Goal: Task Accomplishment & Management: Manage account settings

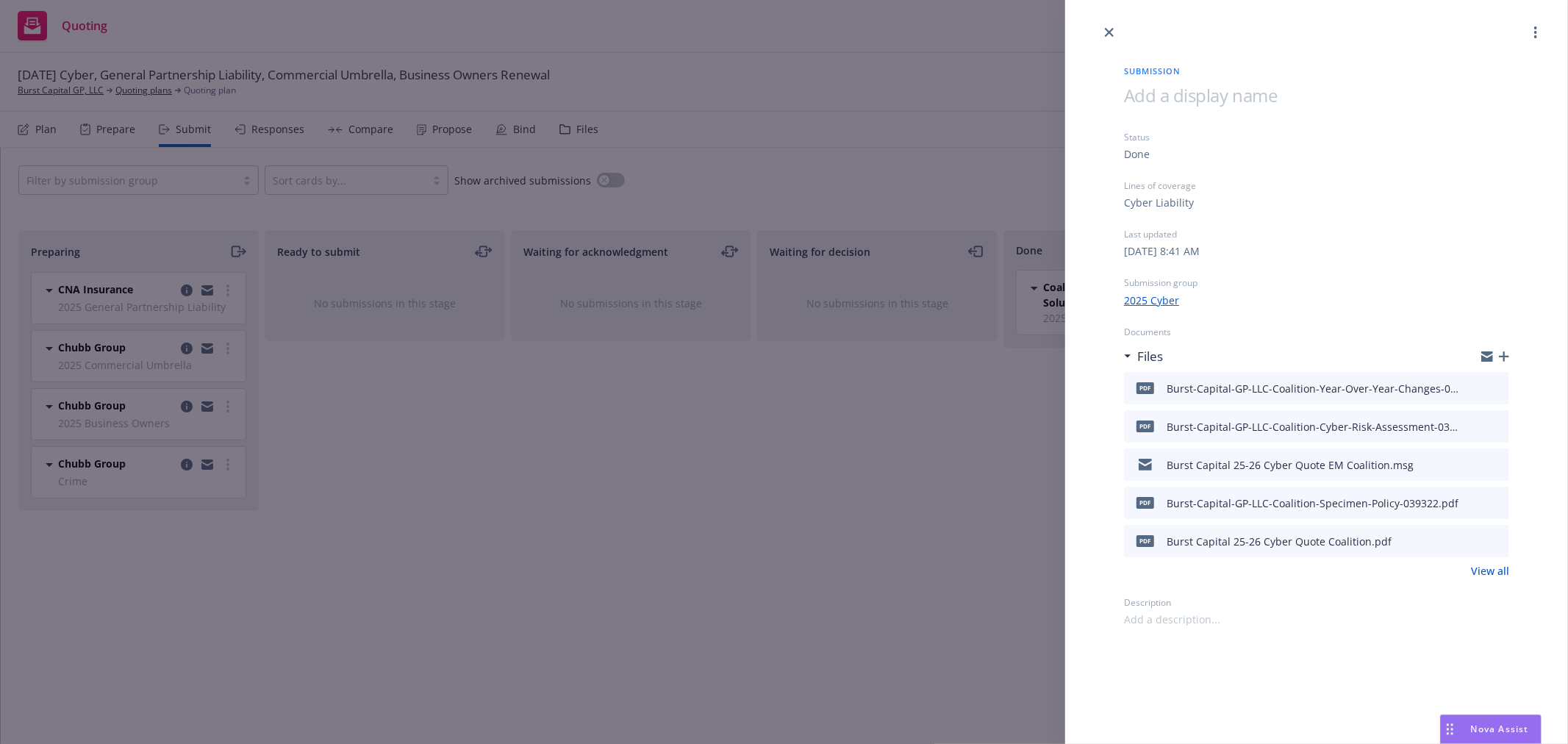
drag, startPoint x: 756, startPoint y: 77, endPoint x: 835, endPoint y: 66, distance: 79.8
click at [777, 74] on div "Submission Status Done Lines of coverage Cyber Liability Last updated Thursday,…" at bounding box center [784, 372] width 1568 height 744
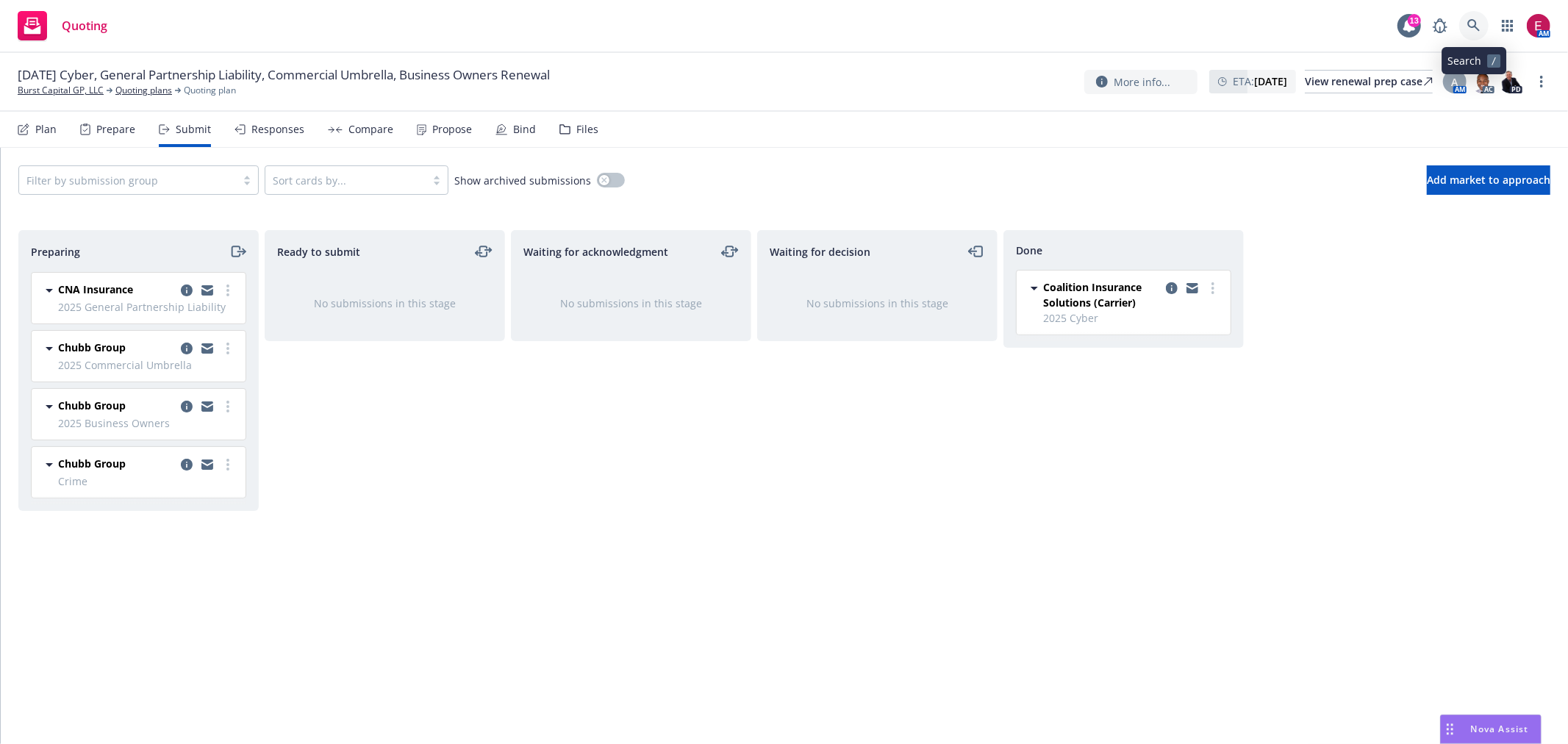
click at [1483, 16] on link at bounding box center [1474, 26] width 30 height 30
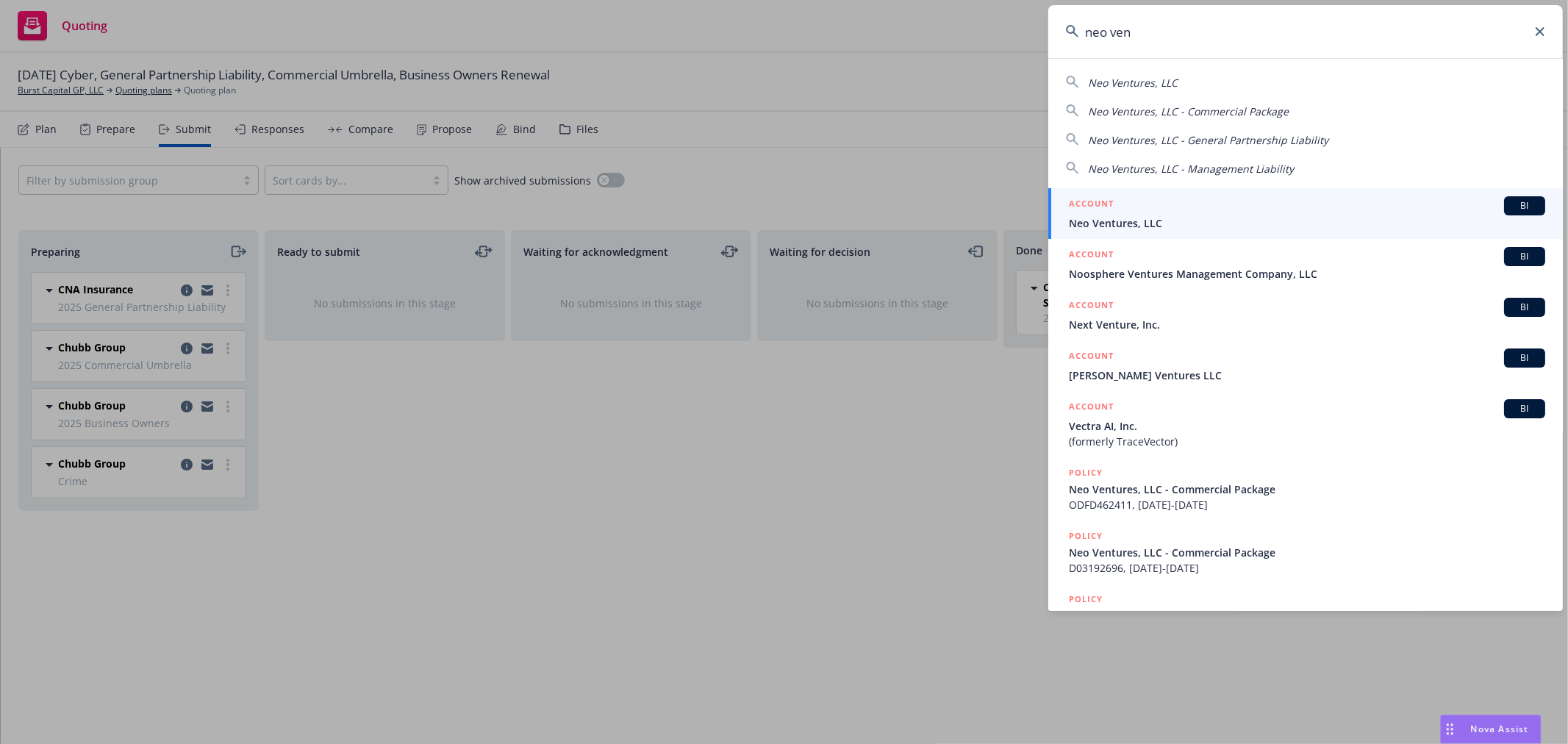
type input "neo ven"
click at [1241, 225] on span "Neo Ventures, LLC" at bounding box center [1307, 223] width 476 height 16
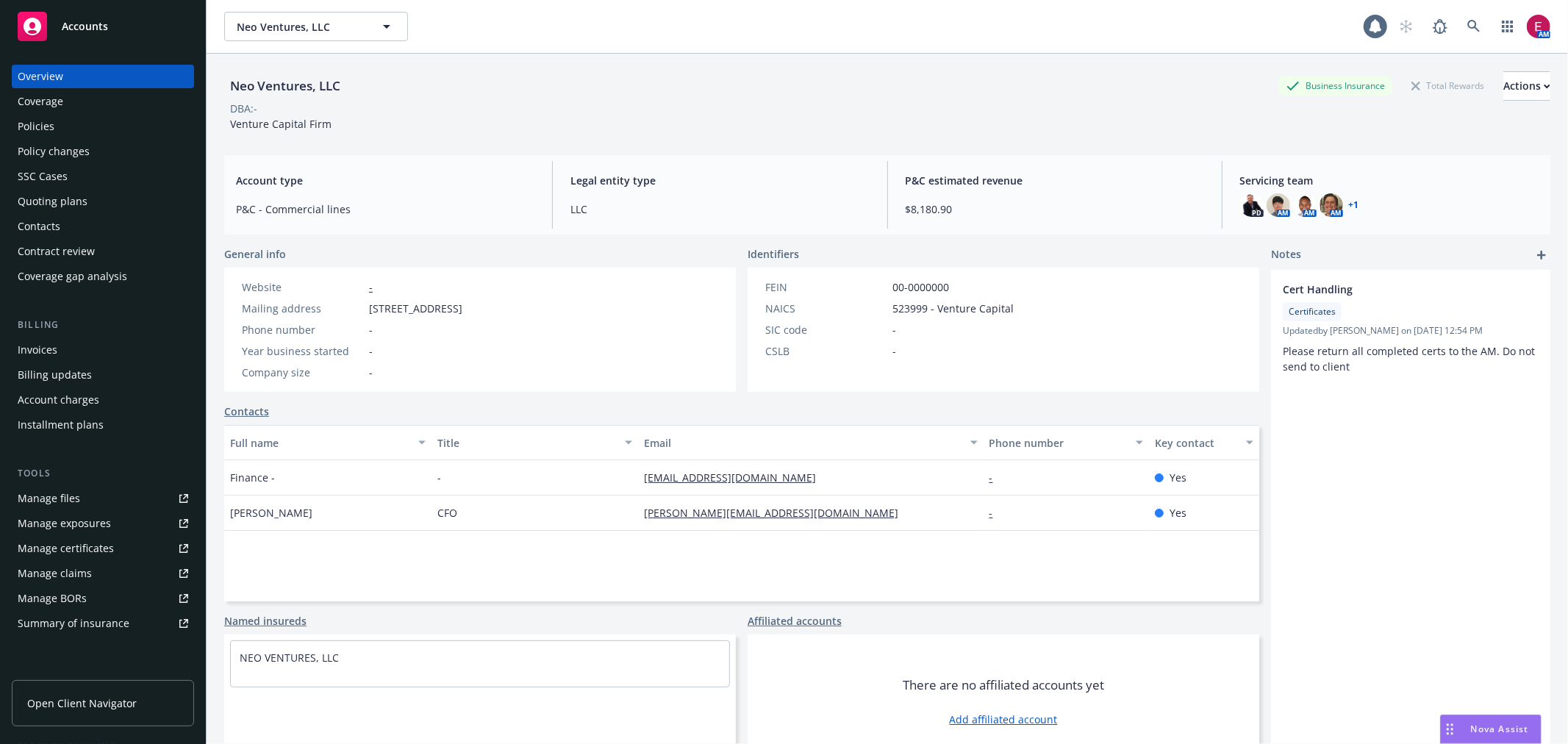
click at [71, 114] on div "Policies" at bounding box center [102, 126] width 170 height 23
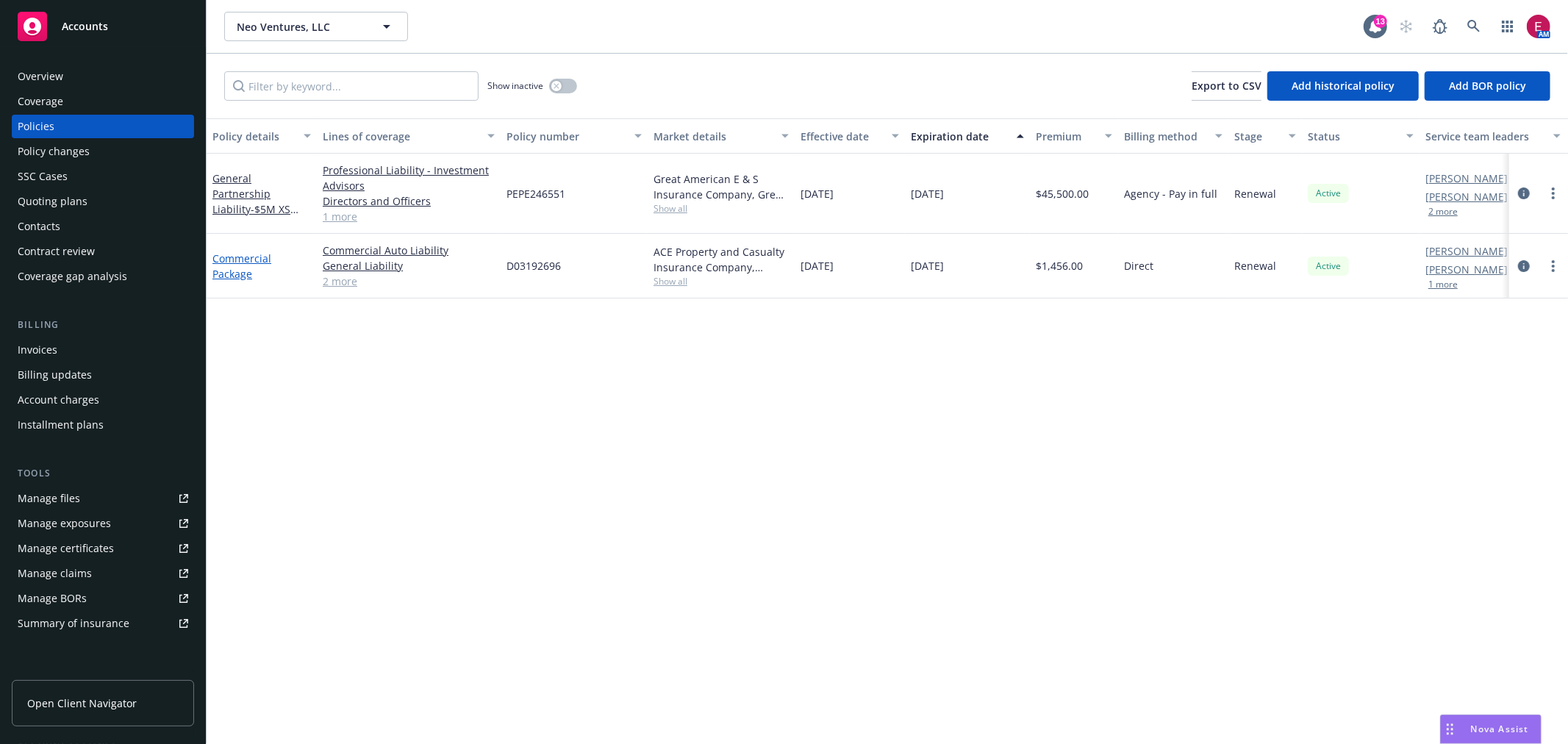
click at [243, 262] on link "Commercial Package" at bounding box center [241, 266] width 59 height 30
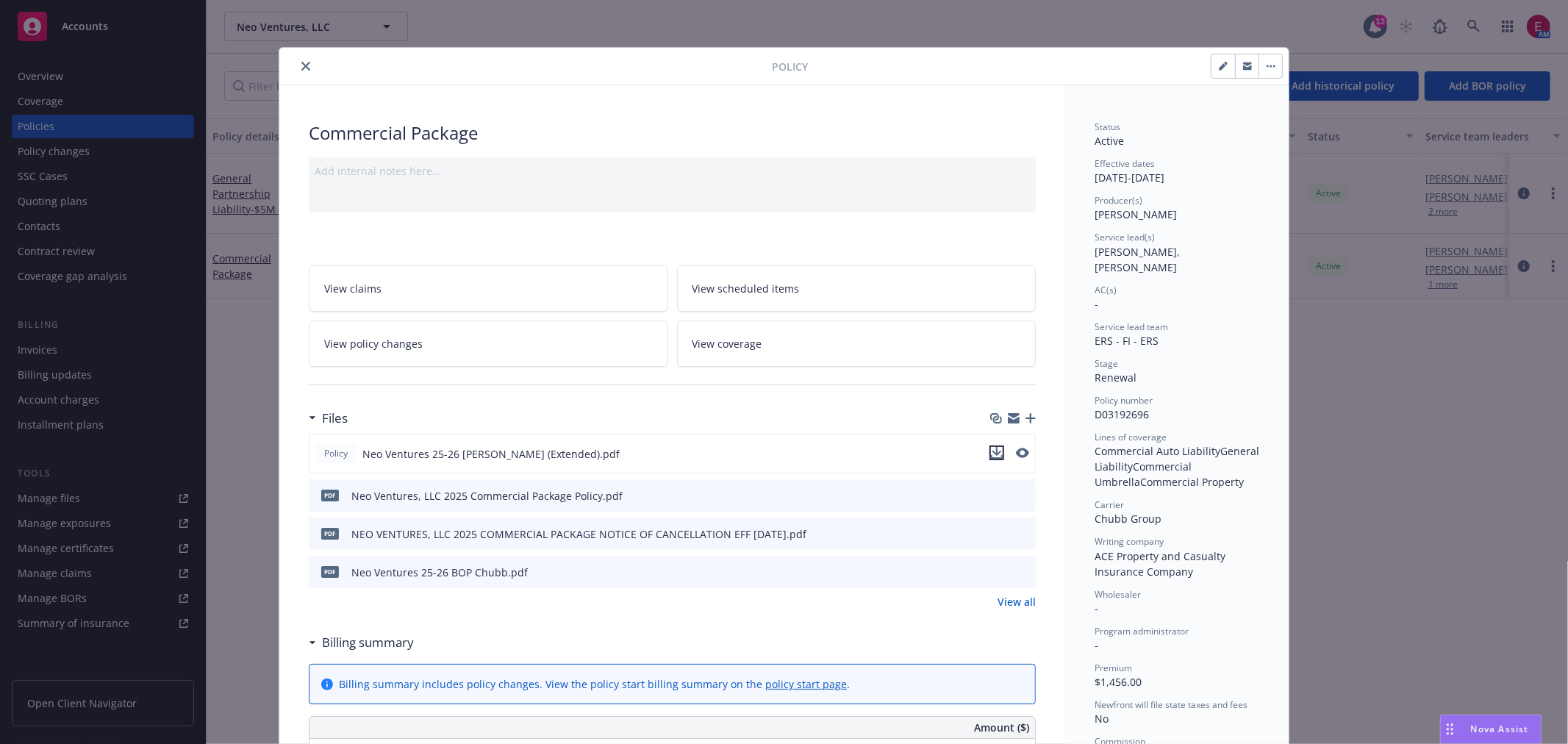
click at [992, 451] on icon "download file" at bounding box center [996, 453] width 12 height 12
click at [301, 67] on icon "close" at bounding box center [305, 65] width 8 height 8
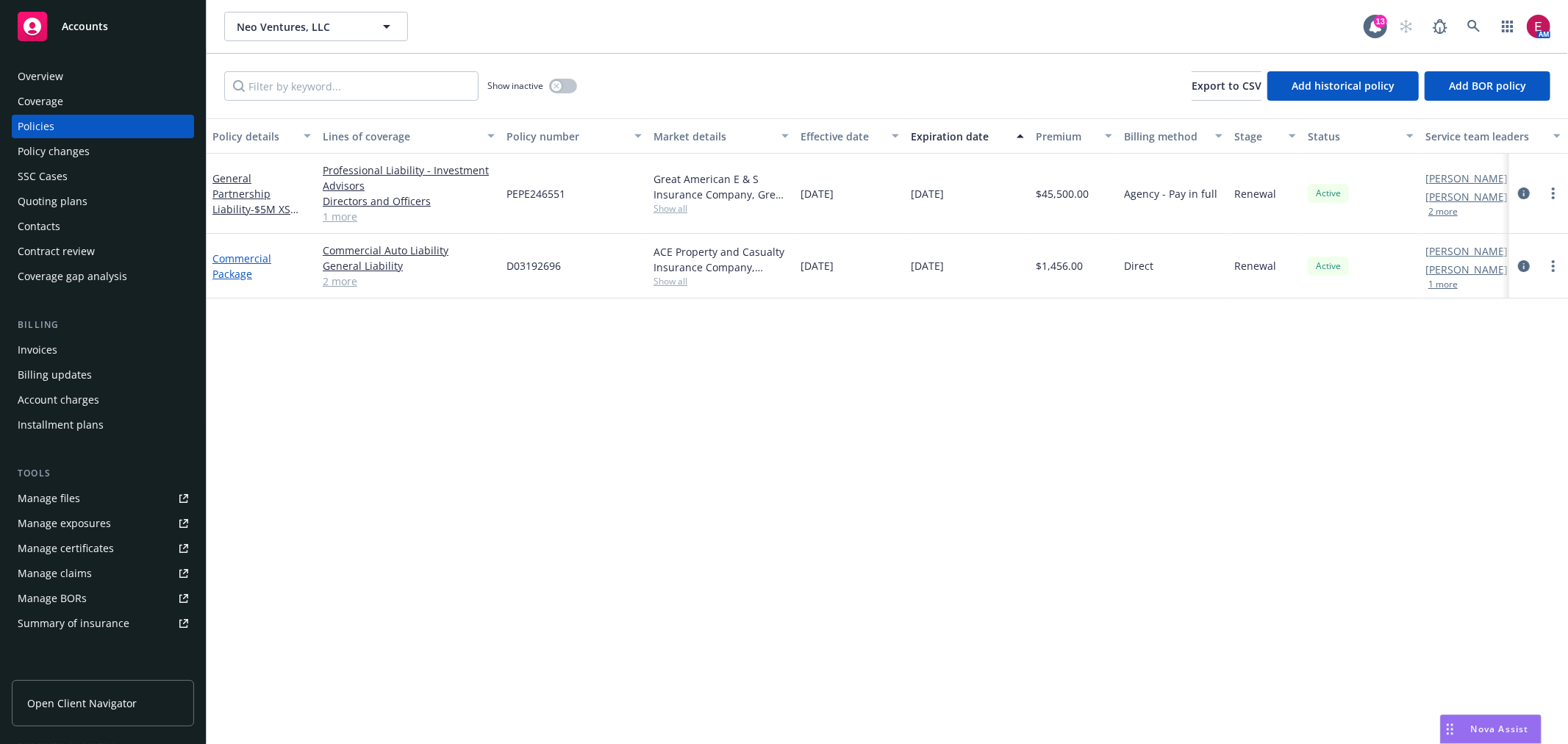
click at [230, 272] on link "Commercial Package" at bounding box center [241, 266] width 59 height 30
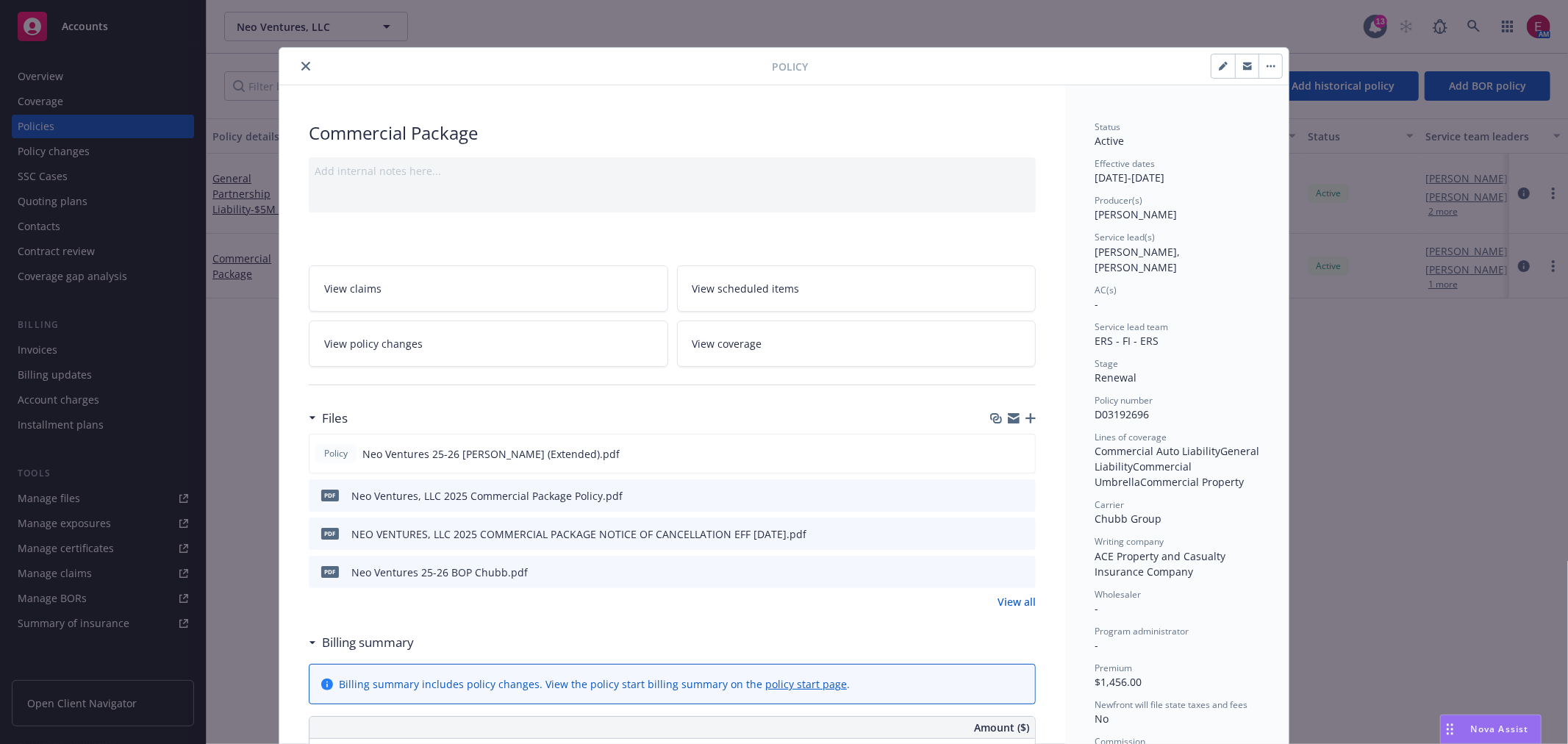
scroll to position [44, 0]
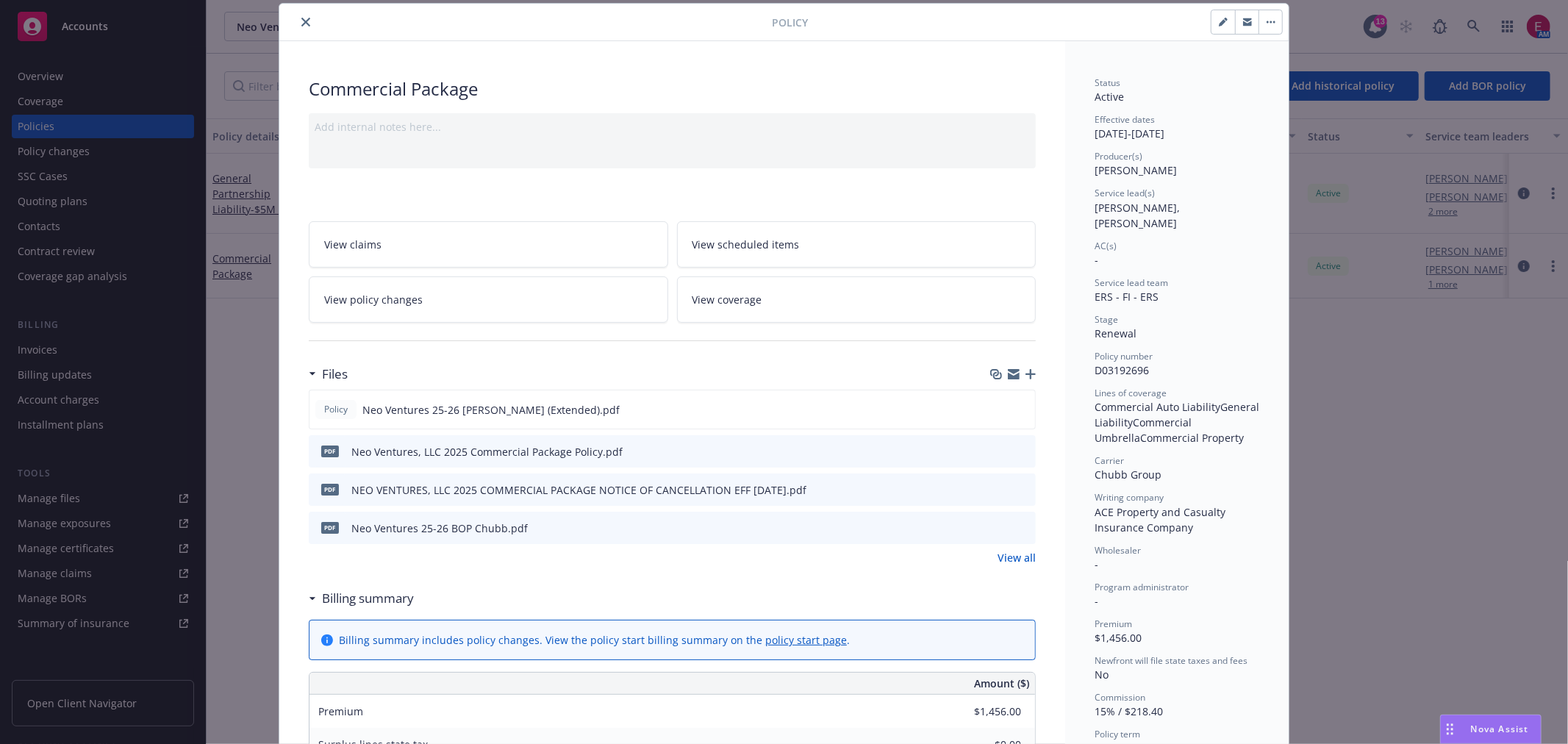
click at [1347, 202] on div "Policy Commercial Package Add internal notes here... View claims View scheduled…" at bounding box center [784, 372] width 1568 height 744
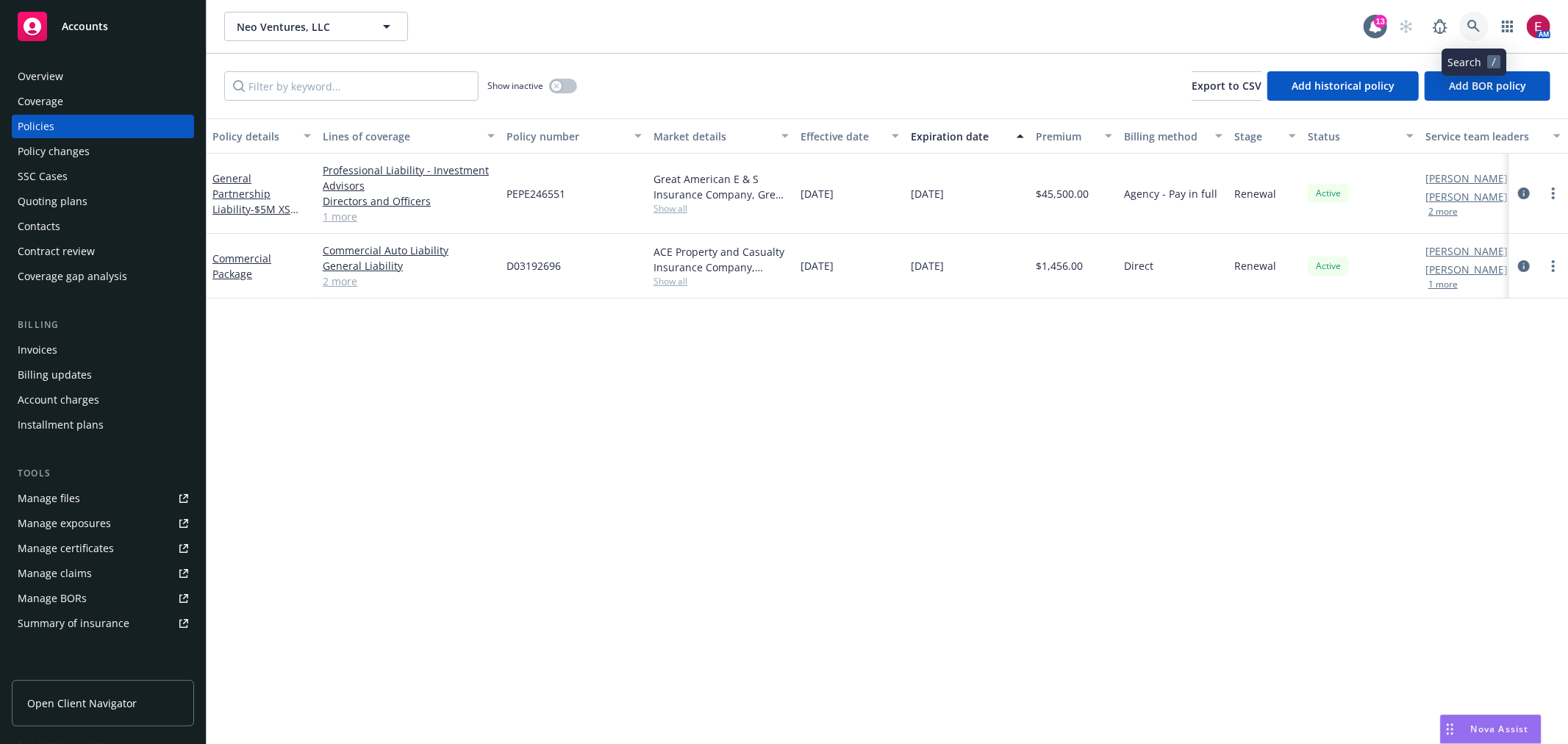
click at [1476, 16] on link at bounding box center [1474, 27] width 30 height 30
click at [603, 324] on div "Policy details Lines of coverage Policy number Market details Effective date Ex…" at bounding box center [887, 431] width 1362 height 626
click at [1475, 19] on link at bounding box center [1474, 27] width 30 height 30
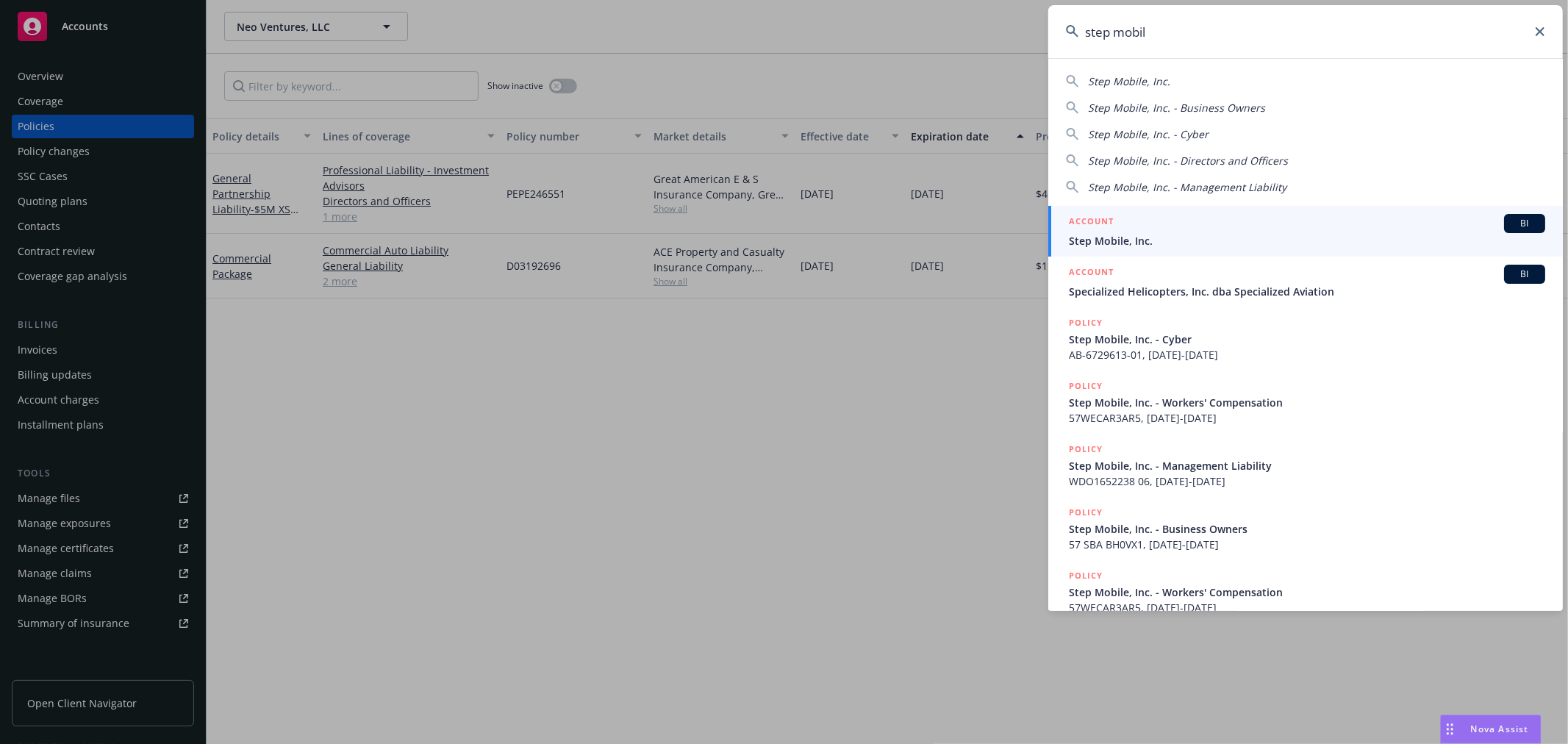
type input "step mobil"
click at [1193, 224] on div "ACCOUNT BI" at bounding box center [1307, 223] width 476 height 20
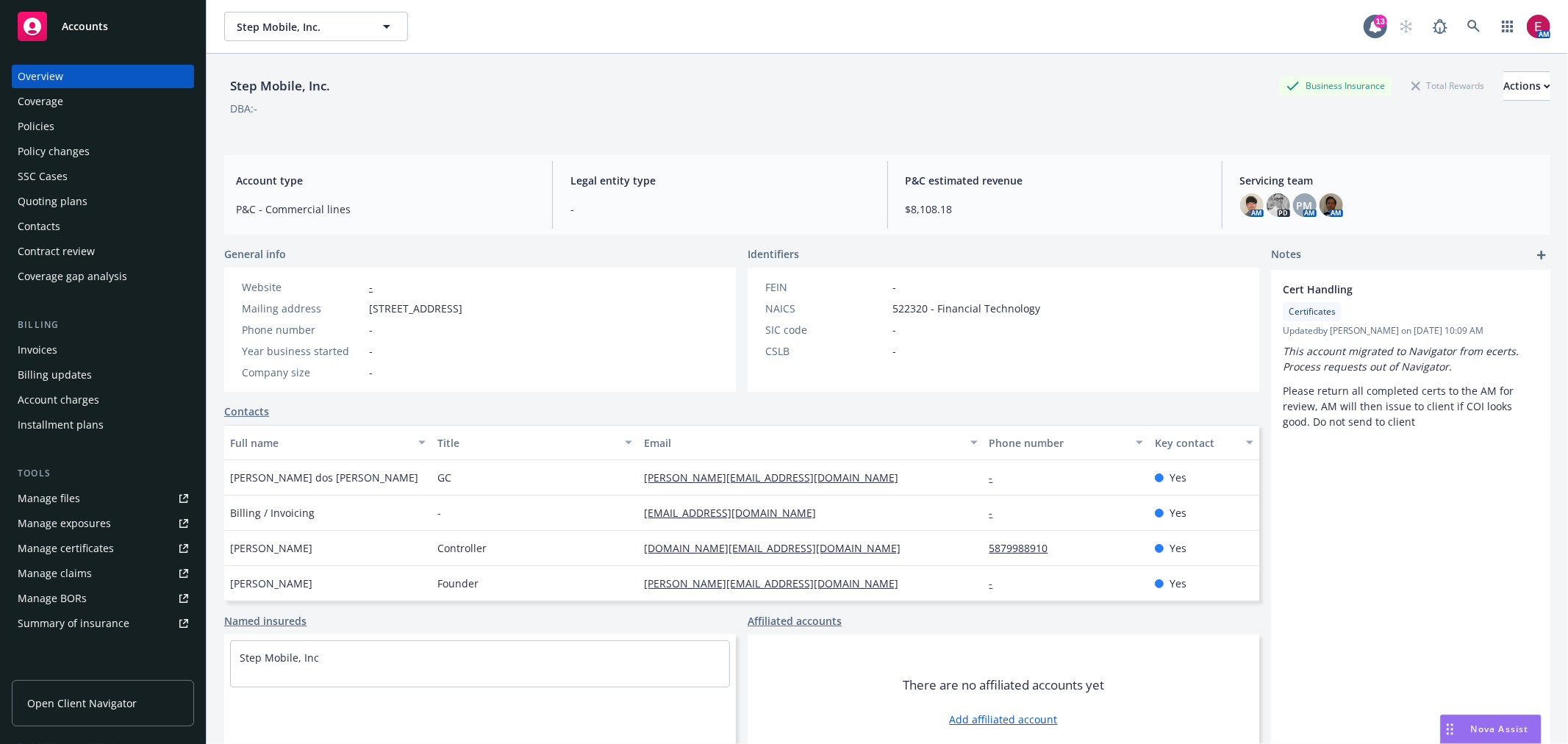
click at [100, 206] on div "Quoting plans" at bounding box center [102, 201] width 170 height 23
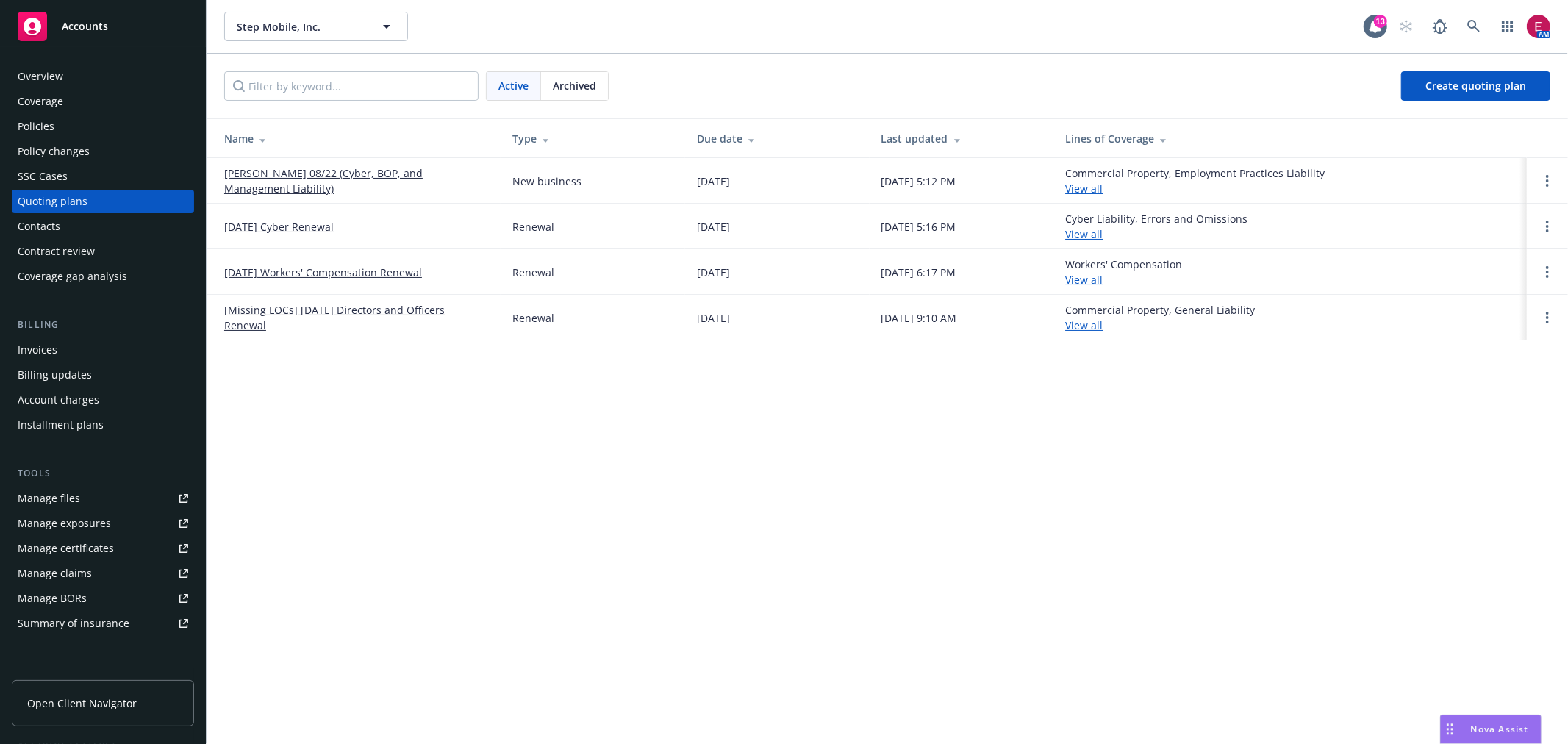
click at [251, 173] on link "August Renewal 08/22 (Cyber, BOP, and Management Liability)" at bounding box center [356, 180] width 265 height 31
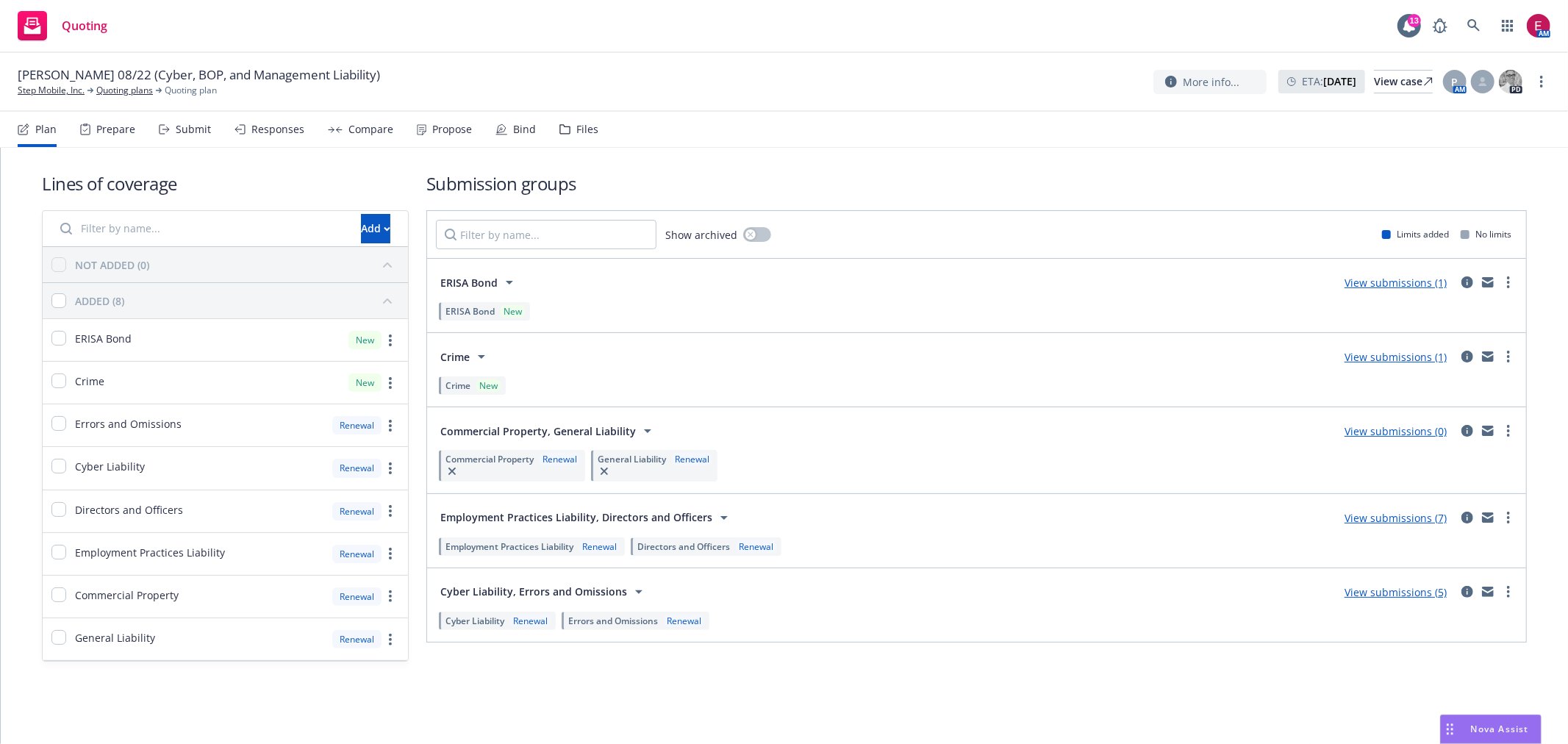
click at [525, 134] on div "Bind" at bounding box center [525, 129] width 23 height 12
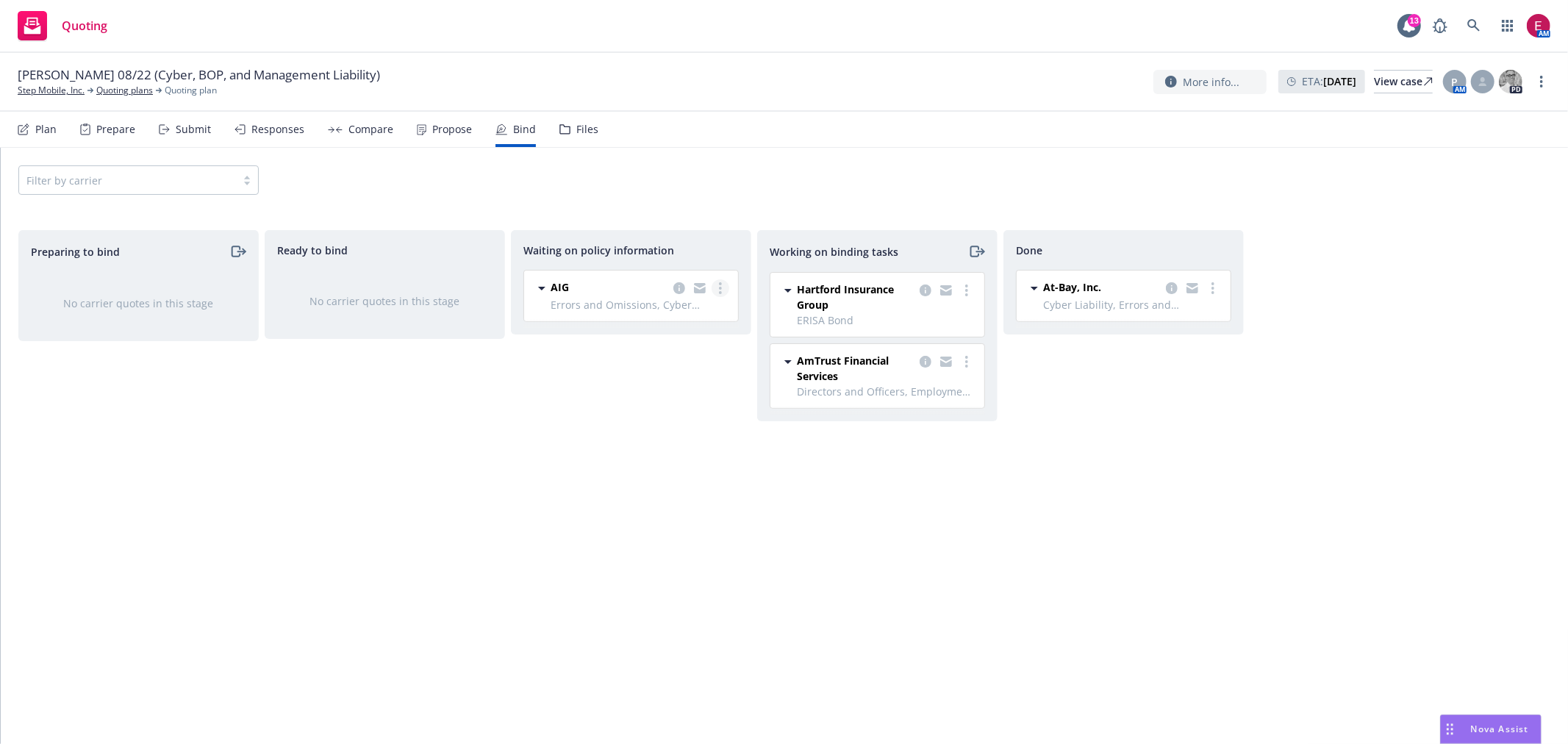
click at [717, 290] on link "more" at bounding box center [720, 287] width 18 height 18
click at [692, 317] on span "Create policies" at bounding box center [649, 317] width 108 height 14
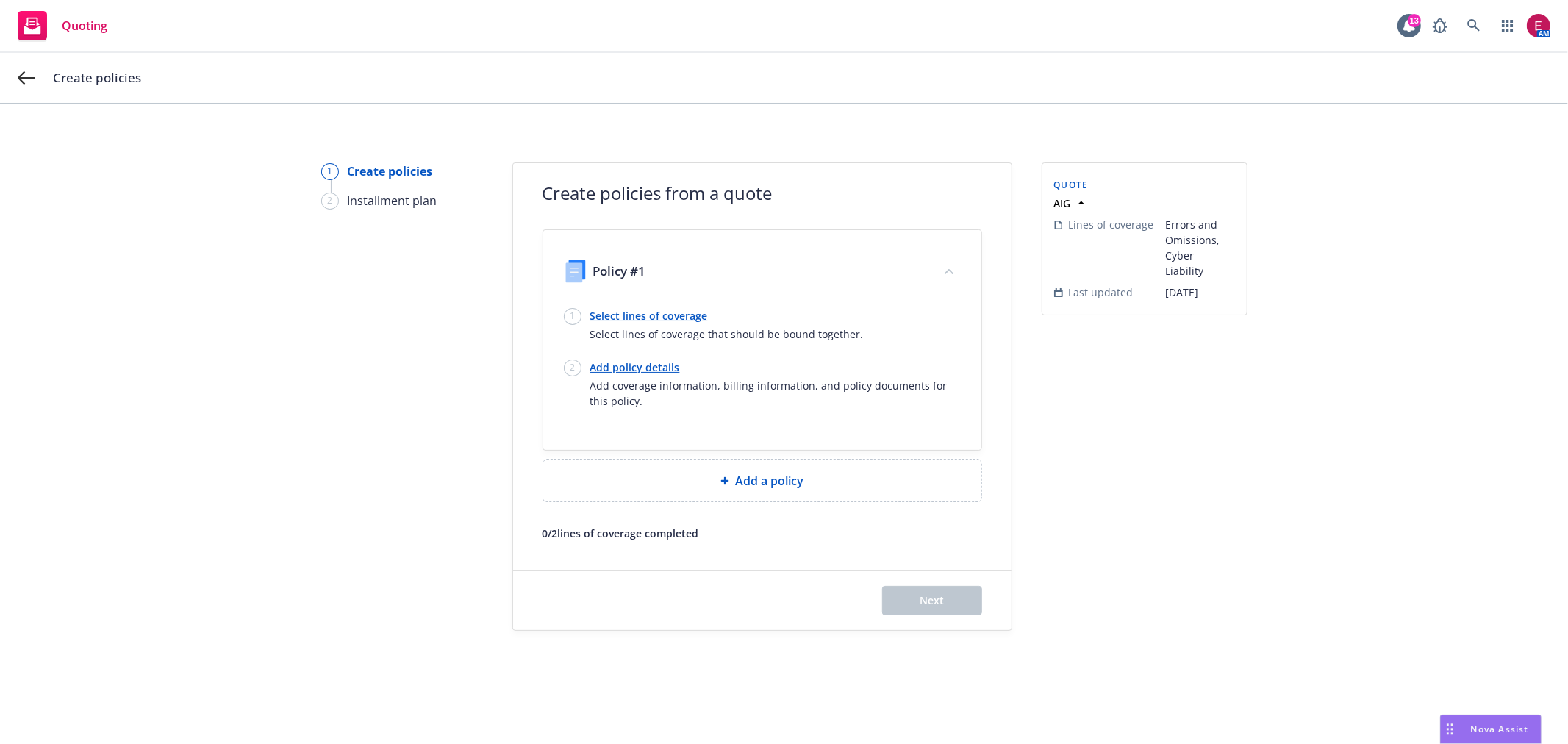
click at [686, 310] on link "Select lines of coverage" at bounding box center [727, 315] width 273 height 16
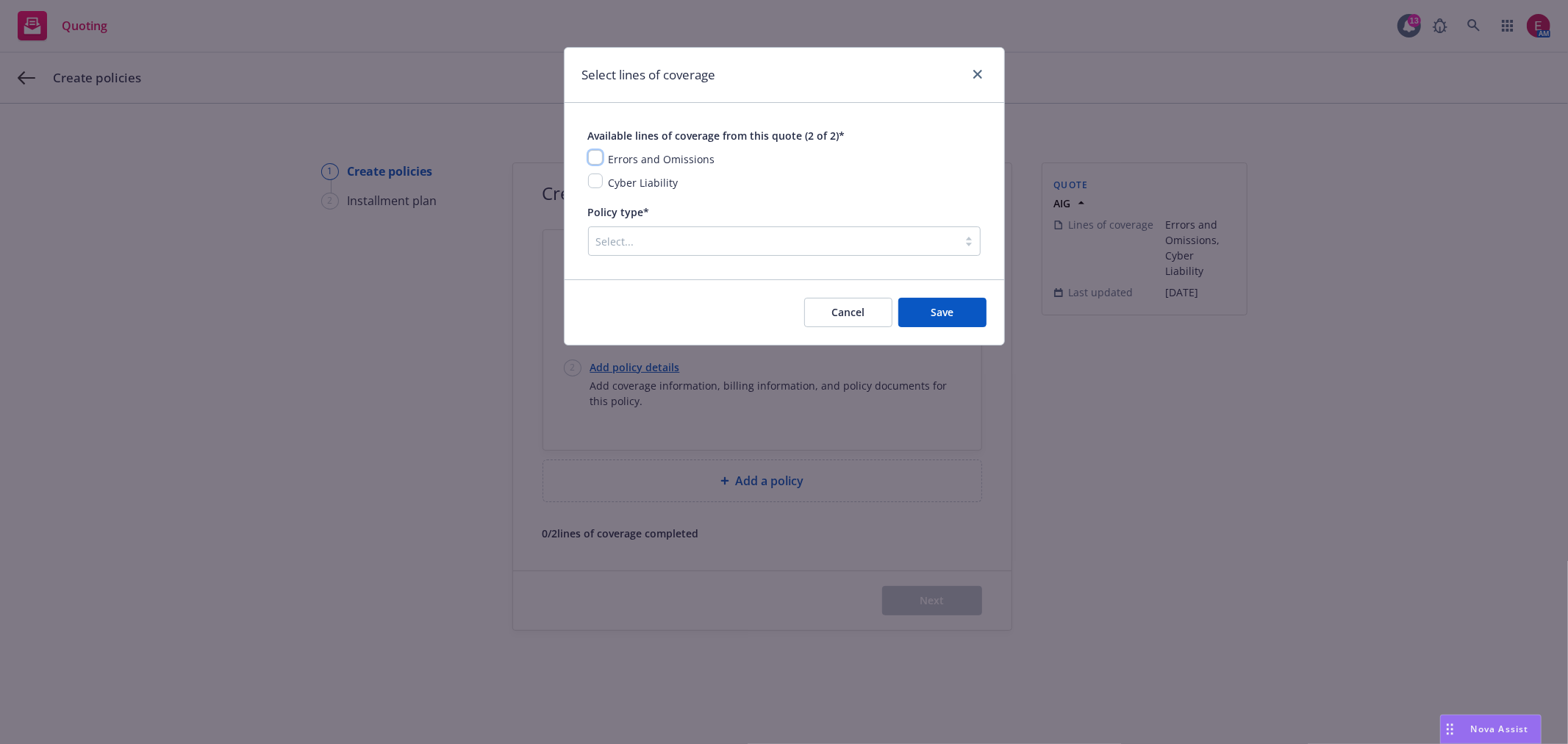
drag, startPoint x: 598, startPoint y: 160, endPoint x: 597, endPoint y: 180, distance: 20.0
click at [598, 166] on div "Errors and Omissions" at bounding box center [784, 158] width 392 height 18
click at [597, 187] on input "checkbox" at bounding box center [595, 181] width 15 height 15
checkbox input "true"
click at [600, 153] on input "checkbox" at bounding box center [595, 157] width 15 height 15
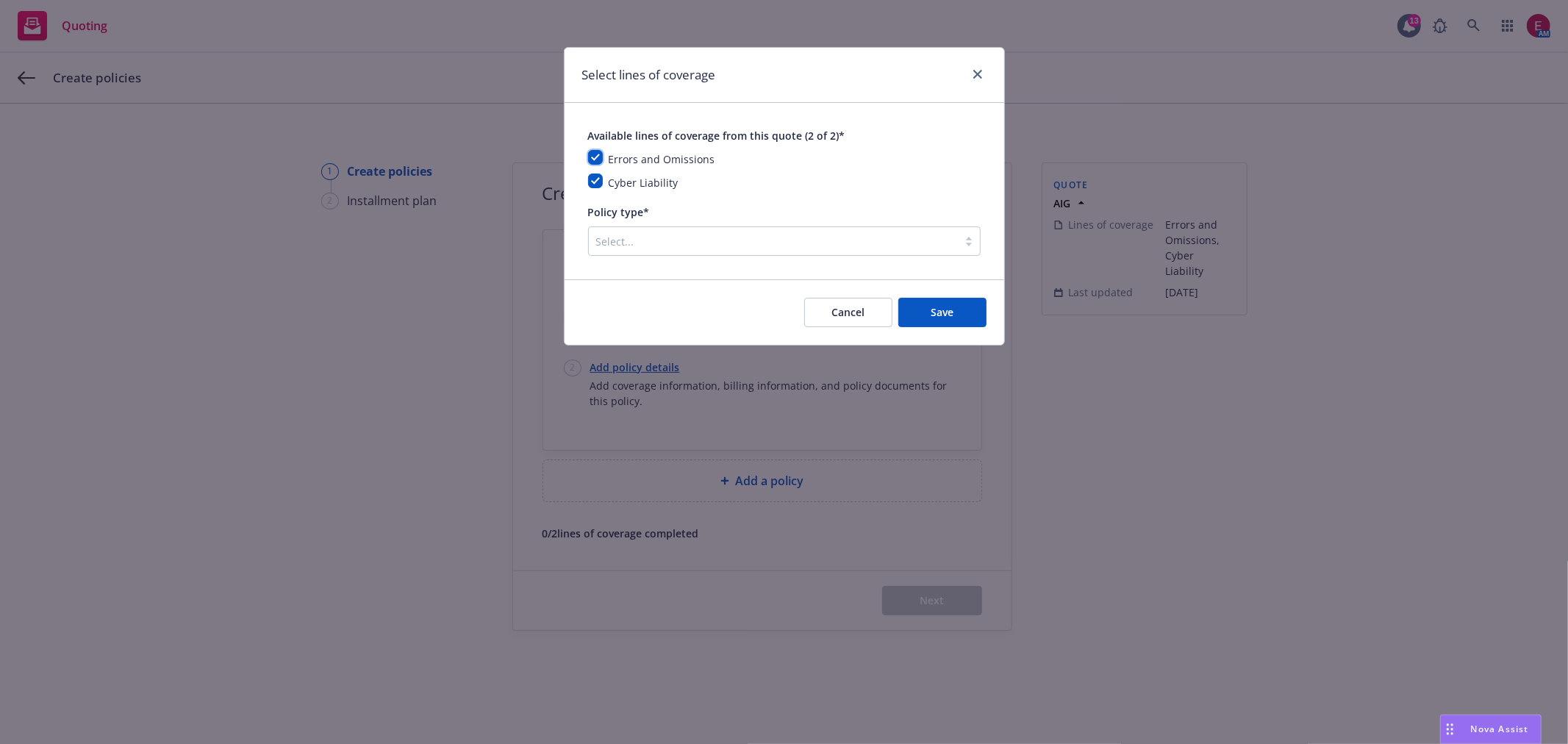
checkbox input "true"
click at [667, 243] on div at bounding box center [773, 241] width 354 height 18
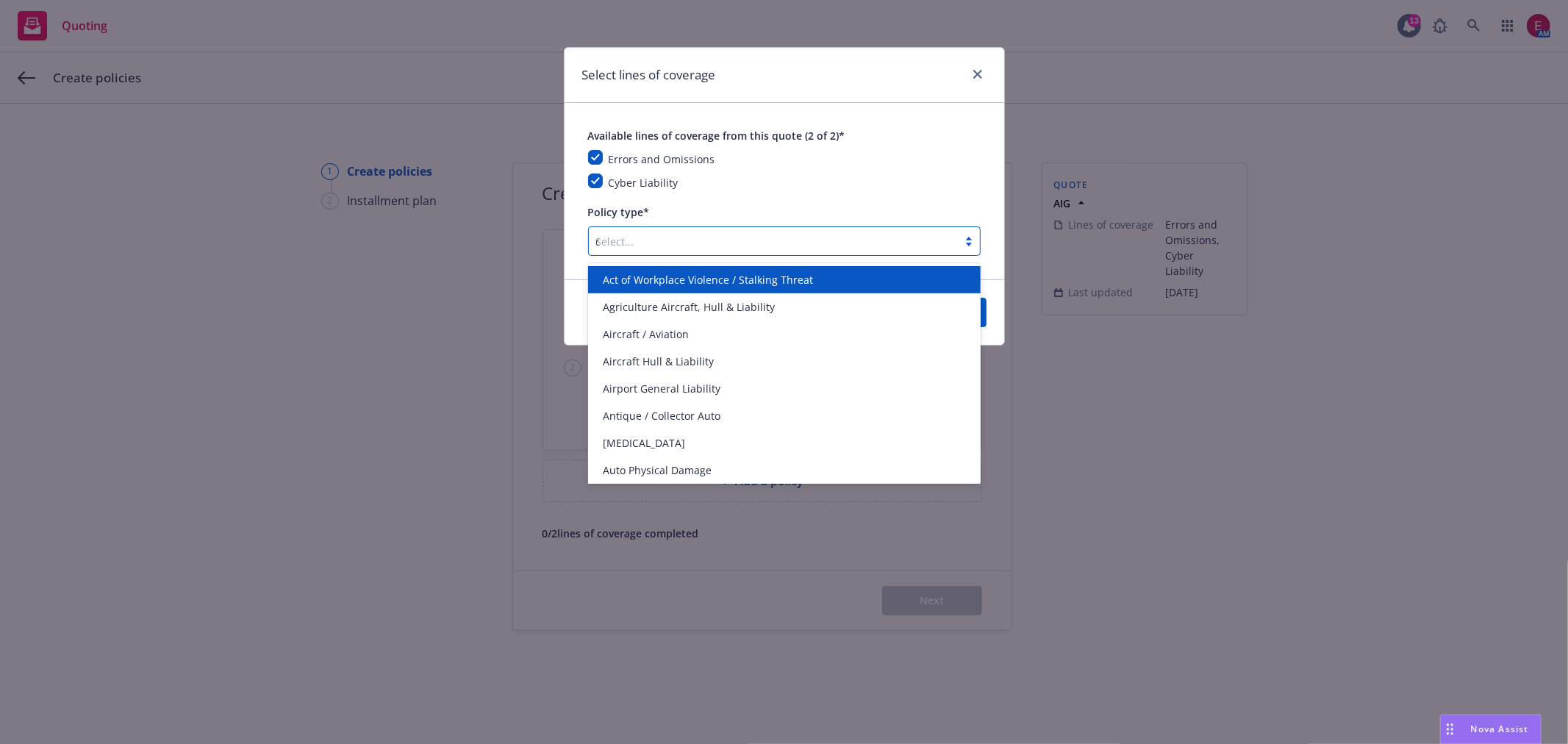
type input "cy"
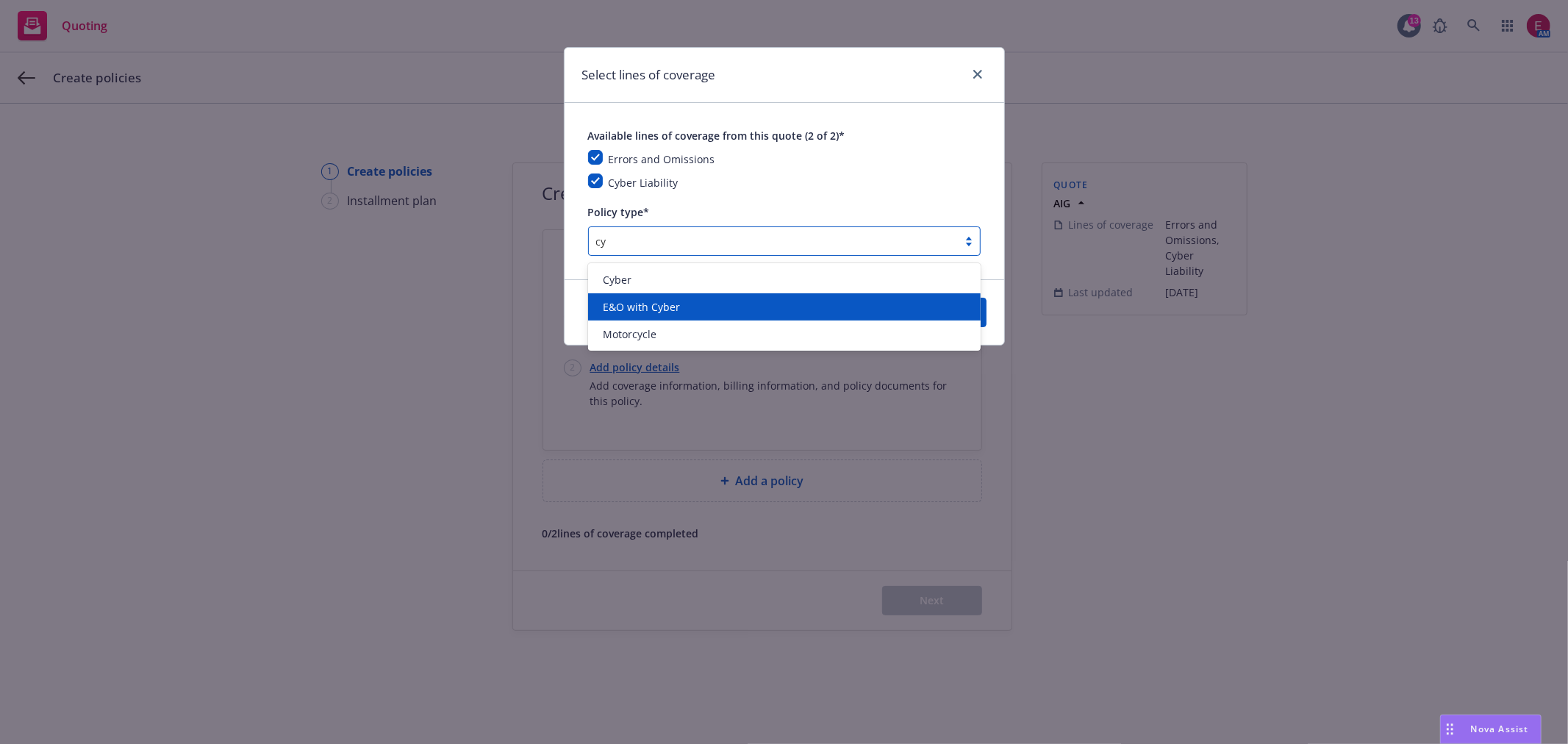
click at [685, 297] on div "E&O with Cyber" at bounding box center [784, 306] width 392 height 27
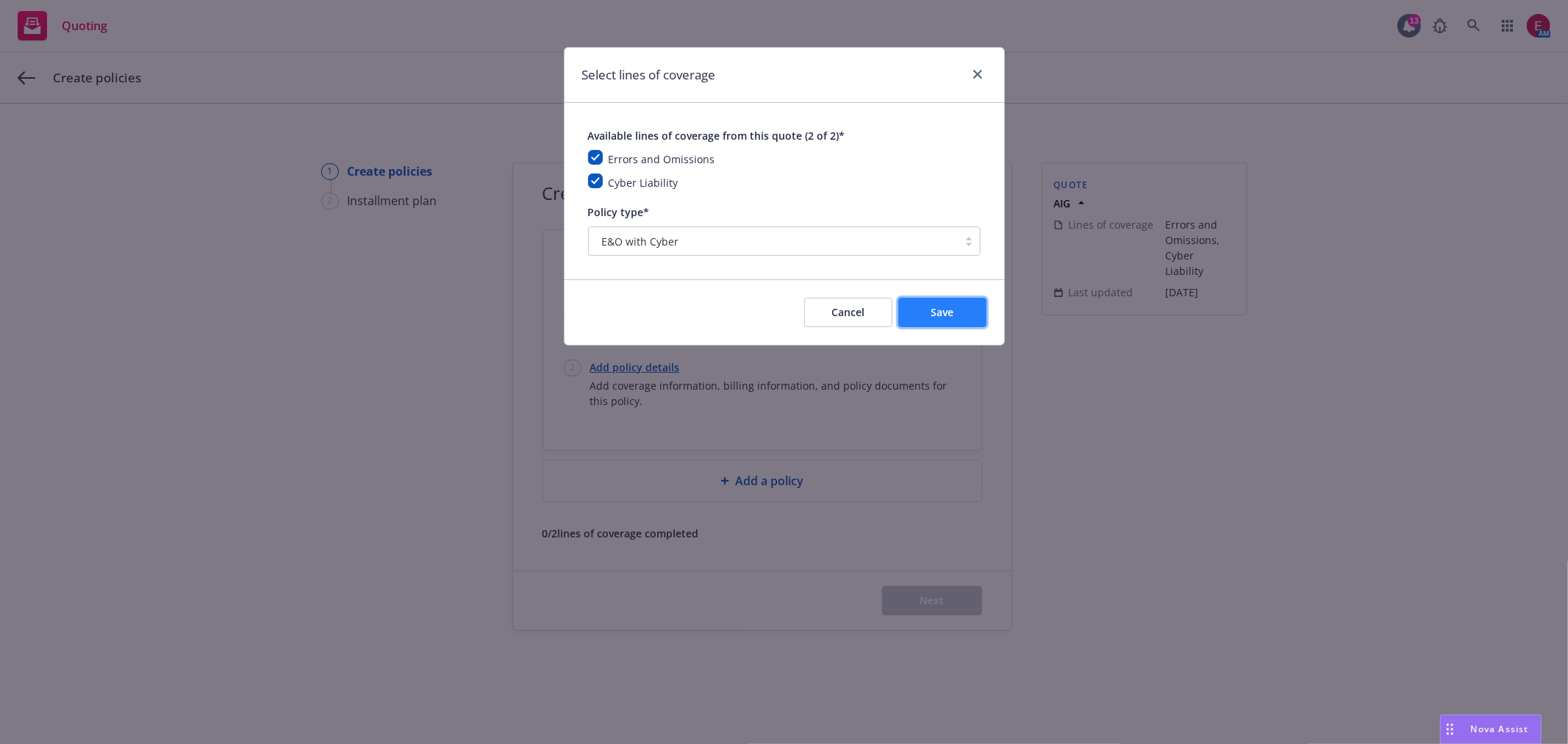
click at [974, 309] on button "Save" at bounding box center [942, 312] width 88 height 30
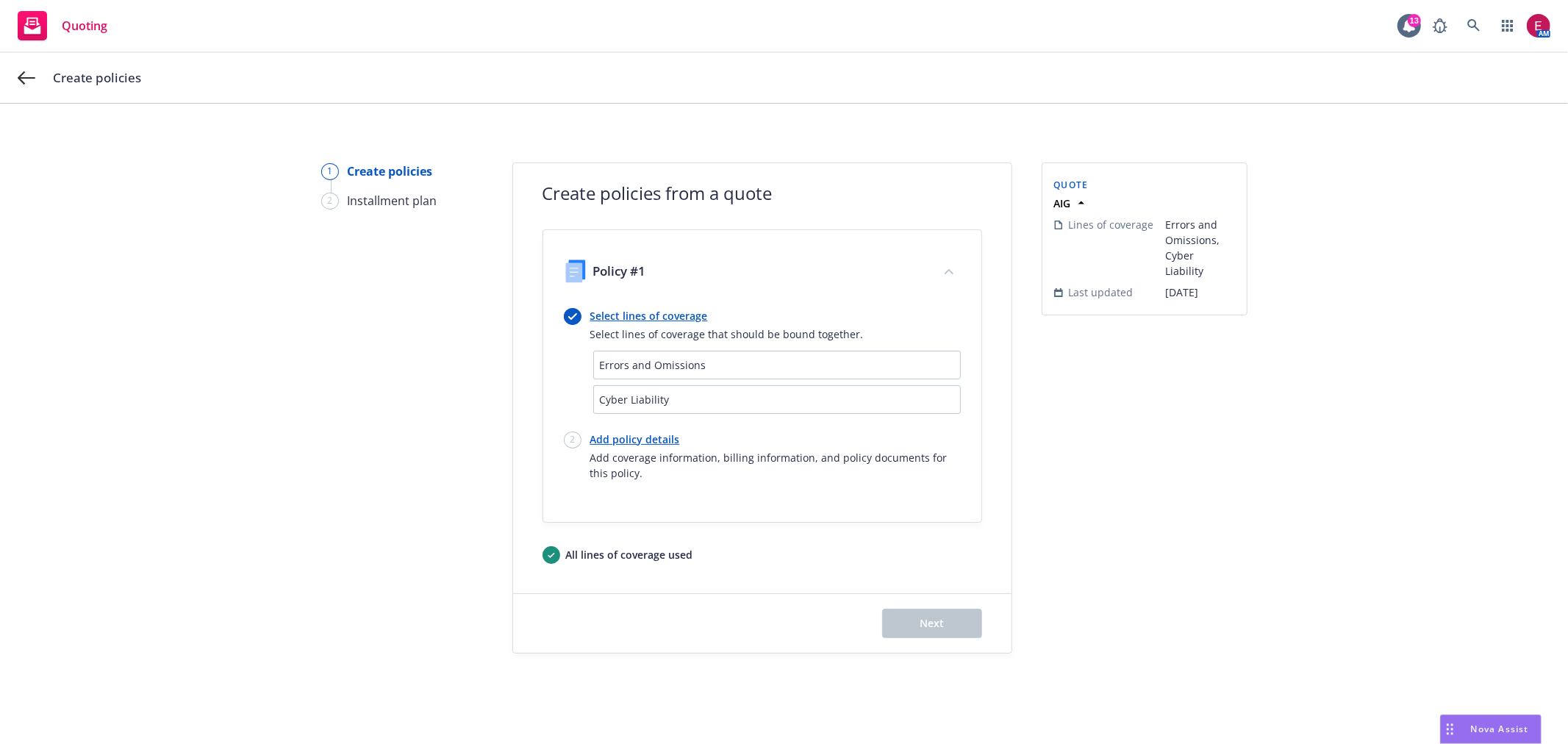
click at [636, 443] on link "Add policy details" at bounding box center [776, 439] width 370 height 16
select select "12"
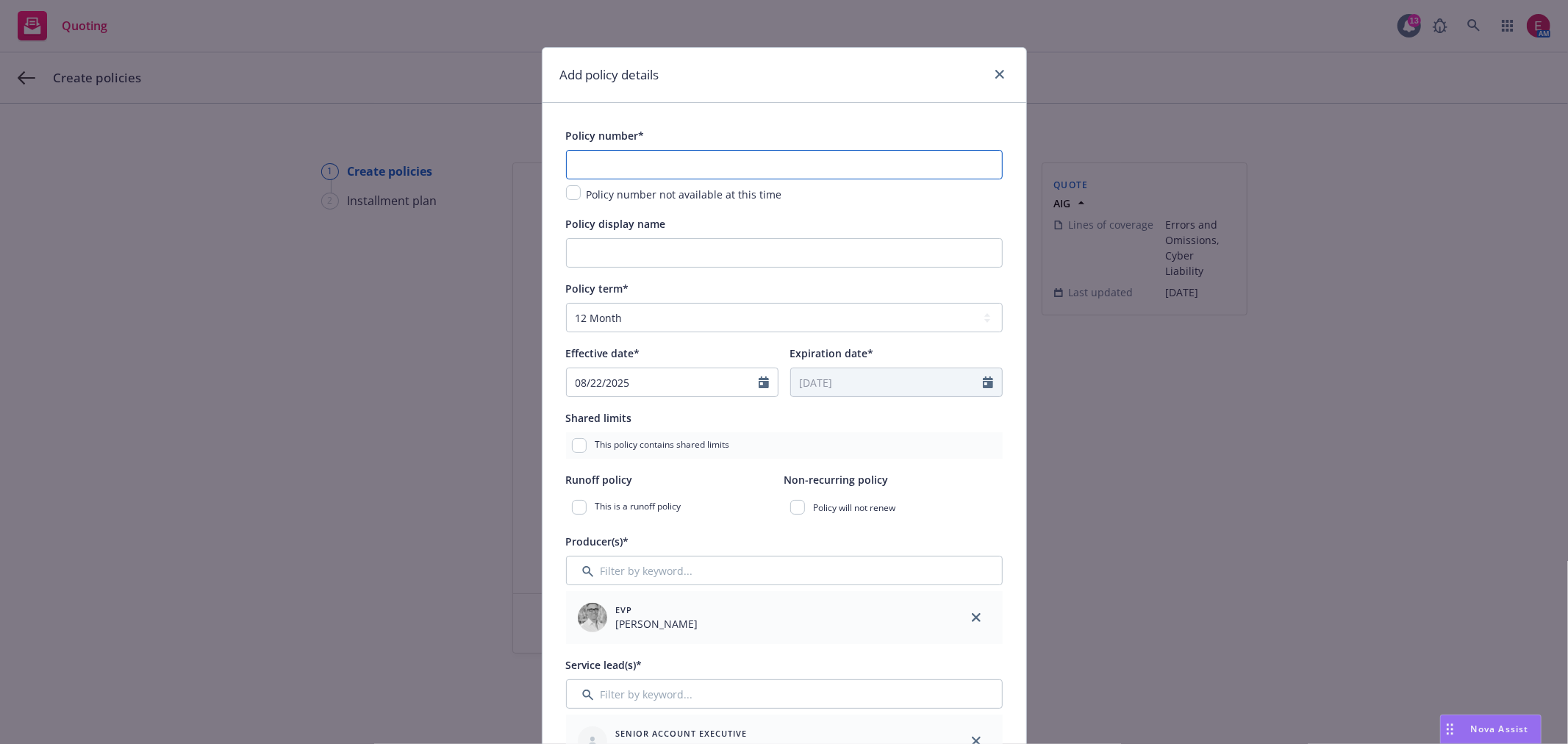
click at [746, 162] on input "text" at bounding box center [785, 165] width 437 height 30
paste input "Hi Anh, I hope you are doing well. Wanted to ask and see if you could get HNOA …"
click at [661, 160] on input "Hi Anh, I hope you are doing well. Wanted to ask and see if you could get HNOA …" at bounding box center [785, 165] width 437 height 30
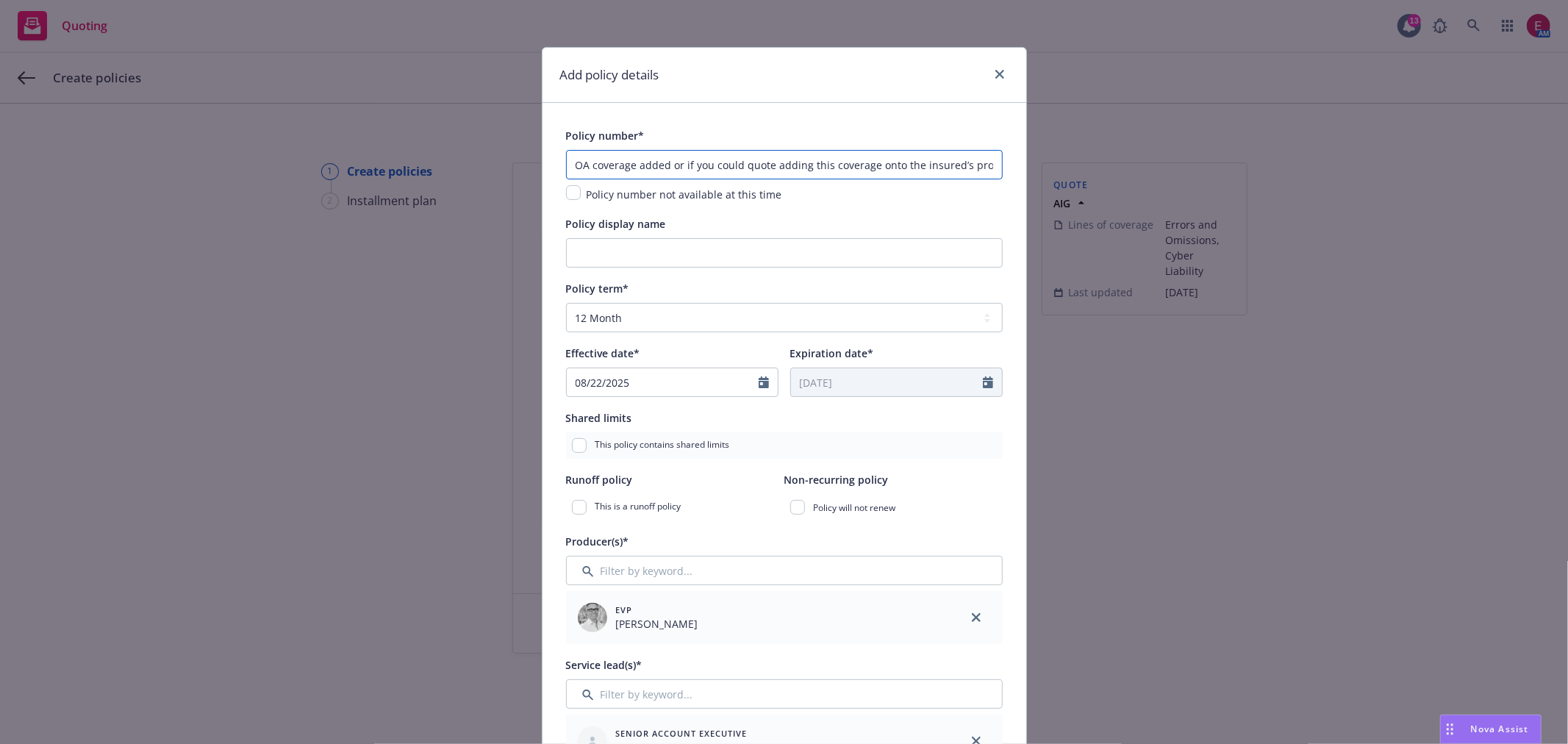
click at [661, 160] on input "Hi Anh, I hope you are doing well. Wanted to ask and see if you could get HNOA …" at bounding box center [785, 165] width 437 height 30
type input "01-301-35-72"
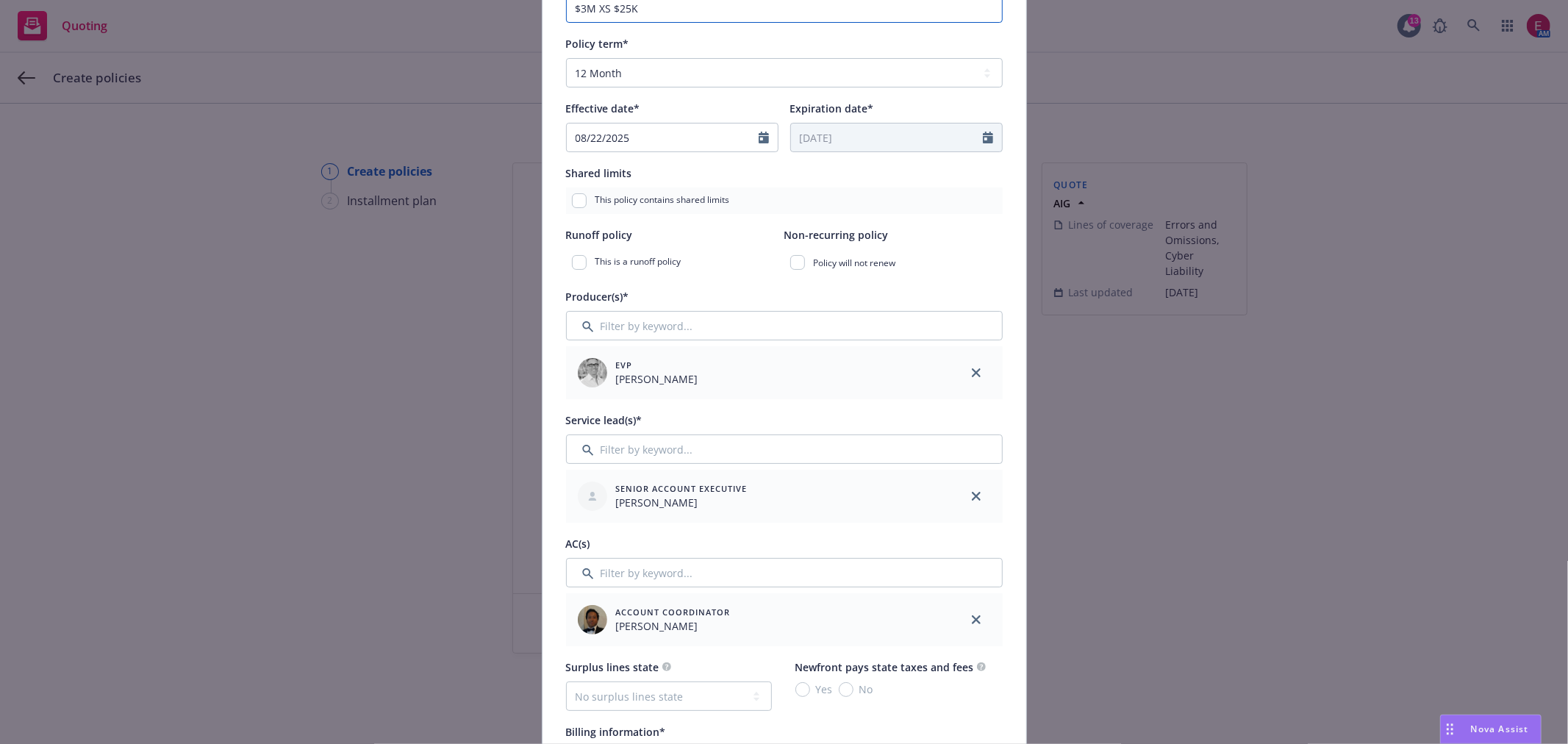
scroll to position [326, 0]
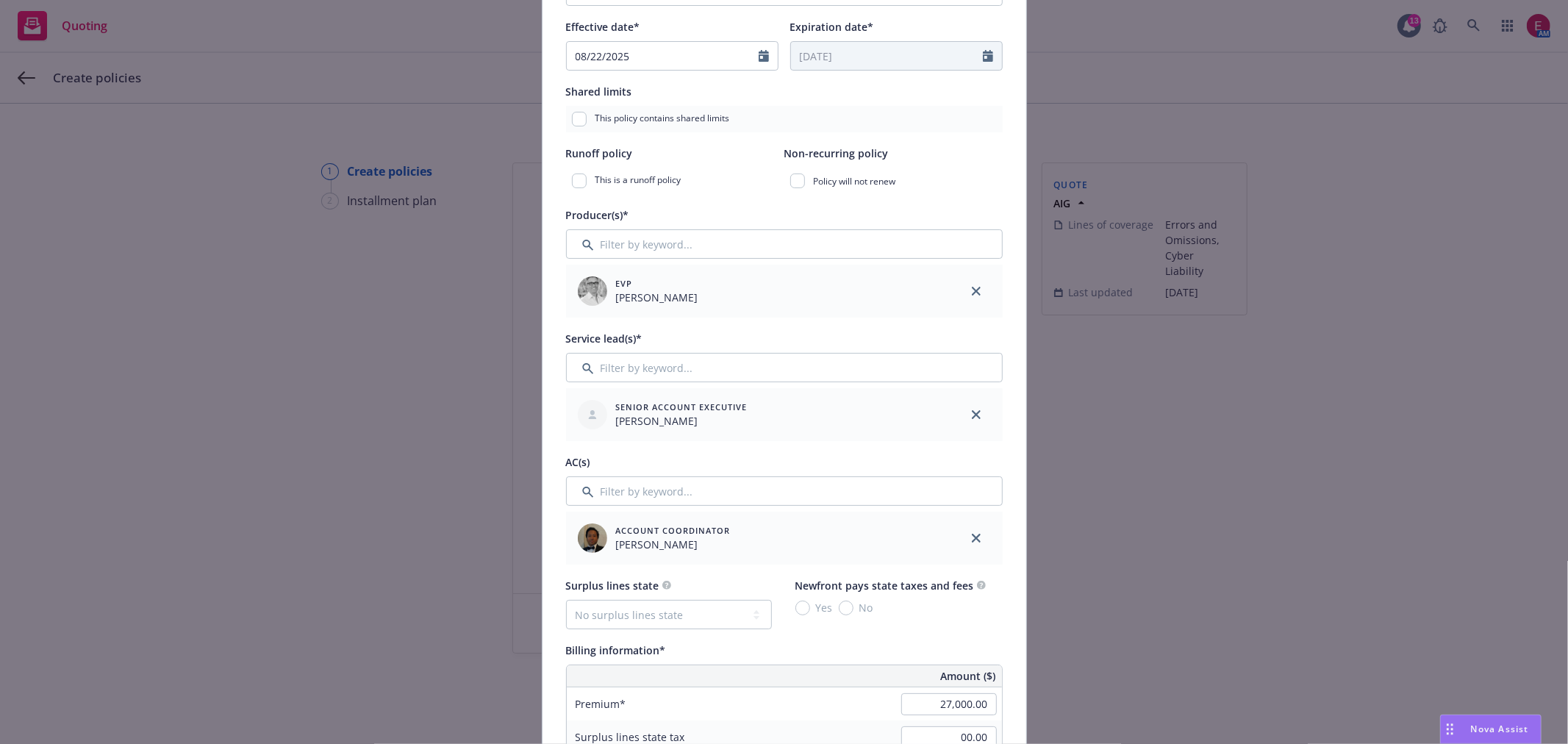
type input "$3M XS $25K"
click at [675, 363] on input "Filter by keyword..." at bounding box center [785, 367] width 437 height 30
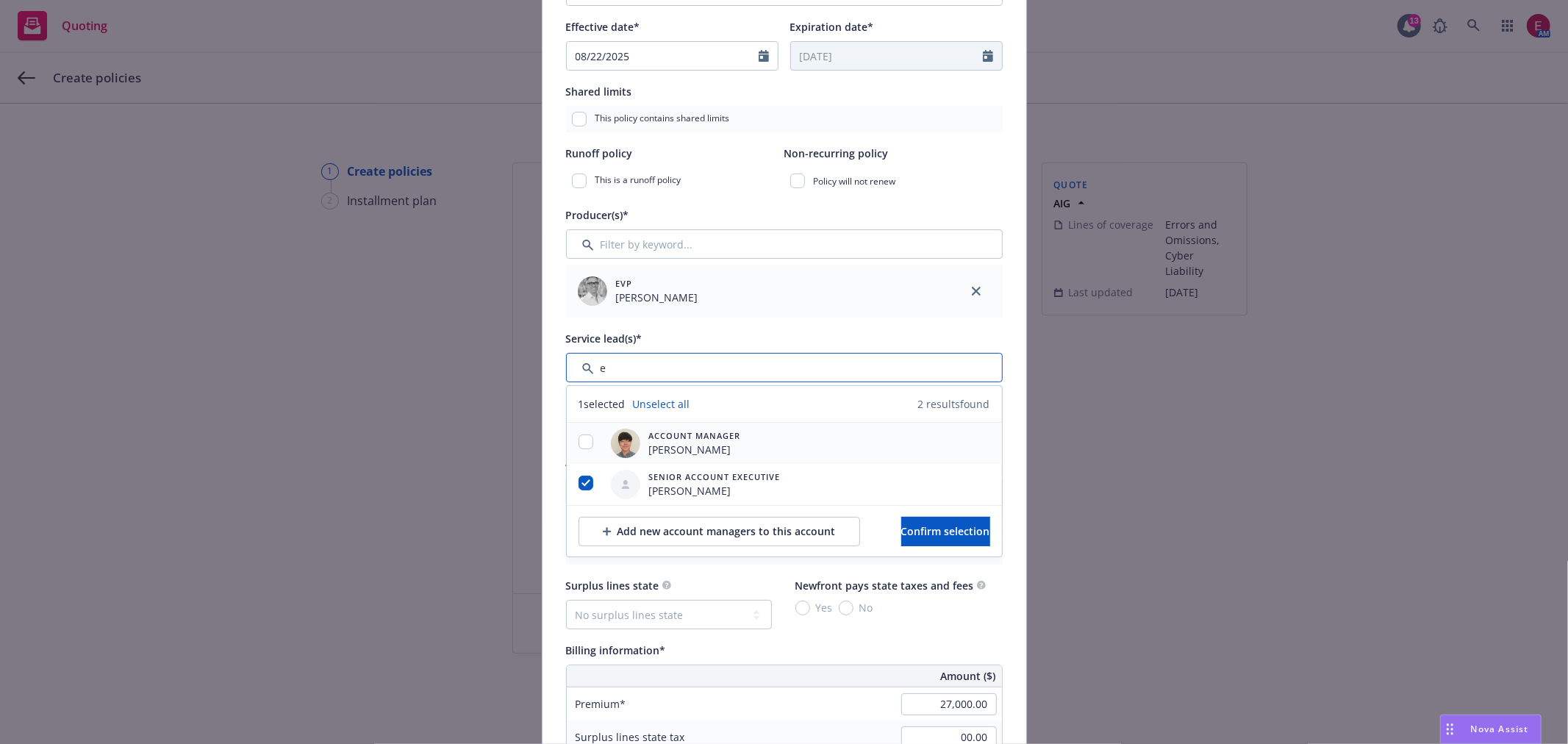
type input "e"
click at [585, 444] on input "checkbox" at bounding box center [586, 442] width 15 height 15
checkbox input "true"
click at [901, 525] on span "Confirm selection" at bounding box center [946, 531] width 89 height 14
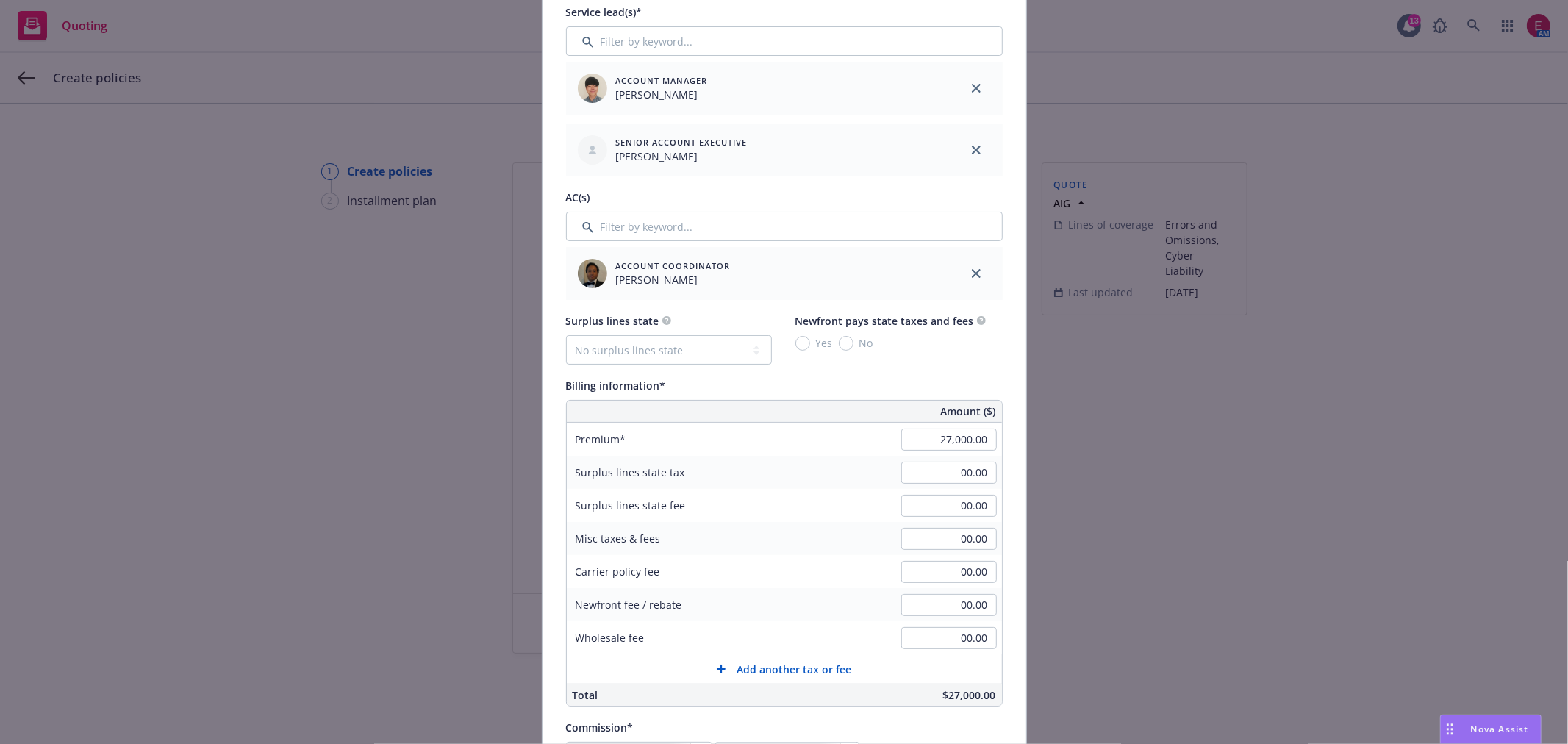
scroll to position [898, 0]
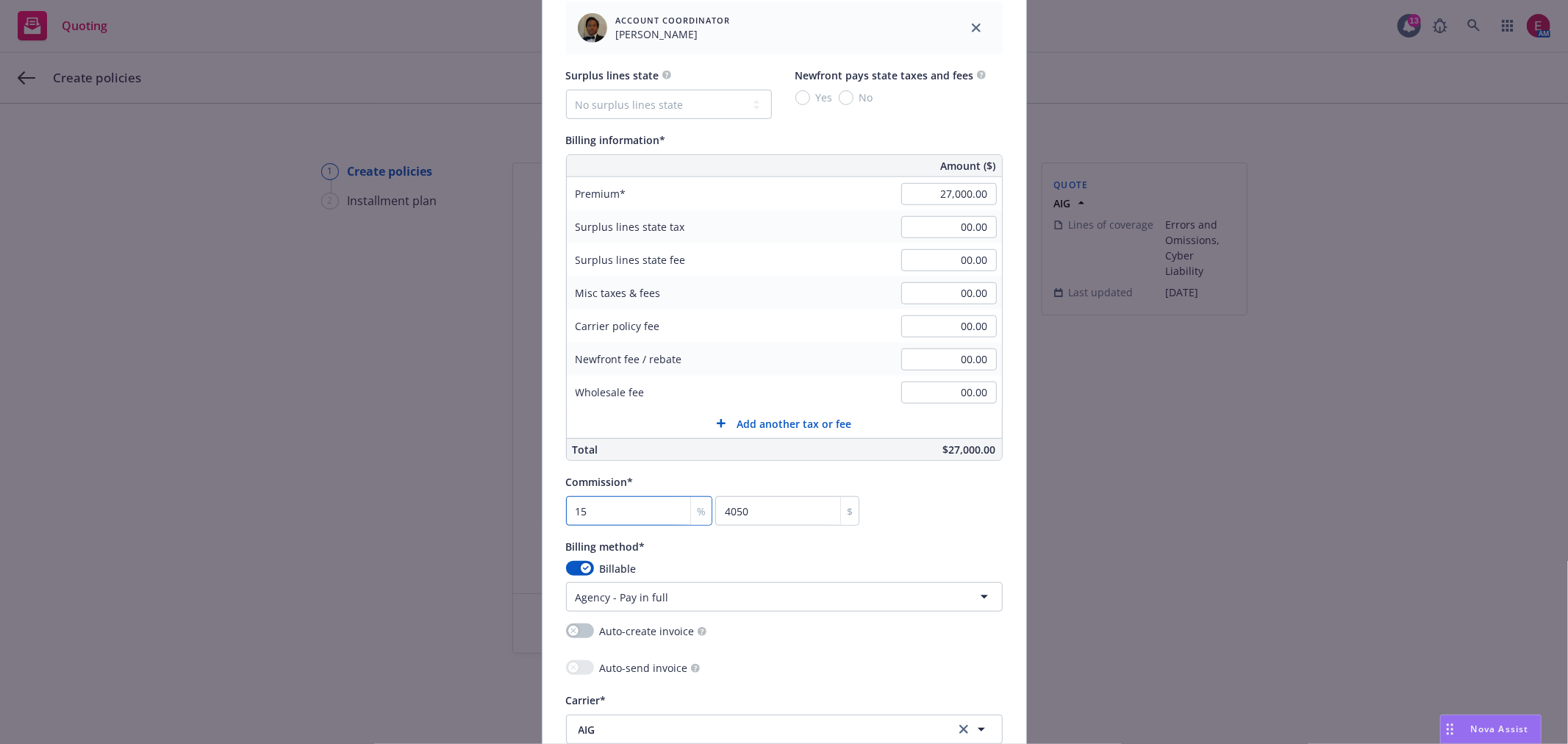
click at [625, 521] on input "15" at bounding box center [640, 512] width 147 height 30
type input "2"
type input "540"
type input "20"
type input "5400"
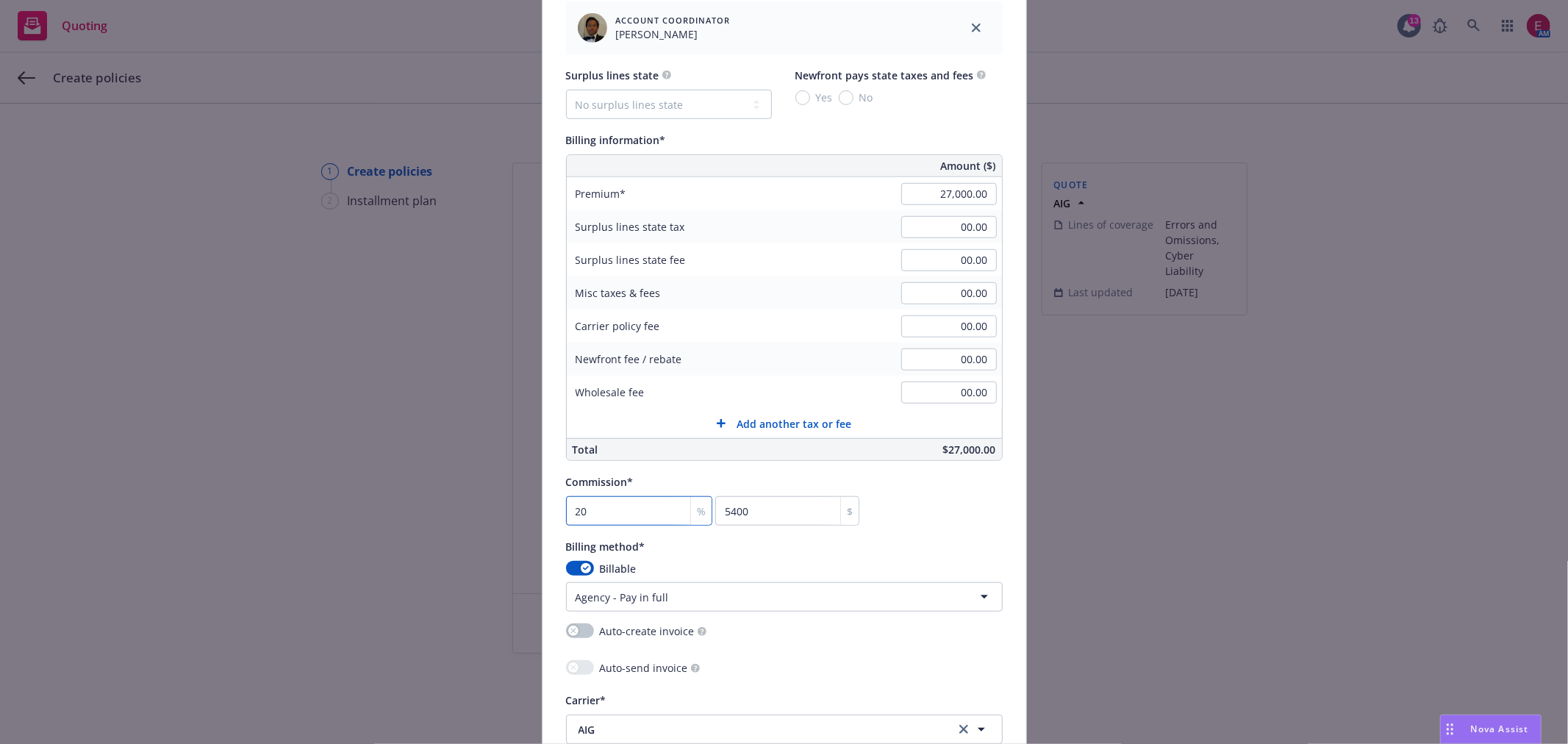
type input "20"
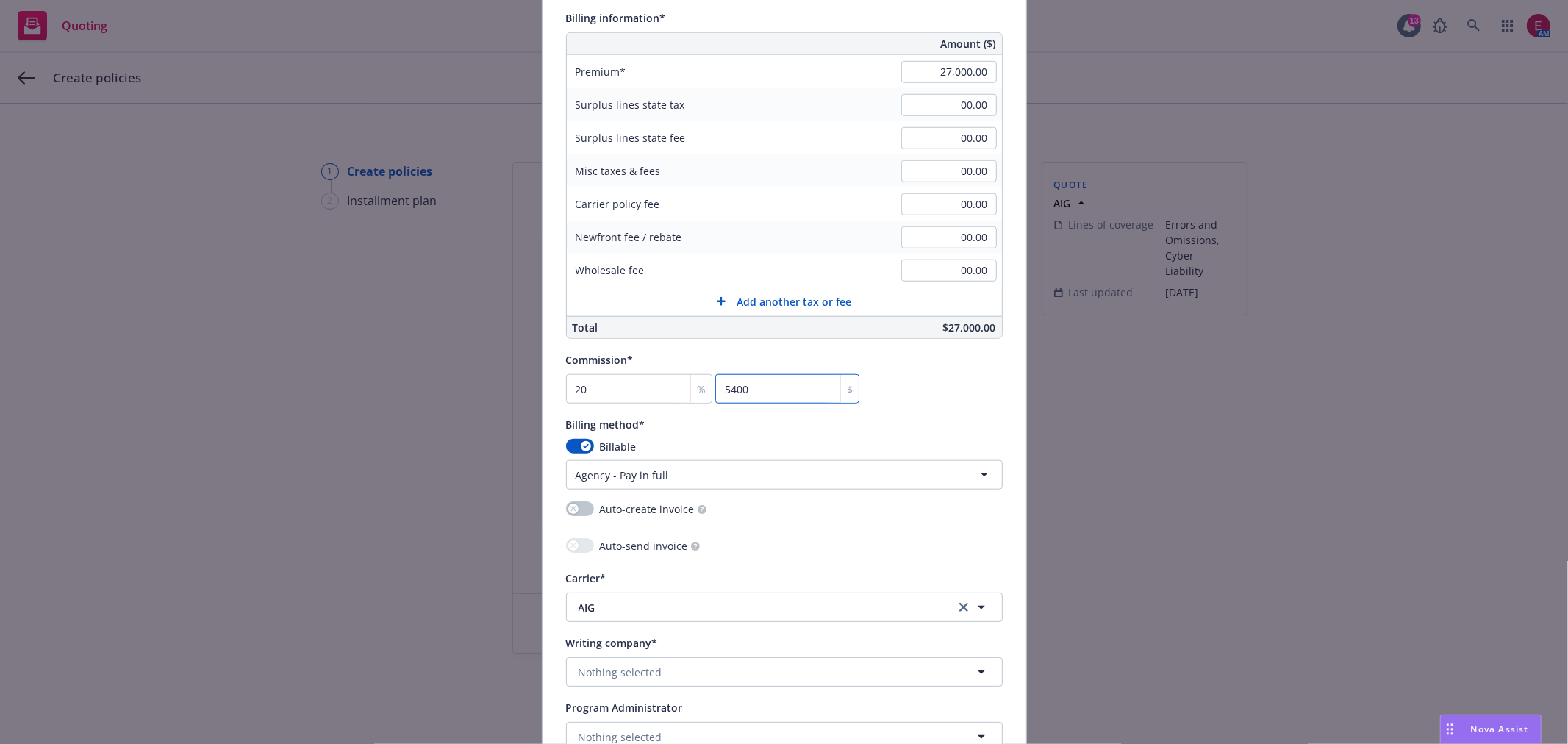
scroll to position [1143, 0]
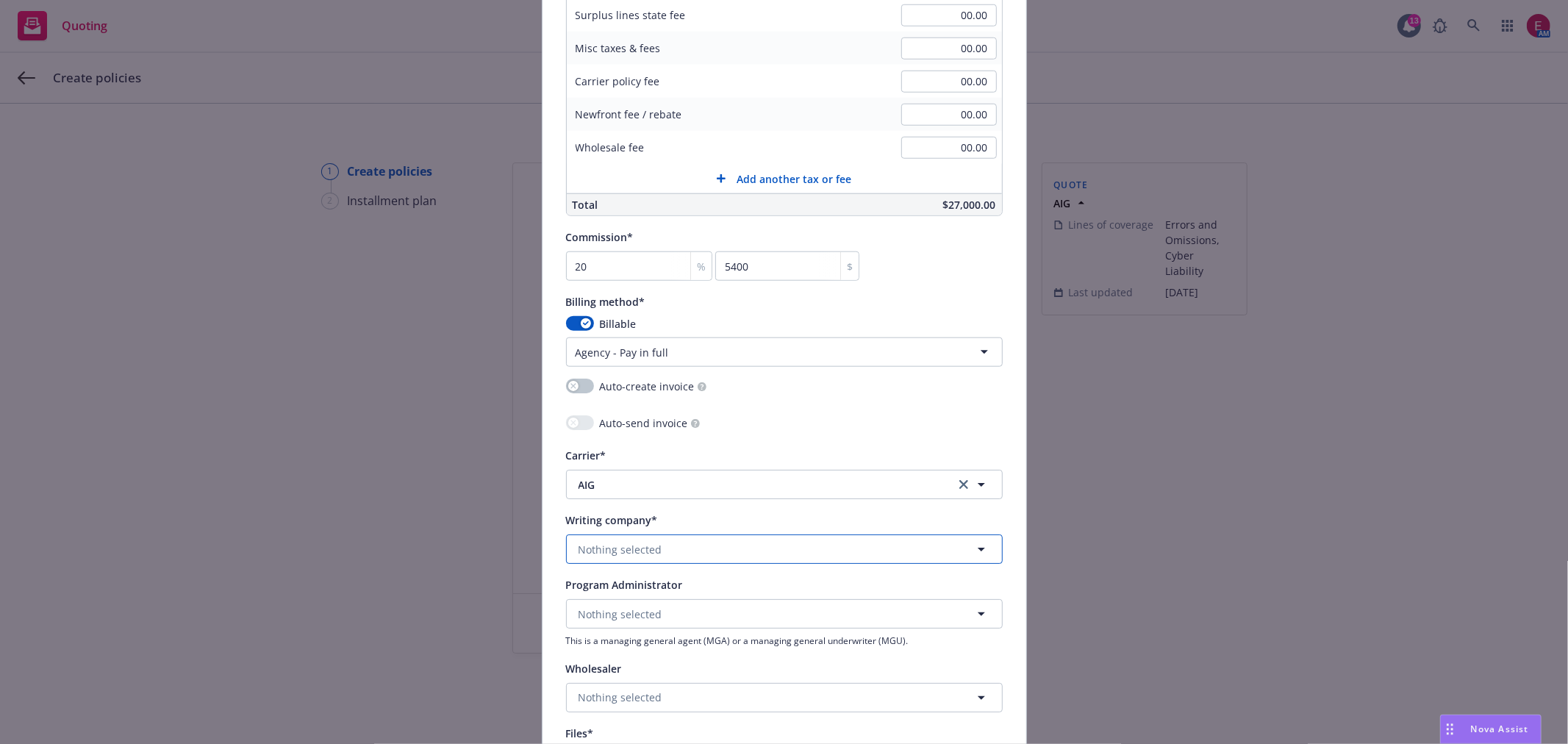
click at [622, 557] on span "Nothing selected" at bounding box center [620, 550] width 84 height 16
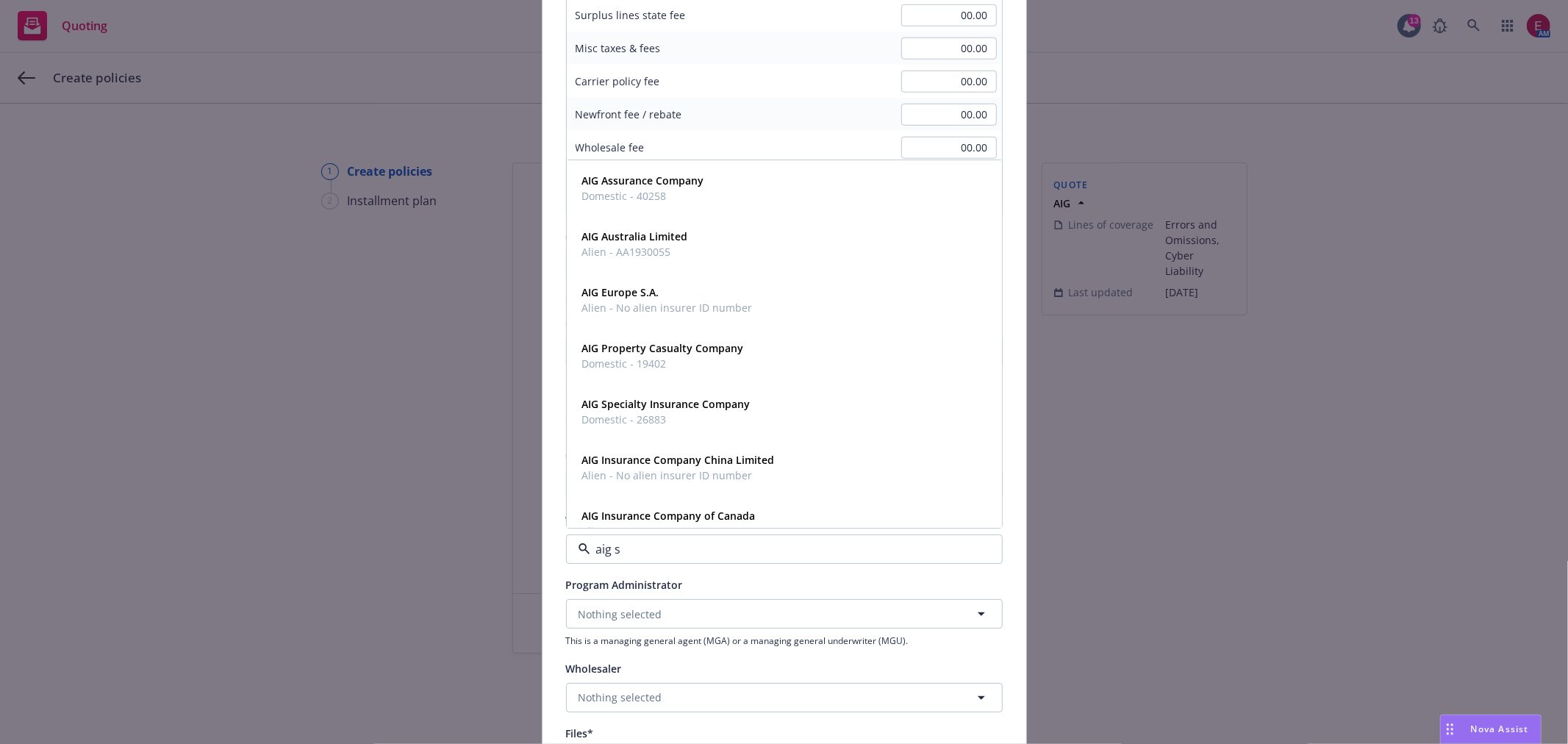
type input "aig sp"
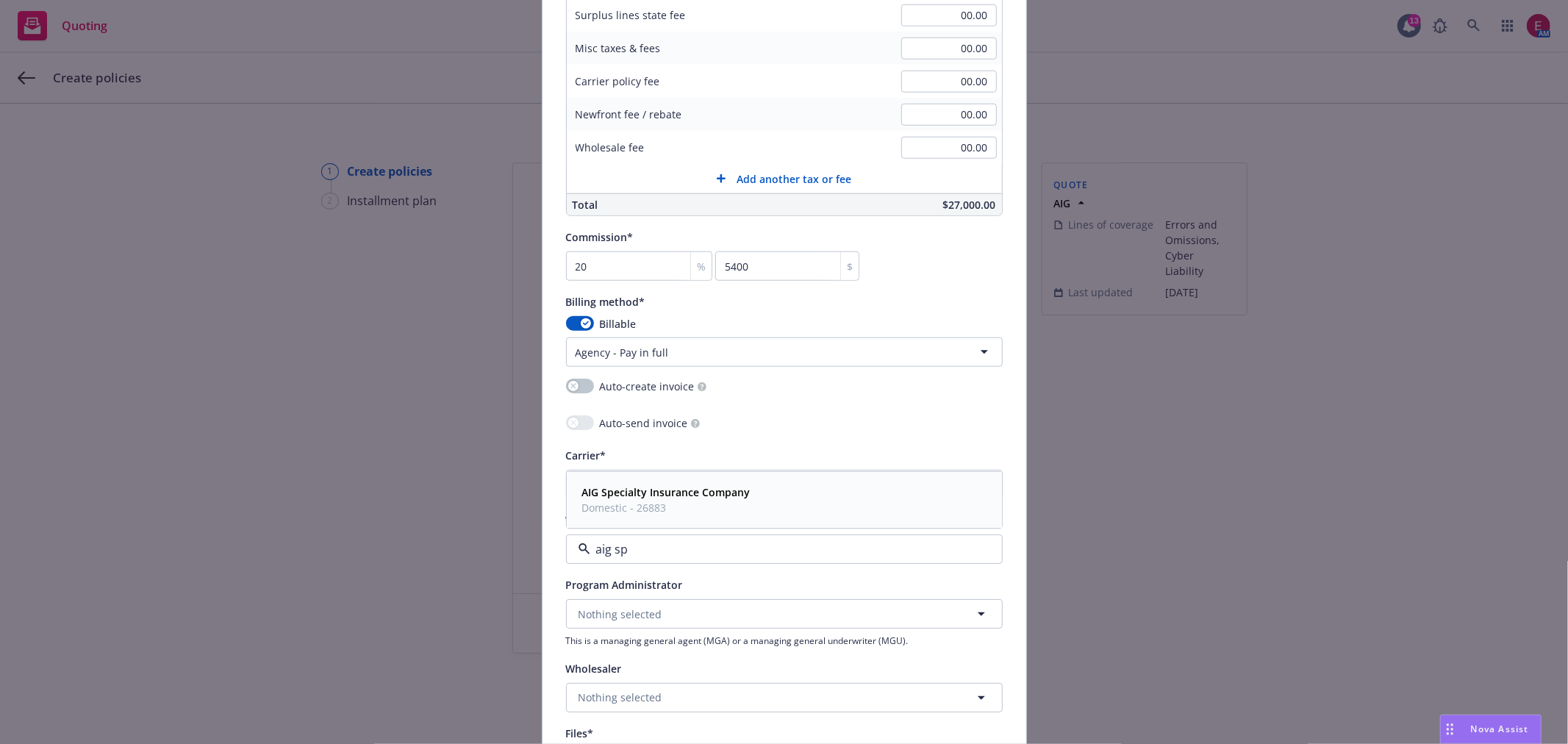
click at [711, 507] on span "Domestic - 26883" at bounding box center [666, 508] width 168 height 16
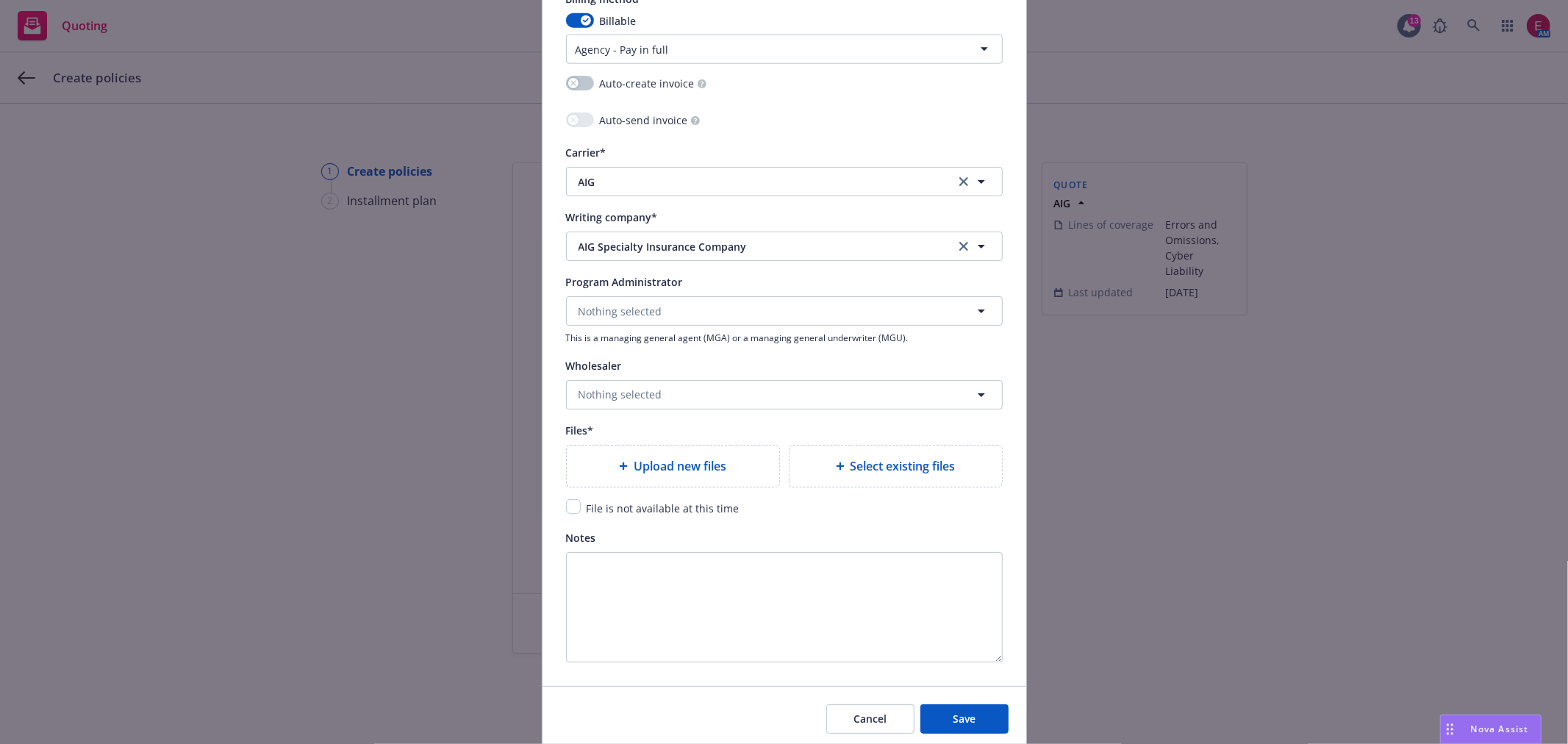
scroll to position [1506, 0]
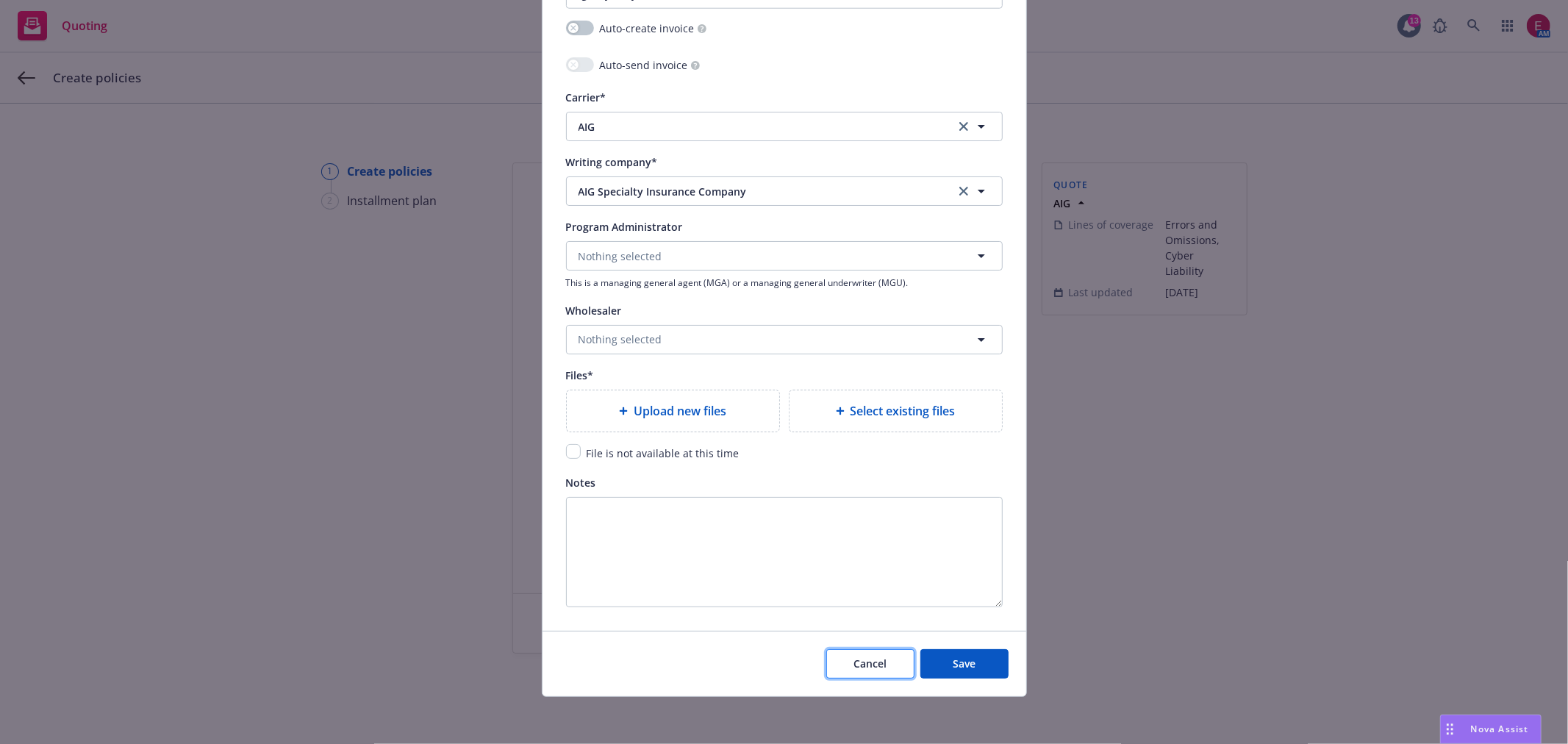
click at [871, 658] on span "Cancel" at bounding box center [870, 663] width 33 height 14
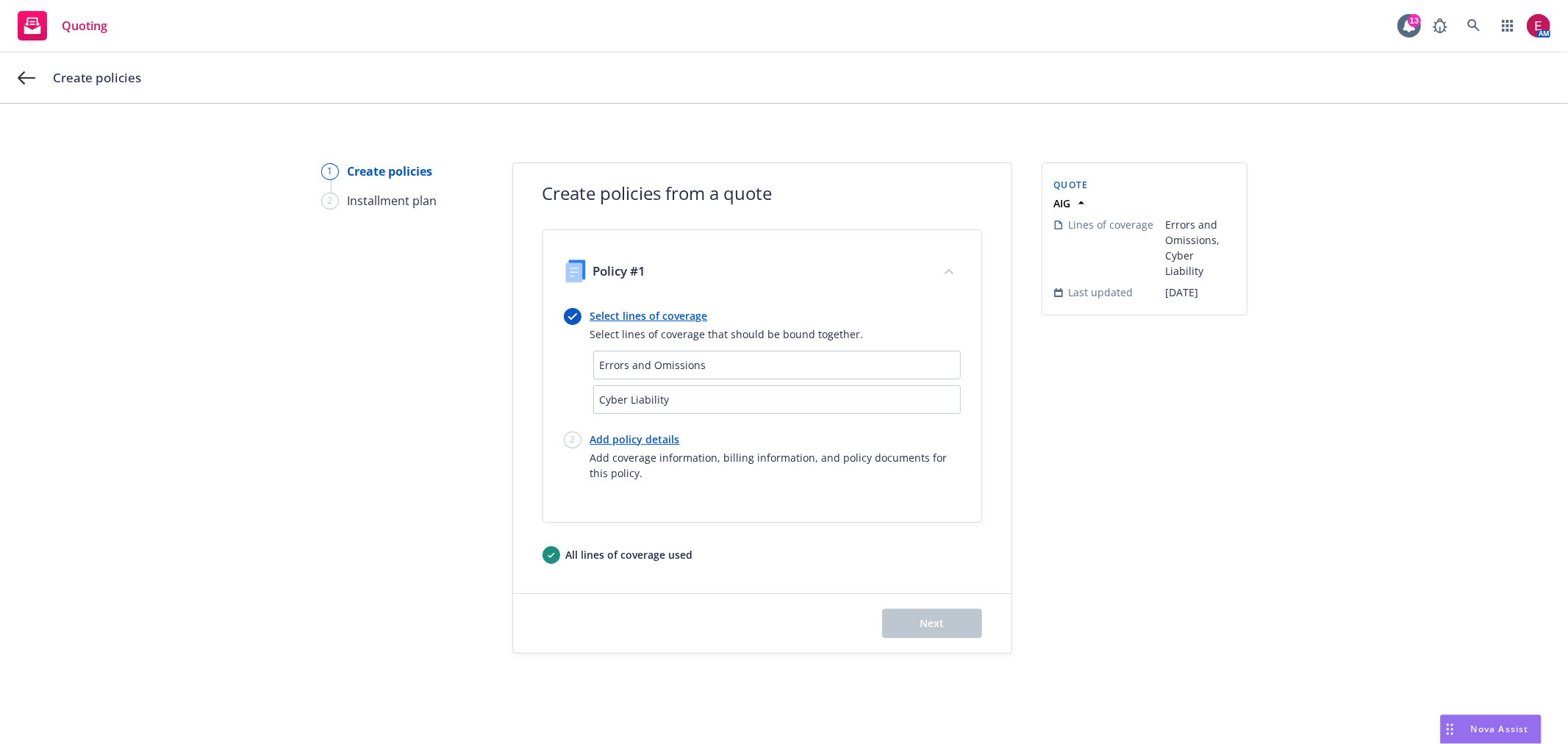
click at [22, 86] on div "Create policies" at bounding box center [784, 78] width 1568 height 50
click at [24, 84] on div "Create policies" at bounding box center [784, 78] width 1568 height 50
click at [24, 83] on icon at bounding box center [26, 77] width 18 height 18
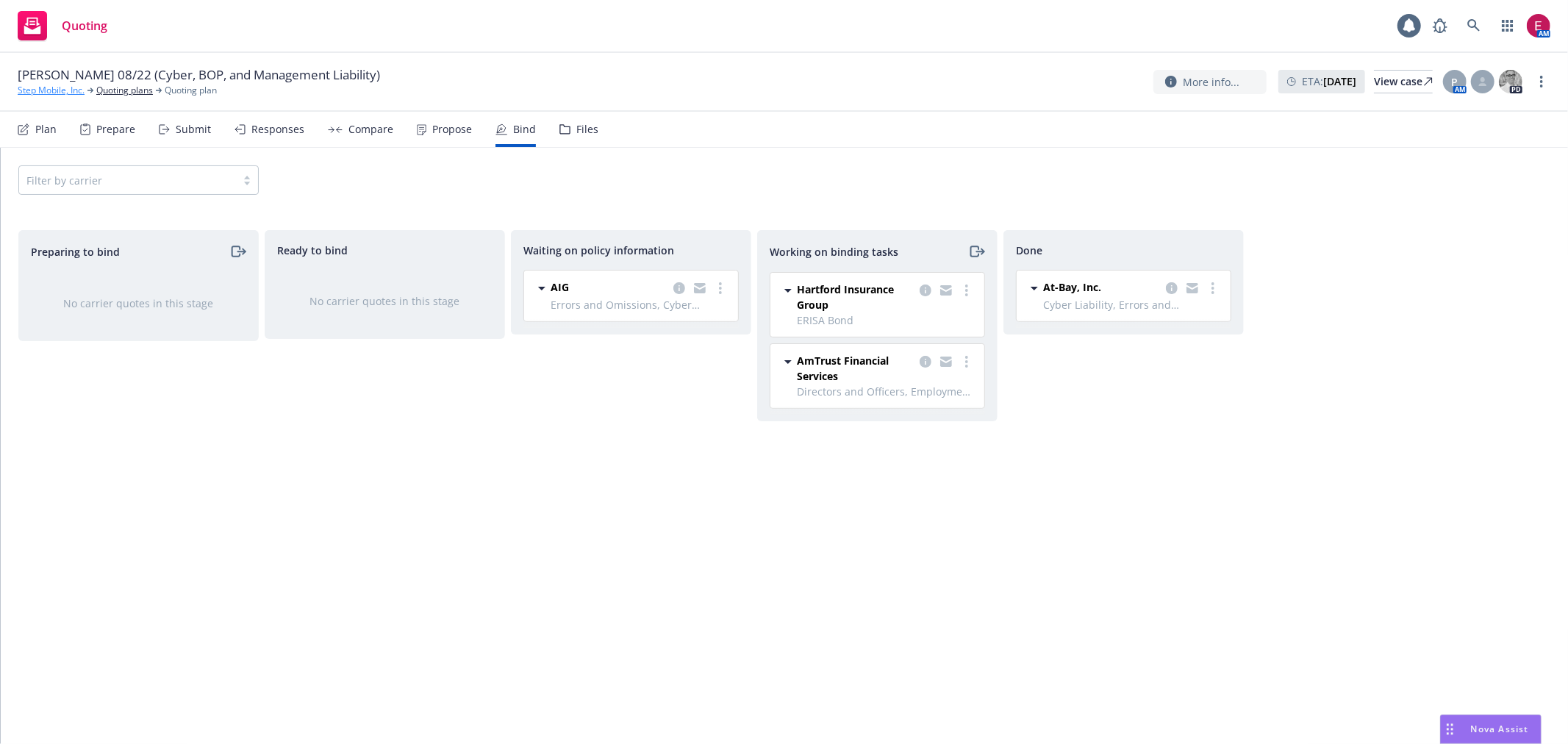
click at [33, 89] on link "Step Mobile, Inc." at bounding box center [51, 90] width 67 height 13
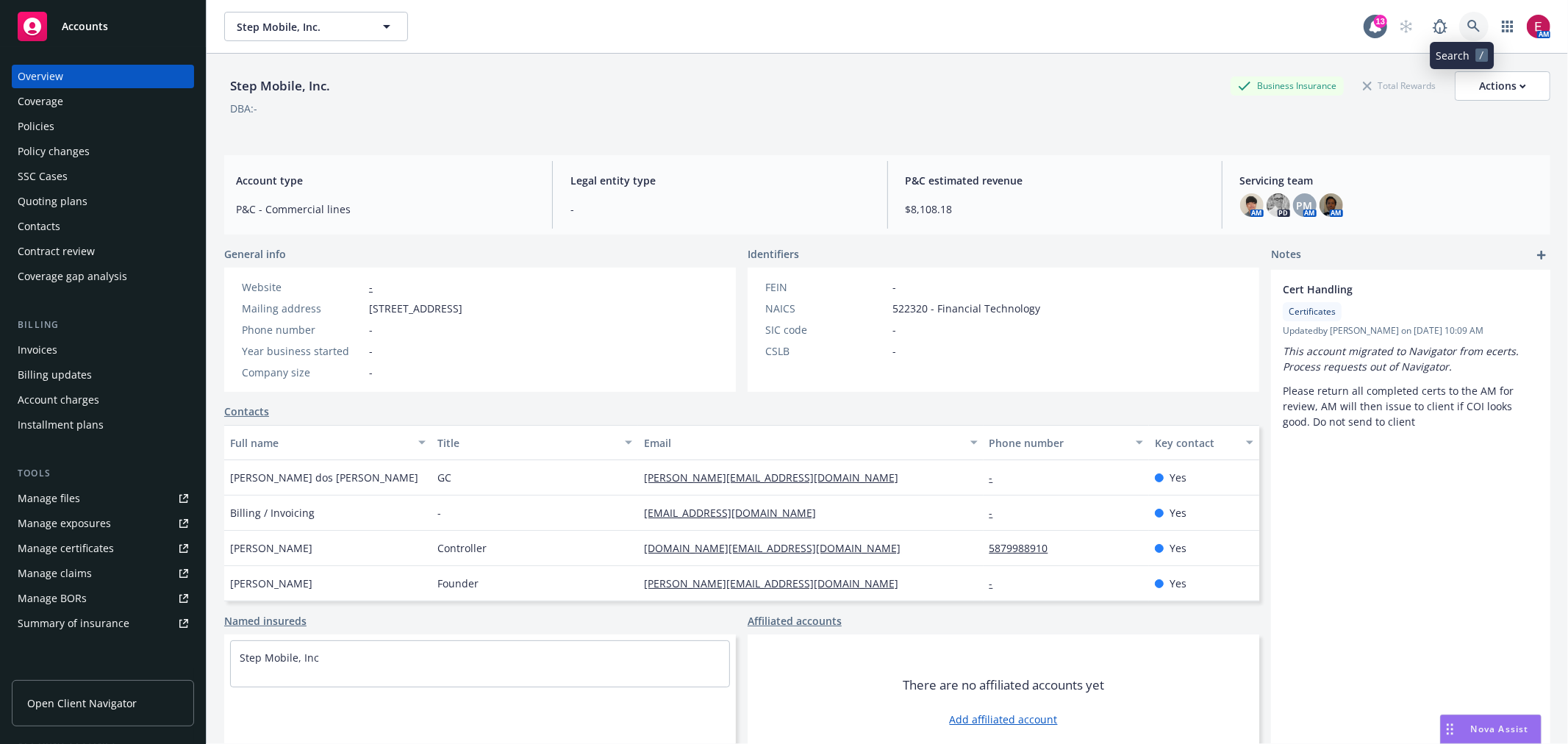
click at [1459, 19] on link at bounding box center [1474, 27] width 30 height 30
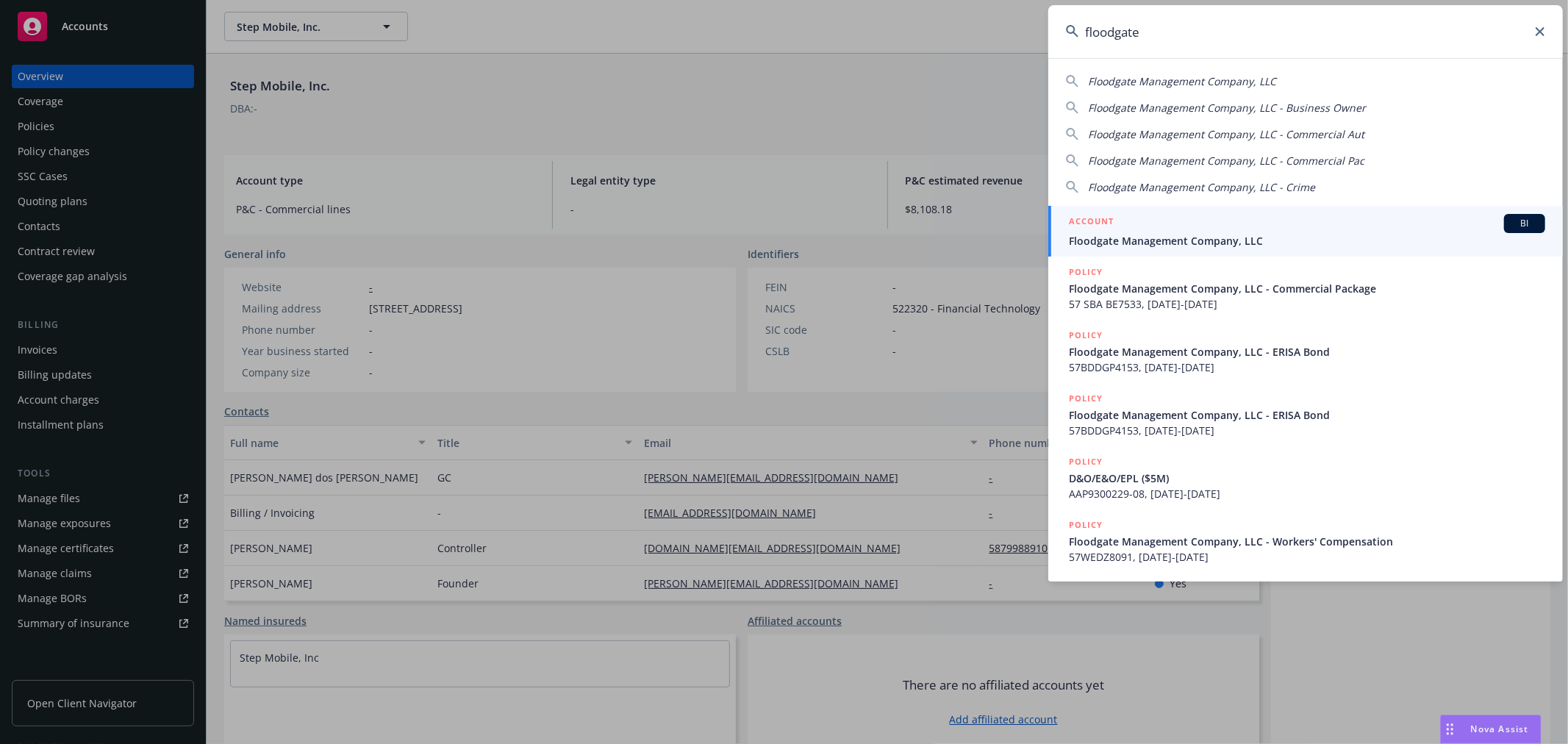
type input "floodgate"
click at [1155, 222] on div "ACCOUNT BI" at bounding box center [1307, 223] width 476 height 20
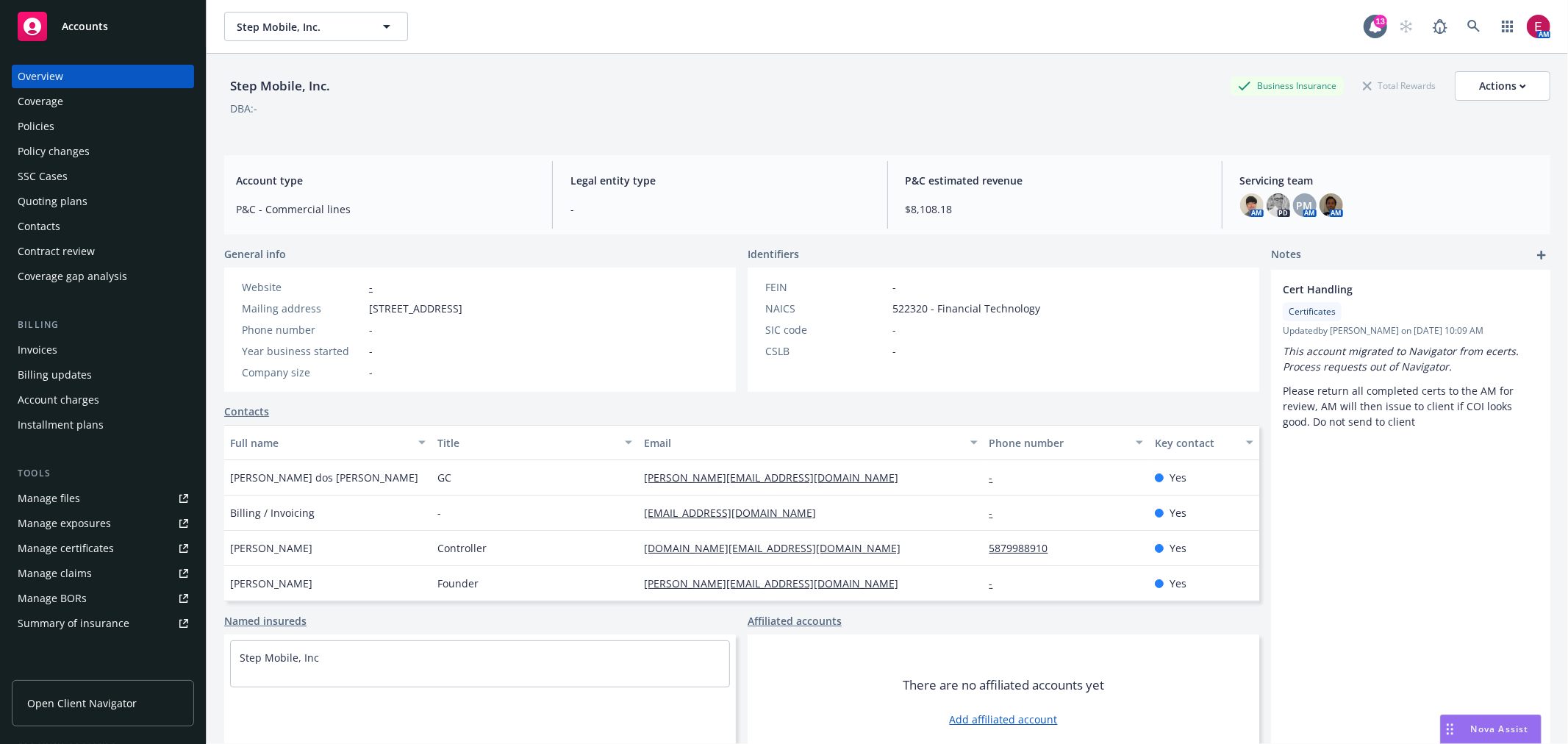
click at [30, 134] on div "Policies" at bounding box center [36, 126] width 37 height 23
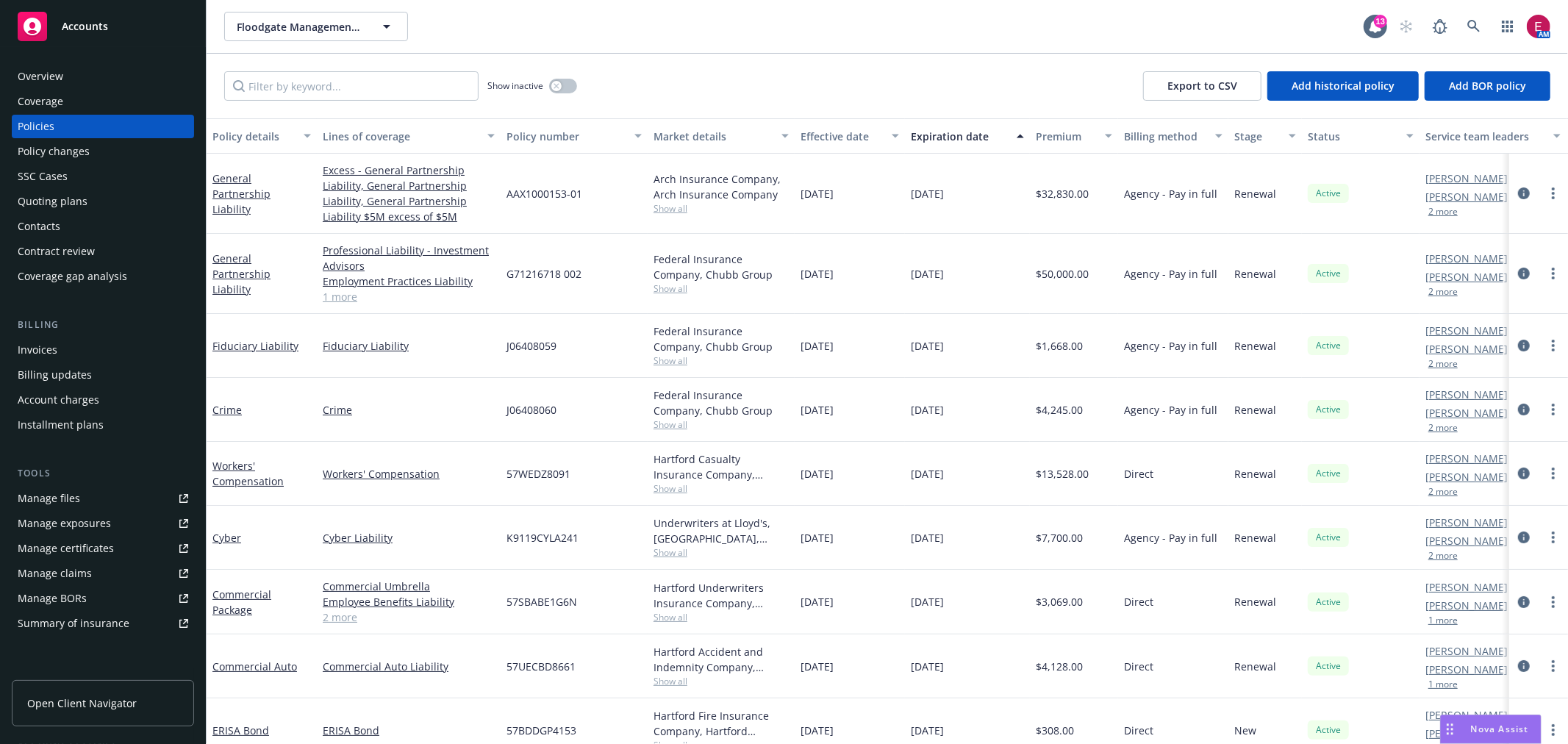
click at [69, 205] on div "Quoting plans" at bounding box center [52, 201] width 70 height 23
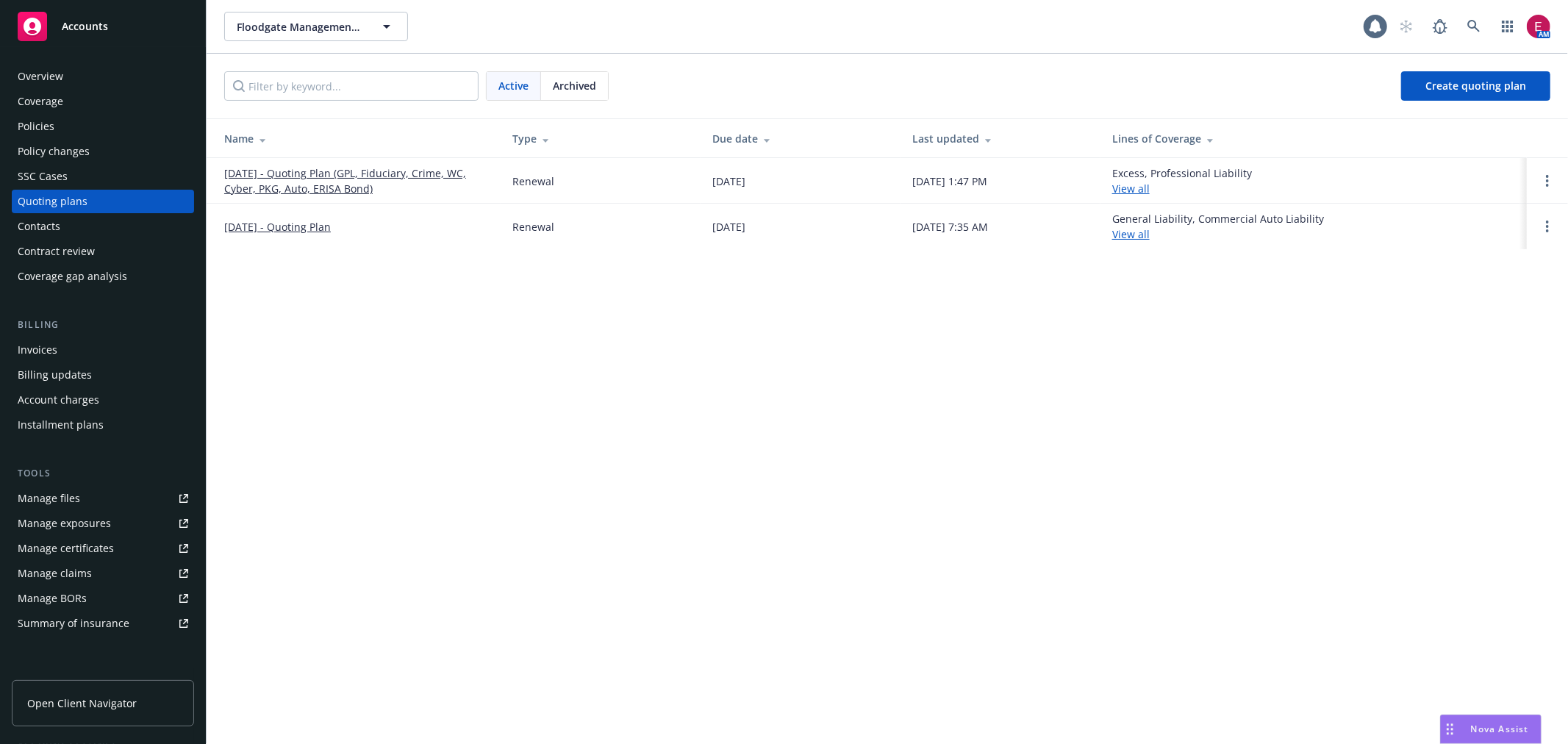
click at [239, 175] on link "09/16/25 - Quoting Plan (GPL, Fiduciary, Crime, WC, Cyber, PKG, Auto, ERISA Bon…" at bounding box center [356, 180] width 265 height 31
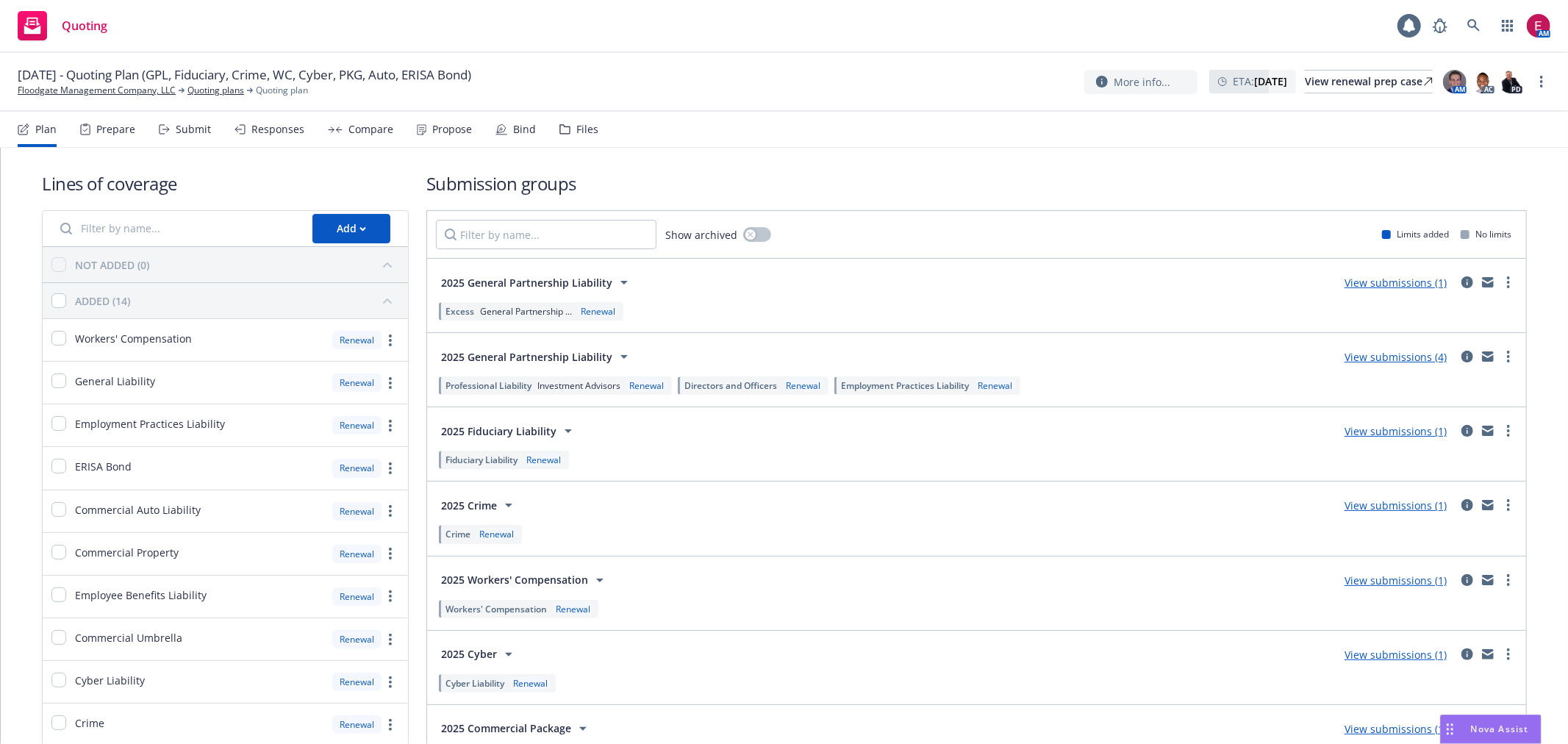
click at [165, 134] on icon at bounding box center [165, 129] width 11 height 10
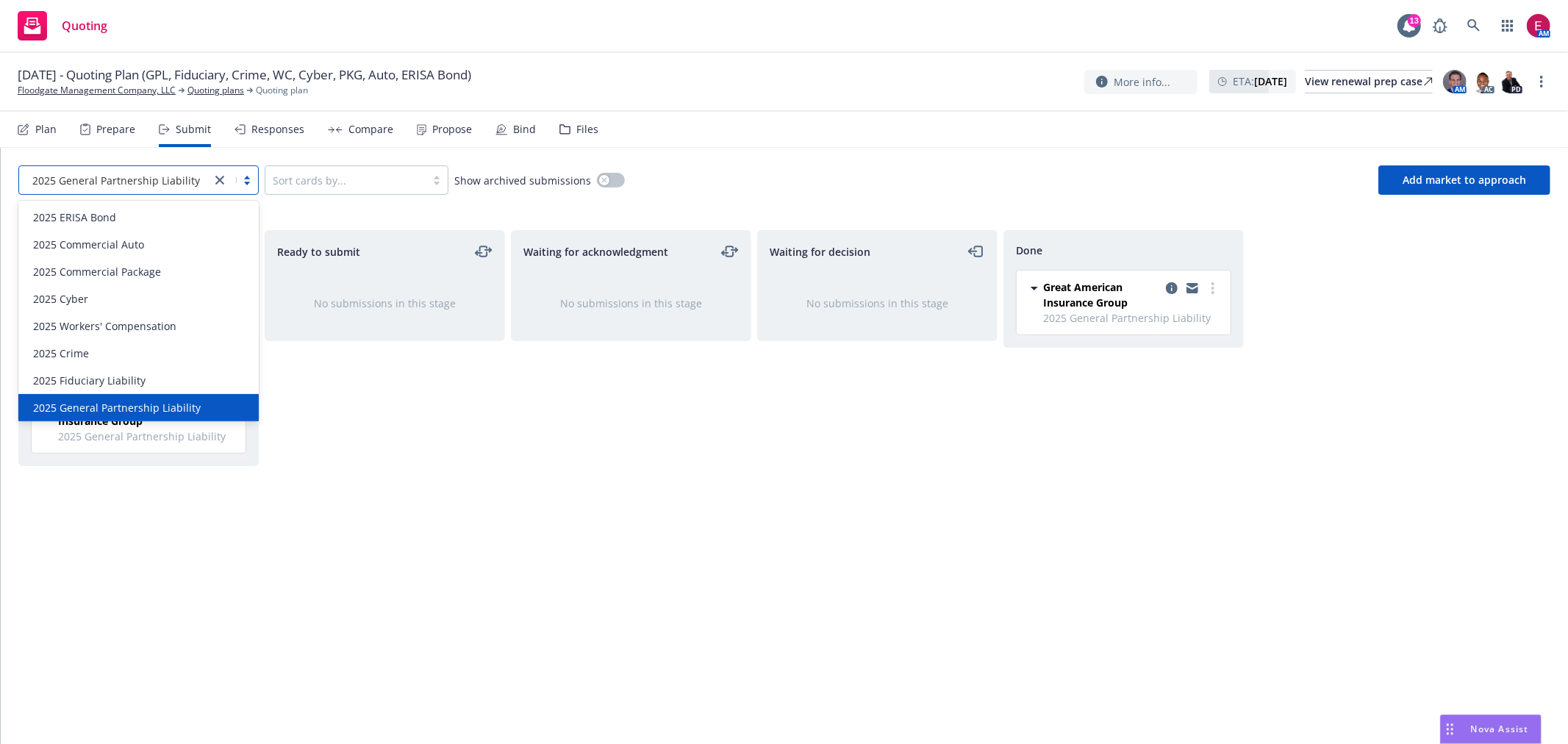
click at [205, 177] on div "2025 General Partnership Liability" at bounding box center [115, 179] width 192 height 23
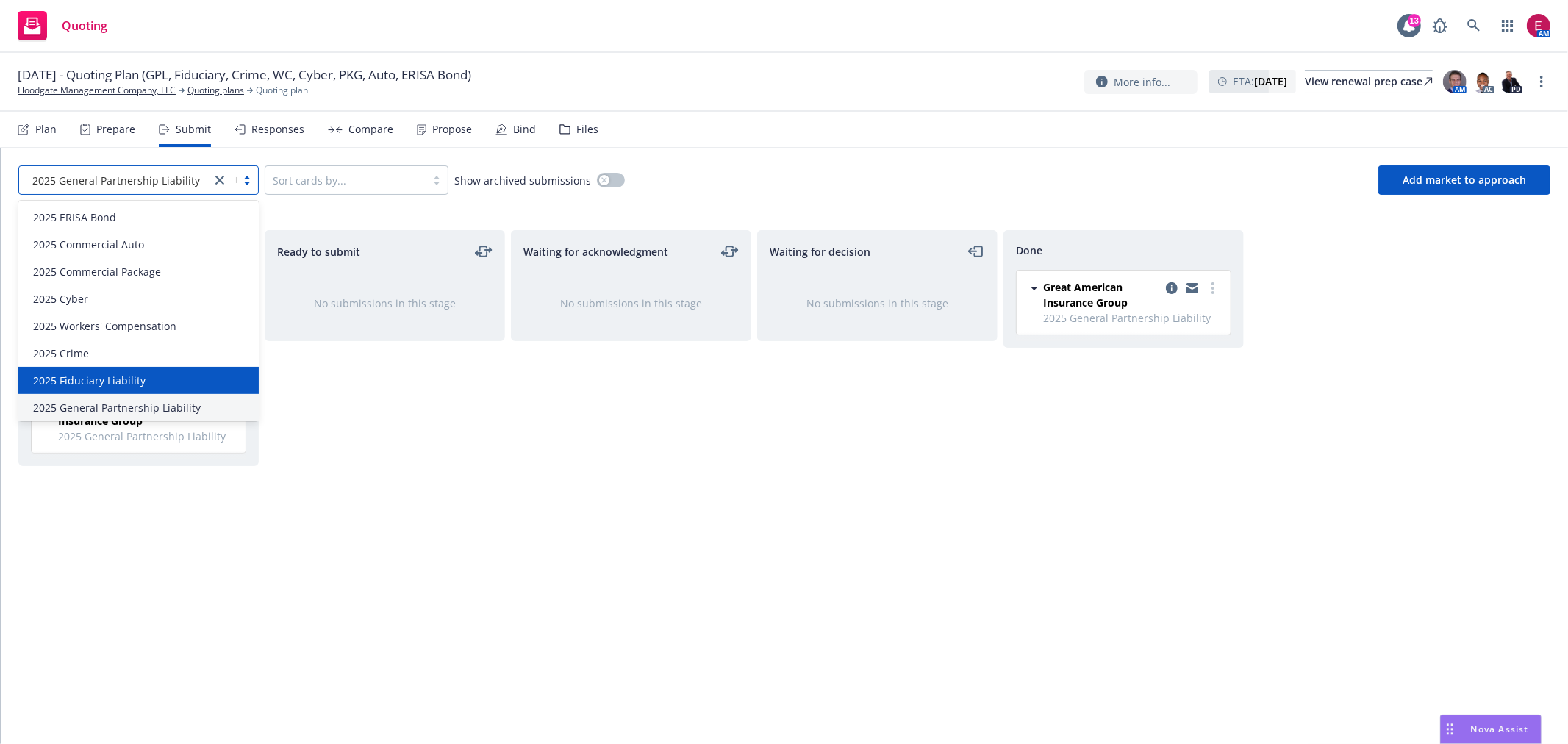
click at [140, 378] on span "2025 Fiduciary Liability" at bounding box center [89, 380] width 113 height 16
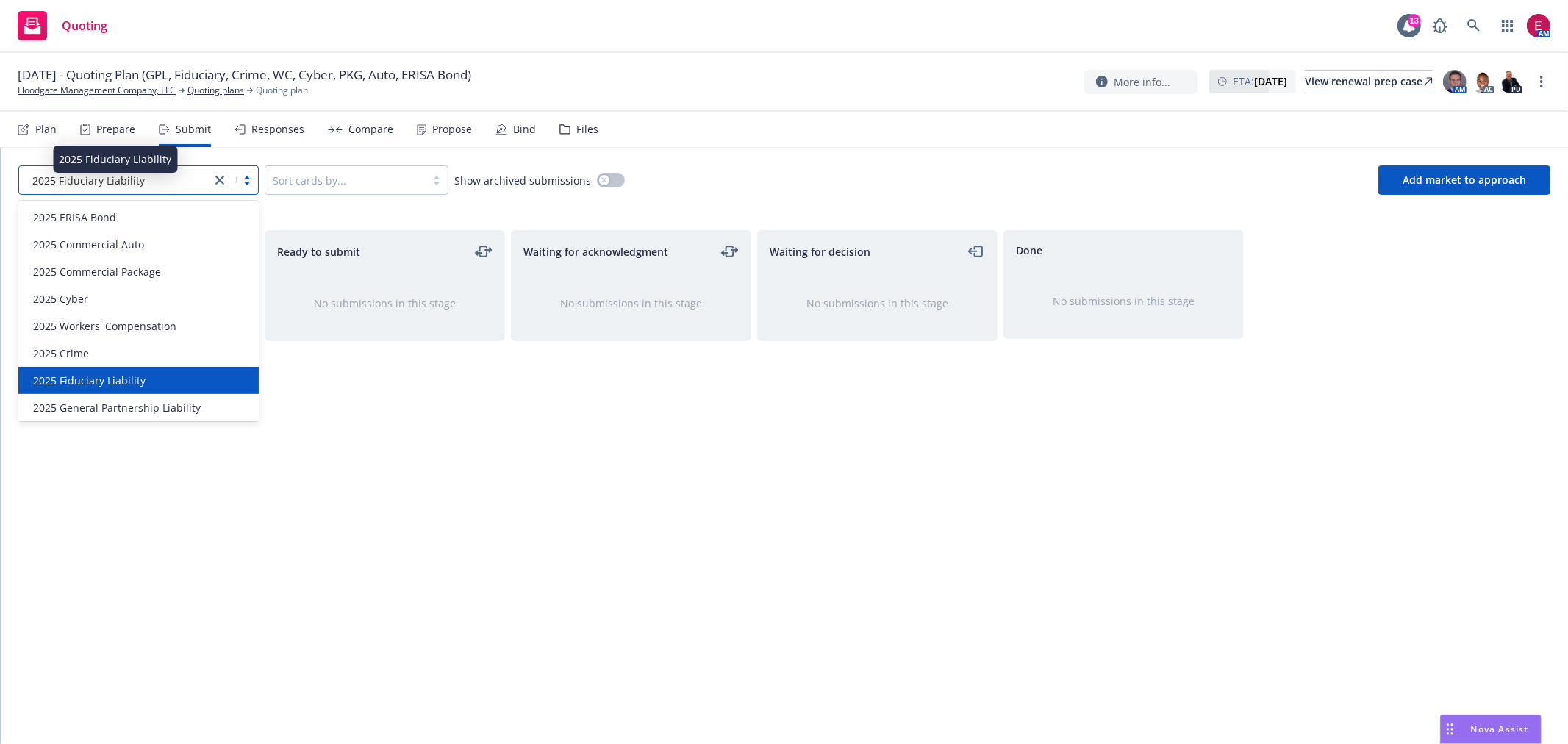
click at [220, 177] on icon "close" at bounding box center [219, 179] width 8 height 8
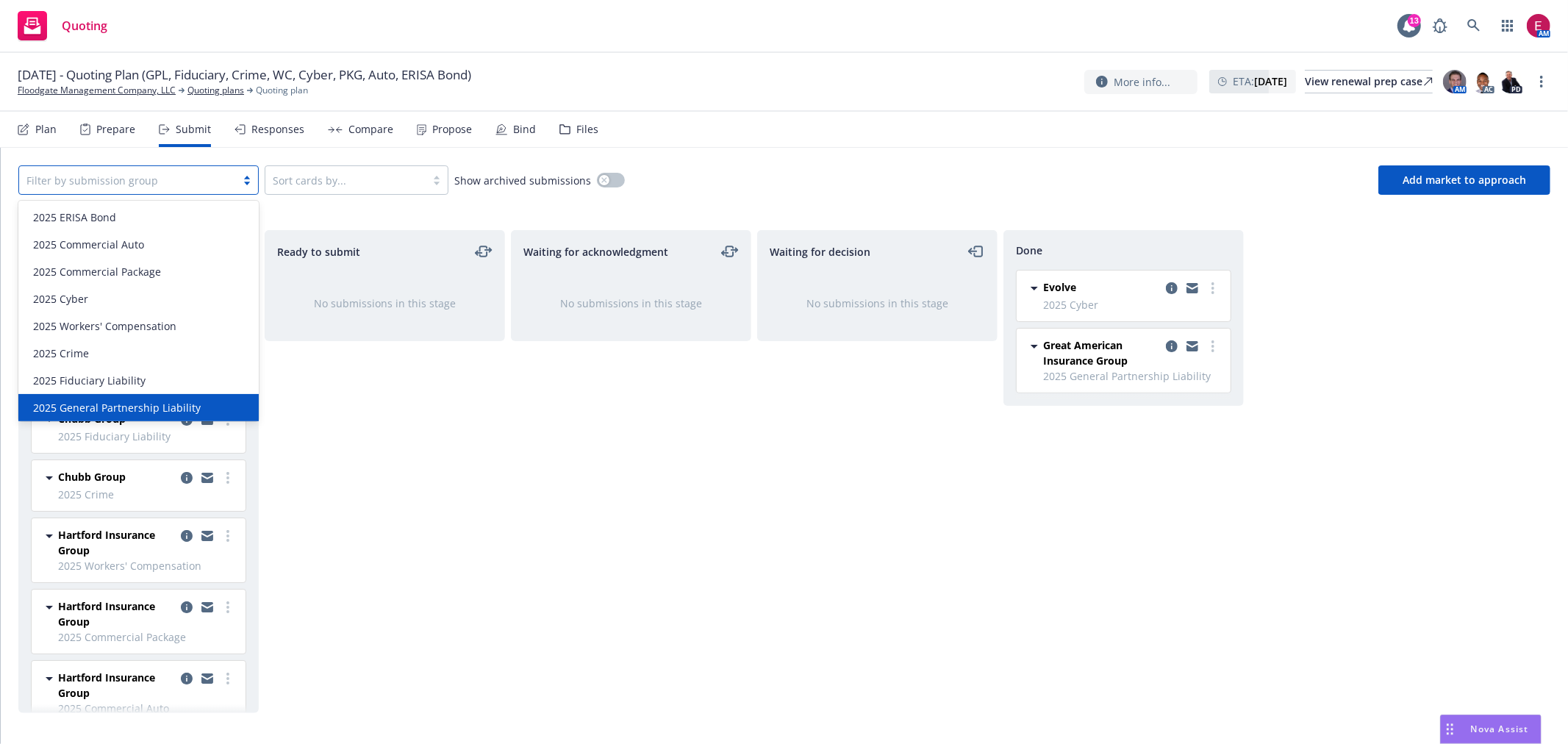
click at [125, 406] on span "2025 General Partnership Liability" at bounding box center [117, 407] width 167 height 16
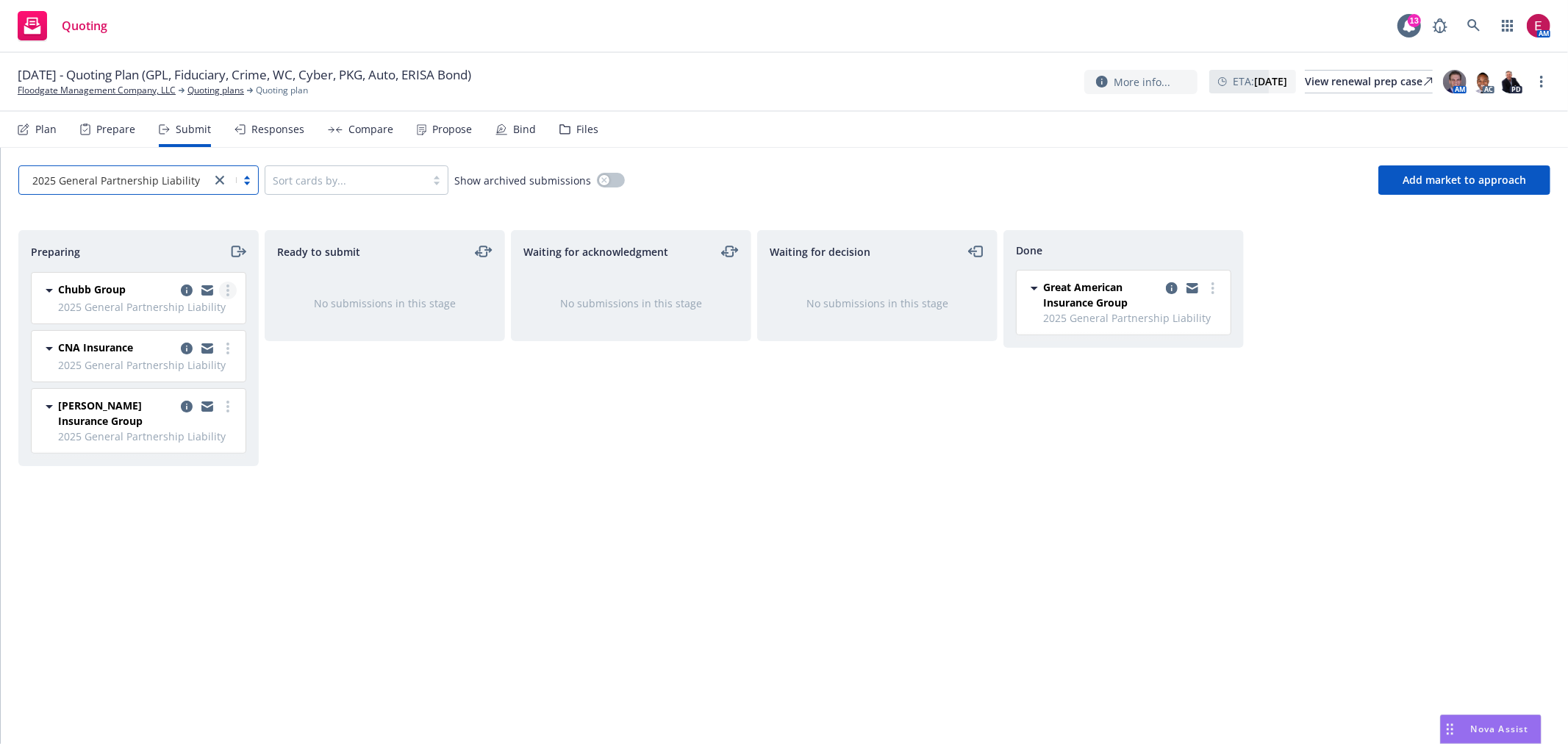
click at [230, 286] on link "more" at bounding box center [228, 290] width 18 height 18
drag, startPoint x: 184, startPoint y: 407, endPoint x: 170, endPoint y: 408, distance: 14.0
click at [182, 408] on span "Add accepted decision" at bounding box center [163, 408] width 147 height 14
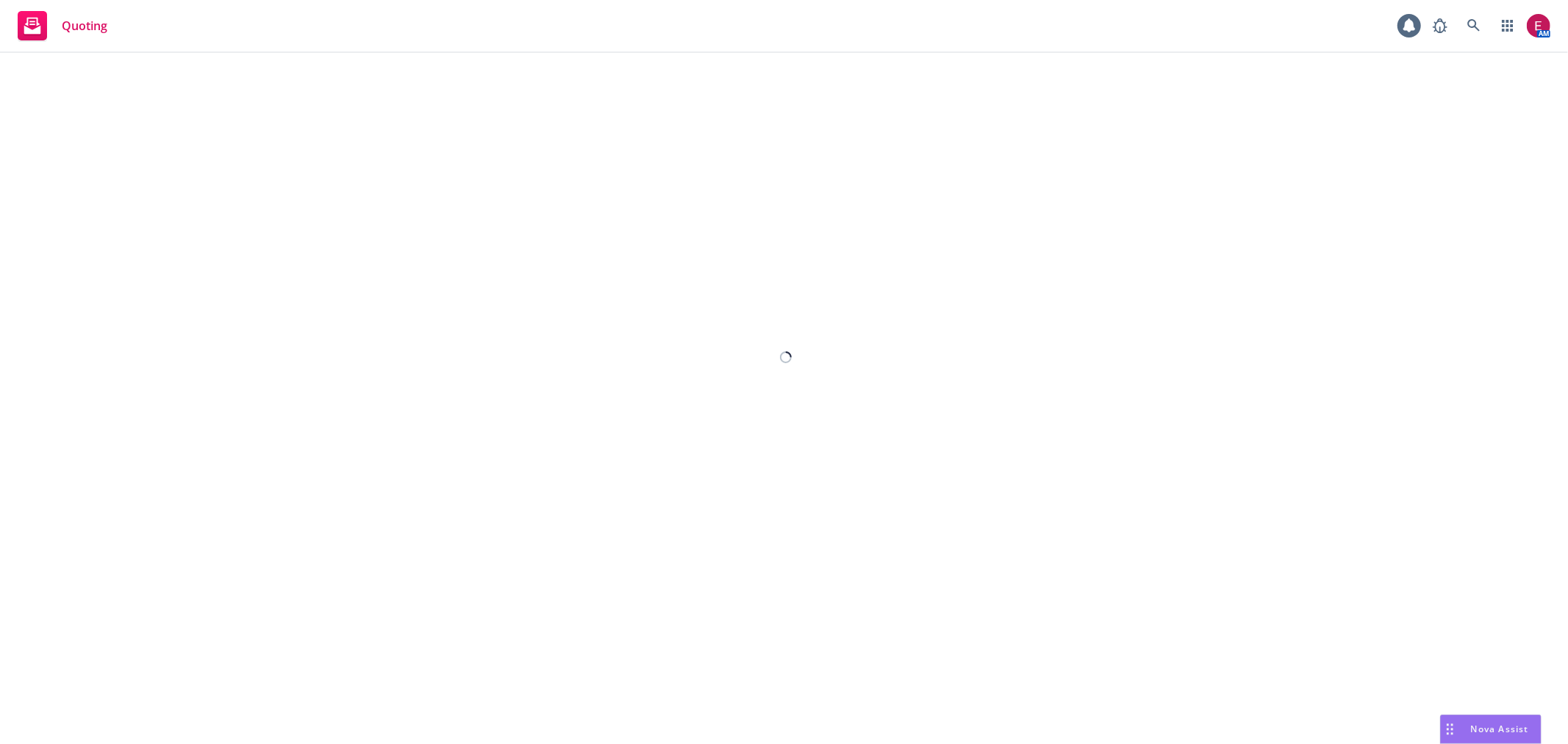
select select "12"
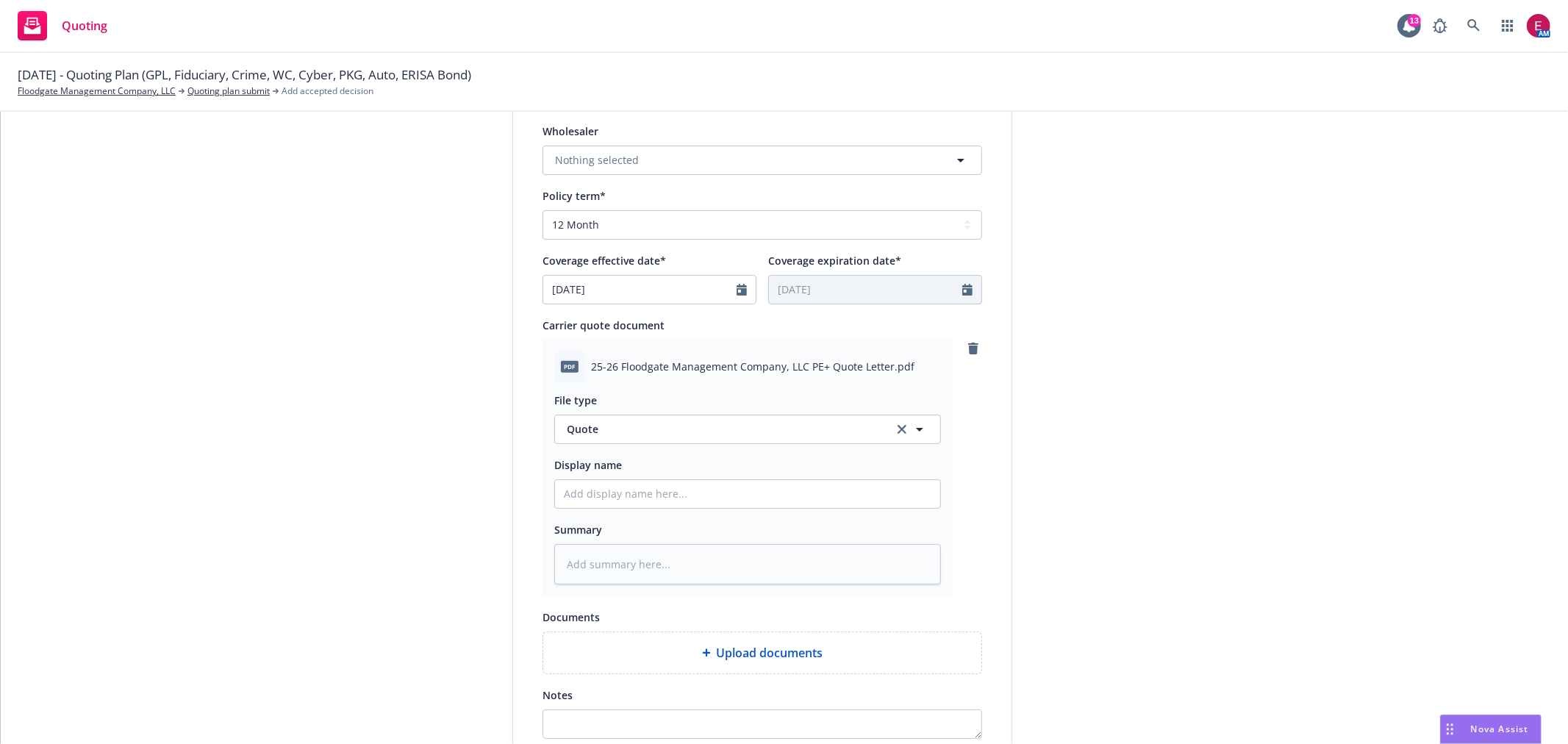
scroll to position [724, 0]
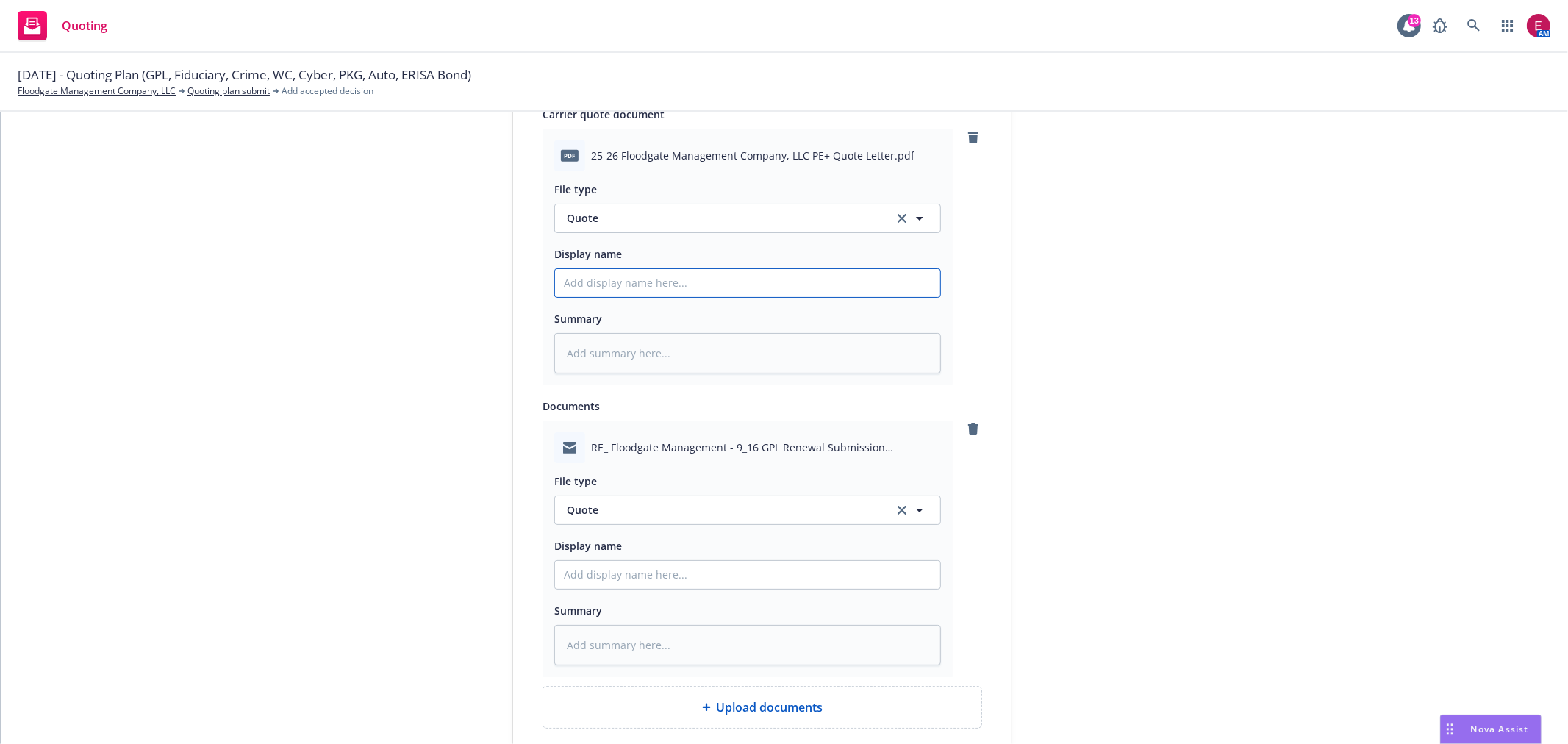
click at [625, 279] on input "Display name" at bounding box center [748, 283] width 385 height 28
type textarea "x"
type input "F"
type textarea "x"
type input "Fl"
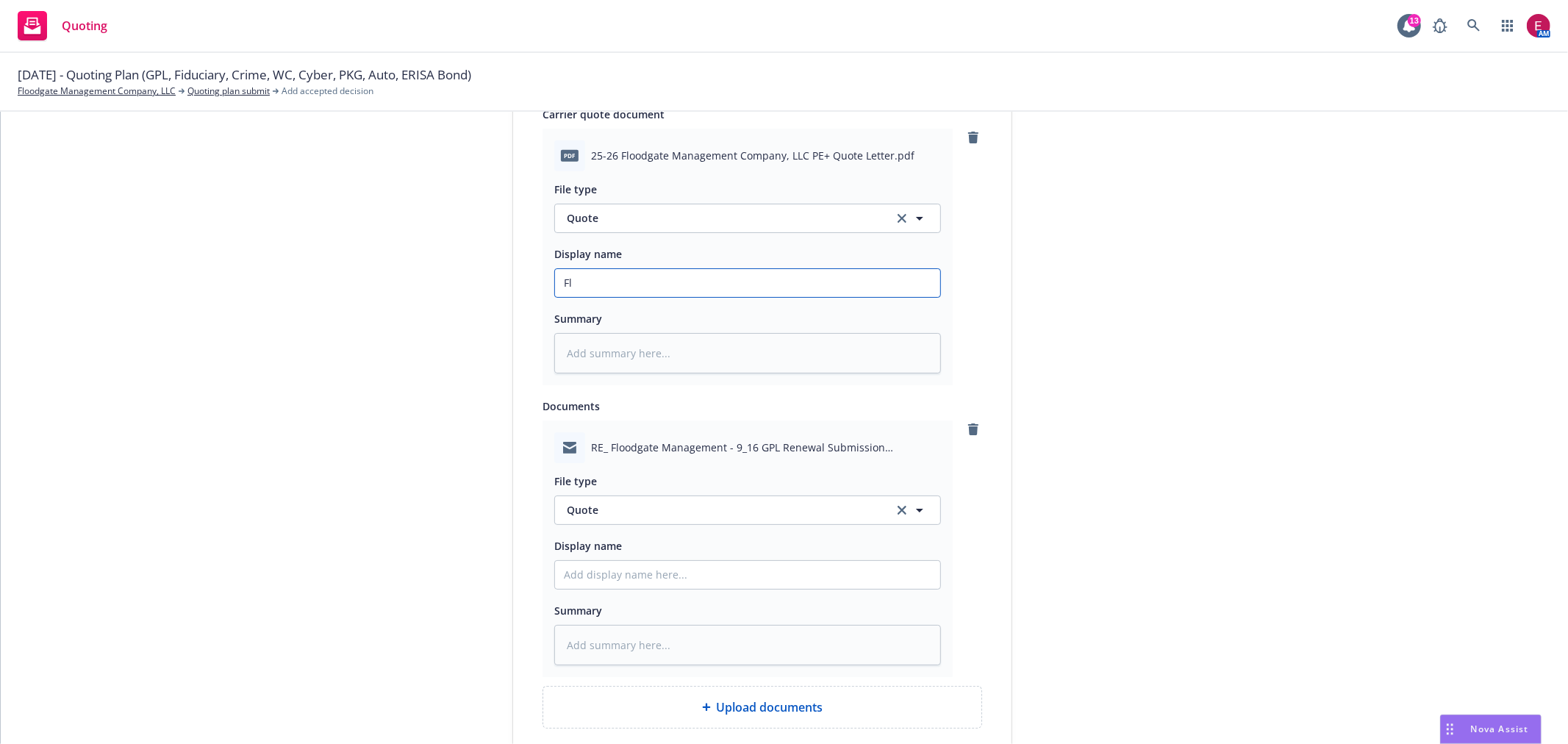
type textarea "x"
type input "Flo"
type textarea "x"
type input "Floo"
type textarea "x"
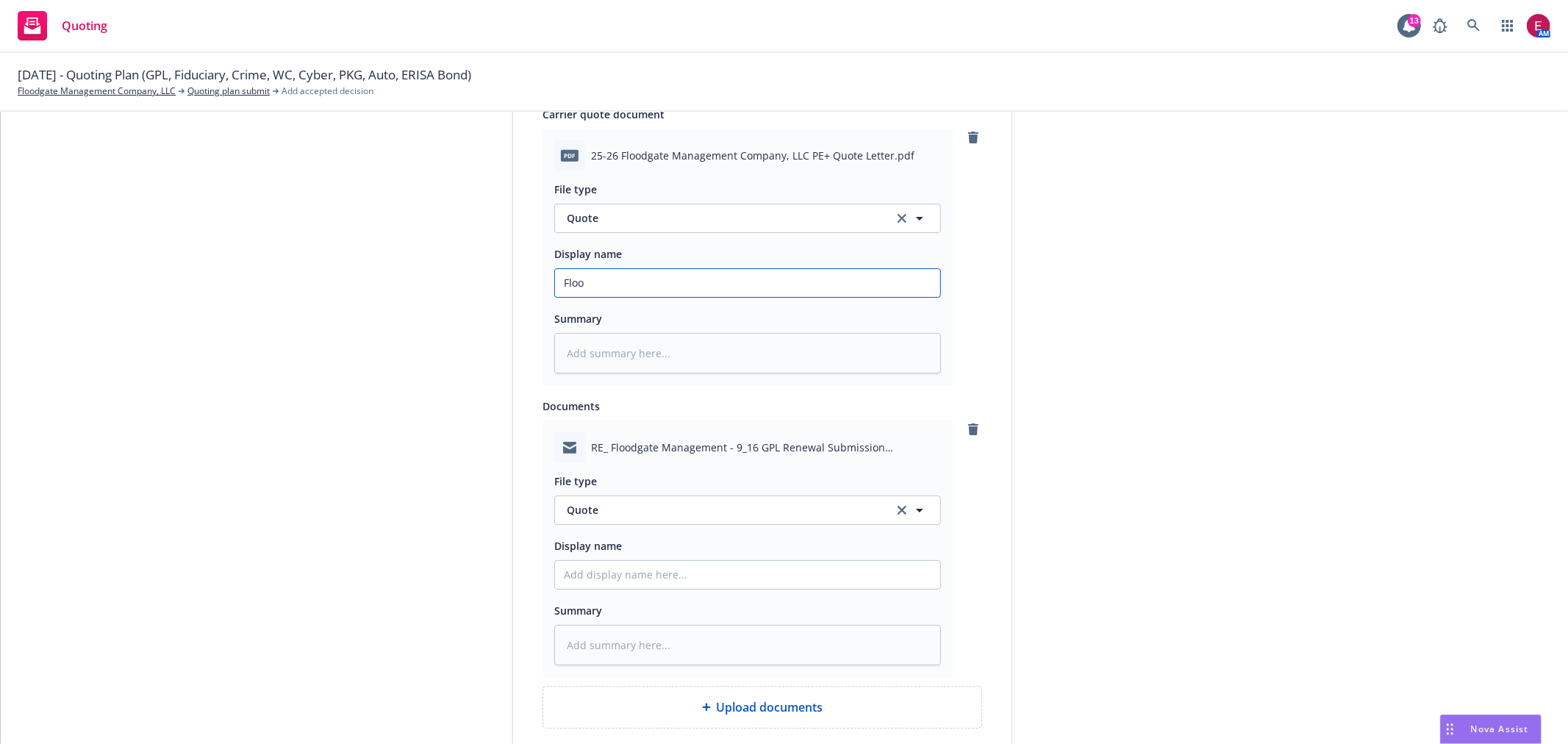
type input "Flood"
type textarea "x"
type input "Floodg"
type textarea "x"
type input "Floodga"
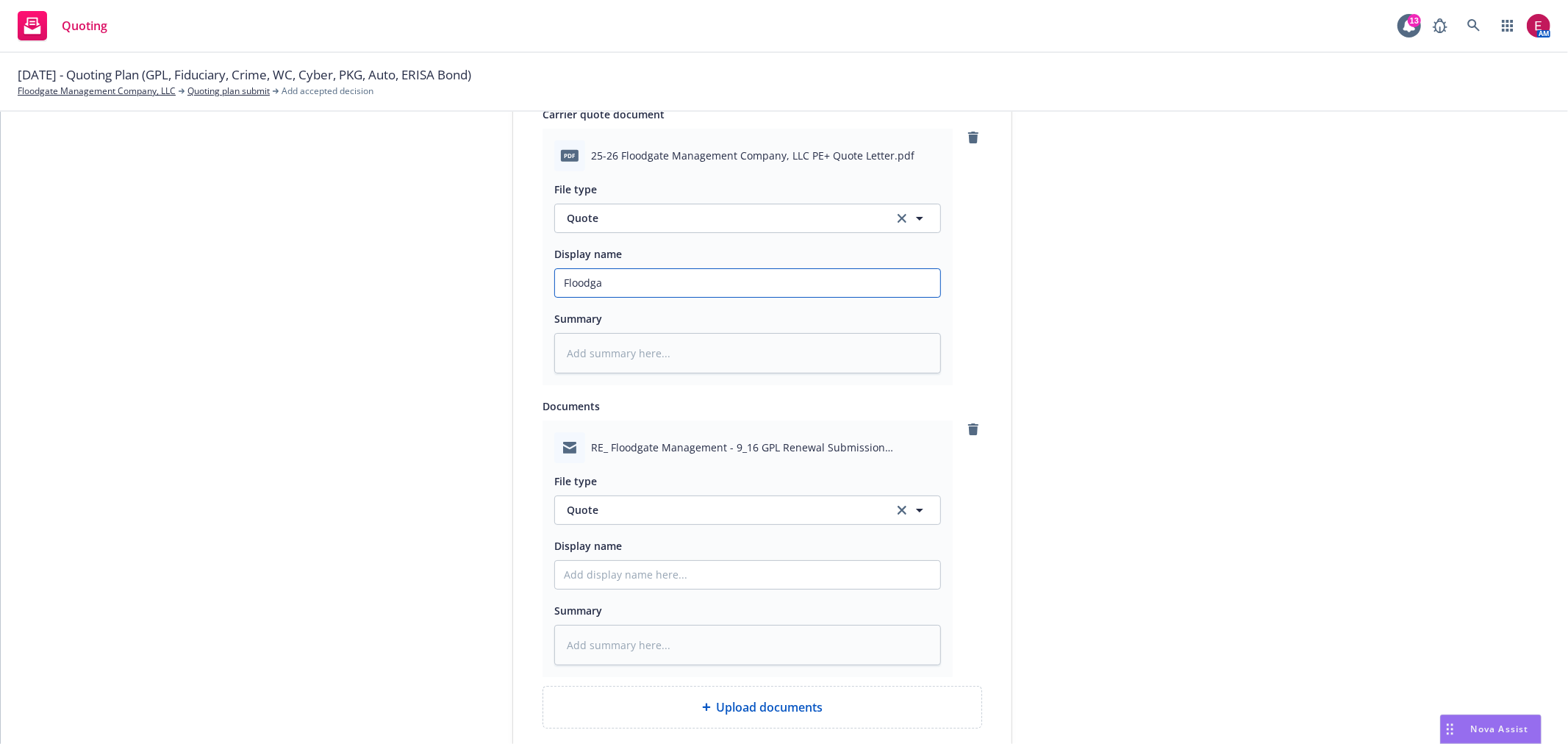
type textarea "x"
type input "Floodgat"
type textarea "x"
type input "Floodgate"
type textarea "x"
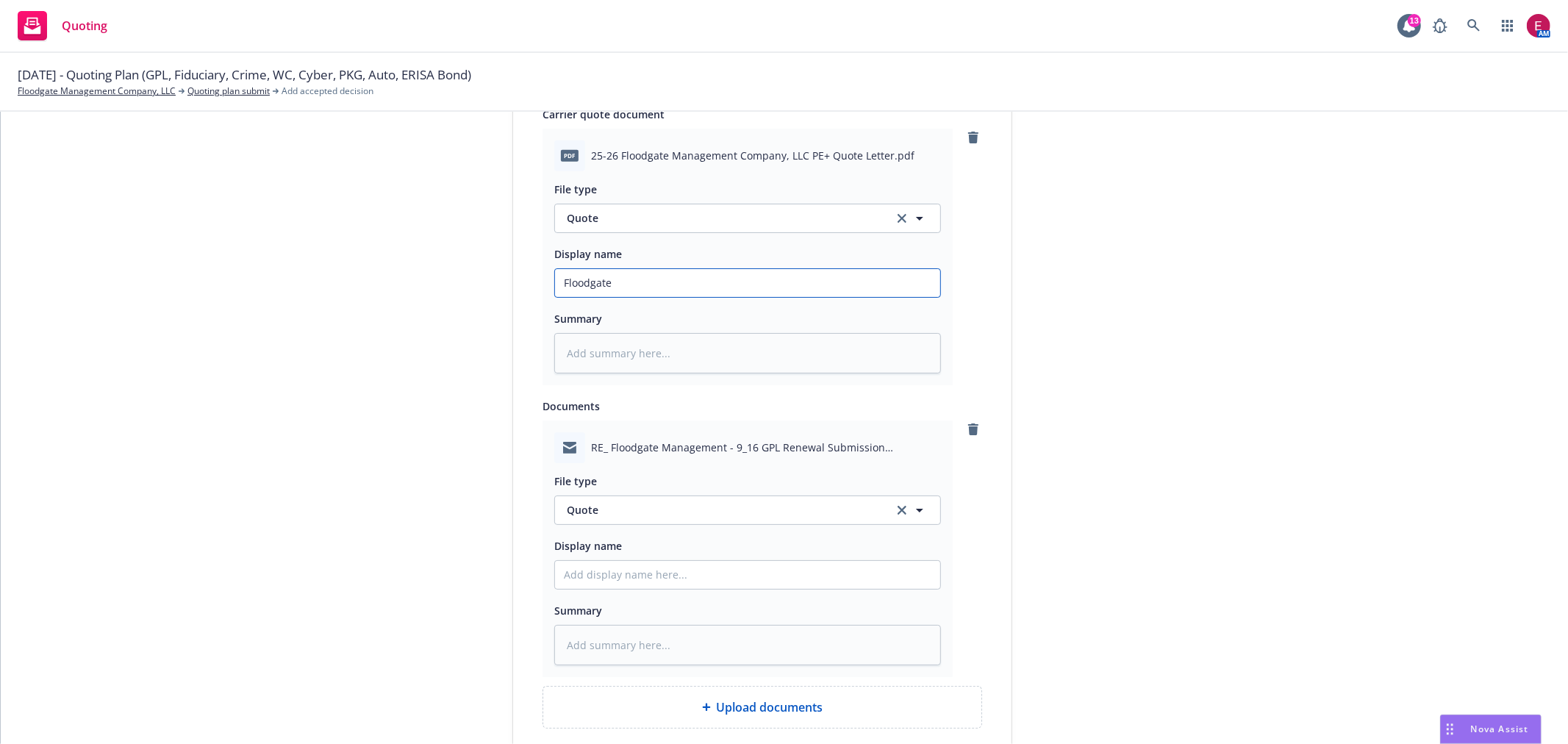
type input "Floodgate"
type textarea "x"
type input "Floodgate 2"
type textarea "x"
type input "Floodgate 25"
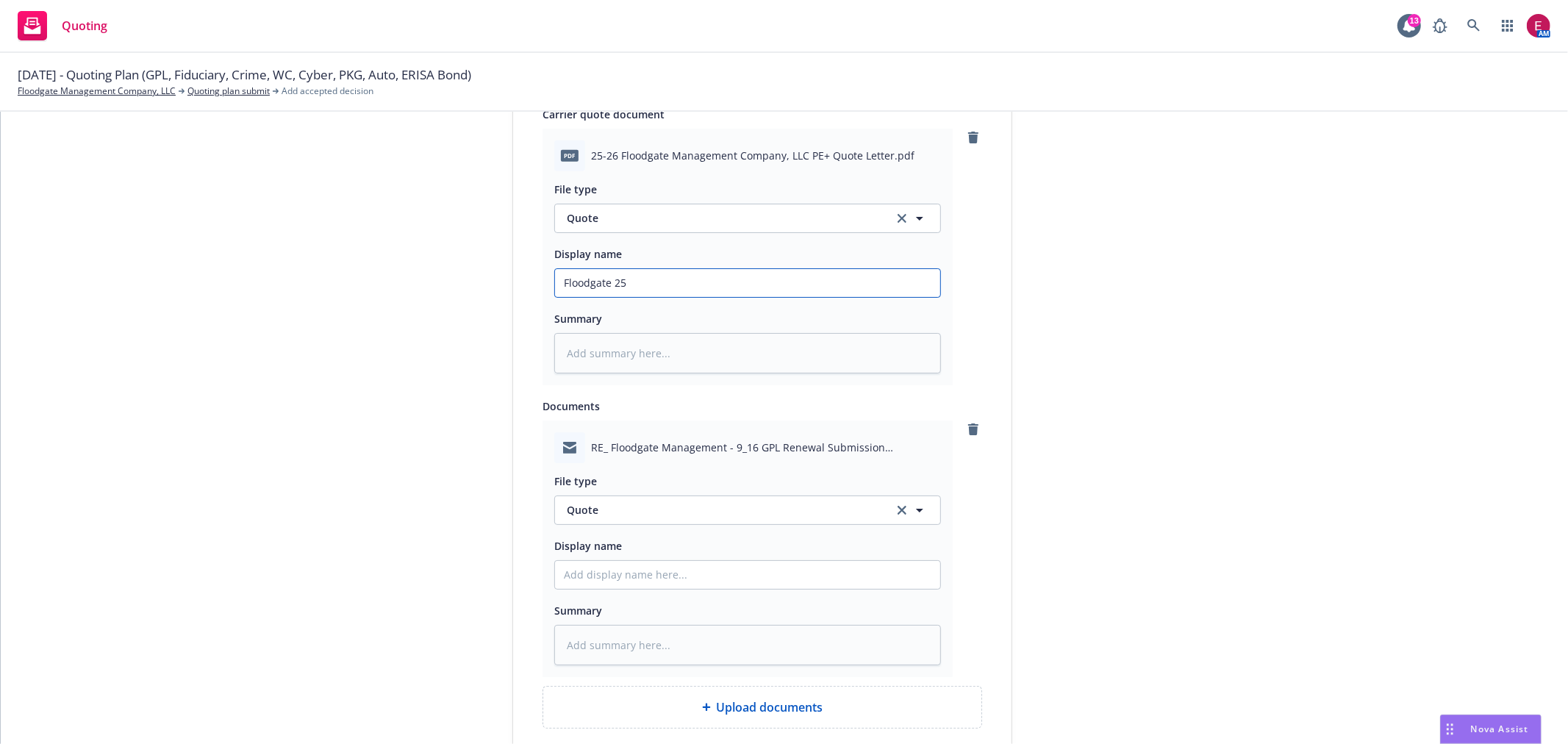
type textarea "x"
type input "Floodgate 25-"
type textarea "x"
type input "Floodgate 25-2"
type textarea "x"
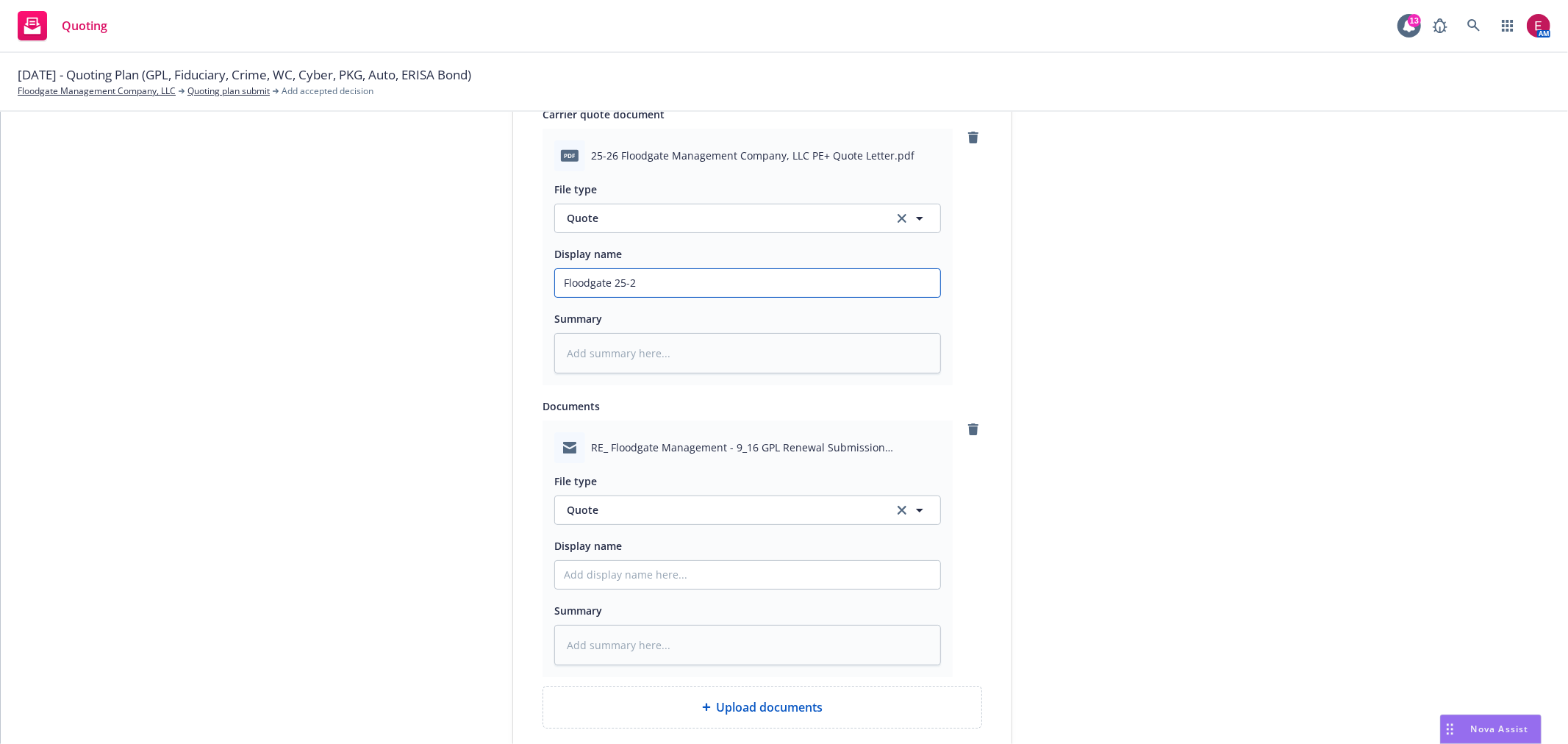
type input "Floodgate 25-26"
type textarea "x"
type input "Floodgate 25-26"
type textarea "x"
type input "Floodgate 25-26 G"
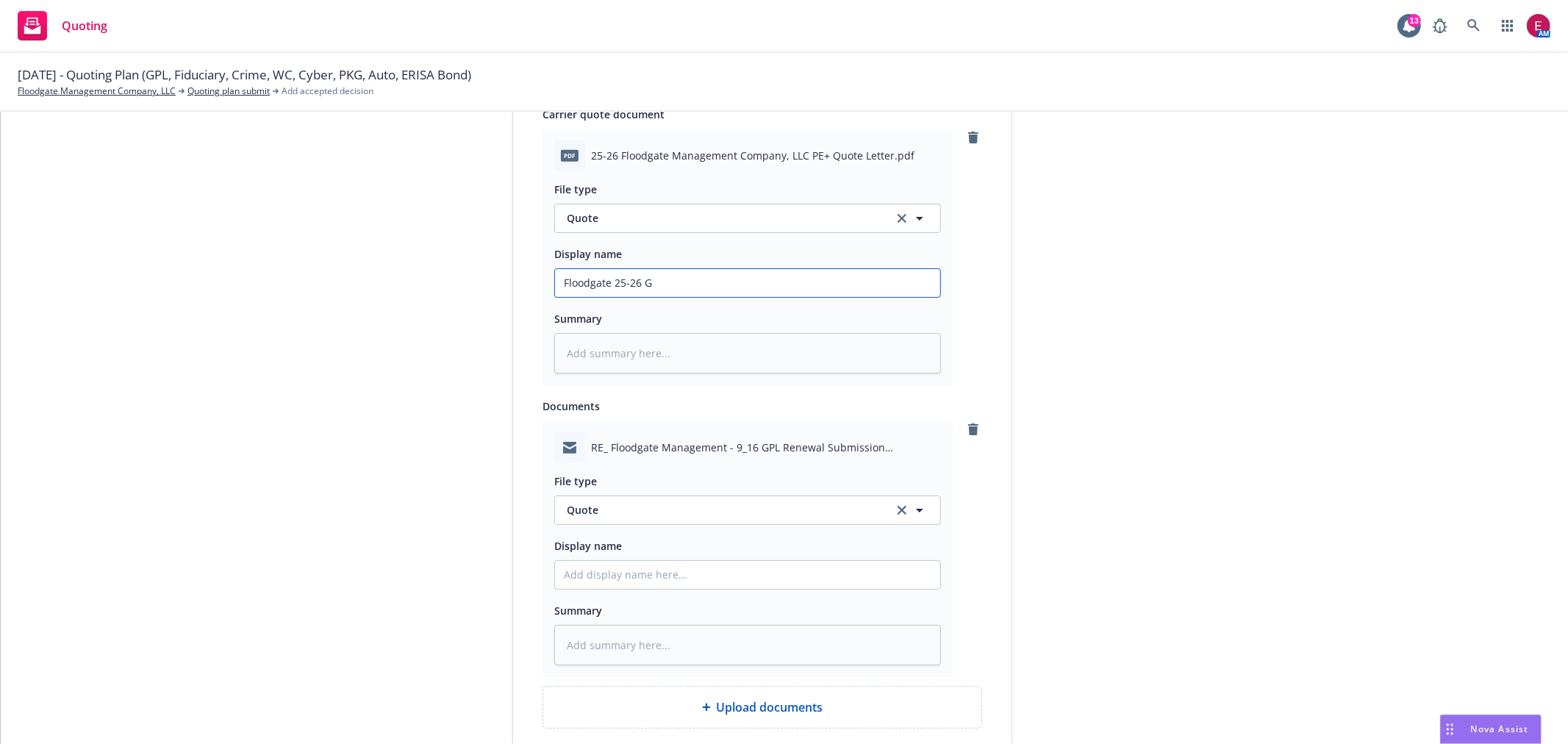
type textarea "x"
type input "Floodgate 25-26 GP"
type textarea "x"
type input "Floodgate 25-26 GPL"
type textarea "x"
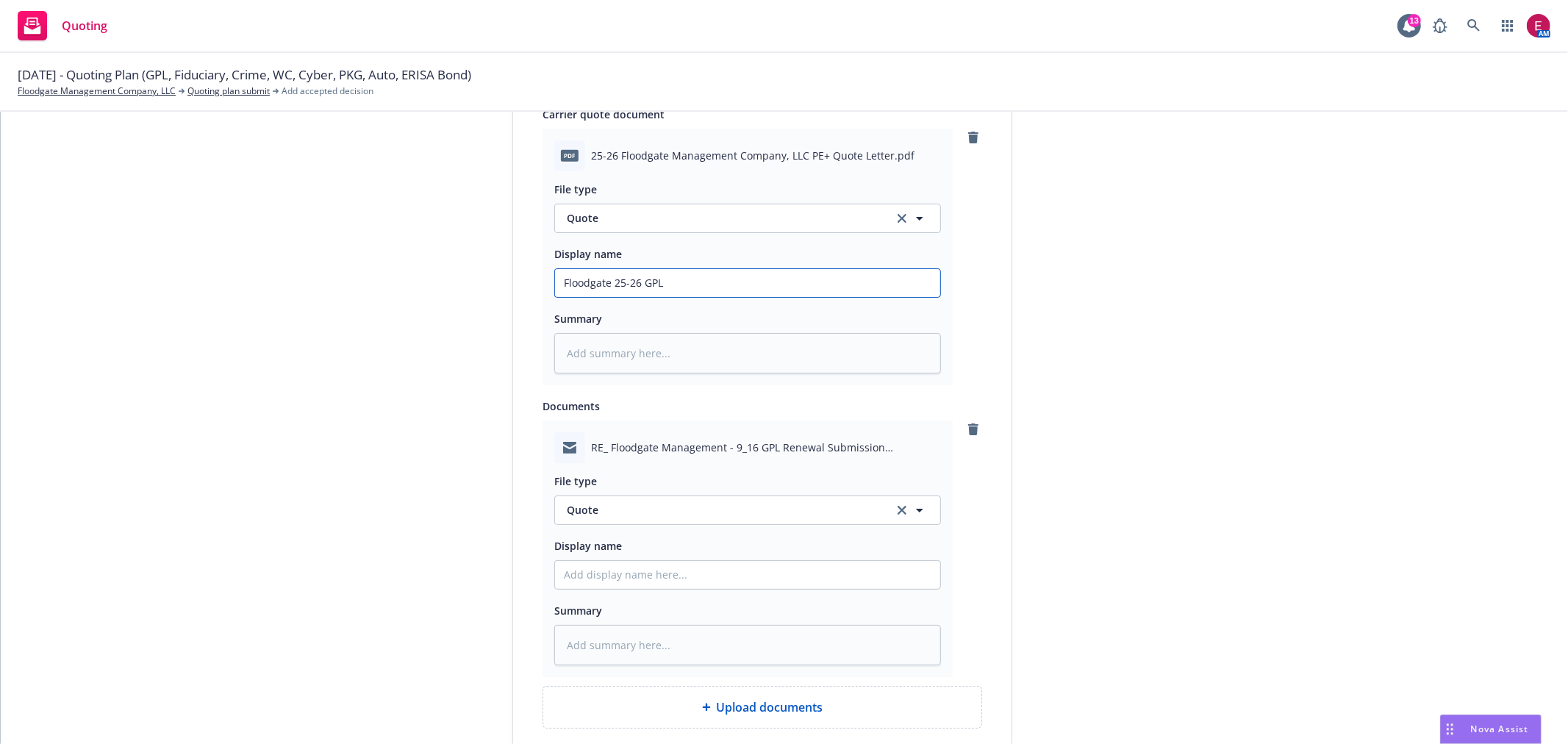
type input "Floodgate 25-26 GPL"
type textarea "x"
type input "Floodgate 25-26 GPL Q"
type textarea "x"
type input "Floodgate 25-26 GPL Quo"
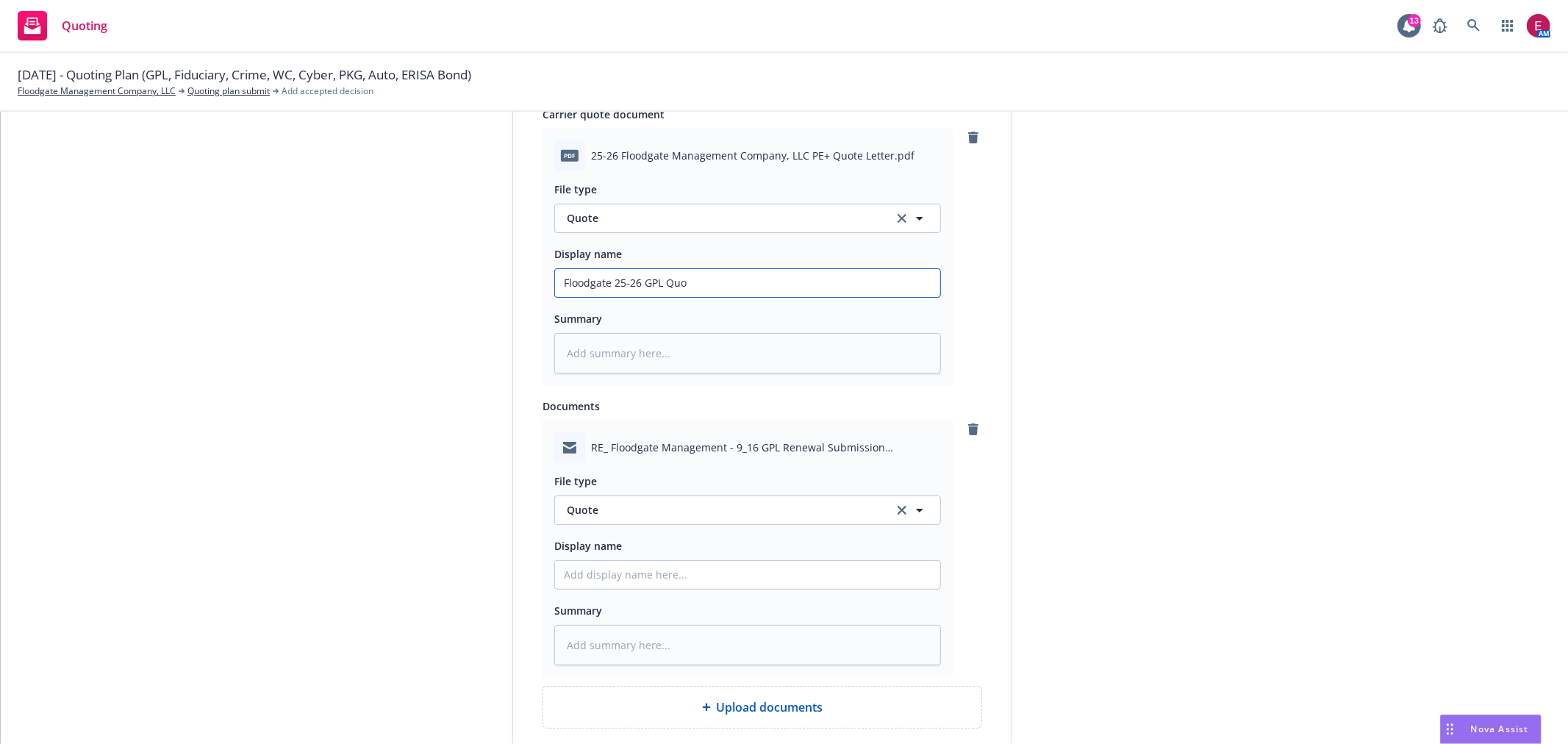
type textarea "x"
type input "Floodgate 25-26 GPL Quot"
type textarea "x"
type input "Floodgate 25-26 GPL Quote"
type textarea "x"
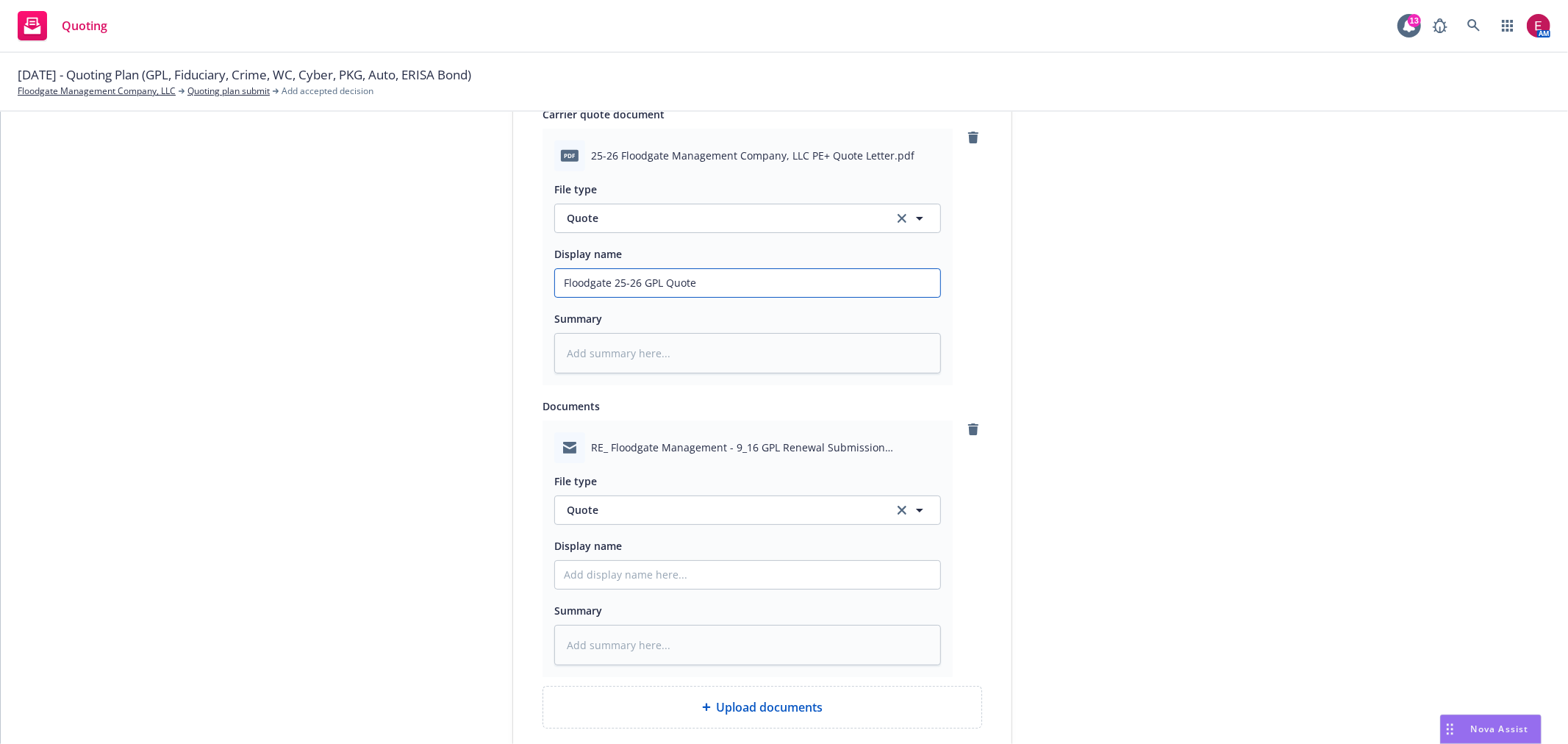
type input "Floodgate 25-26 GPL Quote"
type textarea "x"
type input "Floodgate 25-26 GPL Quote C"
type textarea "x"
type input "Floodgate 25-26 GPL Quote Chu"
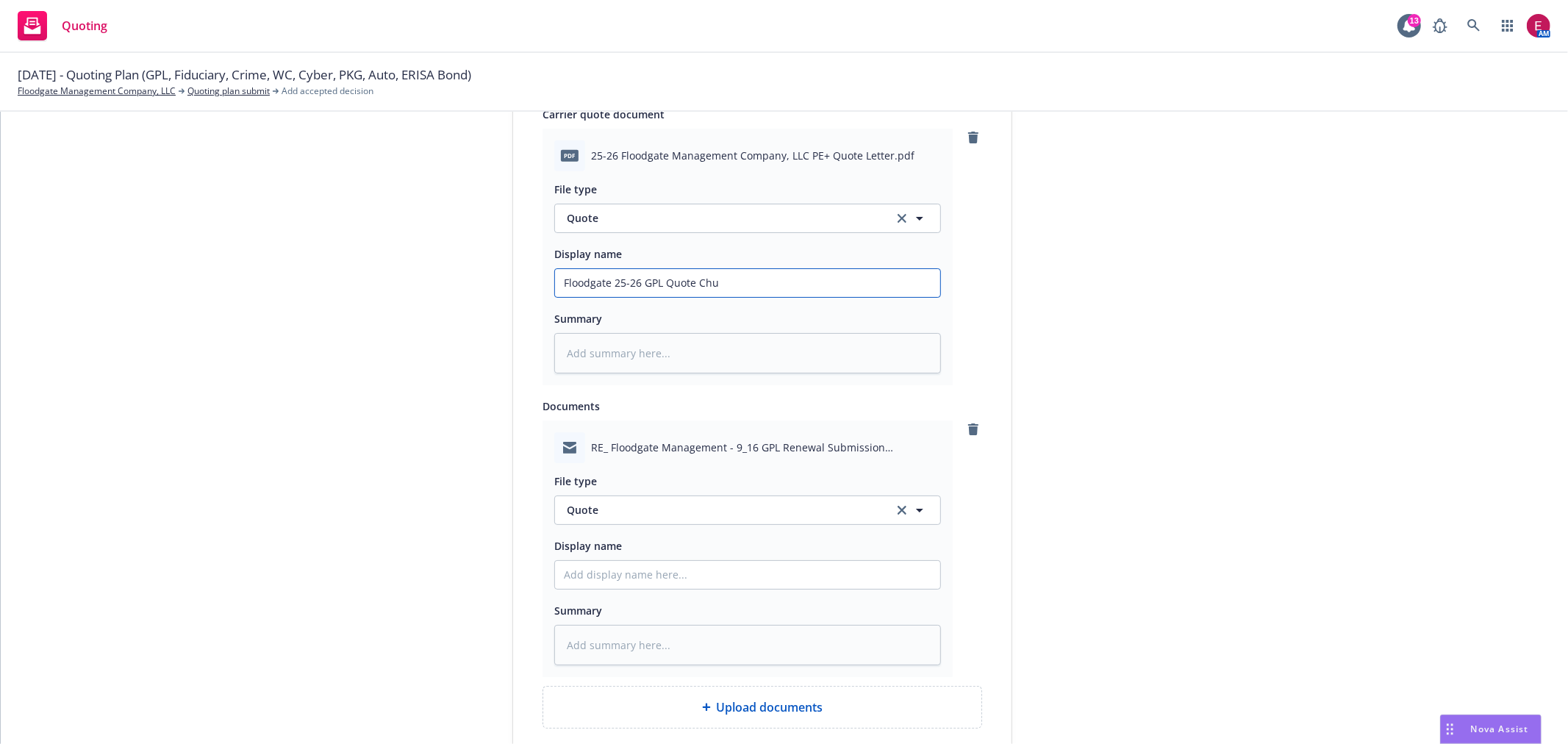
type textarea "x"
type input "Floodgate 25-26 GPL Quote Chub"
type textarea "x"
type input "Floodgate 25-26 GPL Quote Chubb"
drag, startPoint x: 731, startPoint y: 269, endPoint x: 724, endPoint y: 284, distance: 16.6
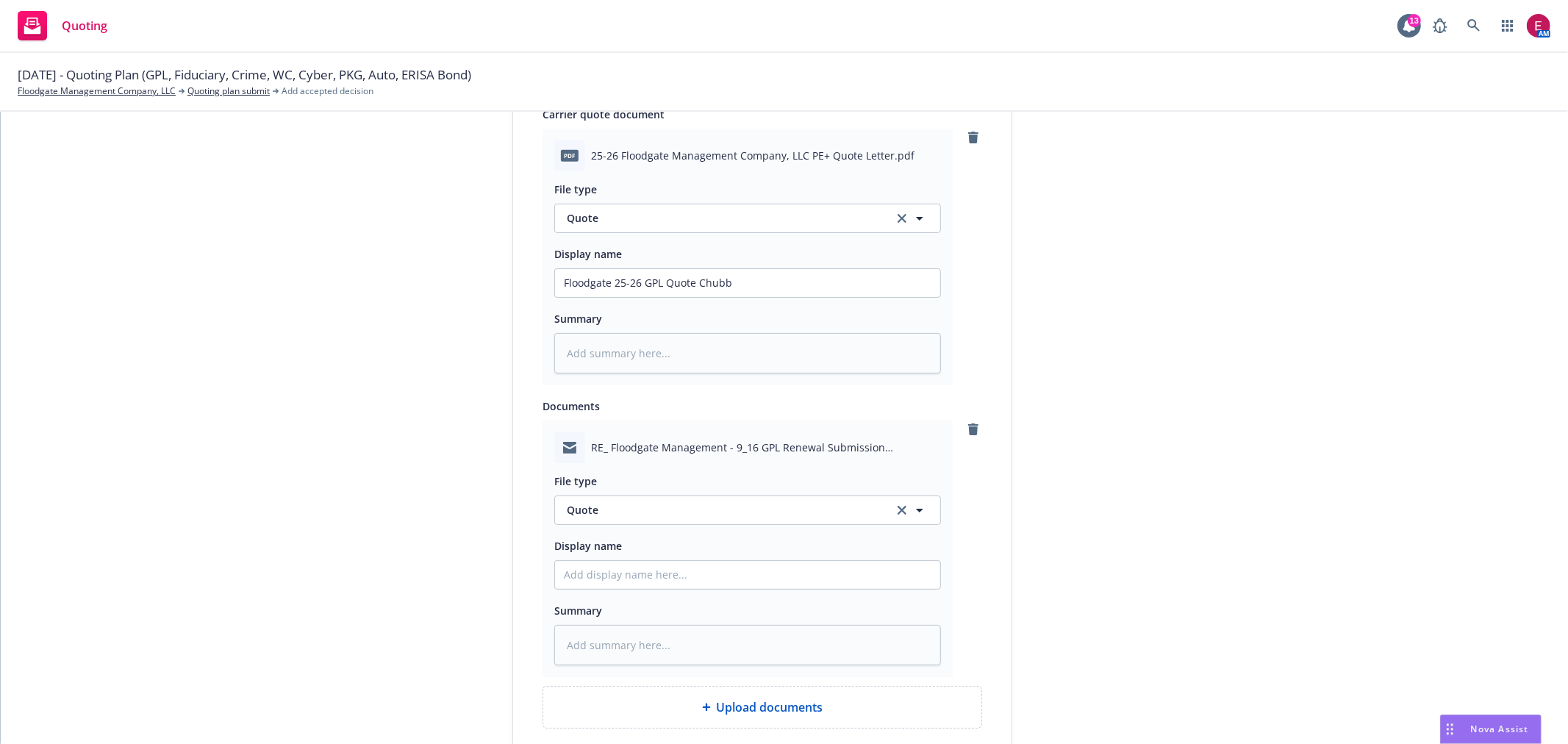
click at [591, 298] on div "Floodgate 25-26 GPL Quote Chubb" at bounding box center [748, 284] width 387 height 30
click at [724, 284] on input "Floodgate 25-26 GPL Quote Chubb" at bounding box center [748, 283] width 385 height 28
click at [640, 593] on div "File type Quote Quote Display name Summary" at bounding box center [748, 564] width 387 height 202
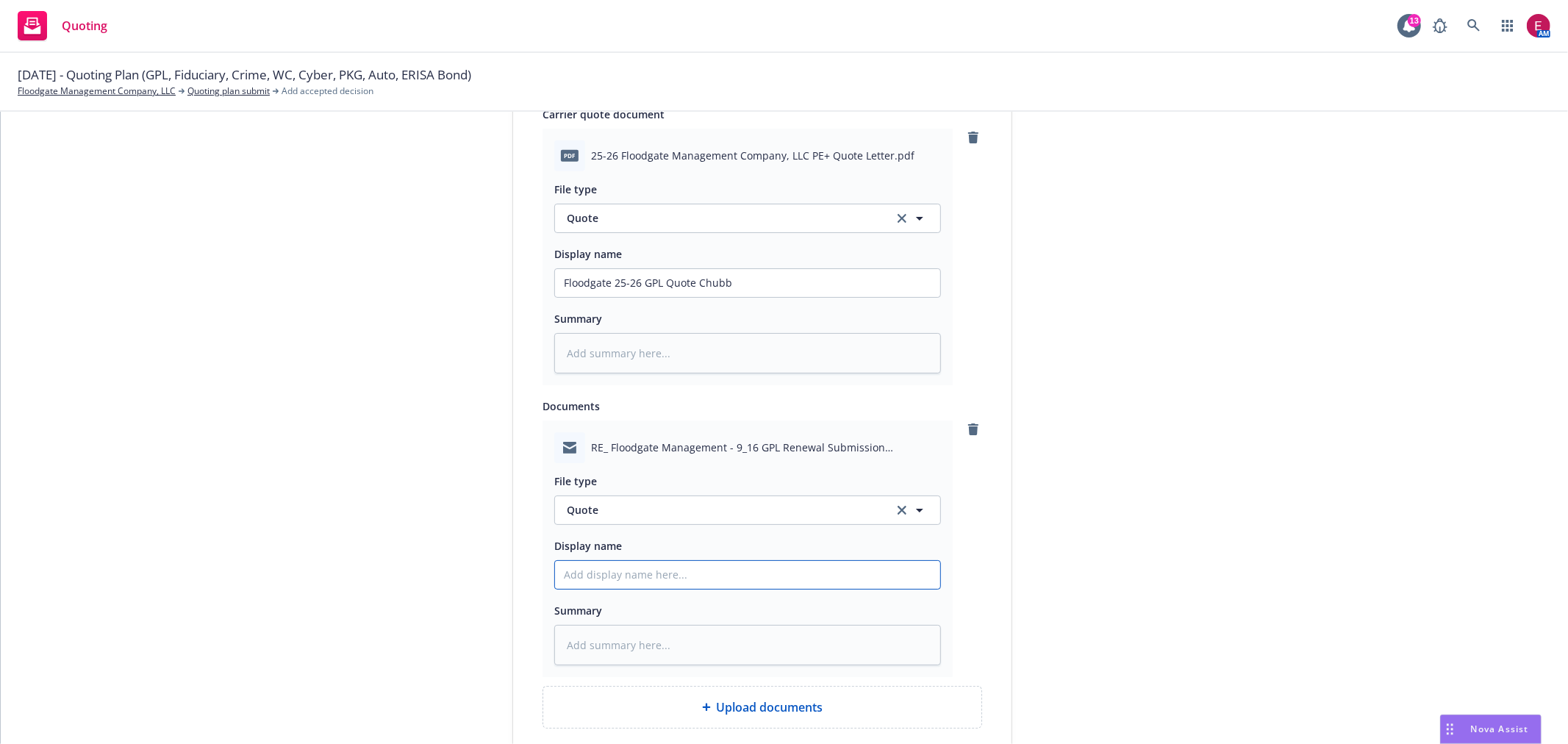
click at [641, 297] on input "Display name" at bounding box center [748, 283] width 385 height 28
paste input "Floodgate 25-26 GPL Quote Chubb"
type textarea "x"
type input "Floodgate 25-26 GPL Quote Chubb"
click at [685, 297] on input "Floodgate 25-26 GPL Quote Chubb" at bounding box center [748, 283] width 385 height 28
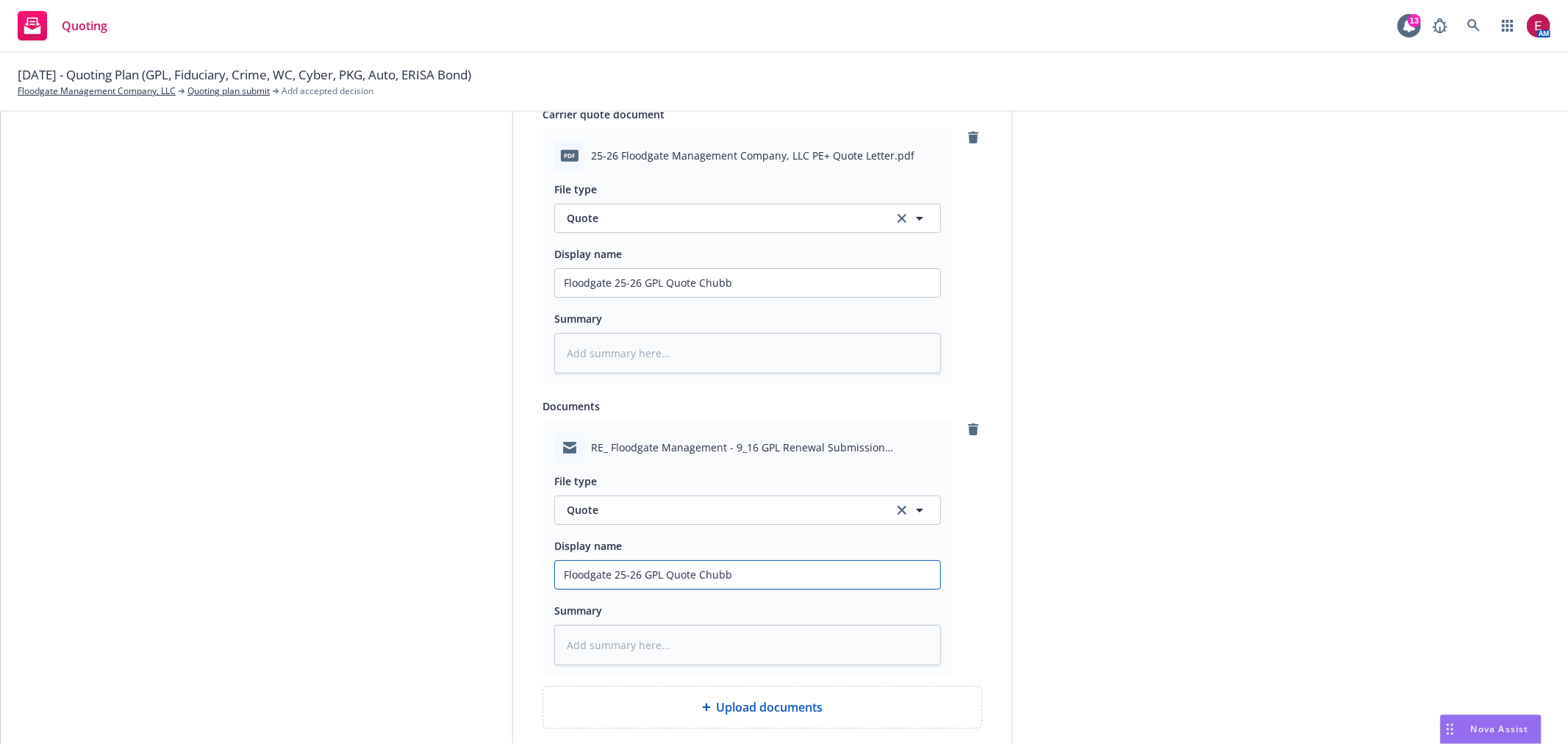
type textarea "x"
type input "Floodgate 25-26 GPL Quote Chubb"
type textarea "x"
type input "Floodgate 25-26 GPL Quote E Chubb"
type textarea "x"
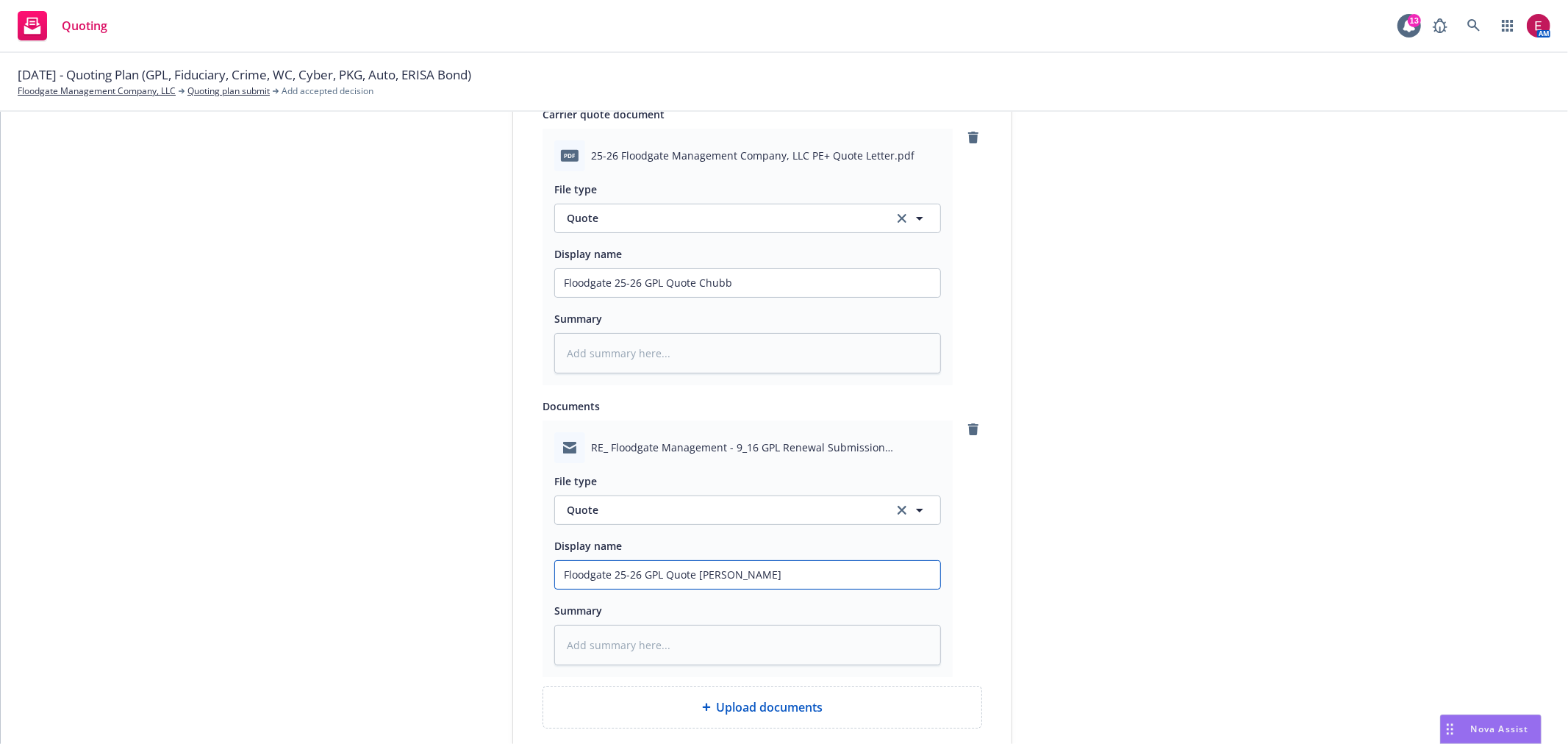
type input "Floodgate 25-26 GPL Quote EM Chubb"
click at [764, 508] on span "Quote" at bounding box center [721, 510] width 310 height 16
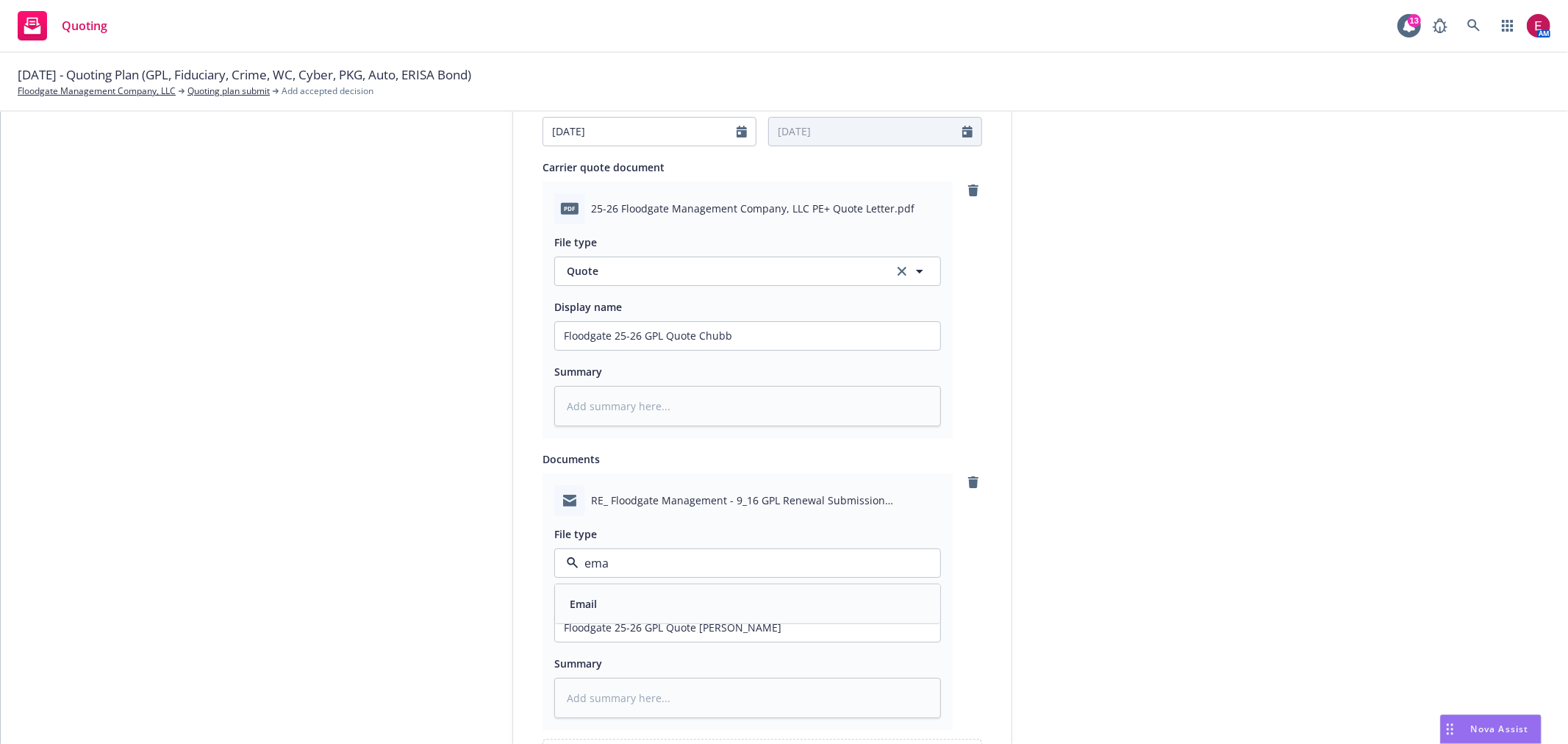
scroll to position [642, 0]
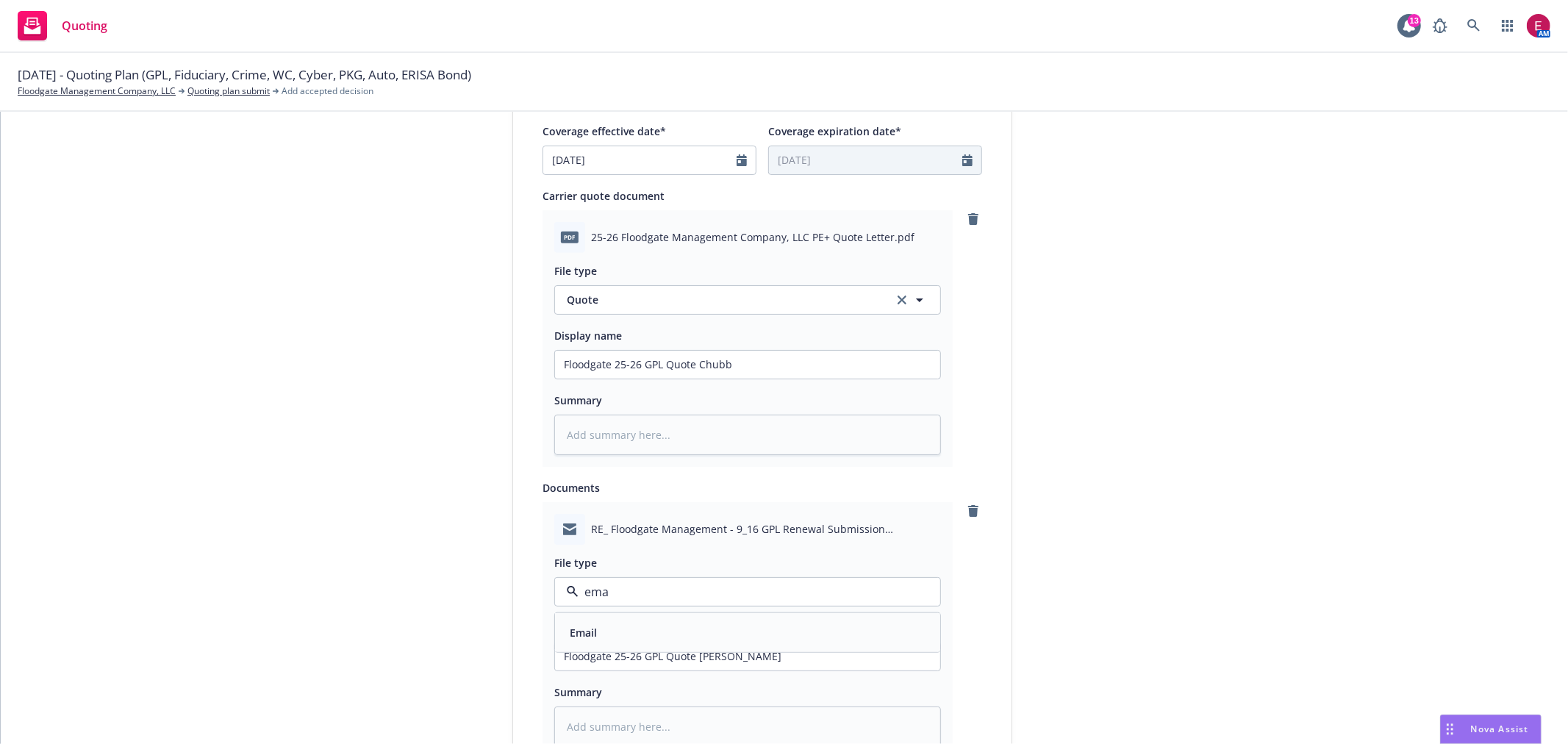
type input "ema"
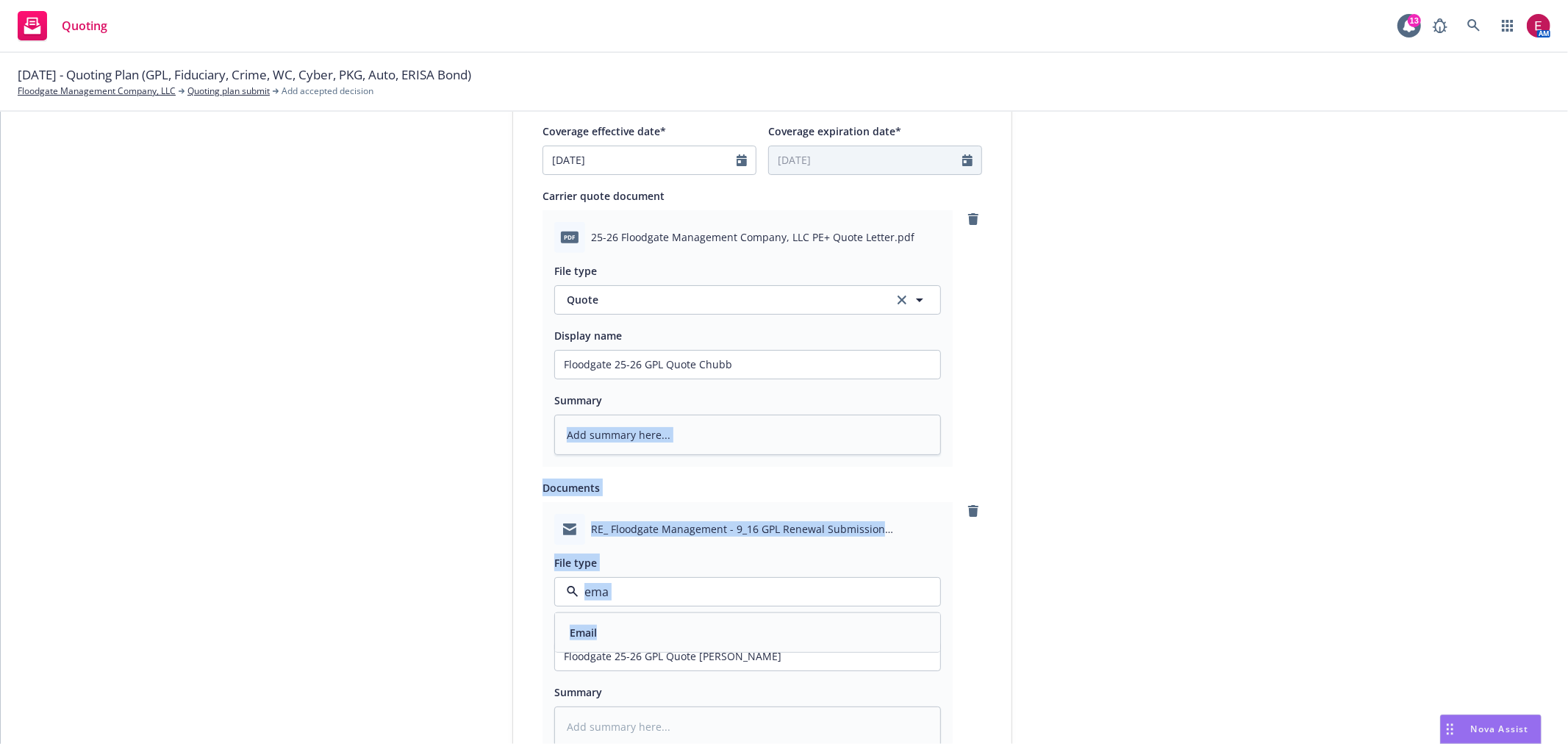
drag, startPoint x: 753, startPoint y: 469, endPoint x: 658, endPoint y: 634, distance: 190.4
click at [693, 623] on div "Display name Chubb Group Quote expiration date* 09/26/2025 The quoted coverage …" at bounding box center [762, 255] width 440 height 1297
click at [658, 634] on div "Email" at bounding box center [747, 632] width 367 height 21
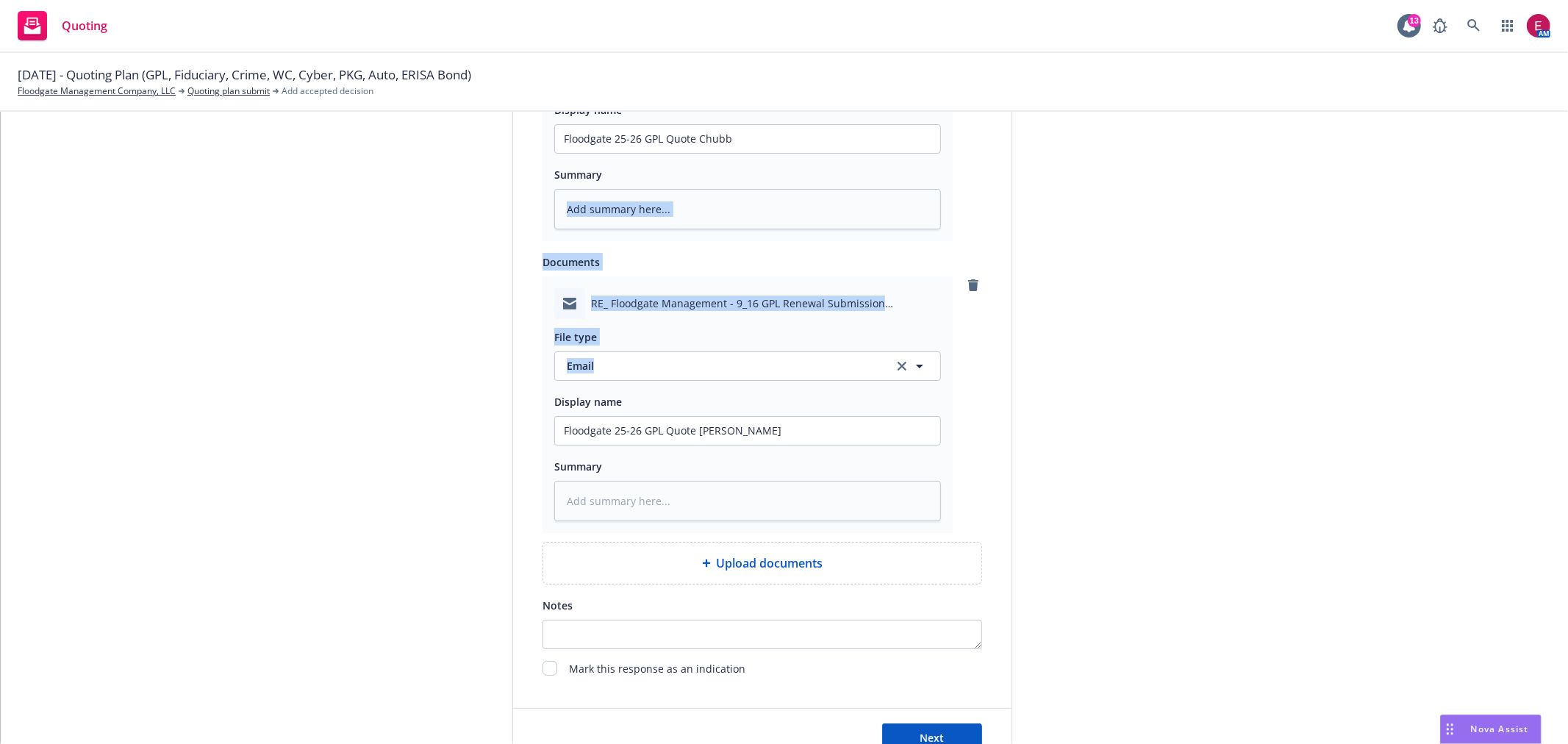
scroll to position [990, 0]
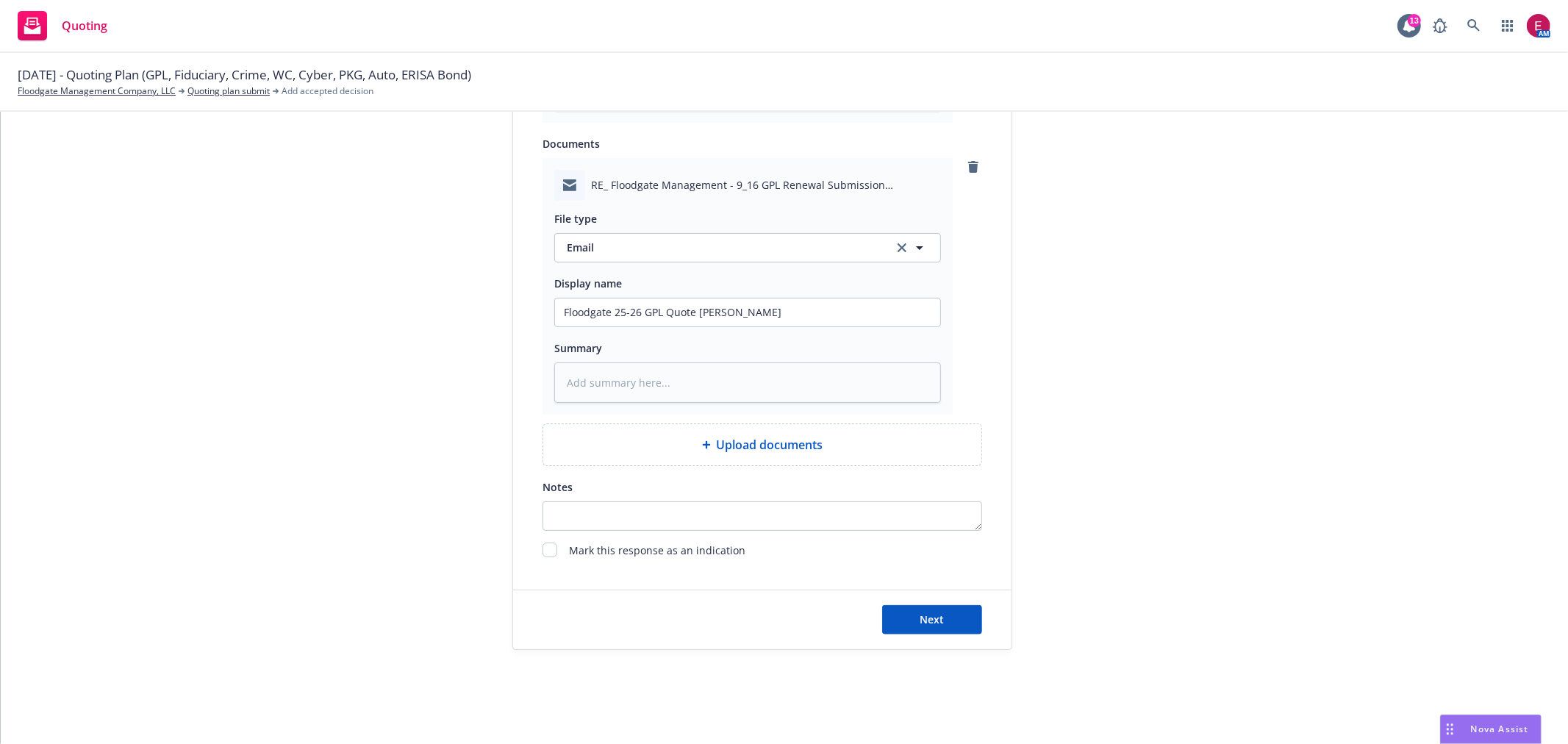
click at [923, 613] on span "Next" at bounding box center [933, 618] width 24 height 14
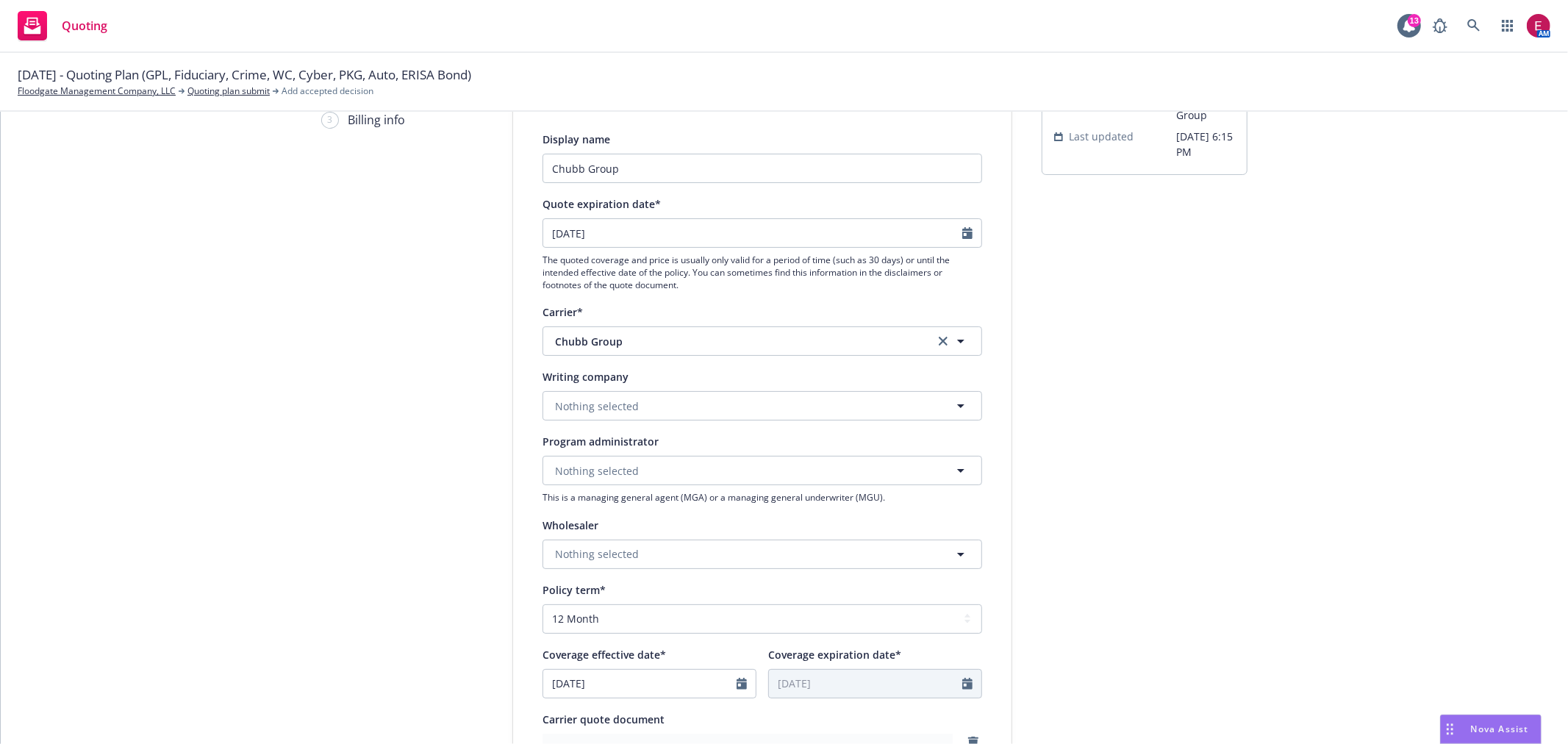
scroll to position [0, 0]
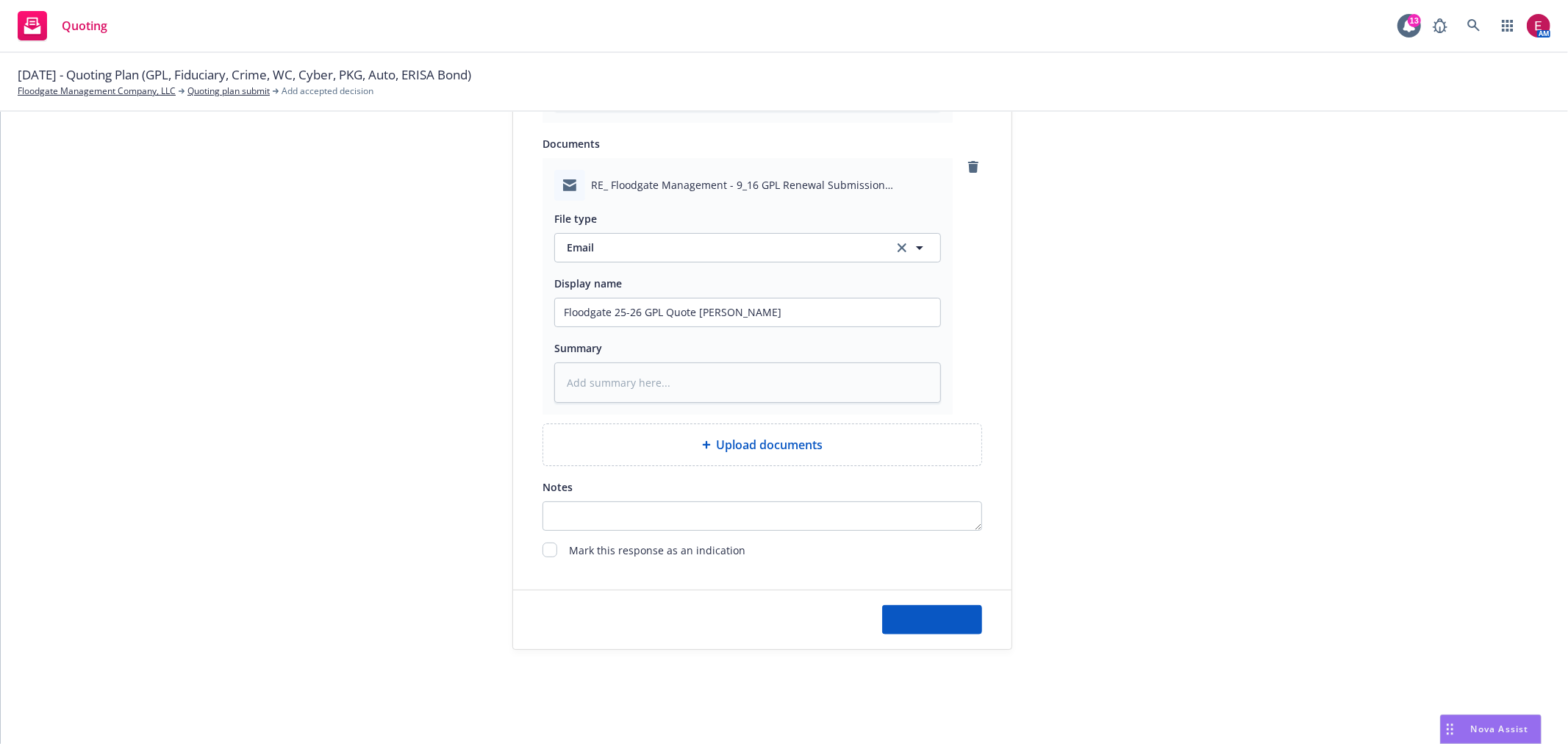
type textarea "x"
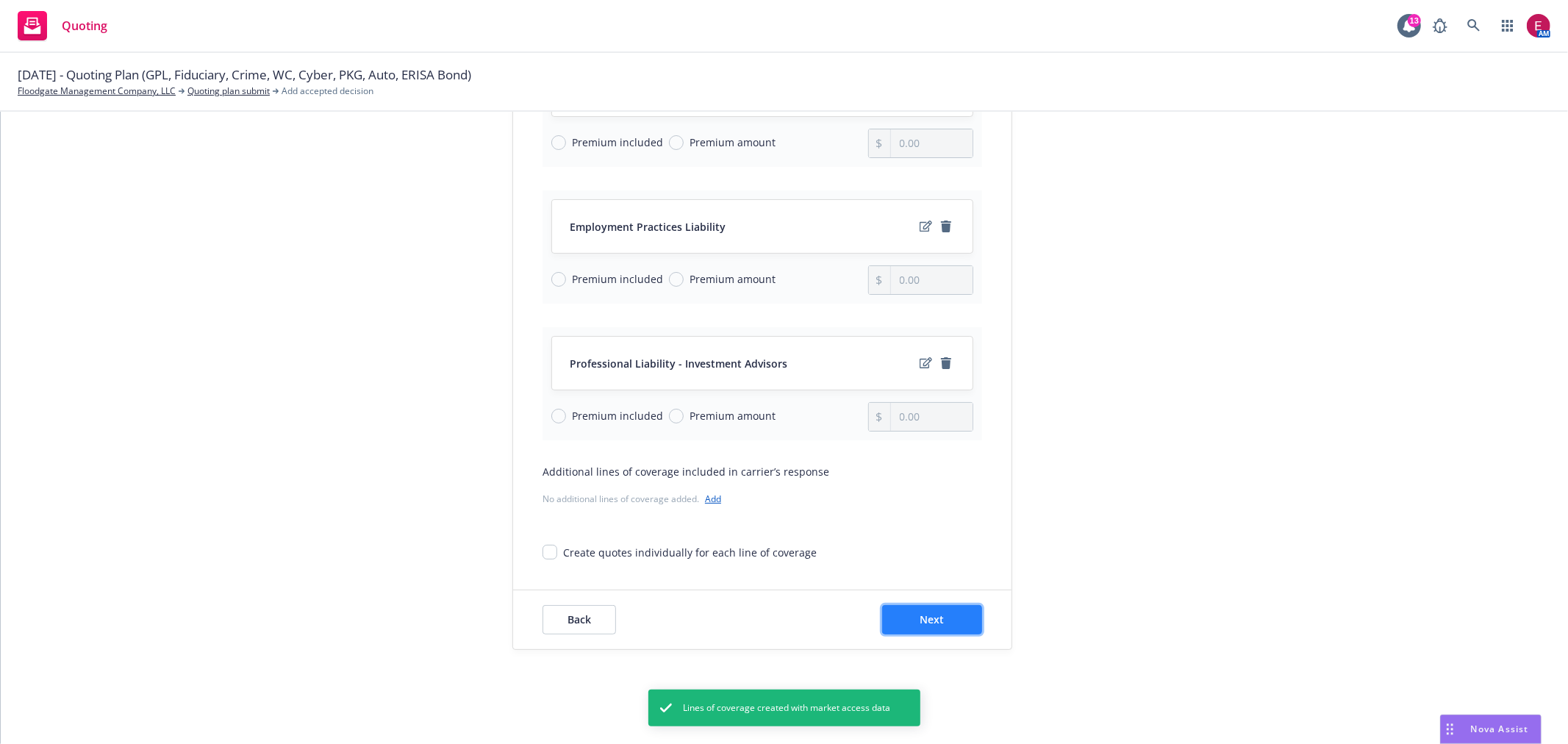
click at [947, 613] on button "Next" at bounding box center [932, 620] width 100 height 30
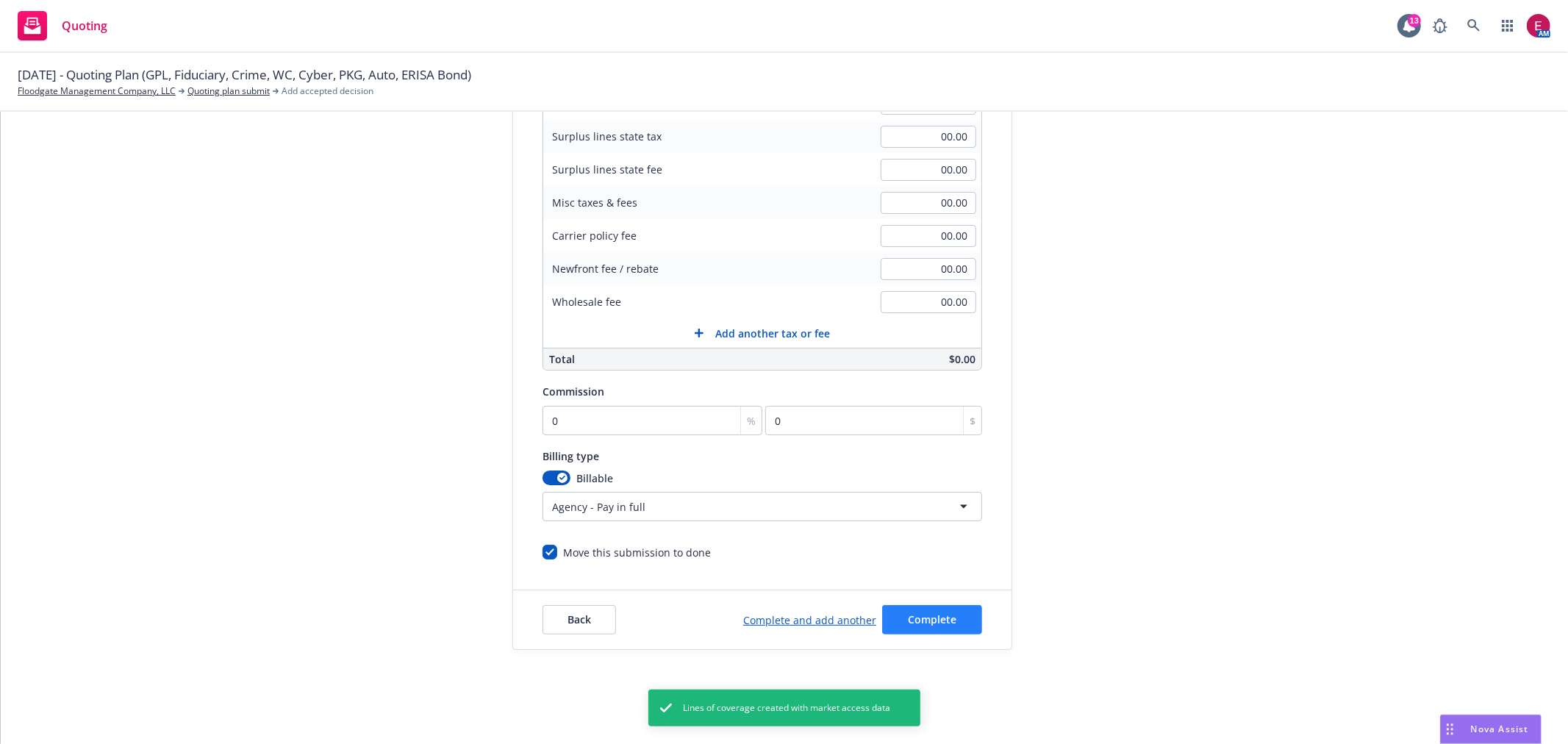
scroll to position [111, 0]
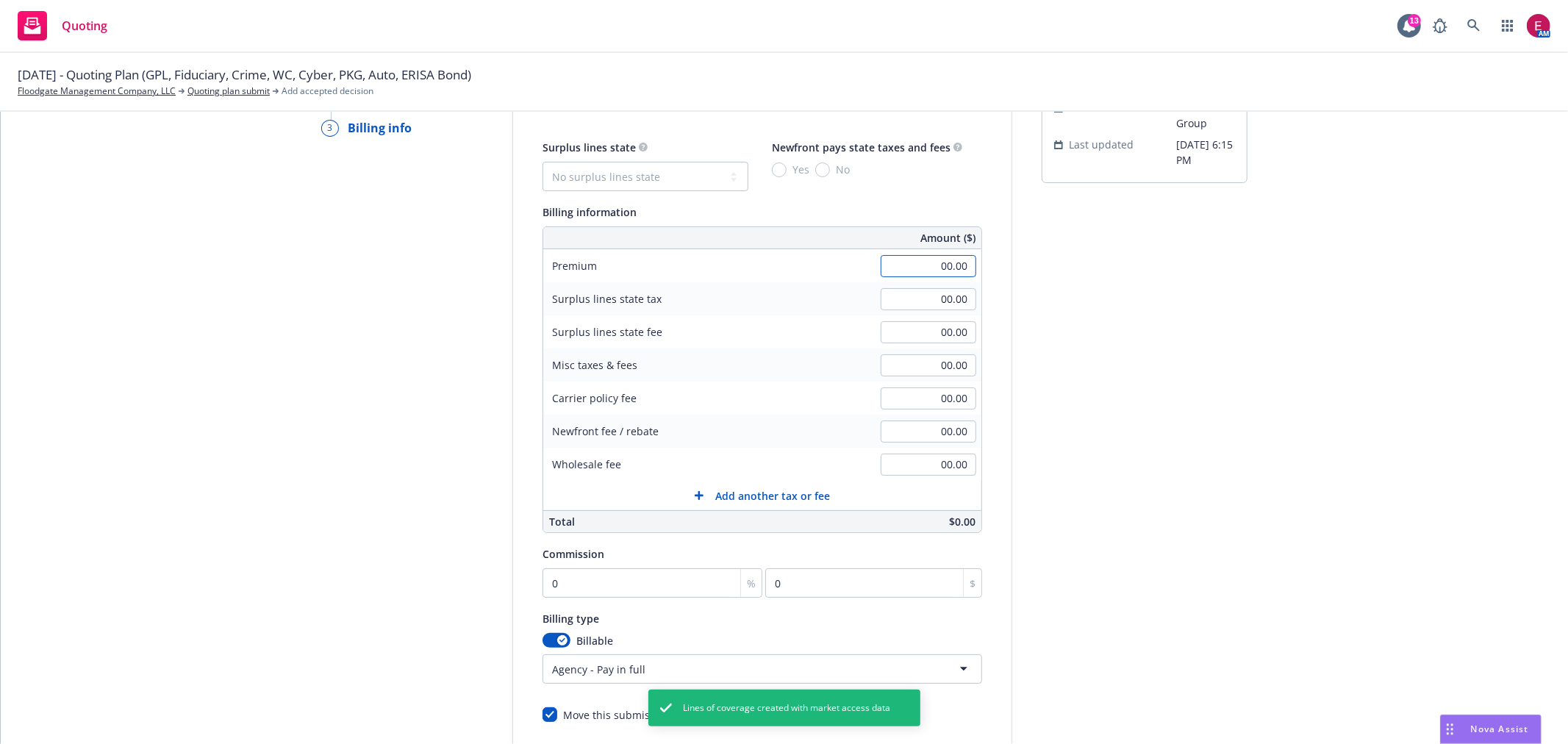
click at [921, 274] on input "00.00" at bounding box center [928, 266] width 96 height 22
type input "50,000.00"
click at [591, 594] on input "0" at bounding box center [652, 583] width 219 height 30
type input "1"
type input "500"
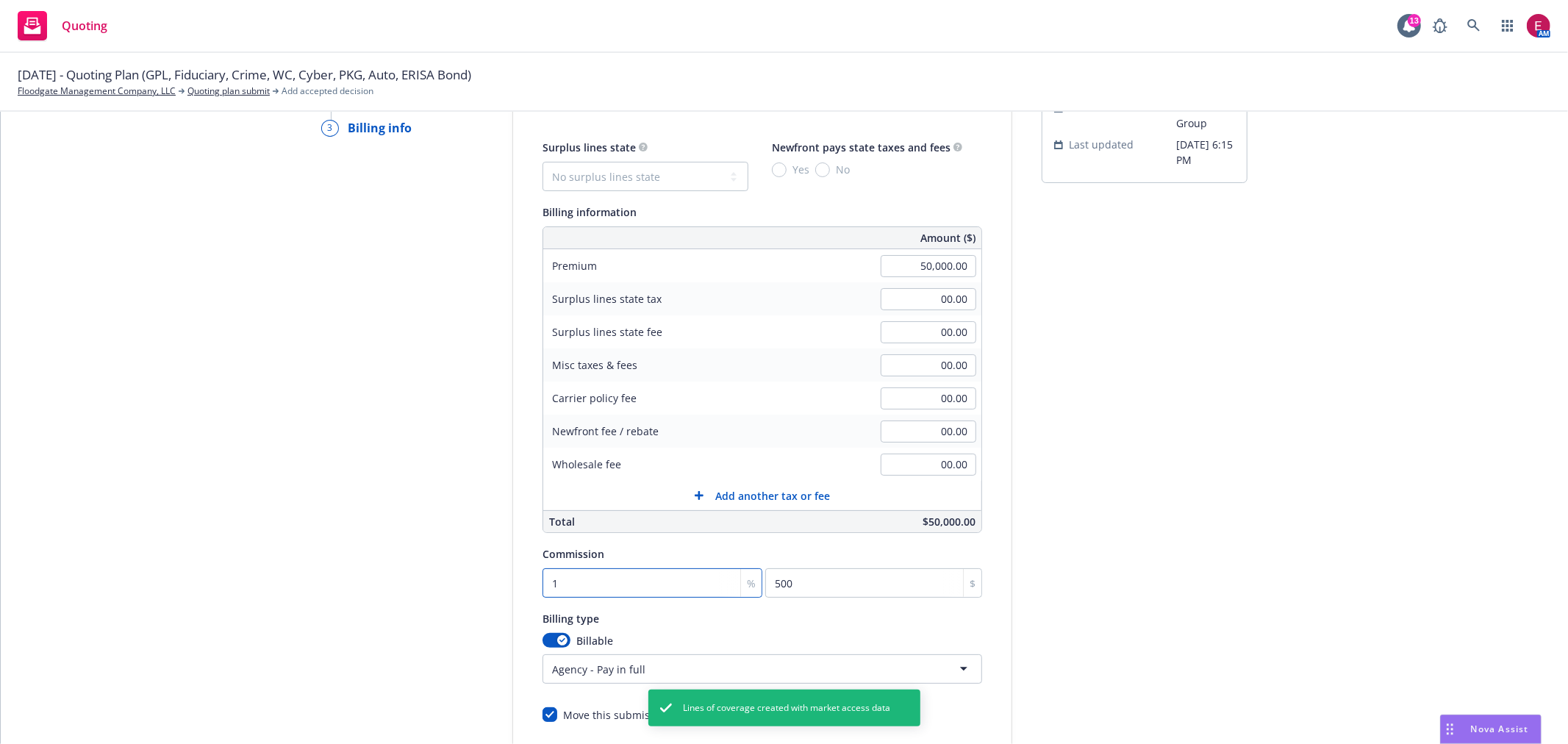
type input "15"
type input "7500"
type input "15"
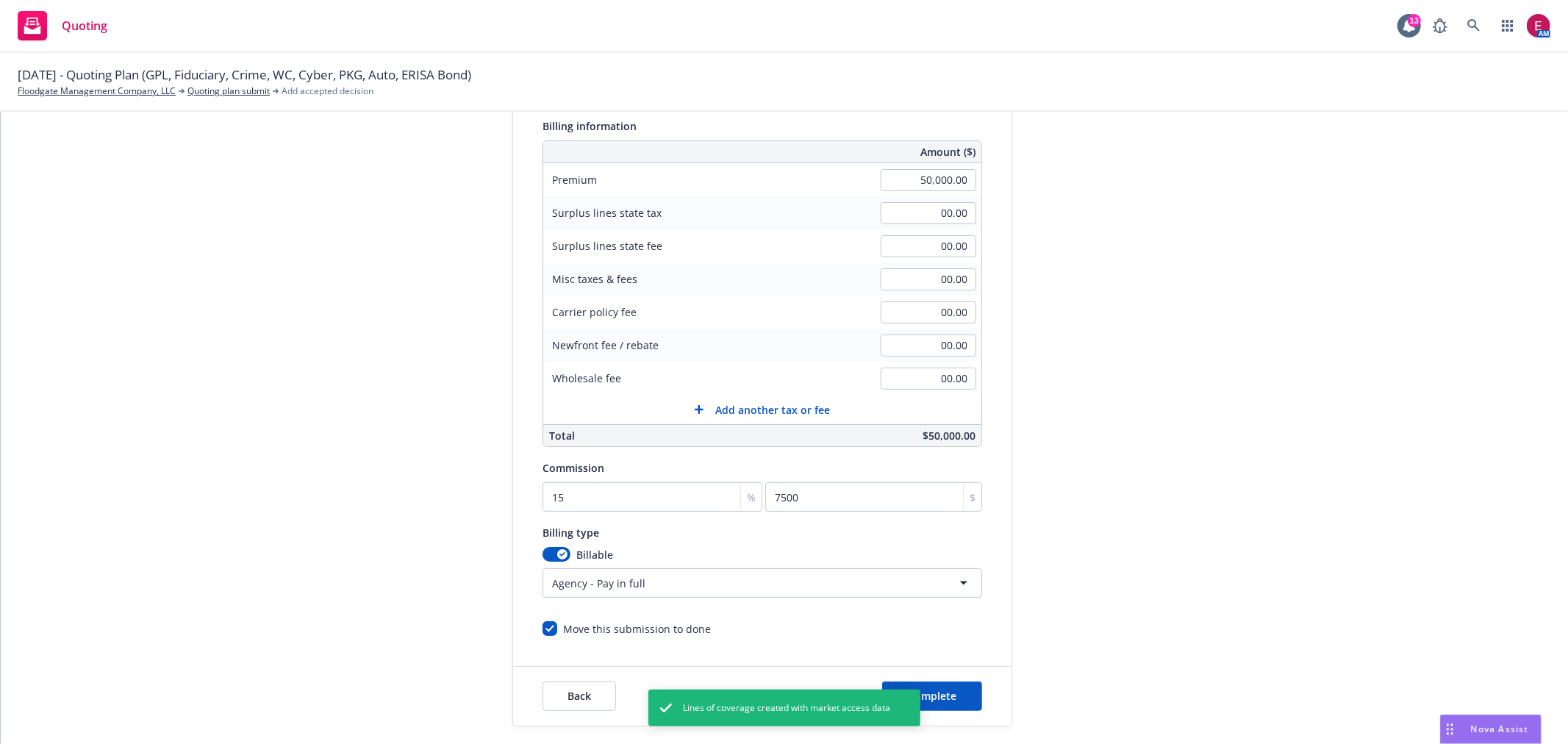
scroll to position [273, 0]
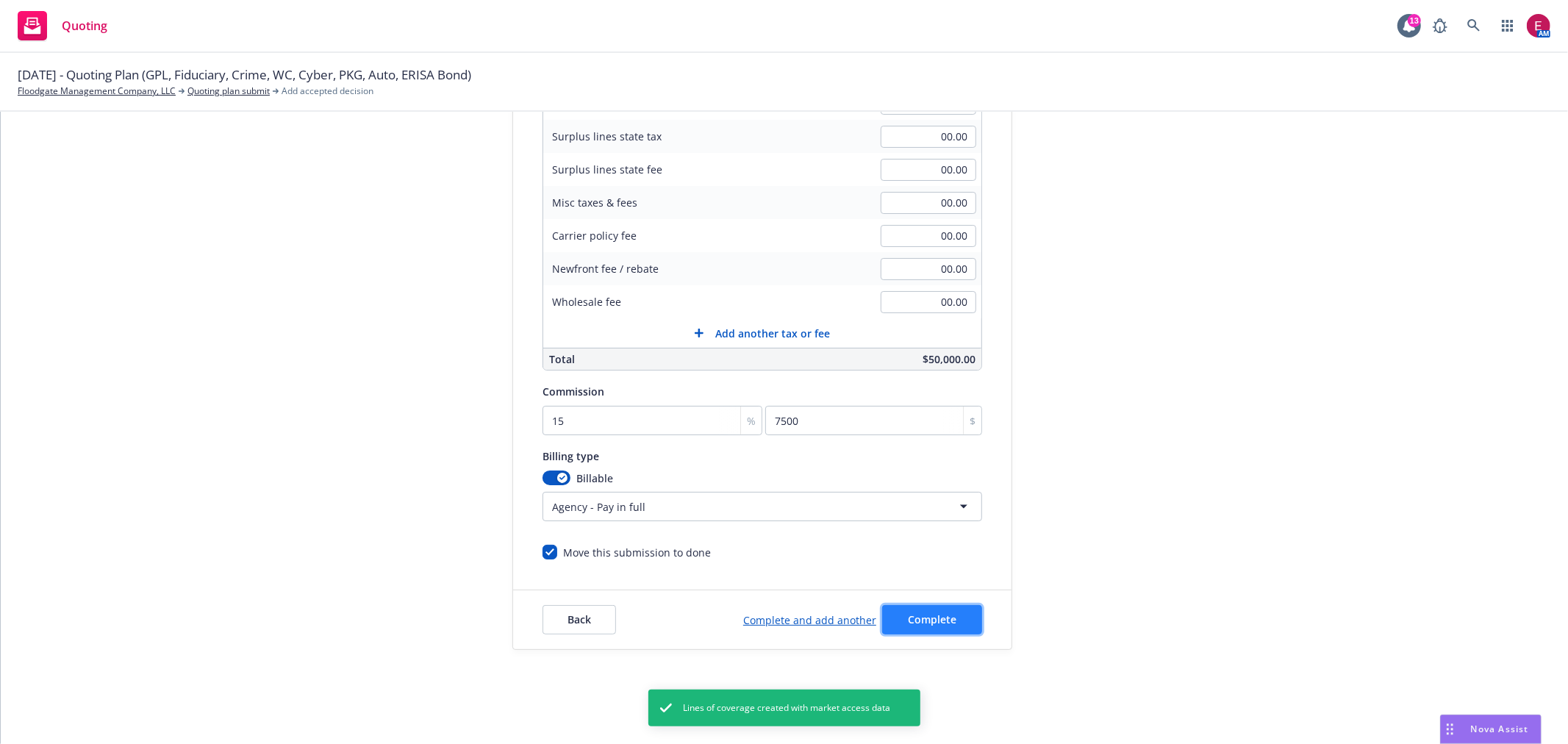
click at [938, 618] on span "Complete" at bounding box center [932, 618] width 48 height 14
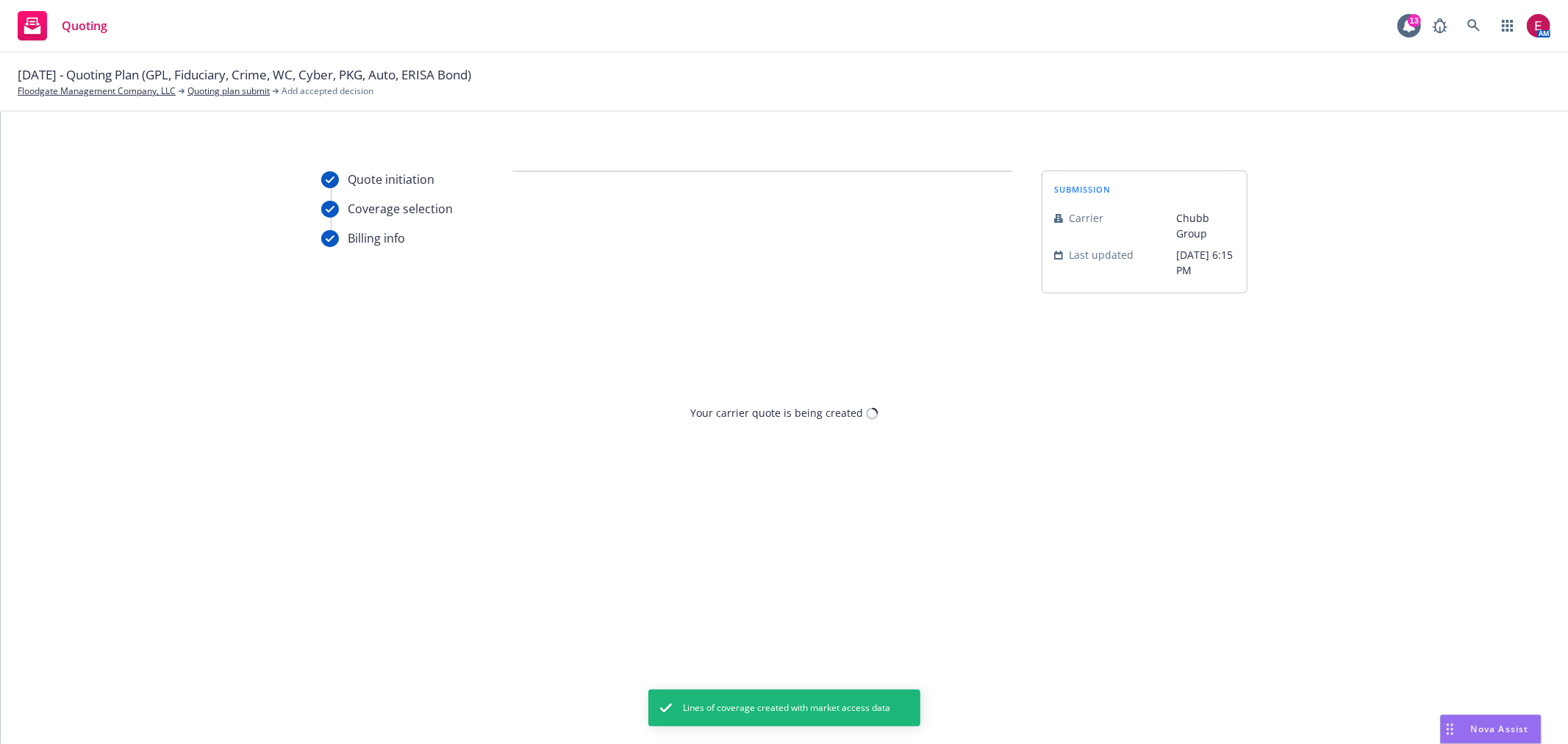
scroll to position [0, 0]
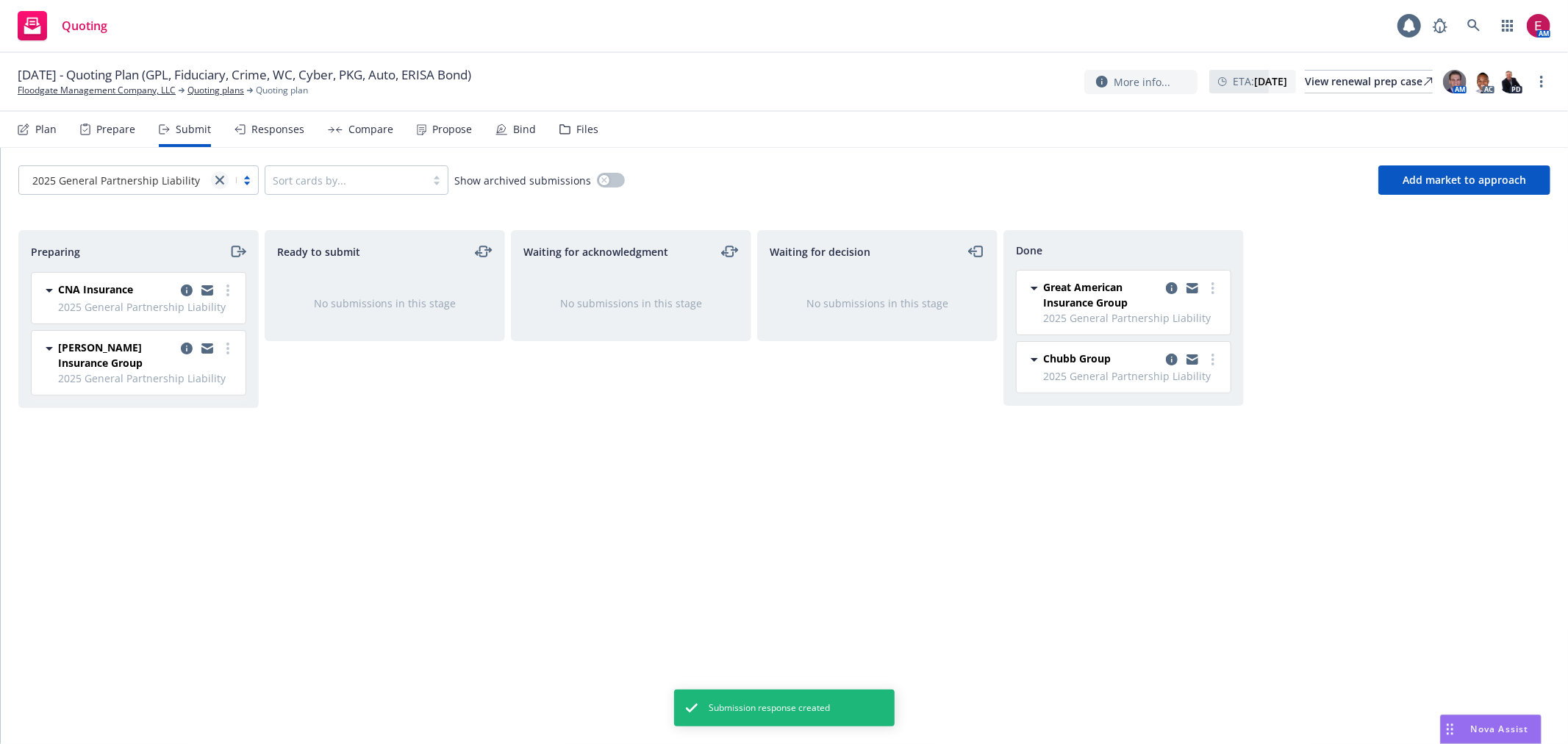
click at [224, 186] on link "close" at bounding box center [219, 179] width 18 height 18
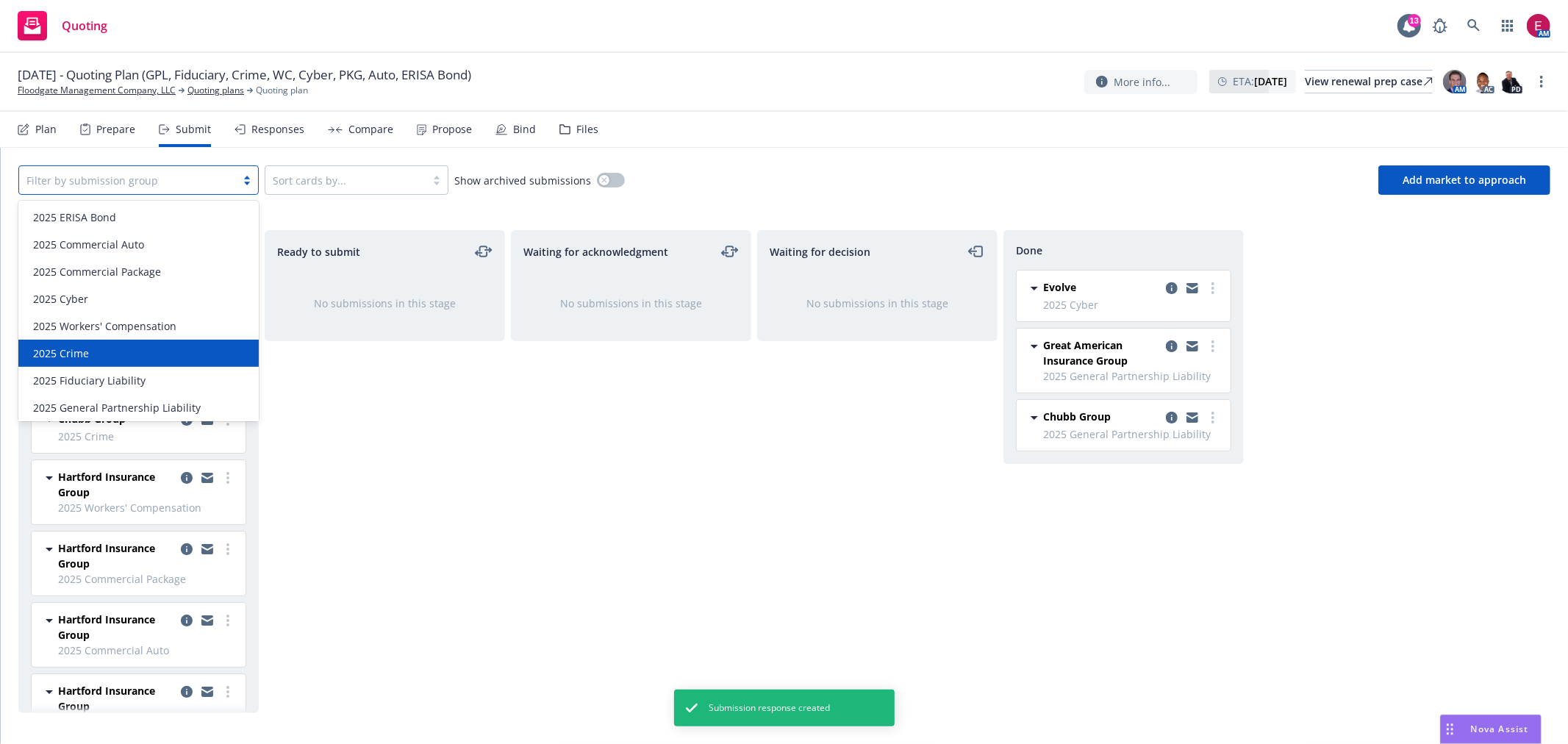
click at [145, 349] on div "2025 Crime" at bounding box center [138, 352] width 222 height 16
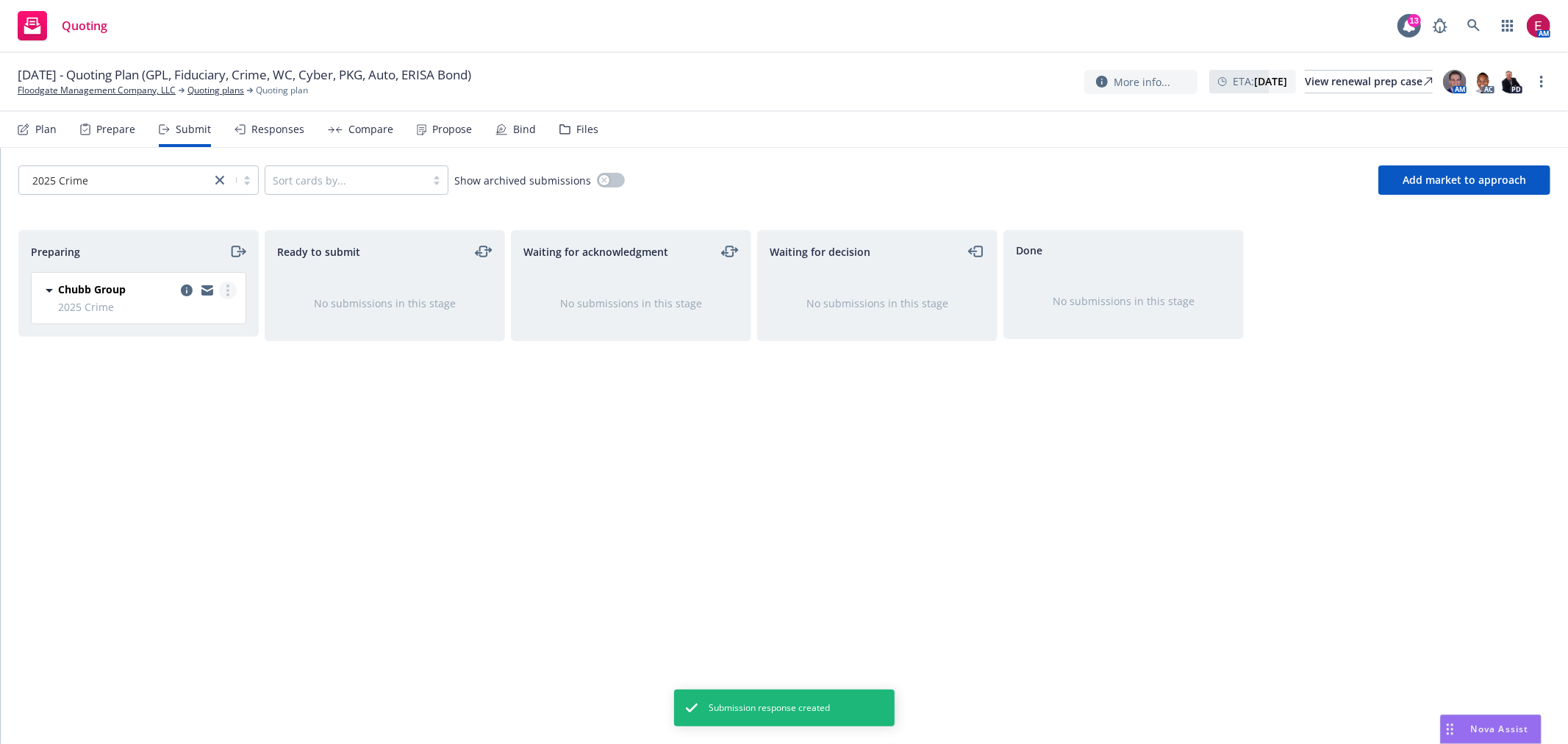
click at [231, 289] on link "more" at bounding box center [228, 290] width 18 height 18
click at [194, 405] on span "Add accepted decision" at bounding box center [163, 408] width 147 height 14
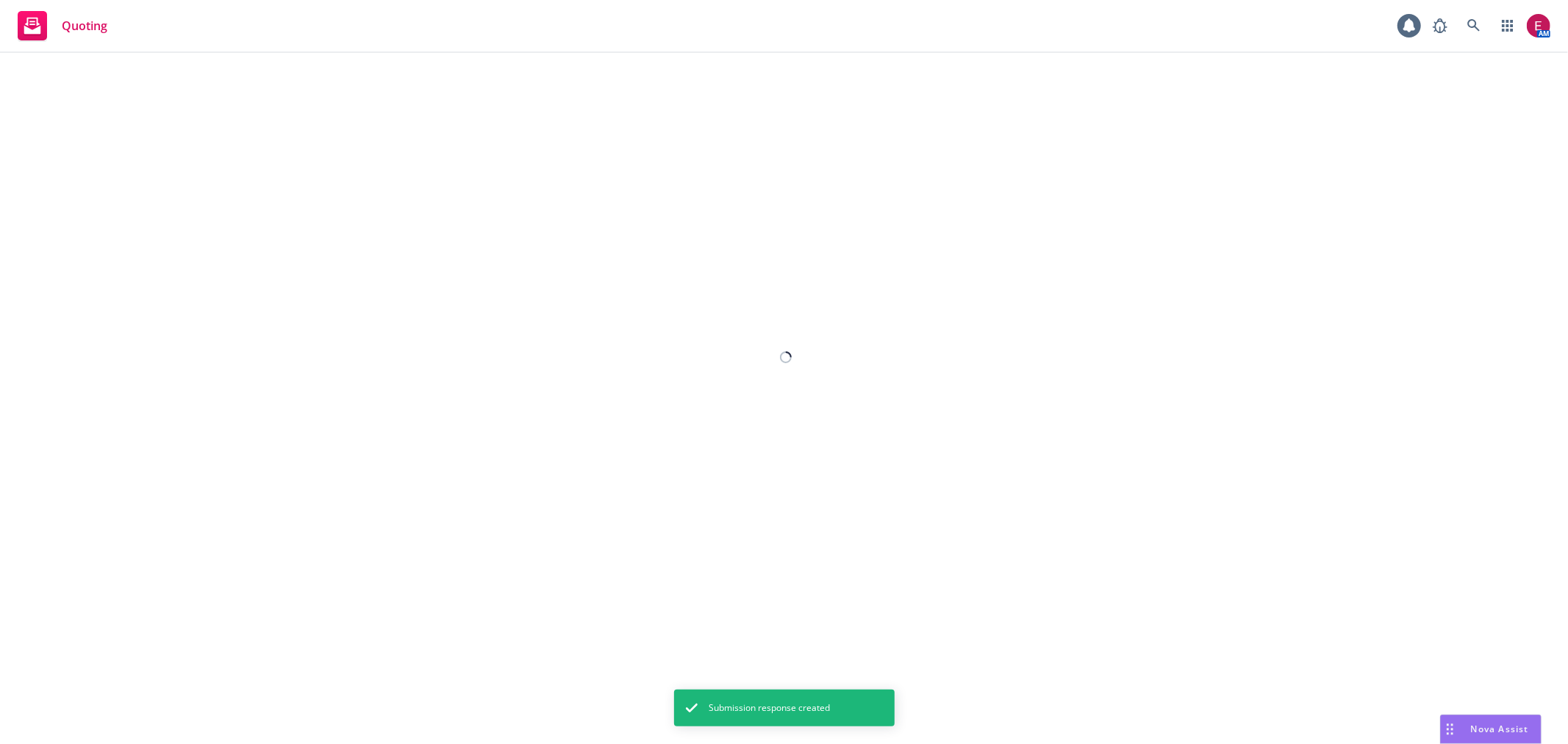
select select "12"
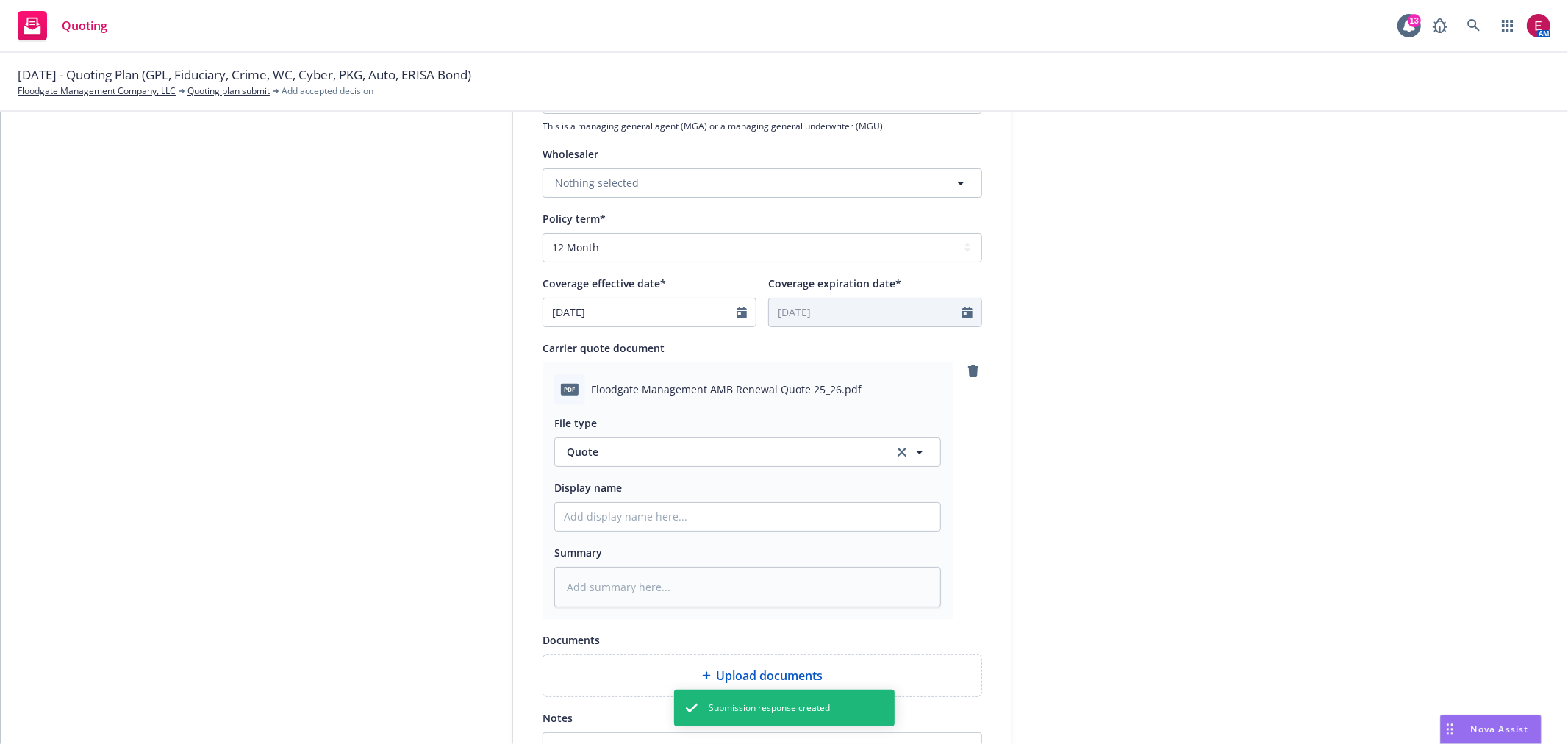
scroll to position [653, 0]
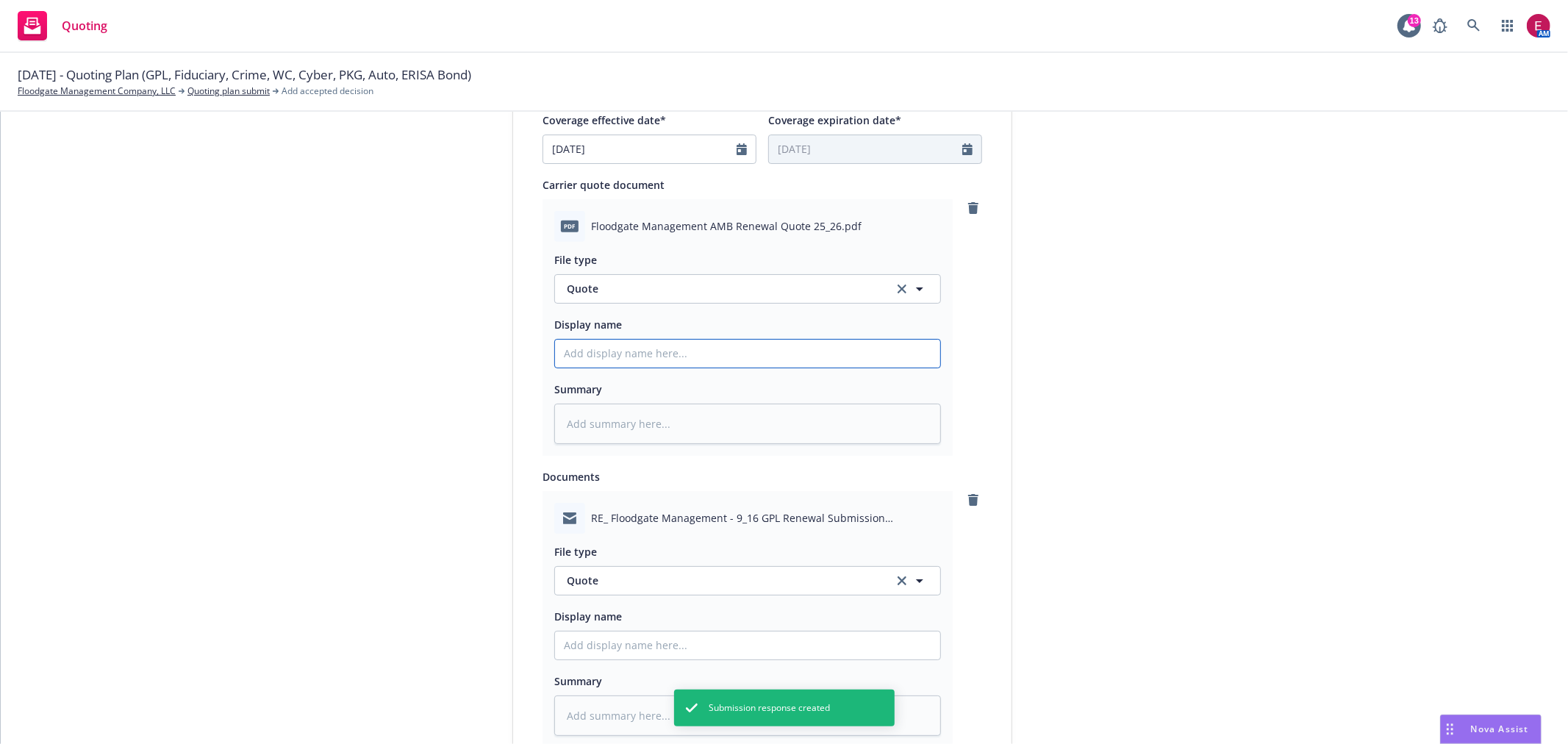
drag, startPoint x: 626, startPoint y: 355, endPoint x: 658, endPoint y: 307, distance: 57.7
click at [627, 354] on input "Display name" at bounding box center [748, 353] width 385 height 28
type textarea "x"
type input "F"
type textarea "x"
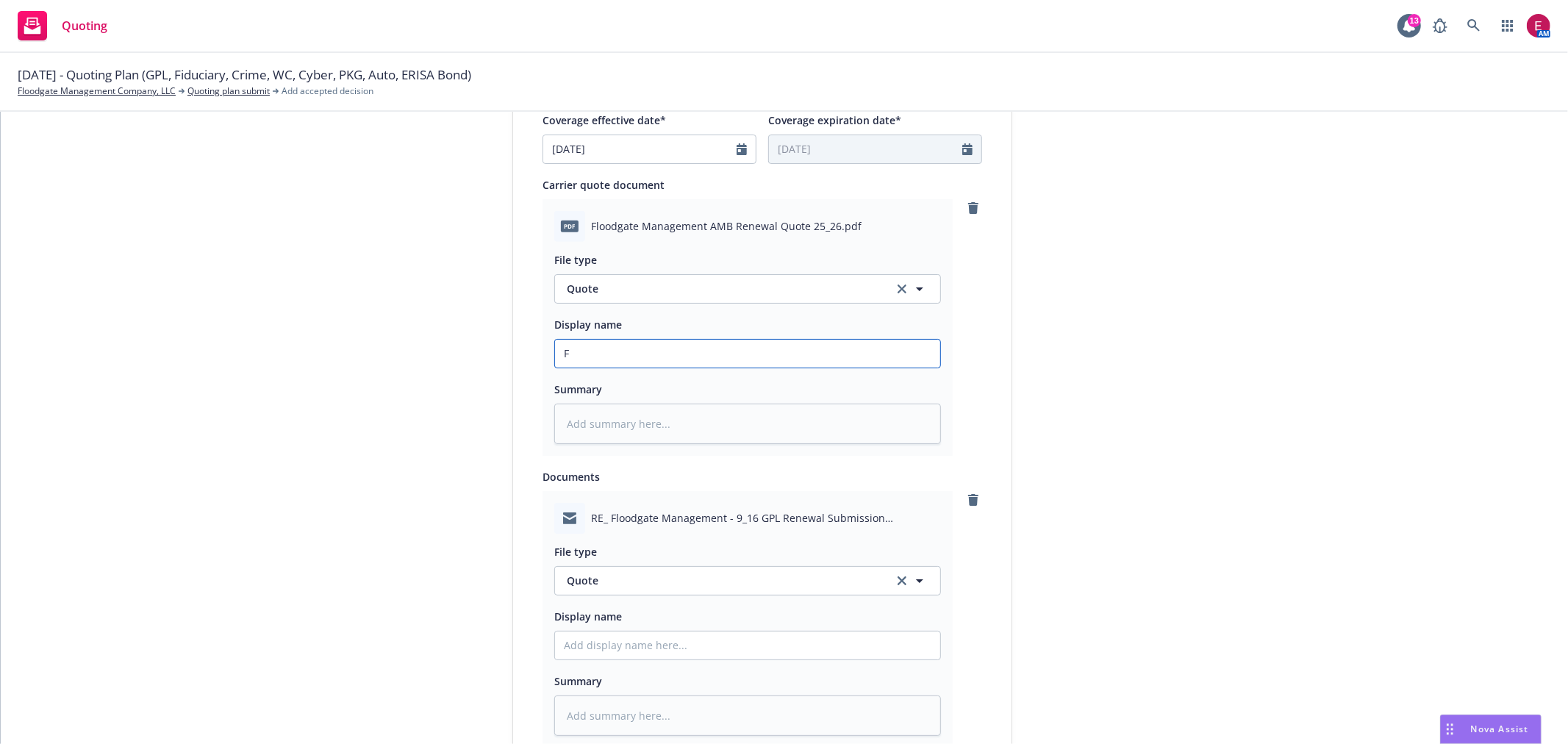
type input "Fl"
type textarea "x"
type input "Flo"
type textarea "x"
type input "Floo"
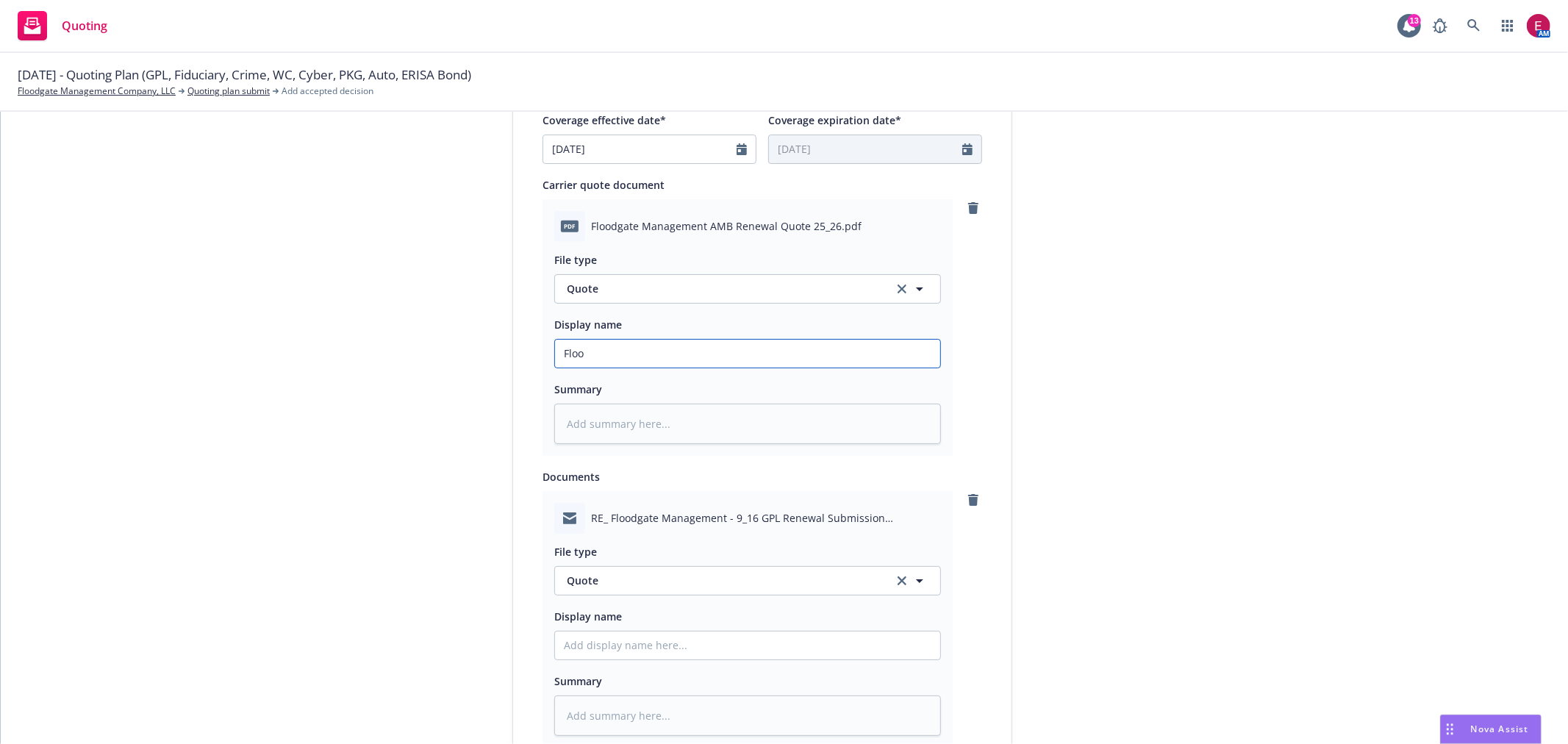
type textarea "x"
type input "Flood"
type textarea "x"
type input "Floodg"
type textarea "x"
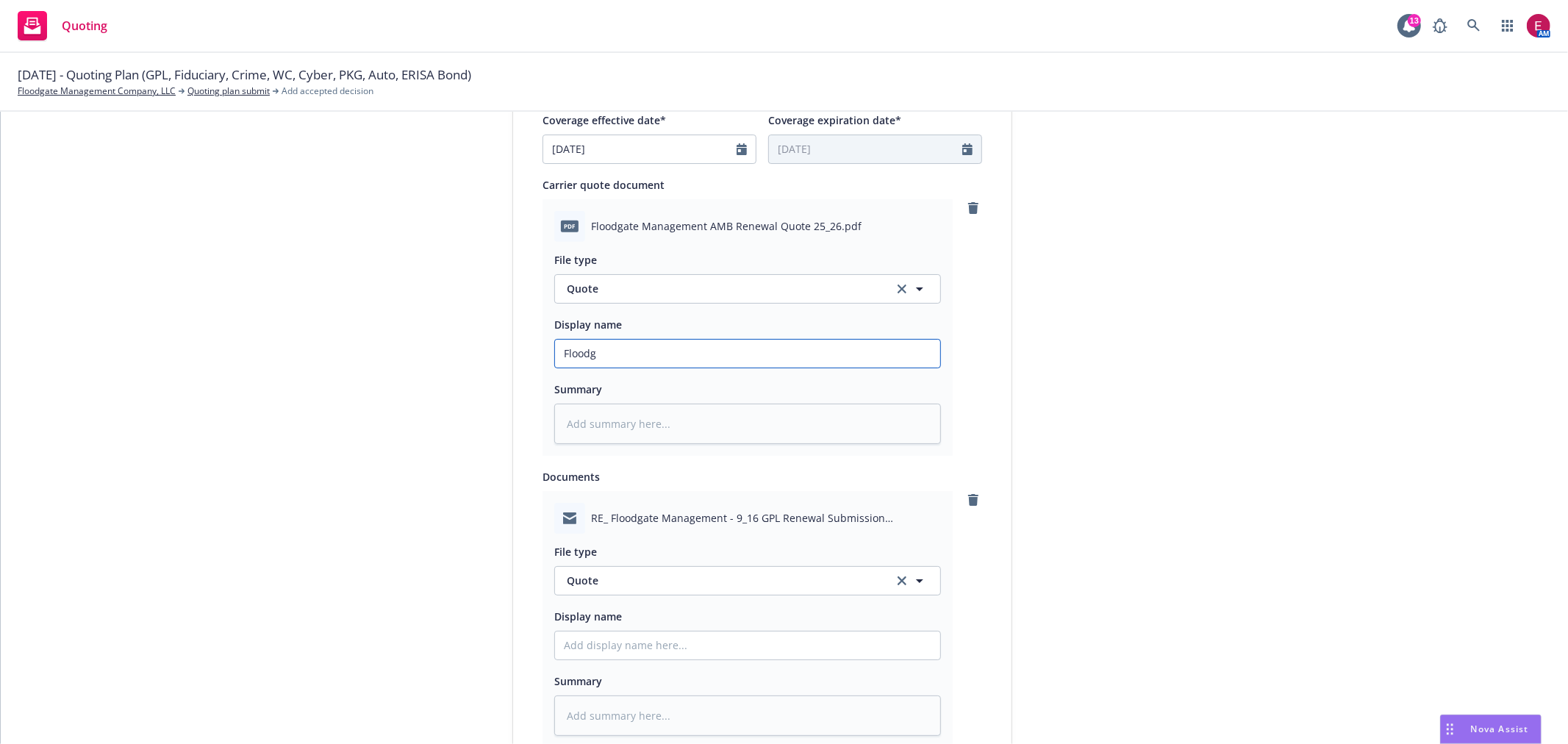
type input "Floodga"
type textarea "x"
type input "Floodgat"
type textarea "x"
type input "Floodgate"
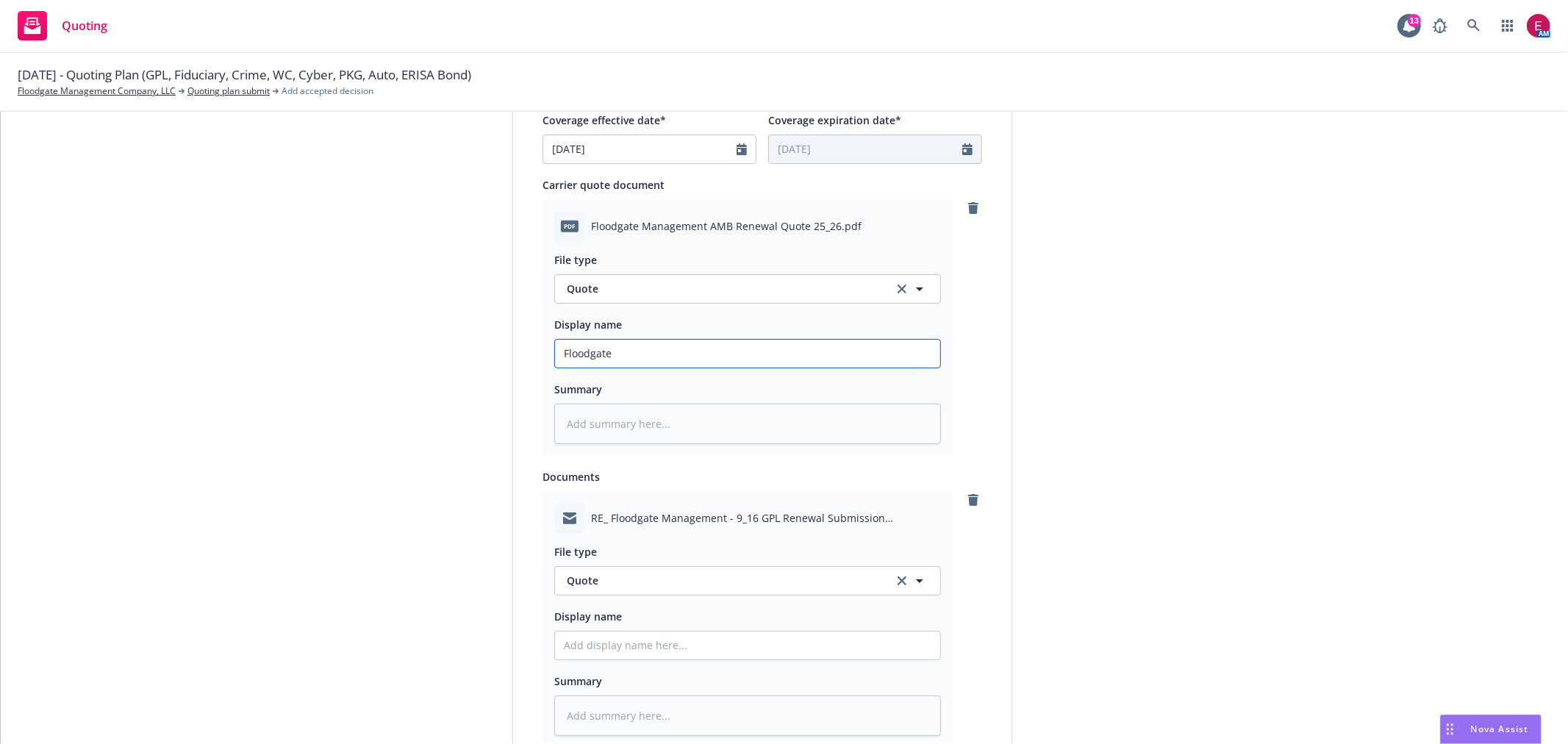
type textarea "x"
type input "Floodgate"
type textarea "x"
type input "Floodgate 2"
type textarea "x"
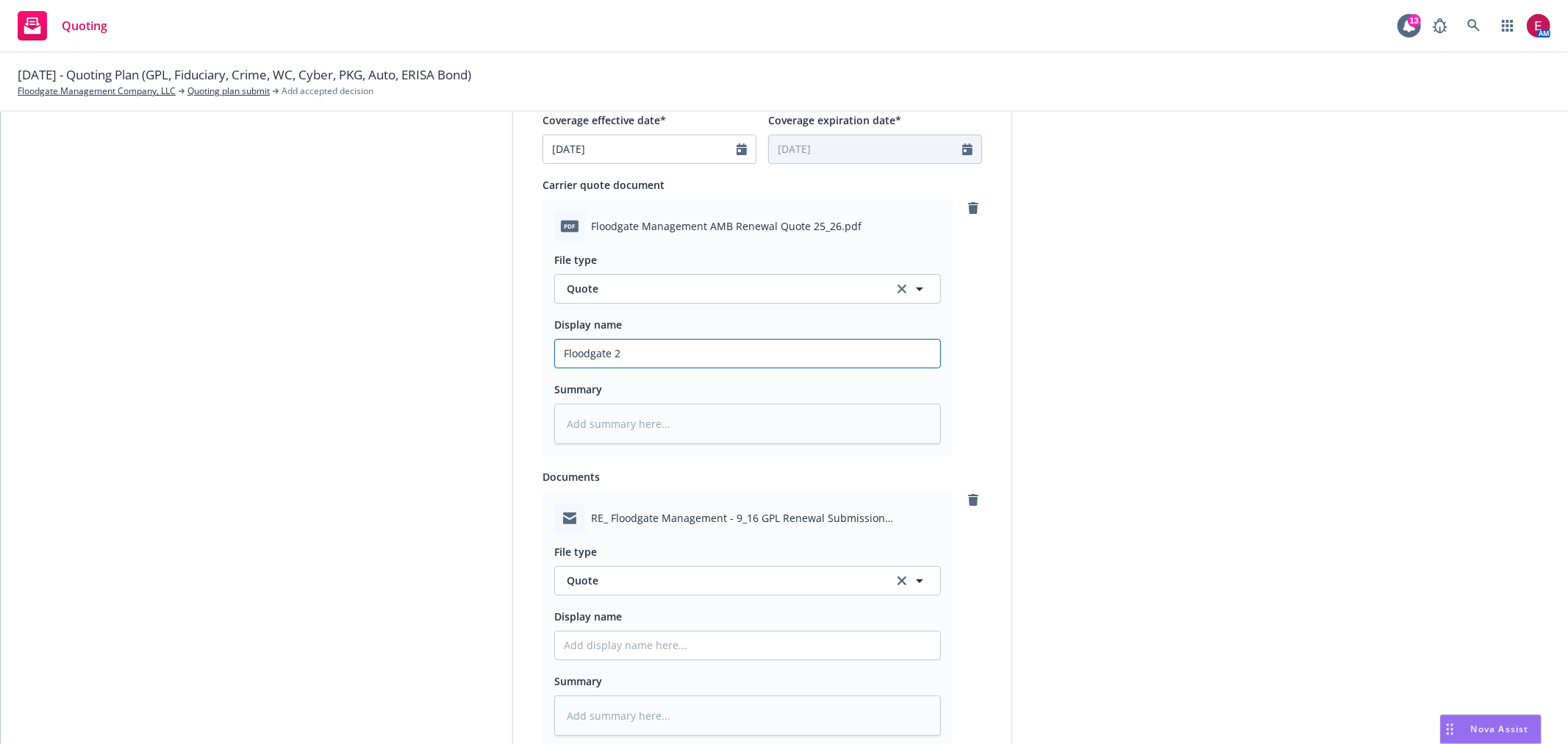
type input "Floodgate 25"
type textarea "x"
type input "Floodgate 25-"
type textarea "x"
type input "Floodgate 25-2"
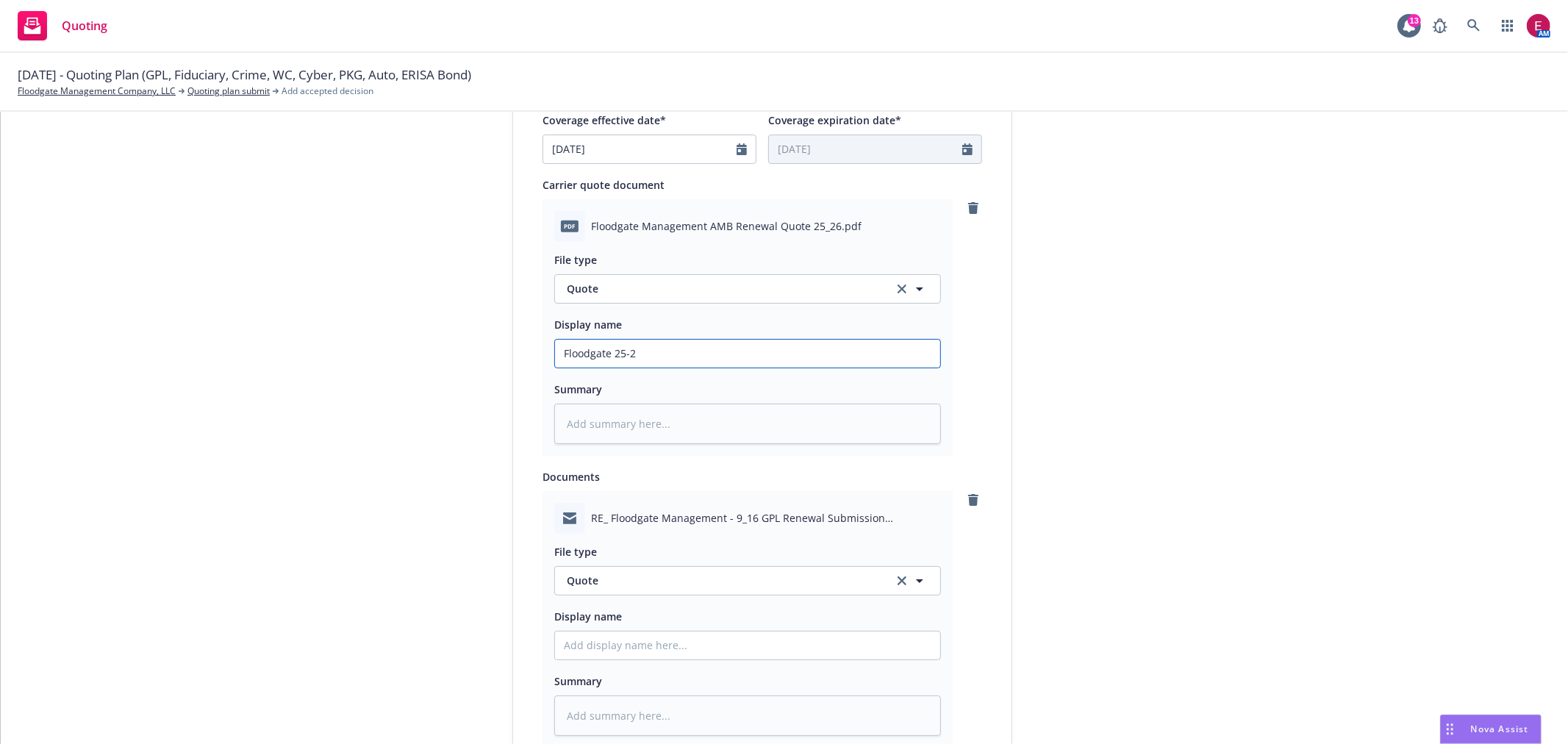
type textarea "x"
type input "Floodgate 25-26"
type textarea "x"
type input "Floodgate 25-26"
type textarea "x"
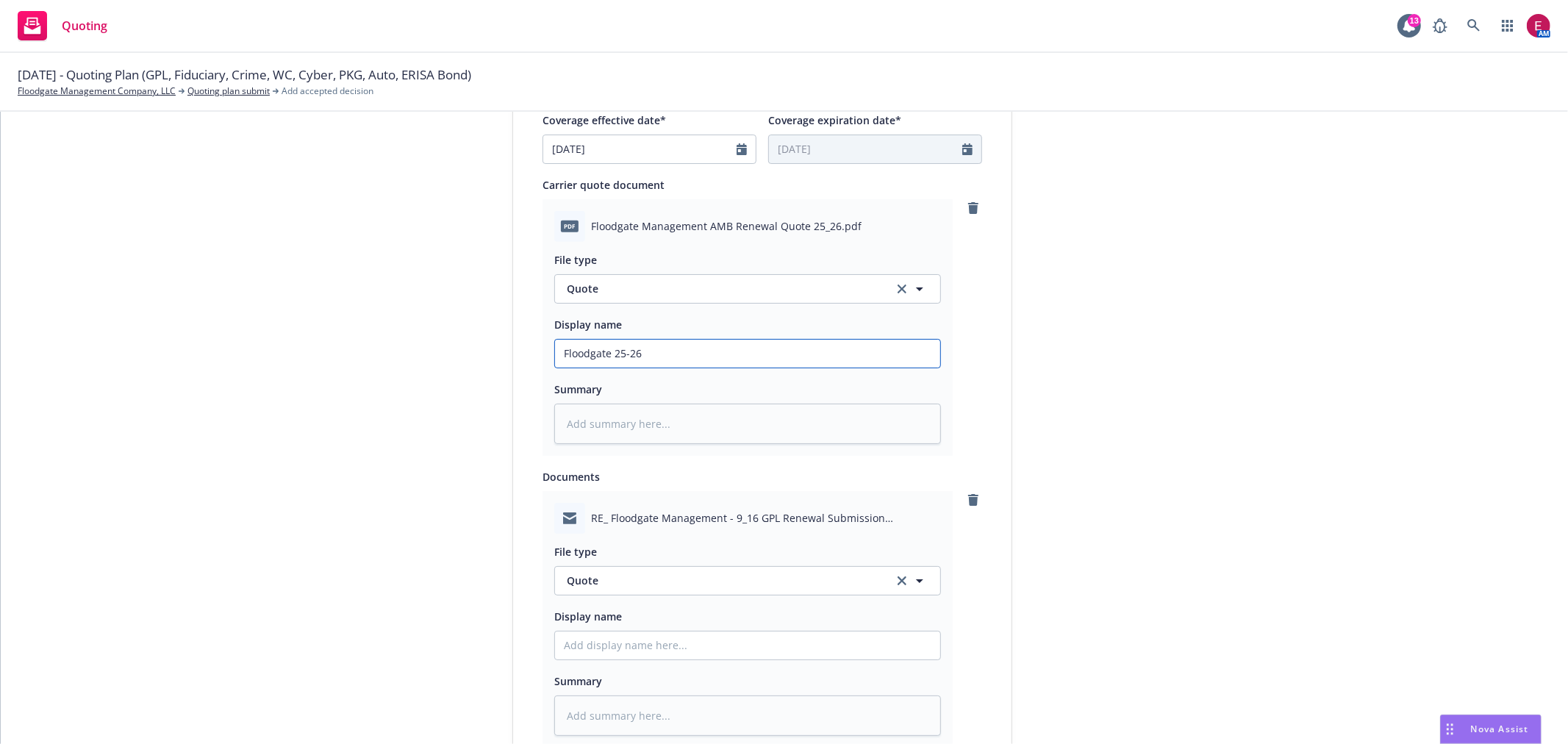
type input "Floodgate 25-26 C"
type textarea "x"
type input "Floodgate 25-26 Cr"
type textarea "x"
type input "Floodgate 25-26 Cri"
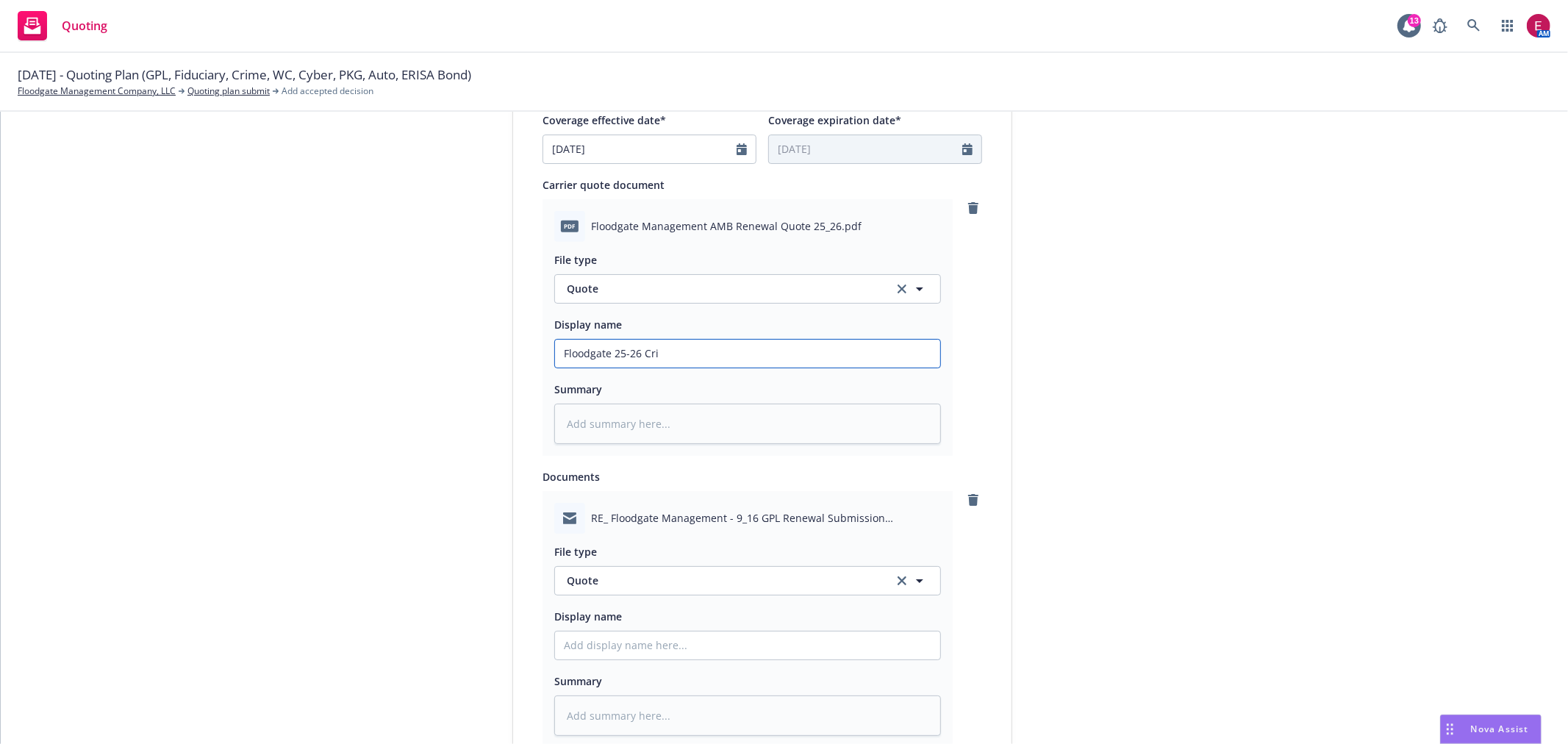
type textarea "x"
type input "Floodgate 25-26 Crim"
type textarea "x"
type input "Floodgate 25-26 Crime"
type textarea "x"
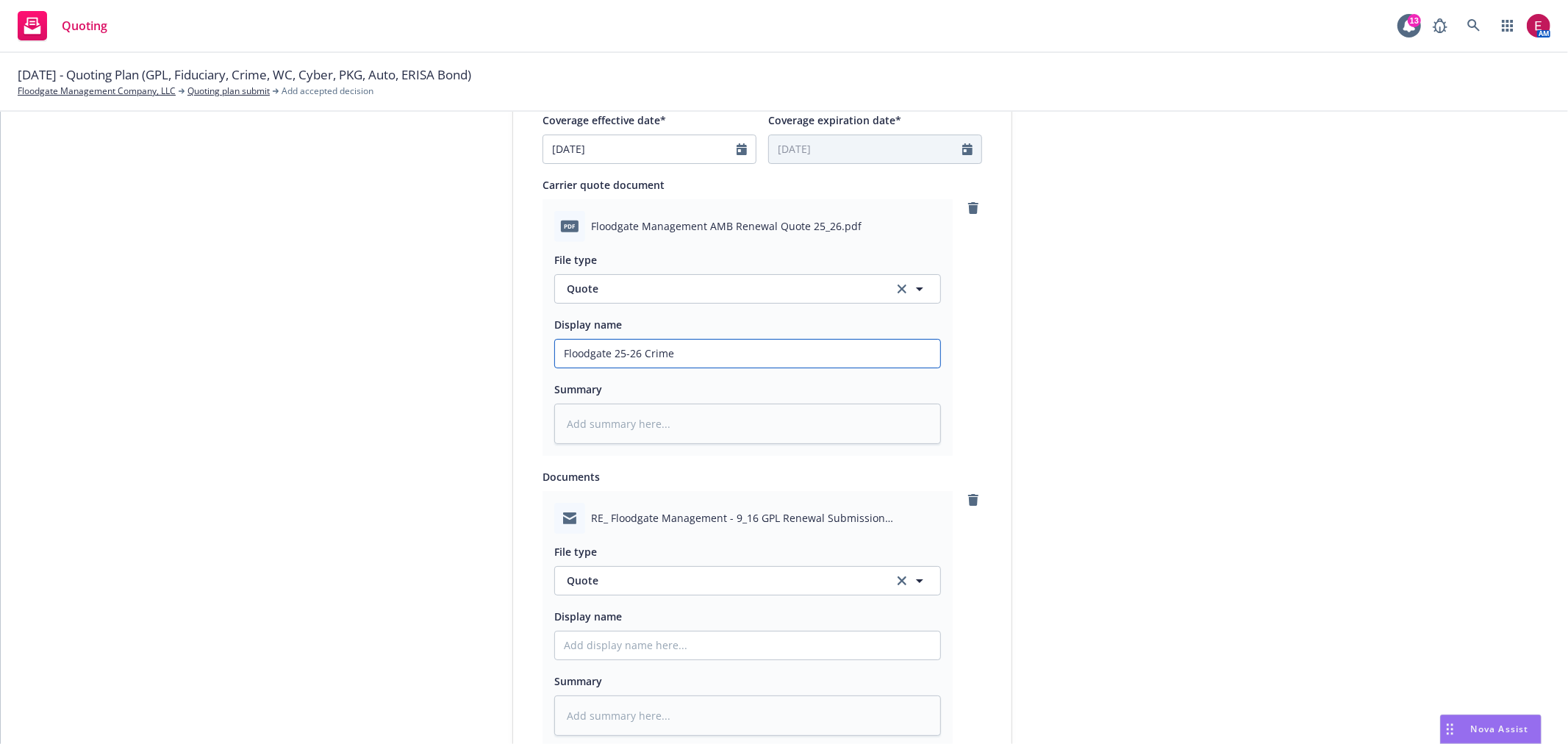
type input "Floodgate 25-26 Crime"
type textarea "x"
type input "Floodgate 25-26 Crime Q"
type textarea "x"
type input "Floodgate 25-26 Crime Qu"
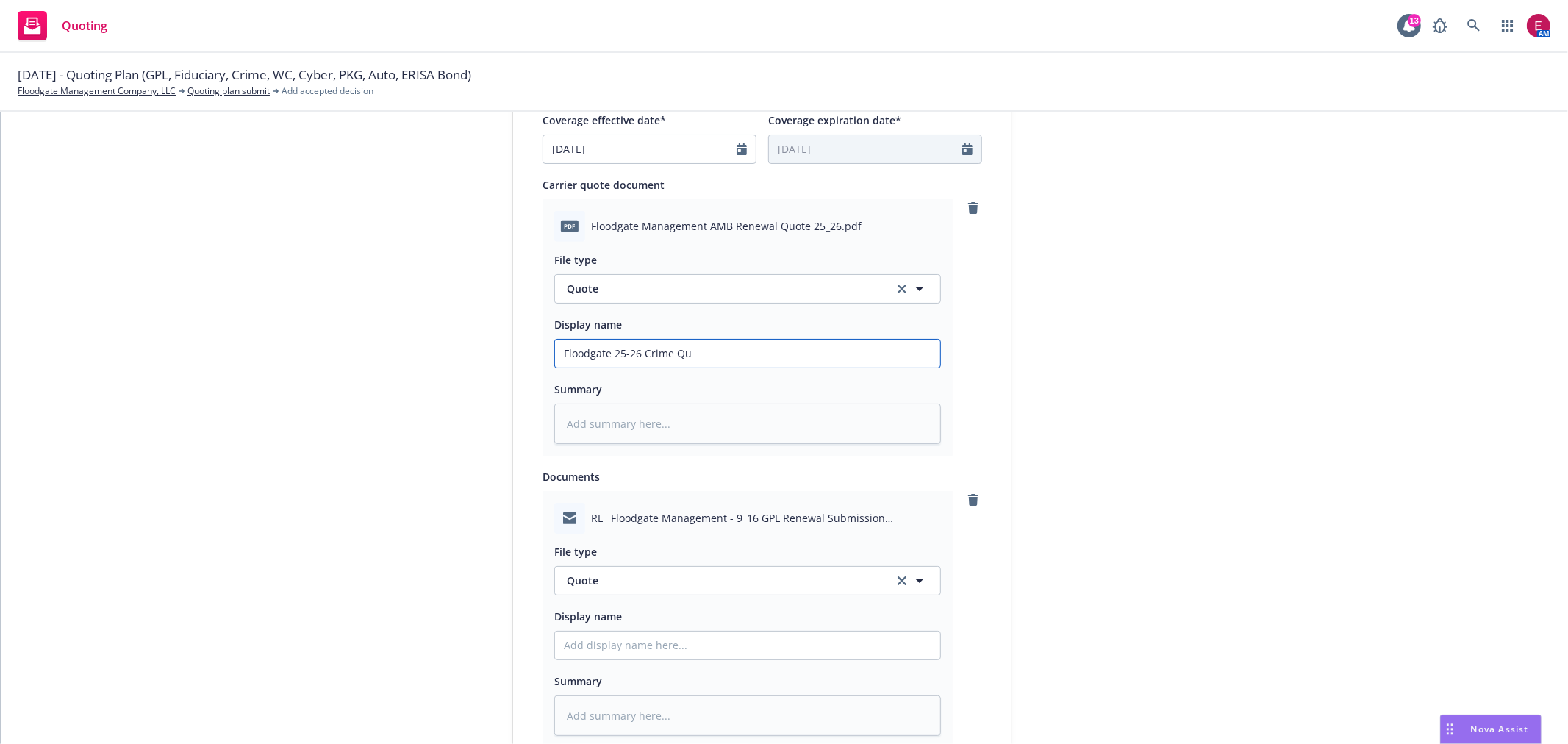
type textarea "x"
type input "Floodgate 25-26 Crime Quo"
type textarea "x"
type input "Floodgate 25-26 Crime Quot"
type textarea "x"
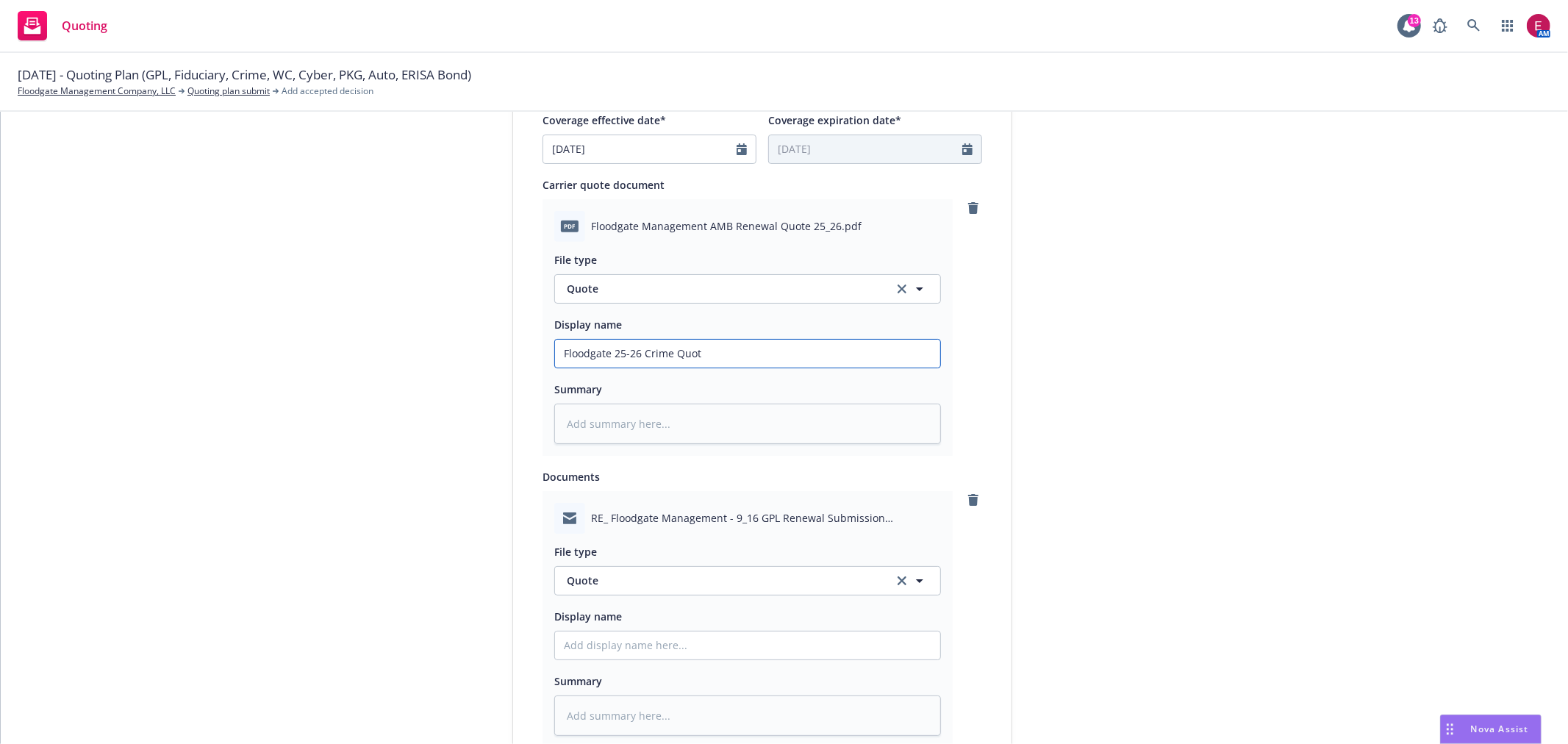
type input "Floodgate 25-26 Crime Quote"
type textarea "x"
type input "Floodgate 25-26 Crime Quote"
type textarea "x"
type input "Floodgate 25-26 Crime Quote C"
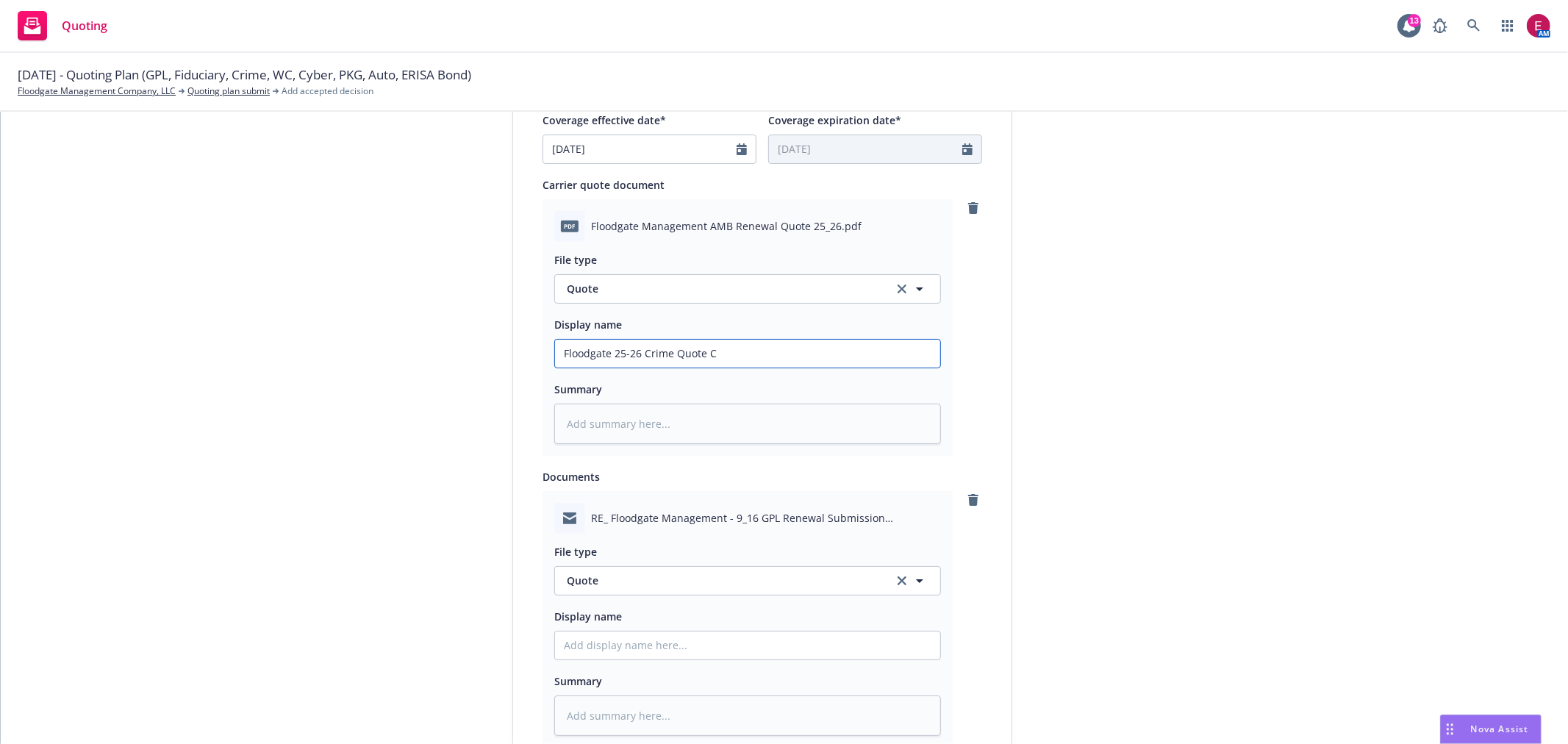
type textarea "x"
type input "Floodgate 25-26 Crime Quote Ch"
type textarea "x"
type input "Floodgate 25-26 Crime Quote Chu"
type textarea "x"
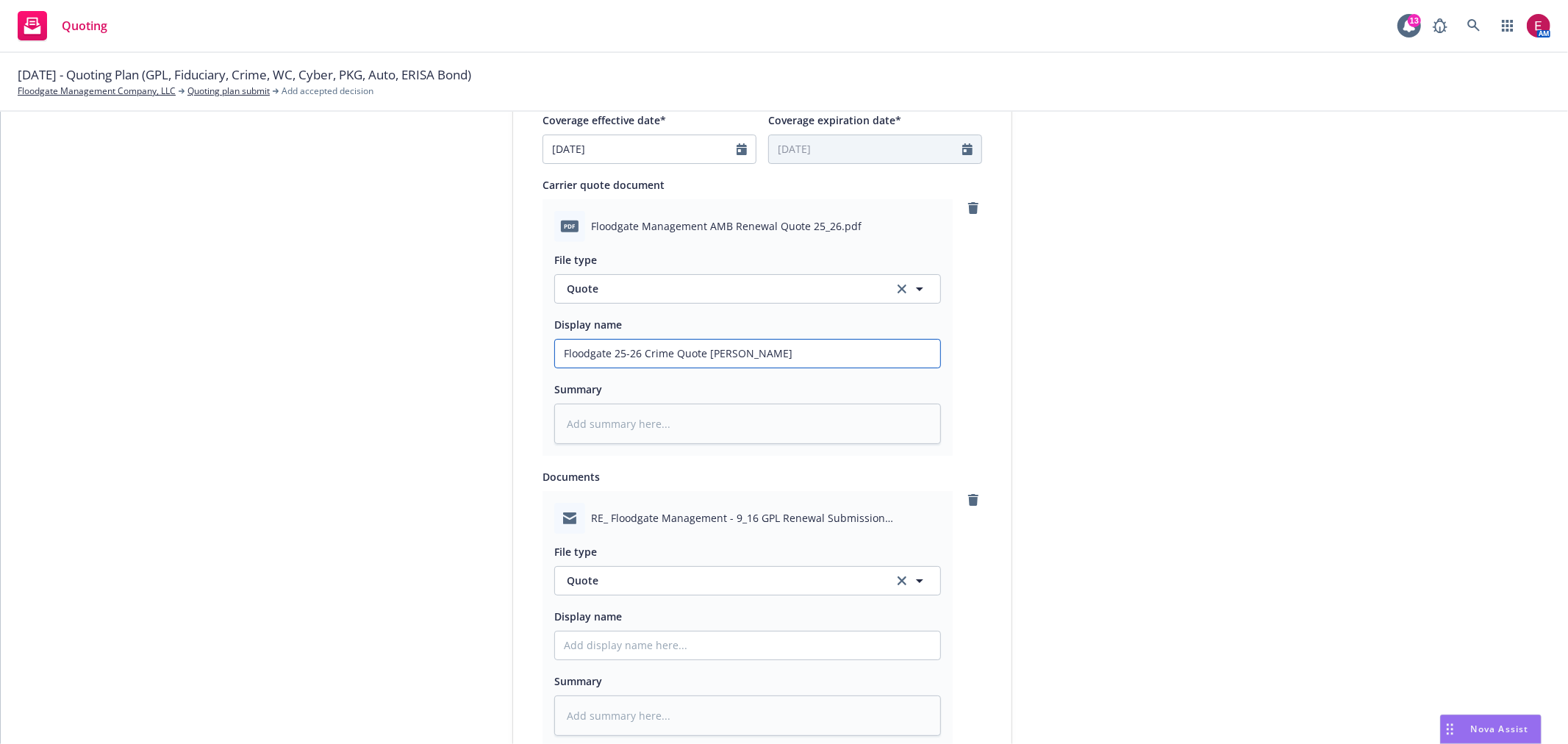
type input "Floodgate 25-26 Crime Quote Chub"
type textarea "x"
drag, startPoint x: 794, startPoint y: 347, endPoint x: 255, endPoint y: 386, distance: 540.4
click at [252, 382] on div "1 Quote initiation 2 Coverage selection 3 Billing info Quote initiation Display…" at bounding box center [784, 249] width 1532 height 1465
type input "Floodgate 25-26 Crime Quote Chubb"
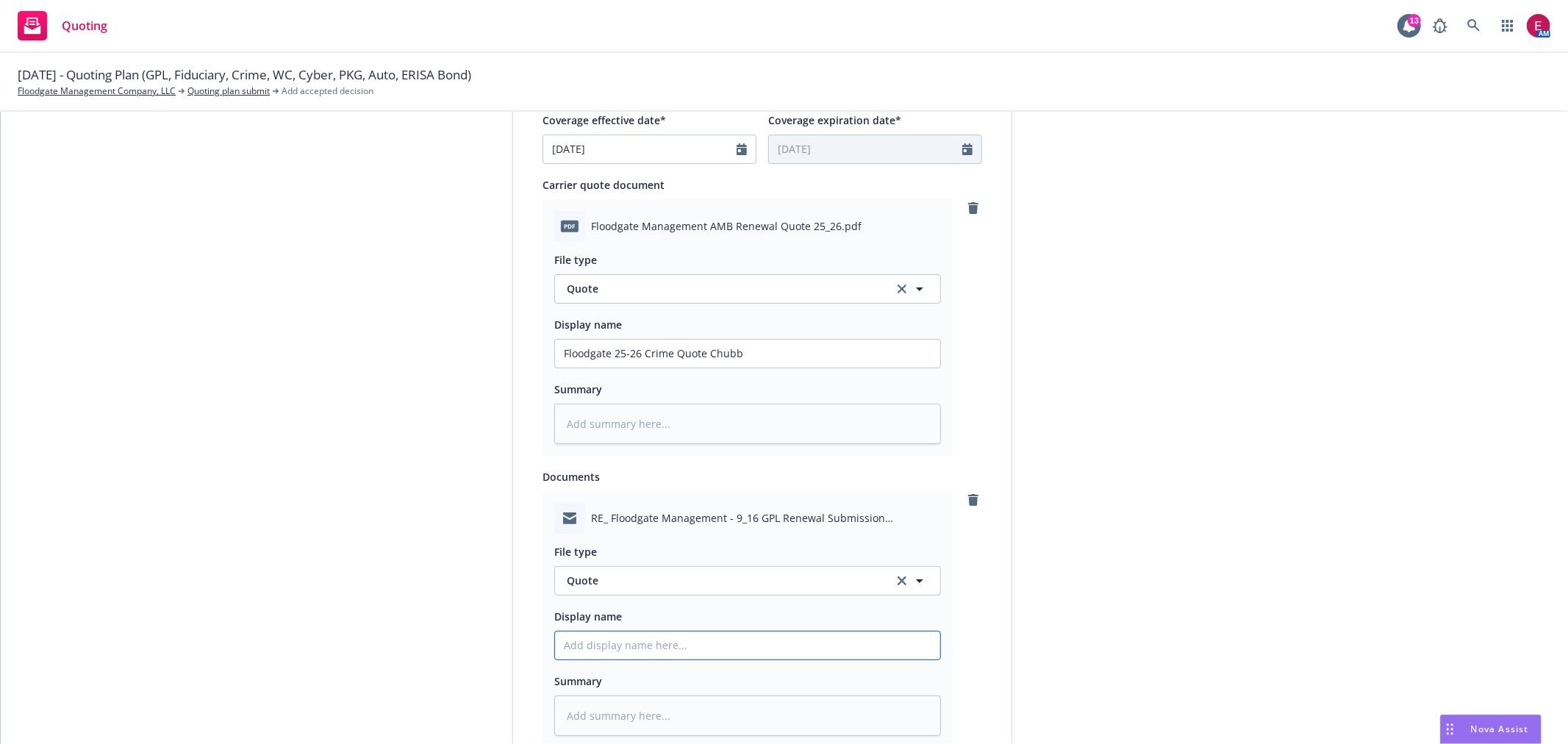
click at [709, 367] on input "Display name" at bounding box center [748, 353] width 385 height 28
paste input "Floodgate 25-26 Crime Quote Chubb"
type textarea "x"
type input "Floodgate 25-26 Crime Quote Chubb"
click at [702, 367] on input "Floodgate 25-26 Crime Quote Chubb" at bounding box center [748, 353] width 385 height 28
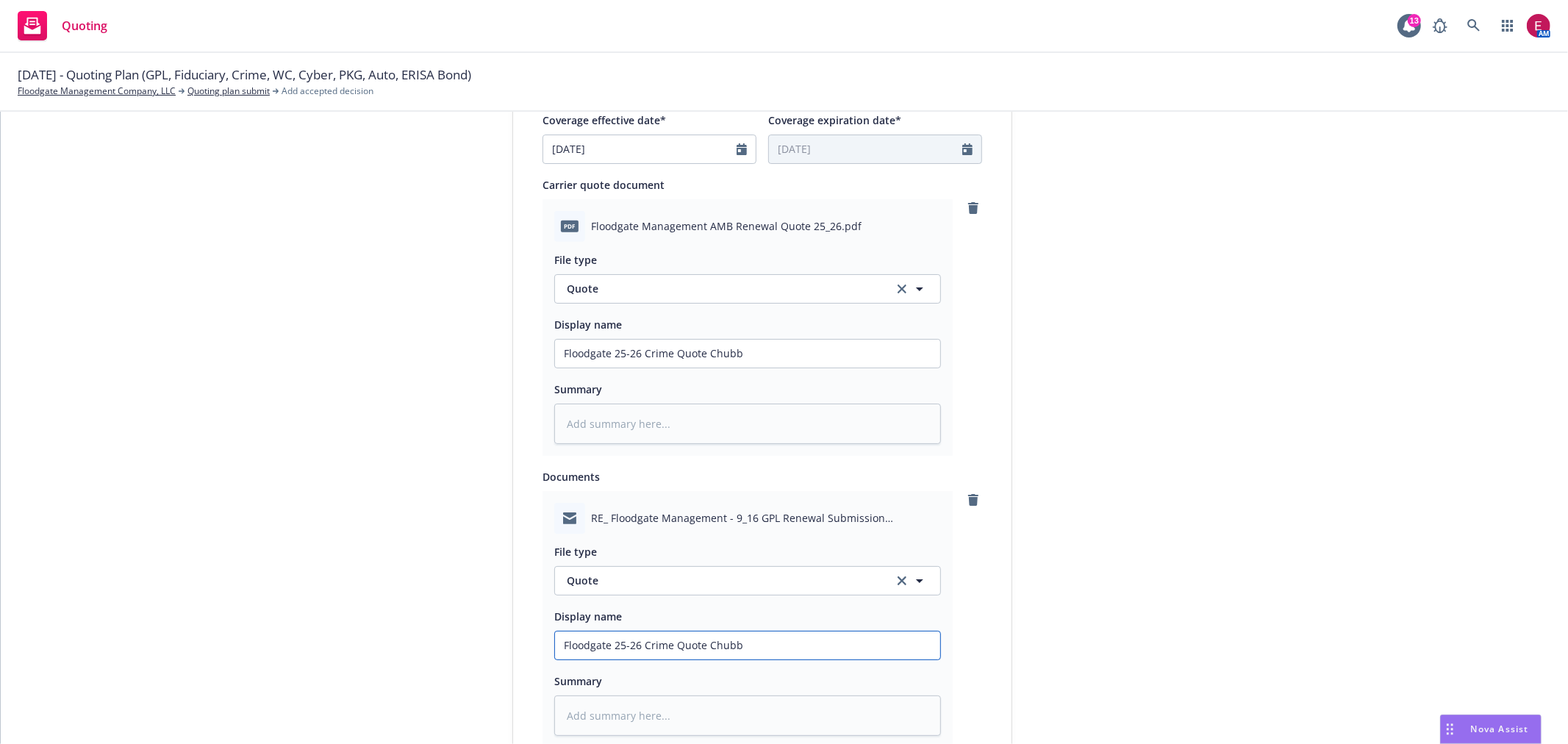
type textarea "x"
type input "Floodgate 25-26 Crime Quote EChubb"
type textarea "x"
type input "Floodgate 25-26 Crime Quote EMChubb"
type textarea "x"
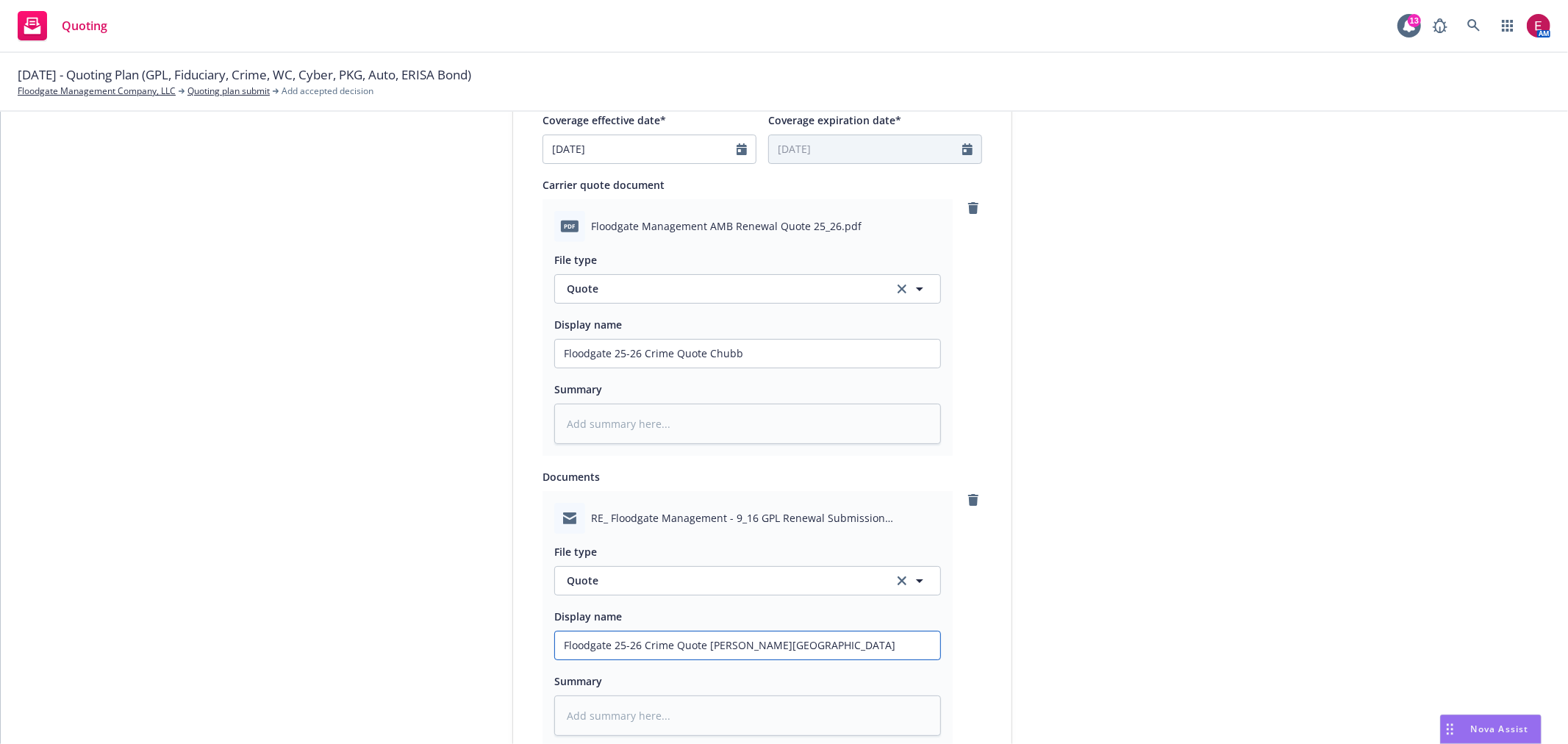
type input "Floodgate 25-26 Crime Quote EM Chubb"
click at [783, 588] on span "Quote" at bounding box center [721, 580] width 310 height 16
type input "ema"
drag, startPoint x: 770, startPoint y: 571, endPoint x: 774, endPoint y: 555, distance: 16.5
click at [774, 566] on div "ema Email" at bounding box center [748, 581] width 387 height 30
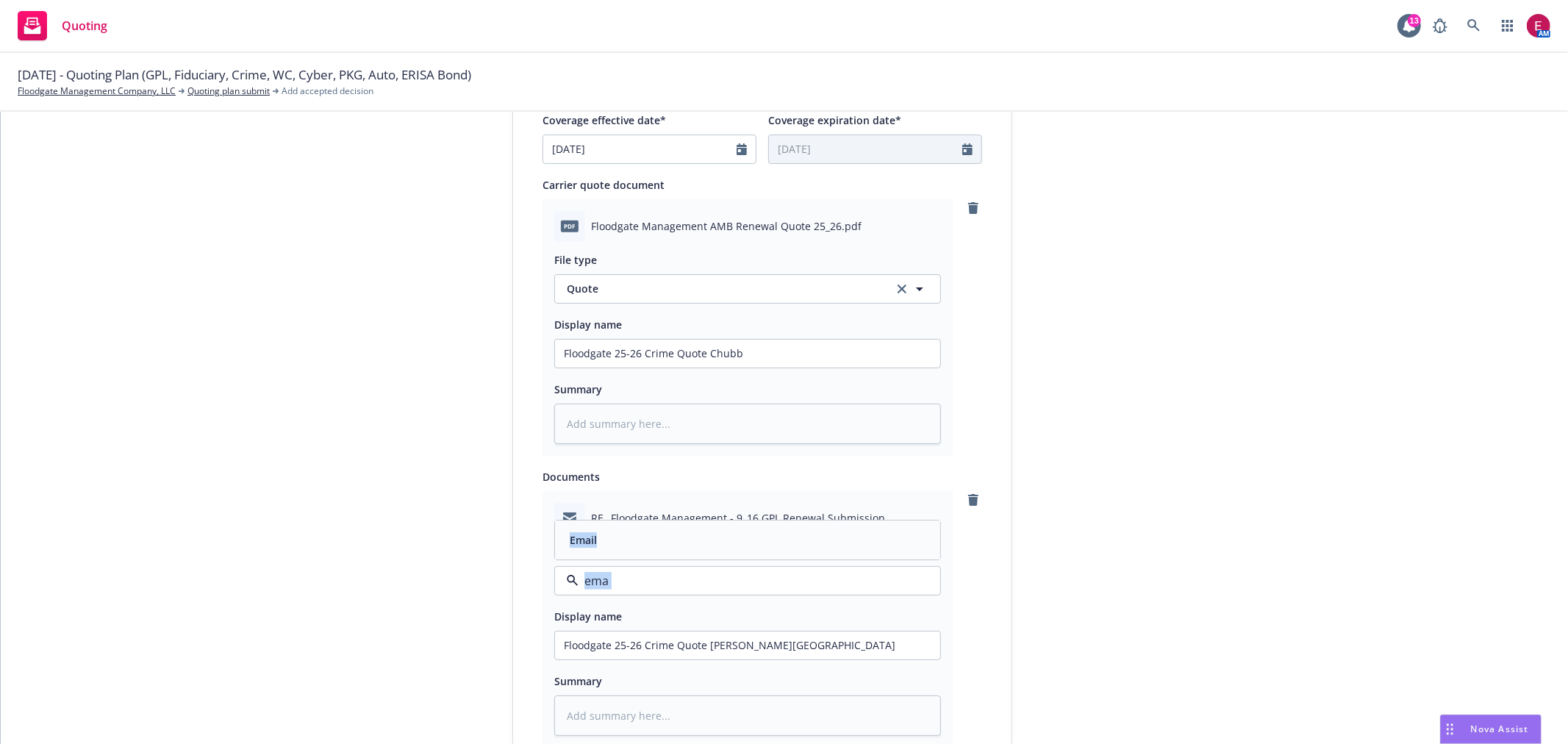
click at [774, 555] on div "Email" at bounding box center [748, 540] width 385 height 39
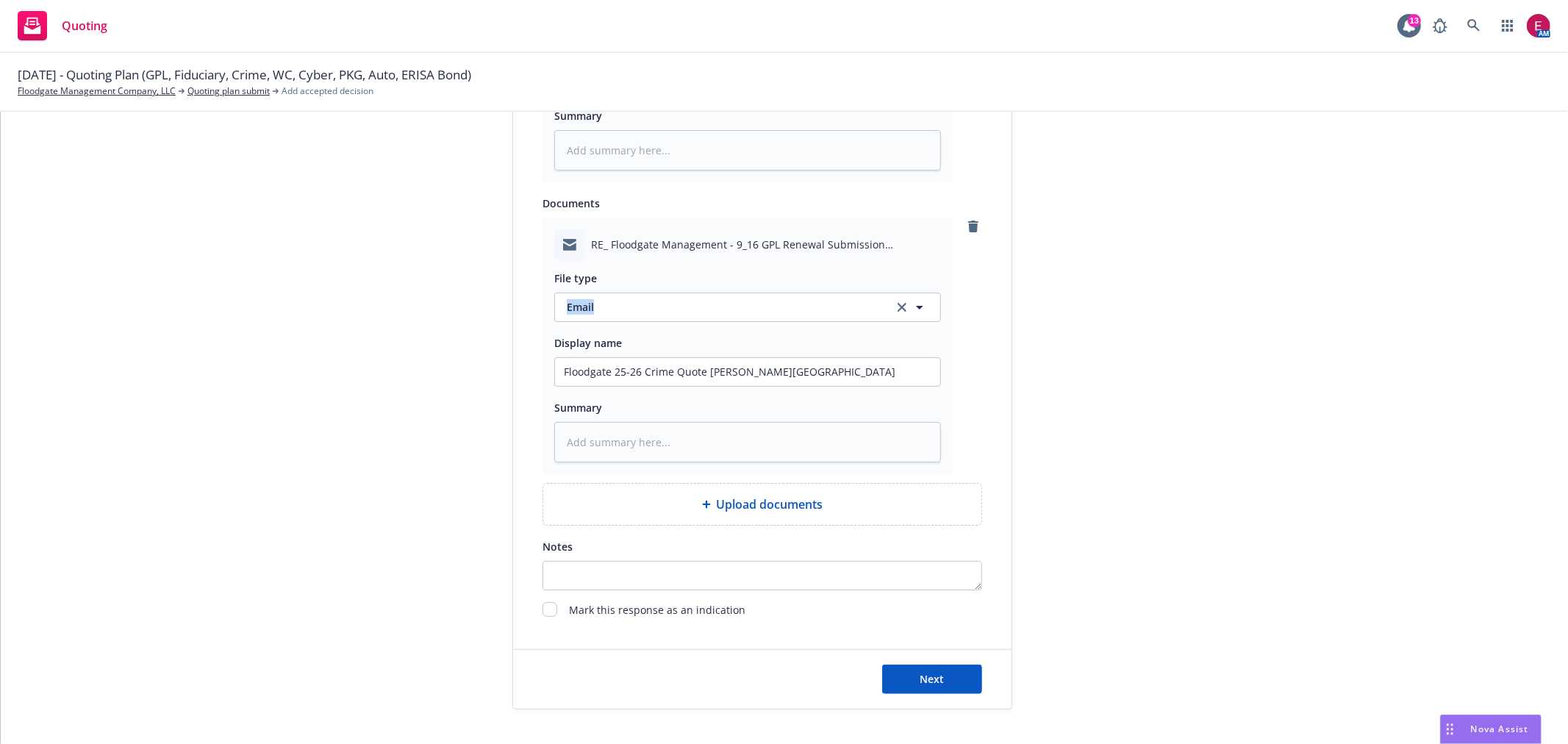
scroll to position [980, 0]
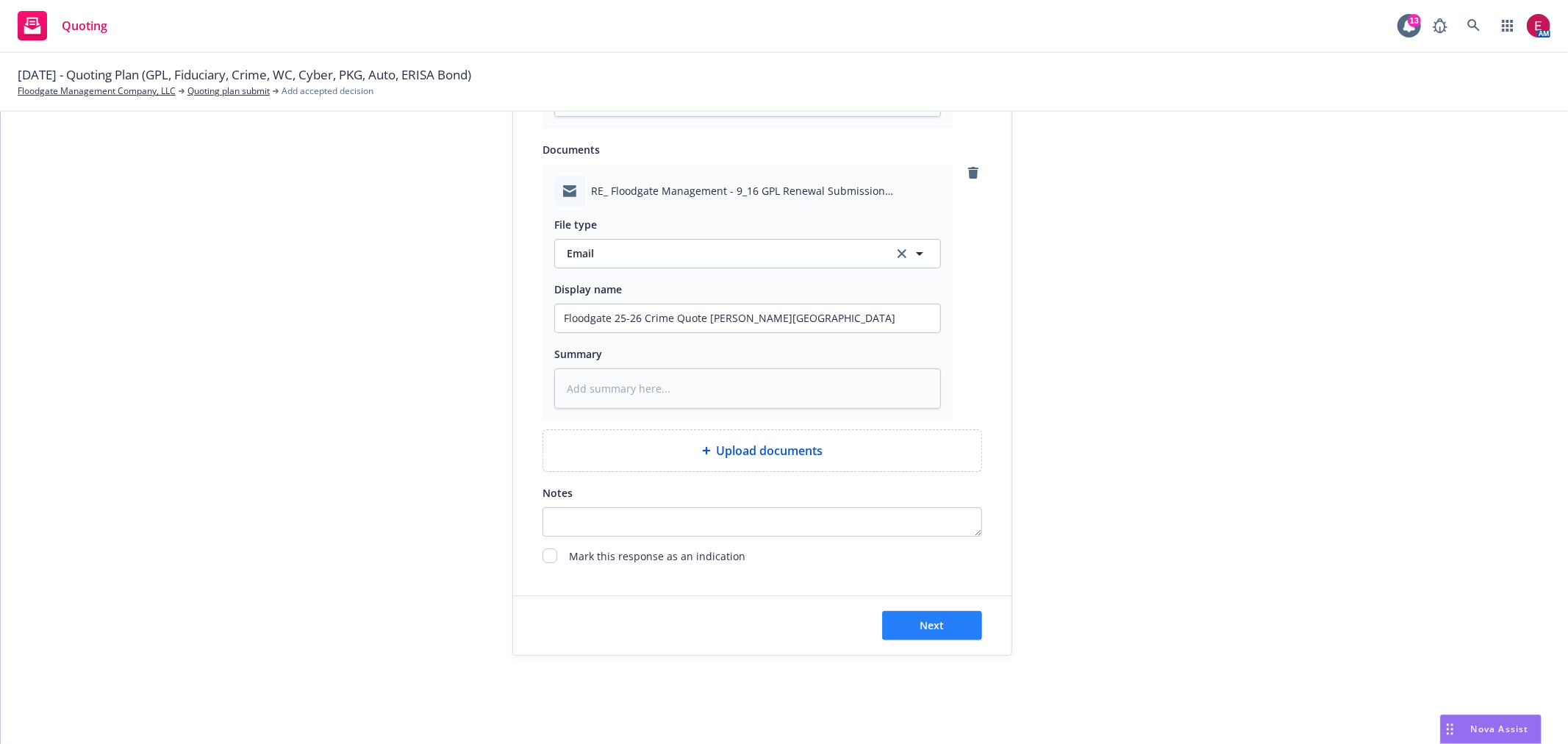
drag, startPoint x: 916, startPoint y: 605, endPoint x: 924, endPoint y: 632, distance: 28.2
click at [924, 631] on div "Next" at bounding box center [763, 625] width 498 height 59
click at [924, 632] on span "Next" at bounding box center [933, 625] width 24 height 14
type textarea "x"
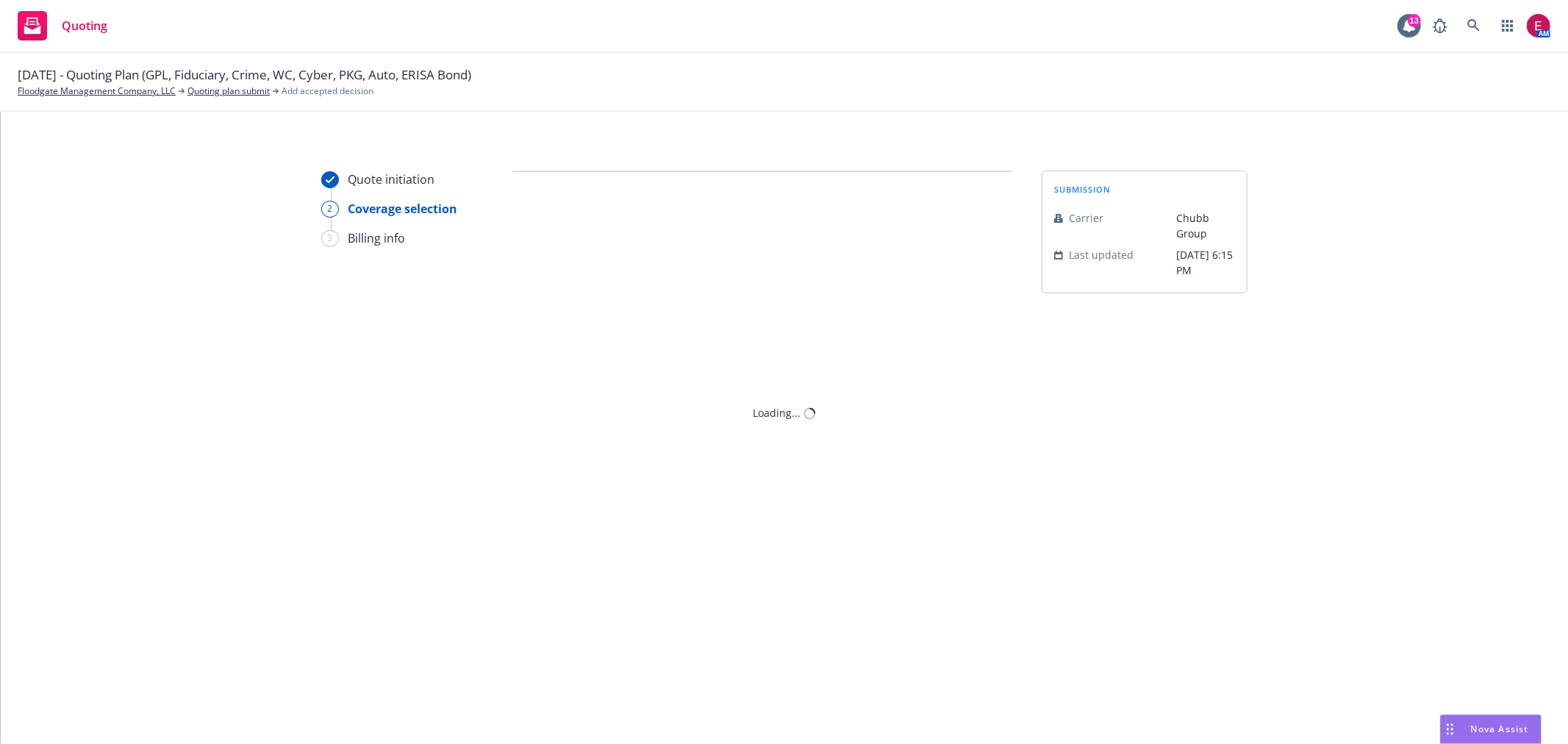
scroll to position [0, 0]
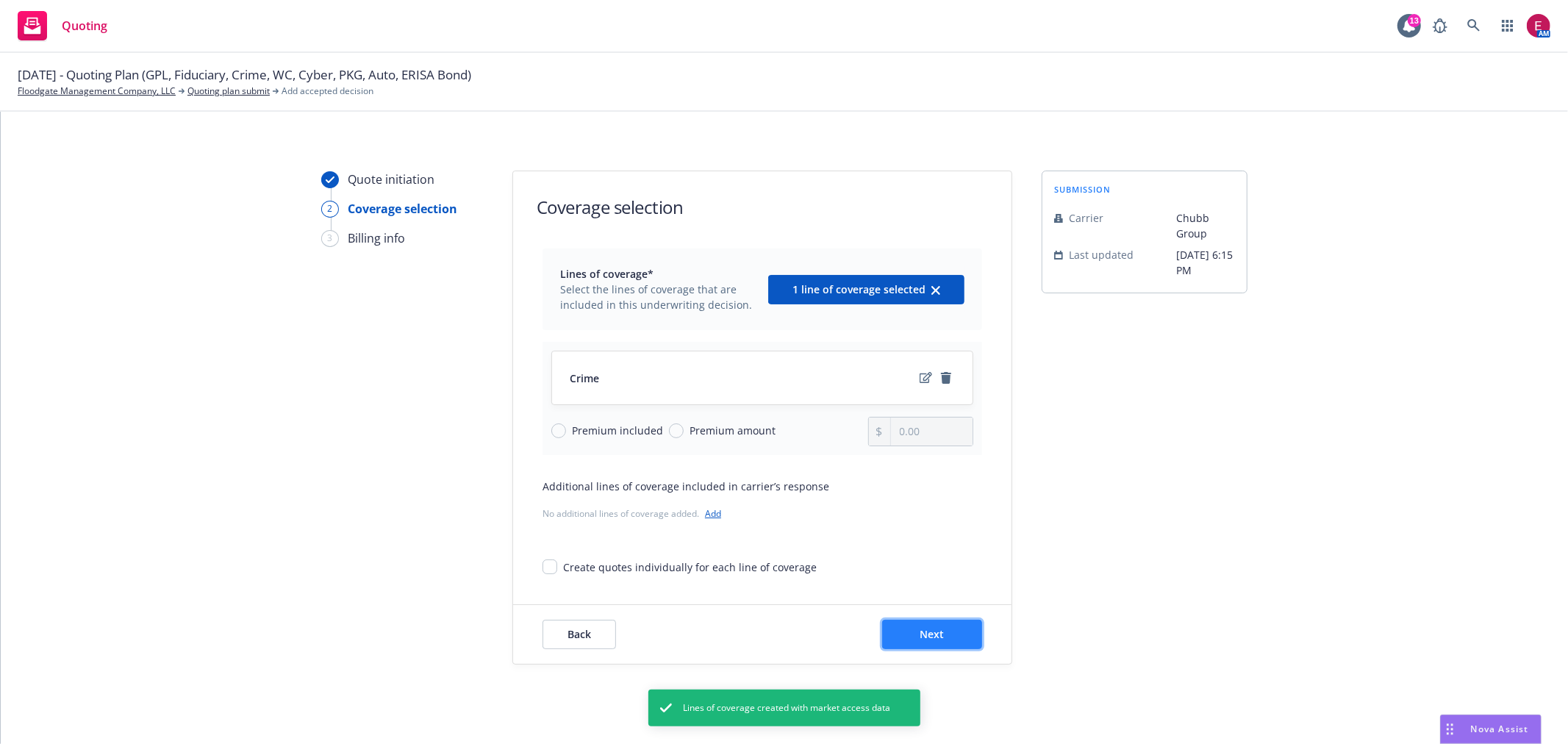
drag, startPoint x: 1024, startPoint y: 607, endPoint x: 908, endPoint y: 630, distance: 118.3
click at [908, 630] on button "Next" at bounding box center [932, 634] width 100 height 30
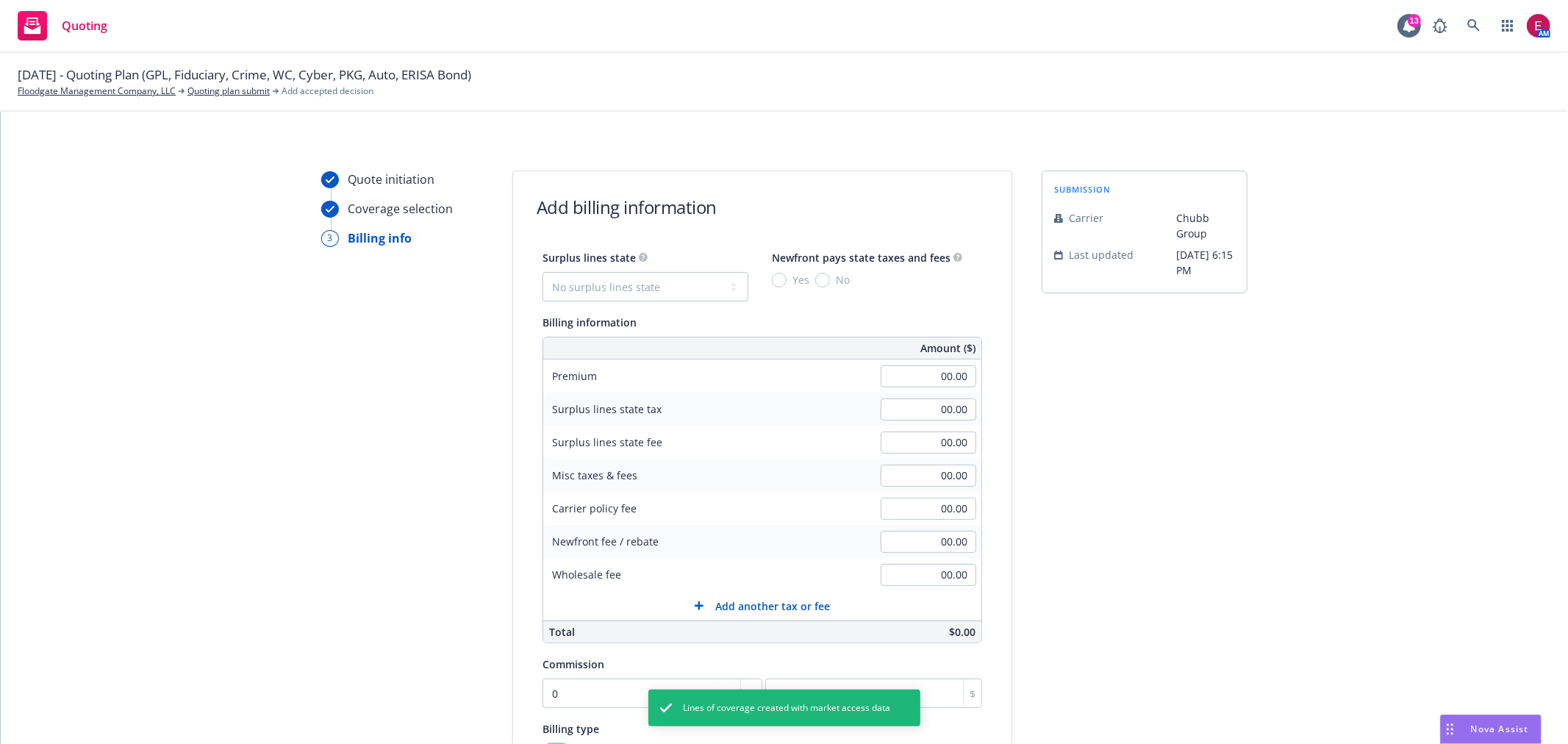
click at [903, 391] on div "00.00" at bounding box center [928, 376] width 106 height 33
click at [905, 386] on input "00.00" at bounding box center [928, 377] width 96 height 22
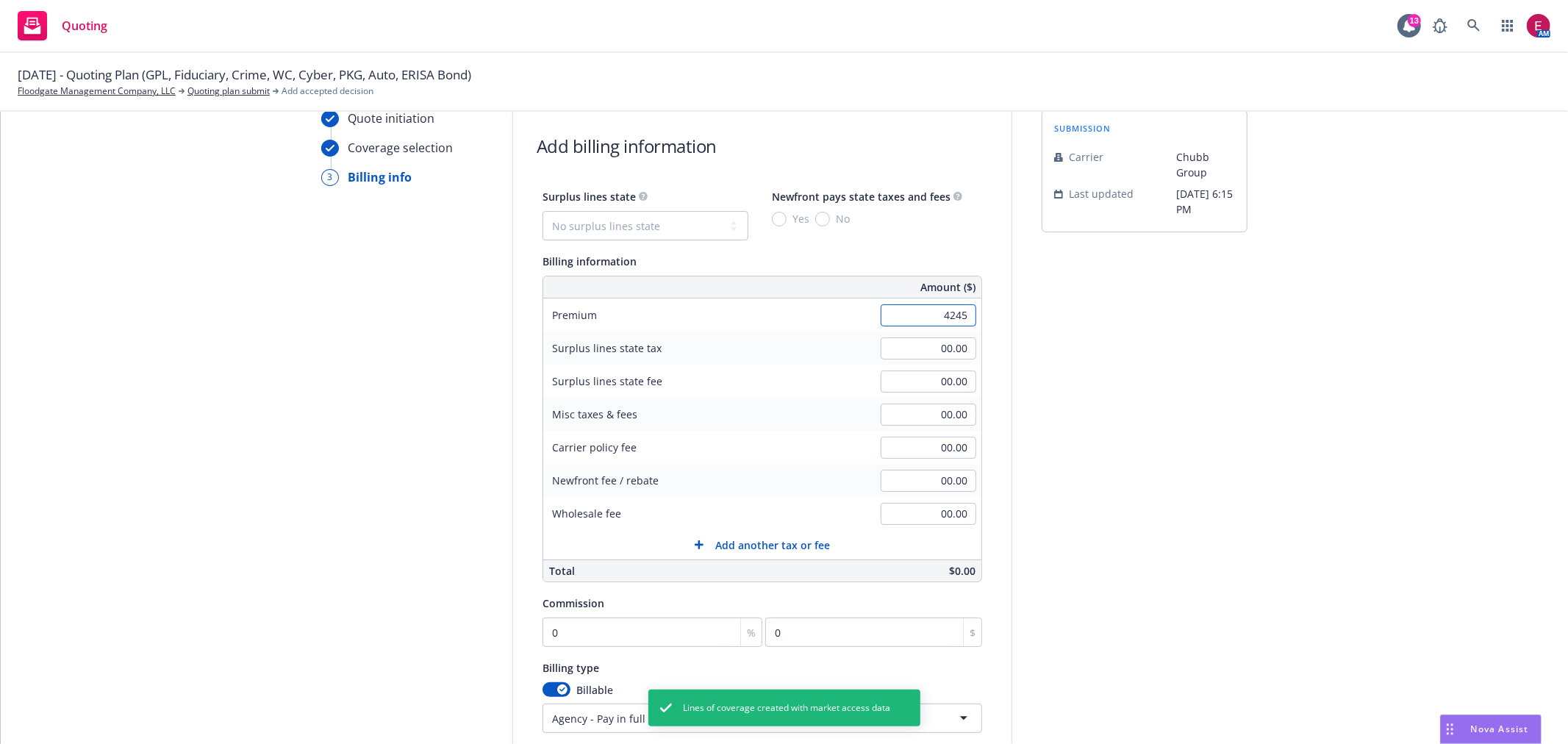
scroll to position [163, 0]
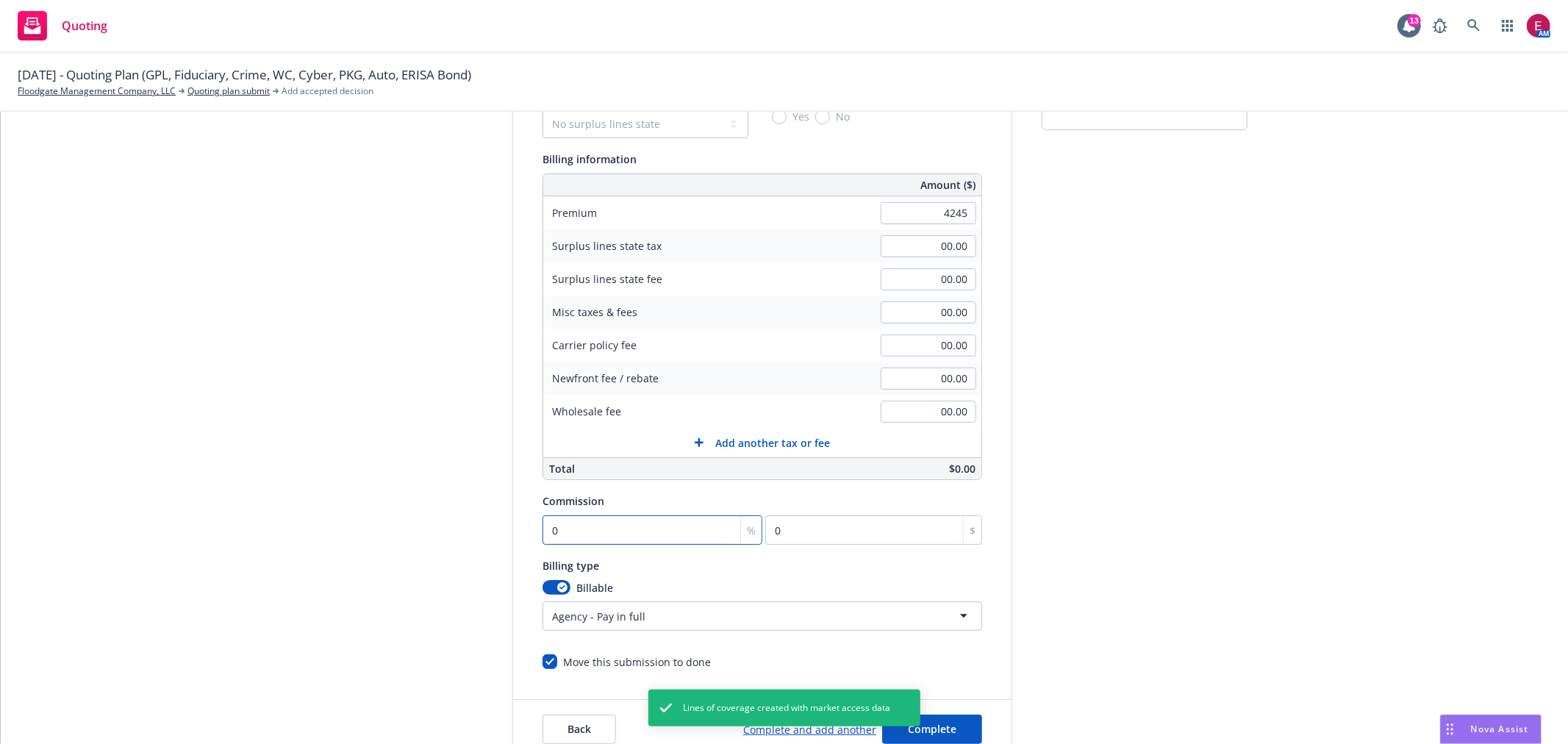
type input "4,245.00"
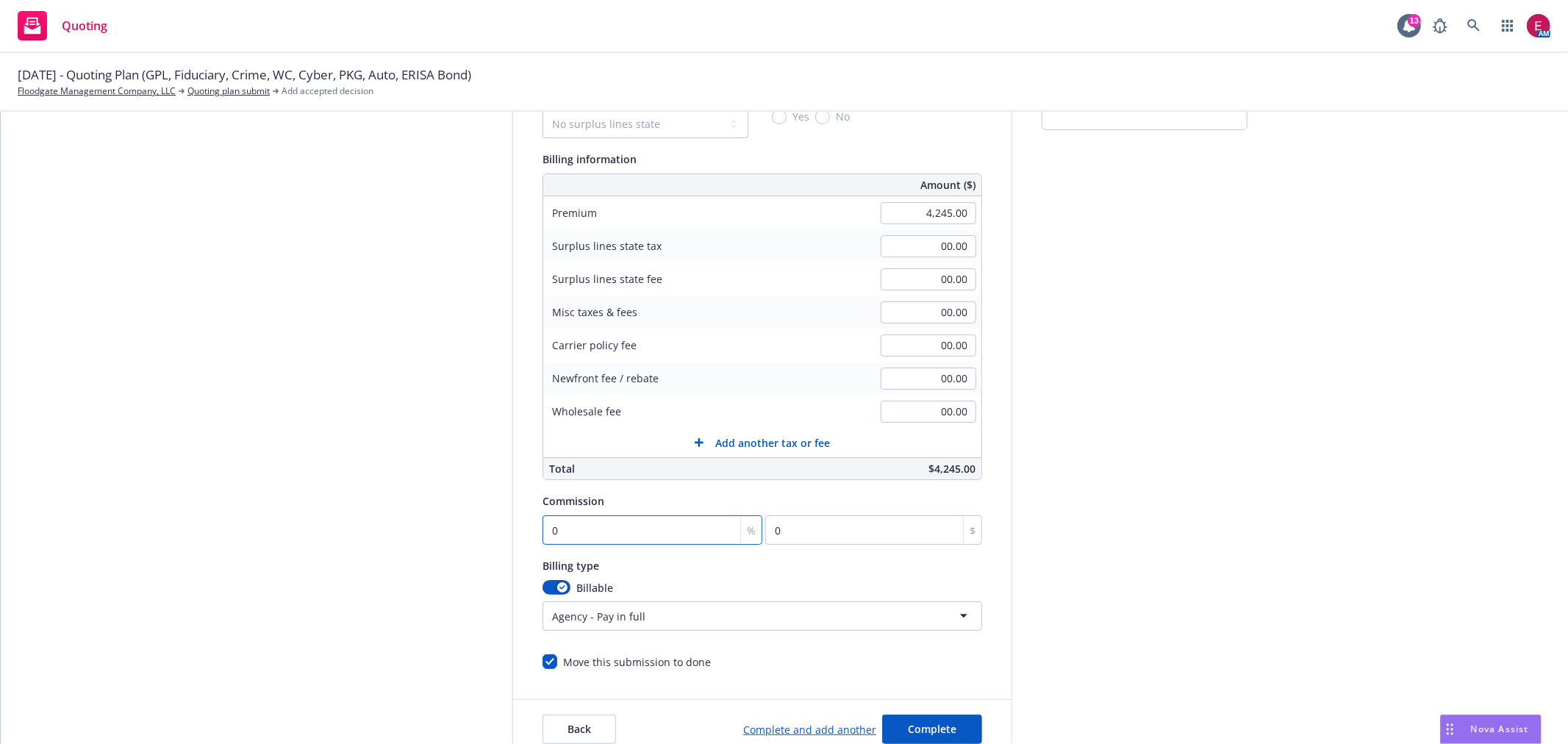
click at [653, 538] on input "0" at bounding box center [652, 530] width 219 height 30
type input "1"
type input "42.45"
type input "15"
type input "636.75"
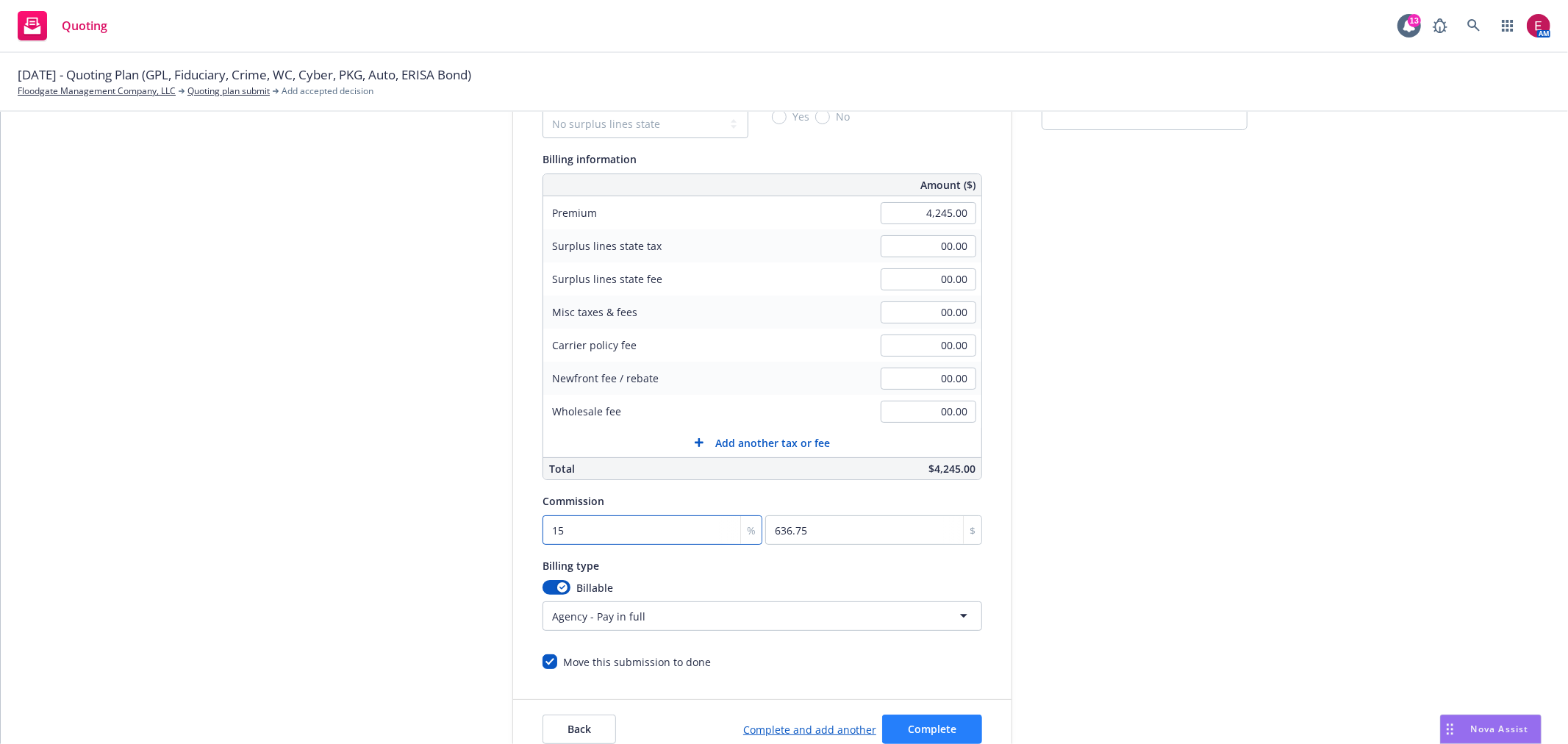
type input "15"
click at [928, 732] on span "Complete" at bounding box center [932, 728] width 48 height 14
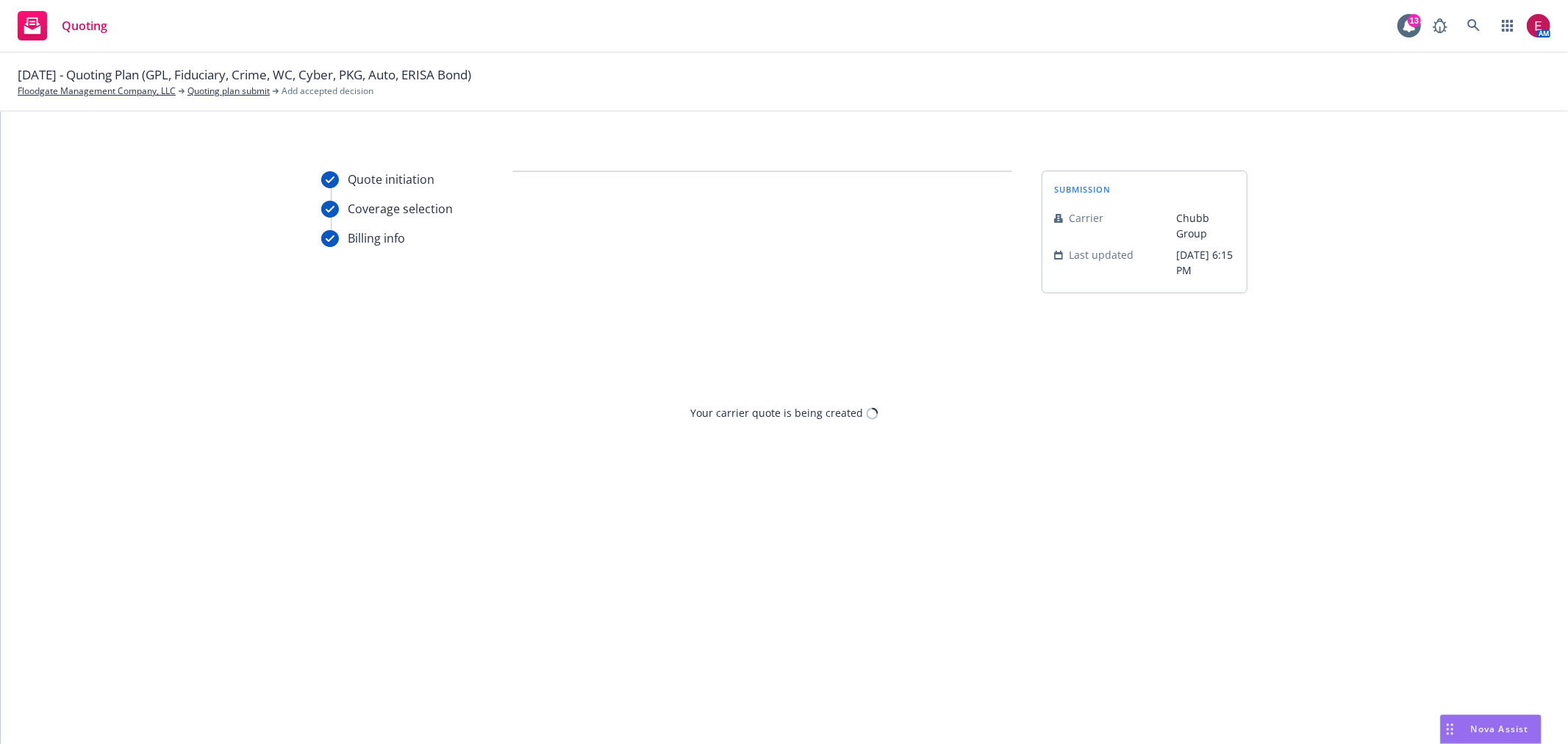
scroll to position [0, 0]
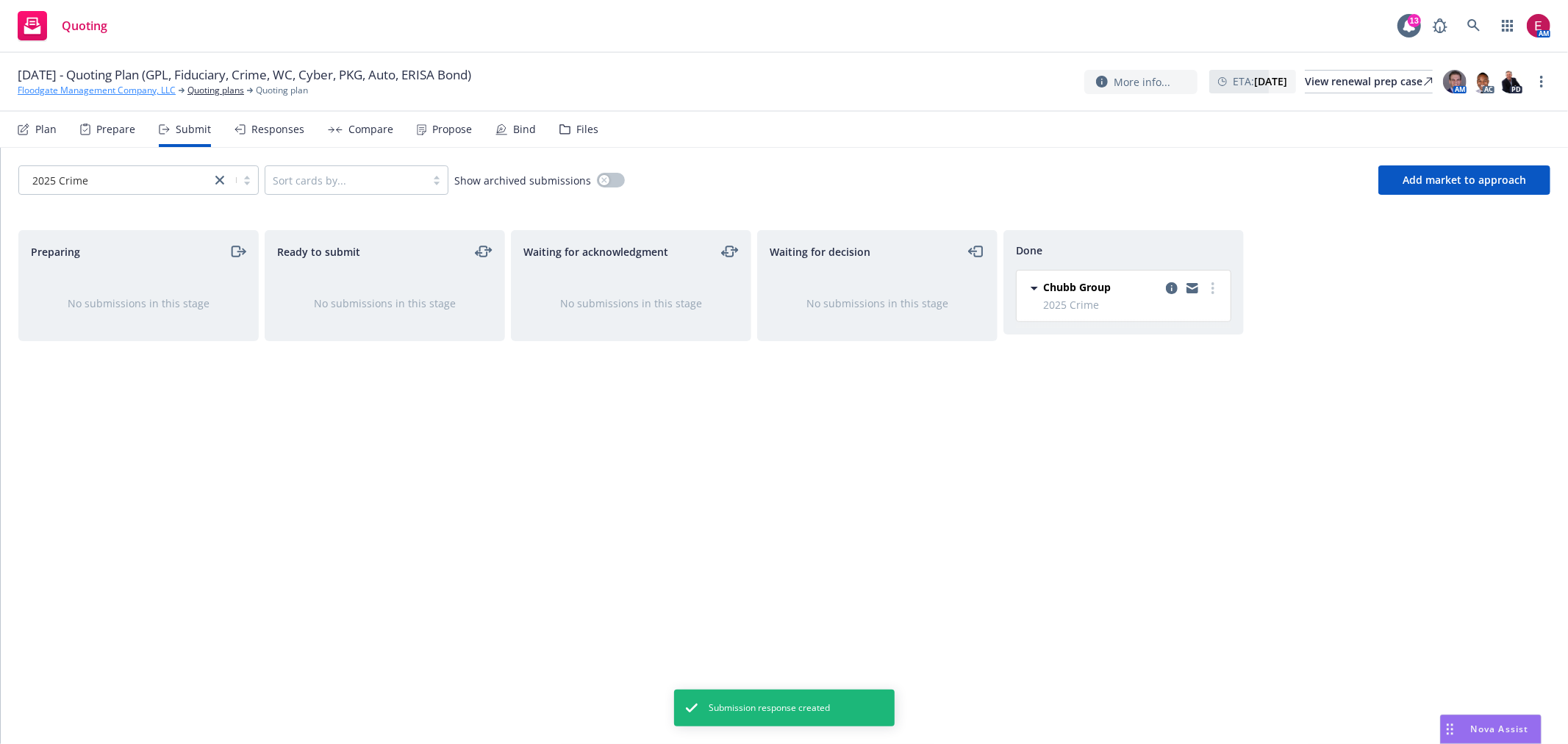
click at [66, 97] on link "Floodgate Management Company, LLC" at bounding box center [97, 90] width 158 height 13
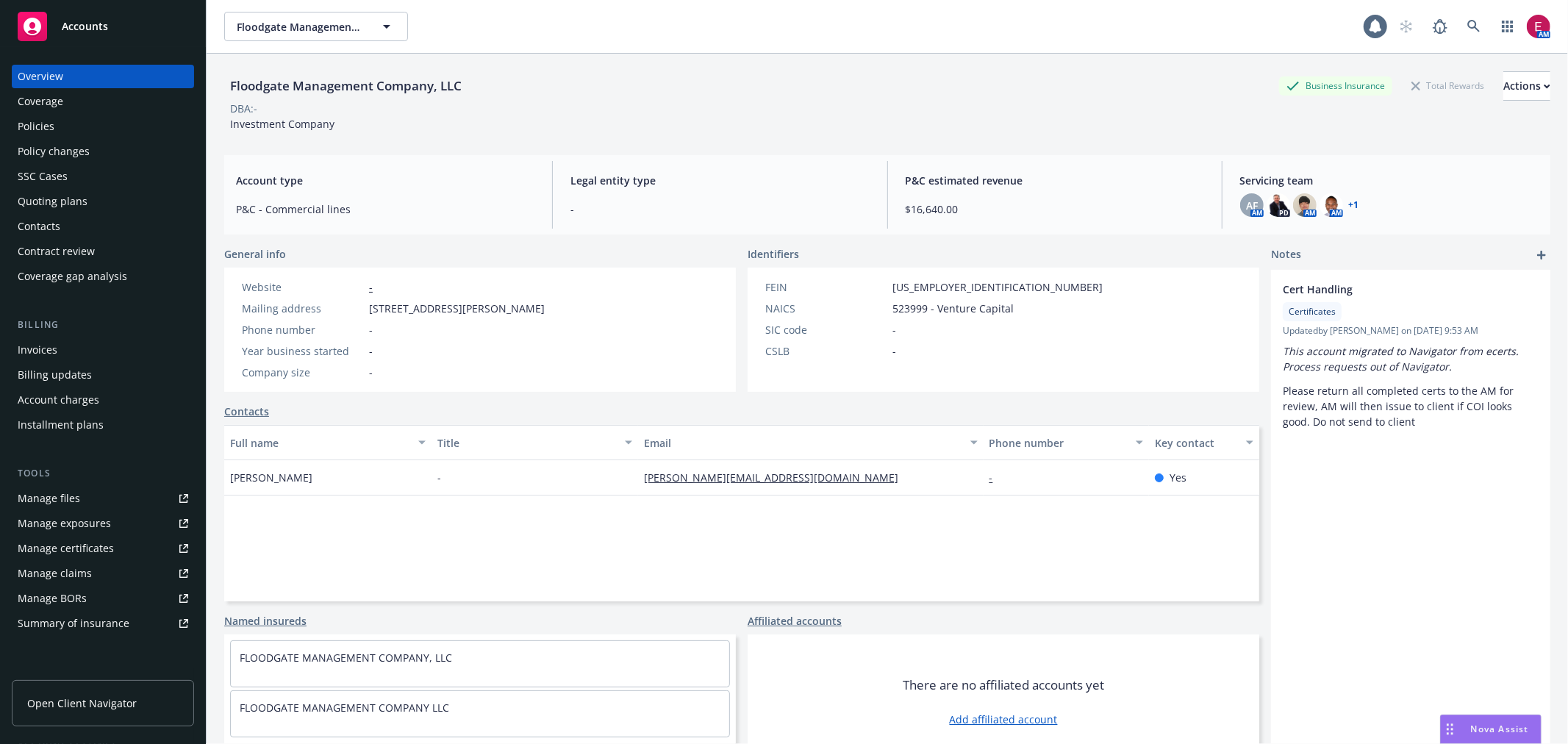
click at [86, 127] on div "Policies" at bounding box center [102, 126] width 170 height 23
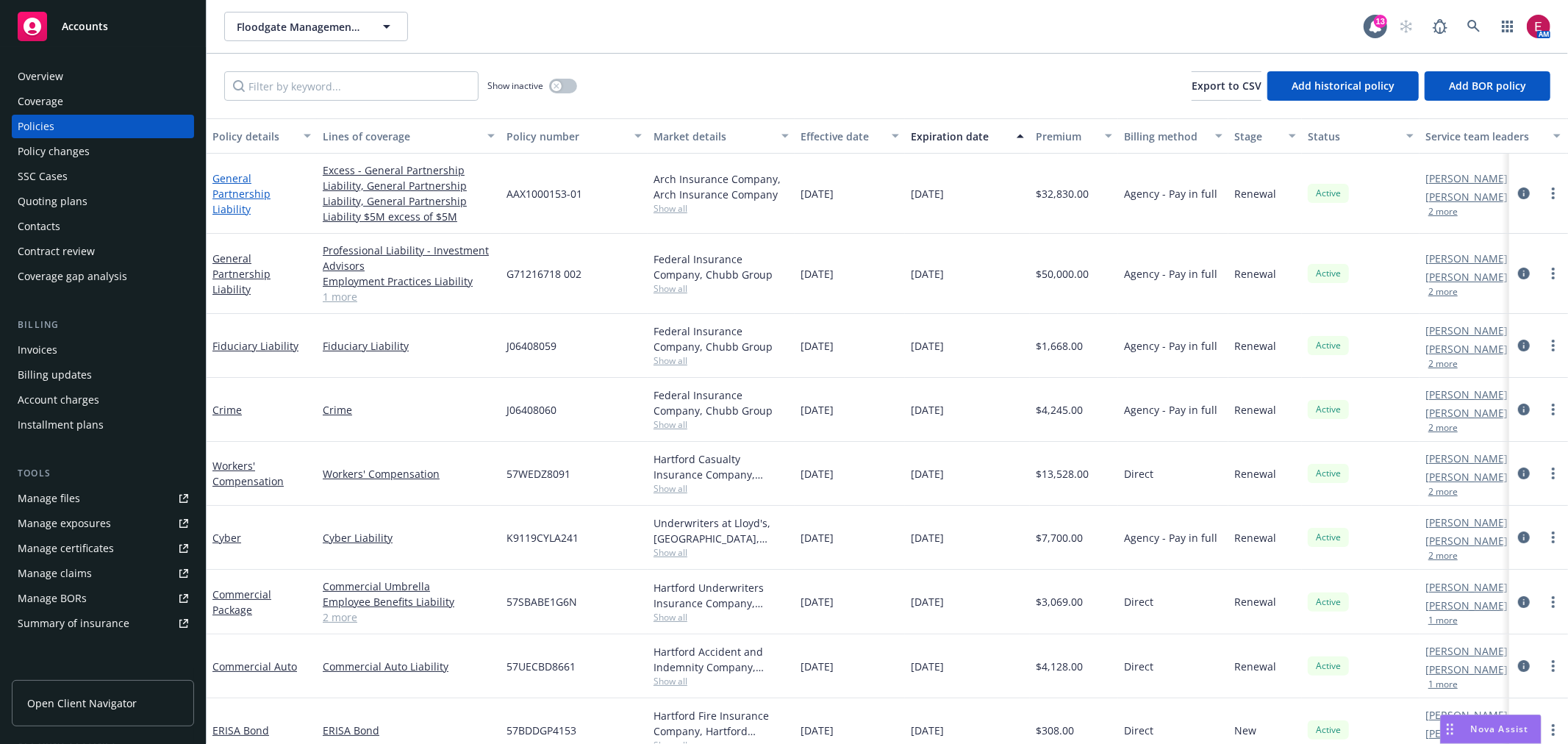
click at [230, 189] on link "General Partnership Liability" at bounding box center [241, 193] width 58 height 45
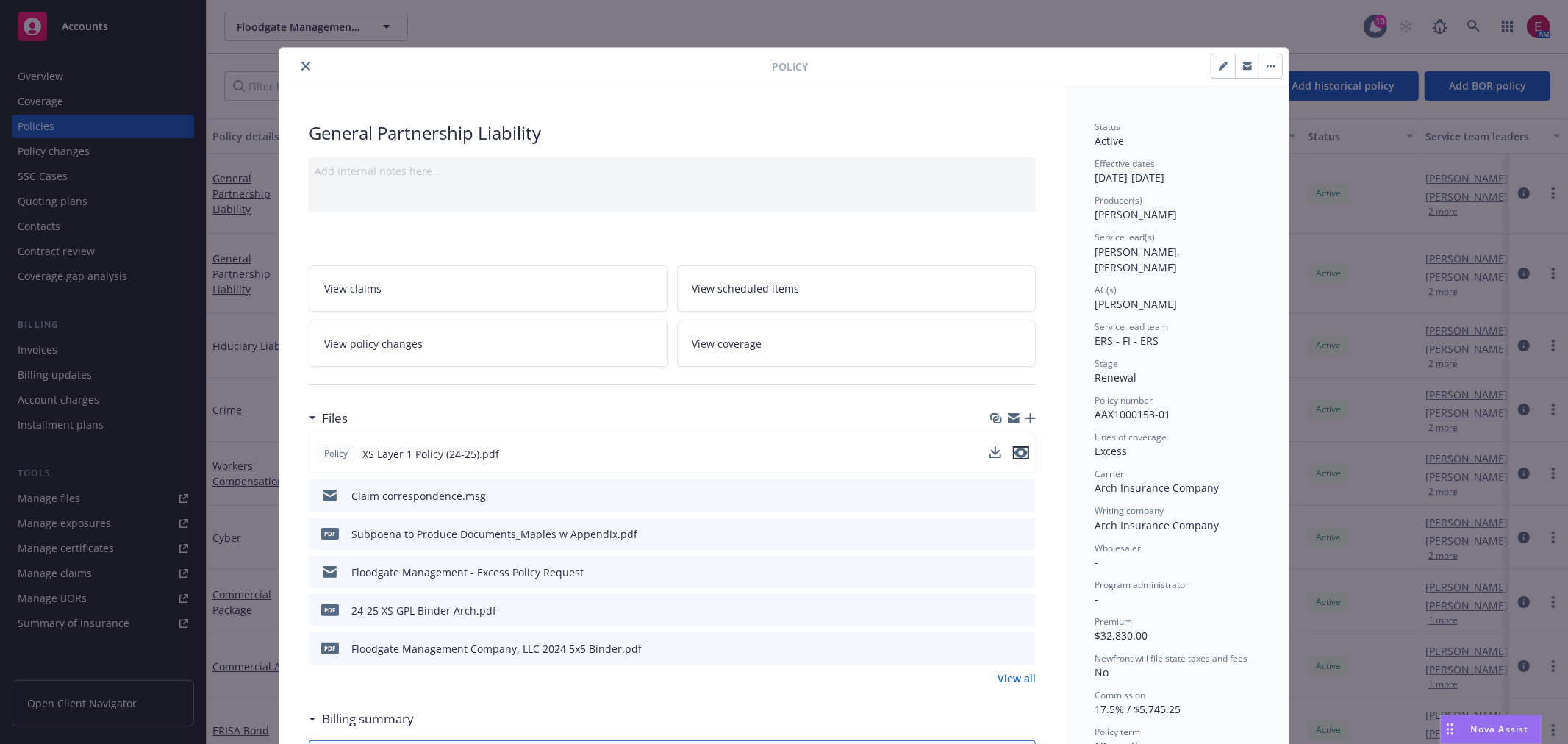
click at [1018, 452] on icon "preview file" at bounding box center [1021, 452] width 13 height 10
click at [295, 56] on div "Policy" at bounding box center [783, 66] width 1009 height 37
click at [301, 64] on icon "close" at bounding box center [305, 65] width 8 height 8
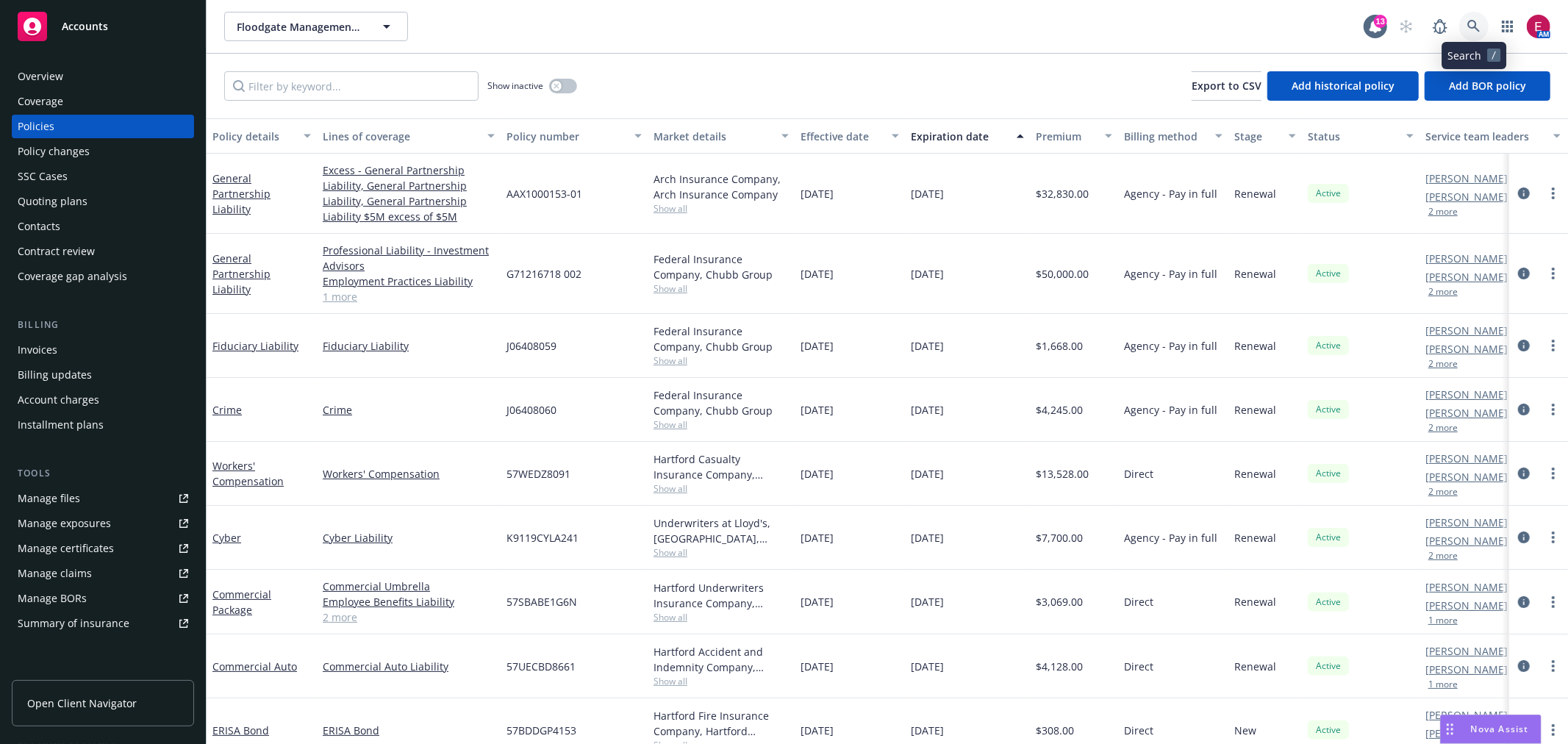
click at [1468, 24] on icon at bounding box center [1474, 26] width 13 height 13
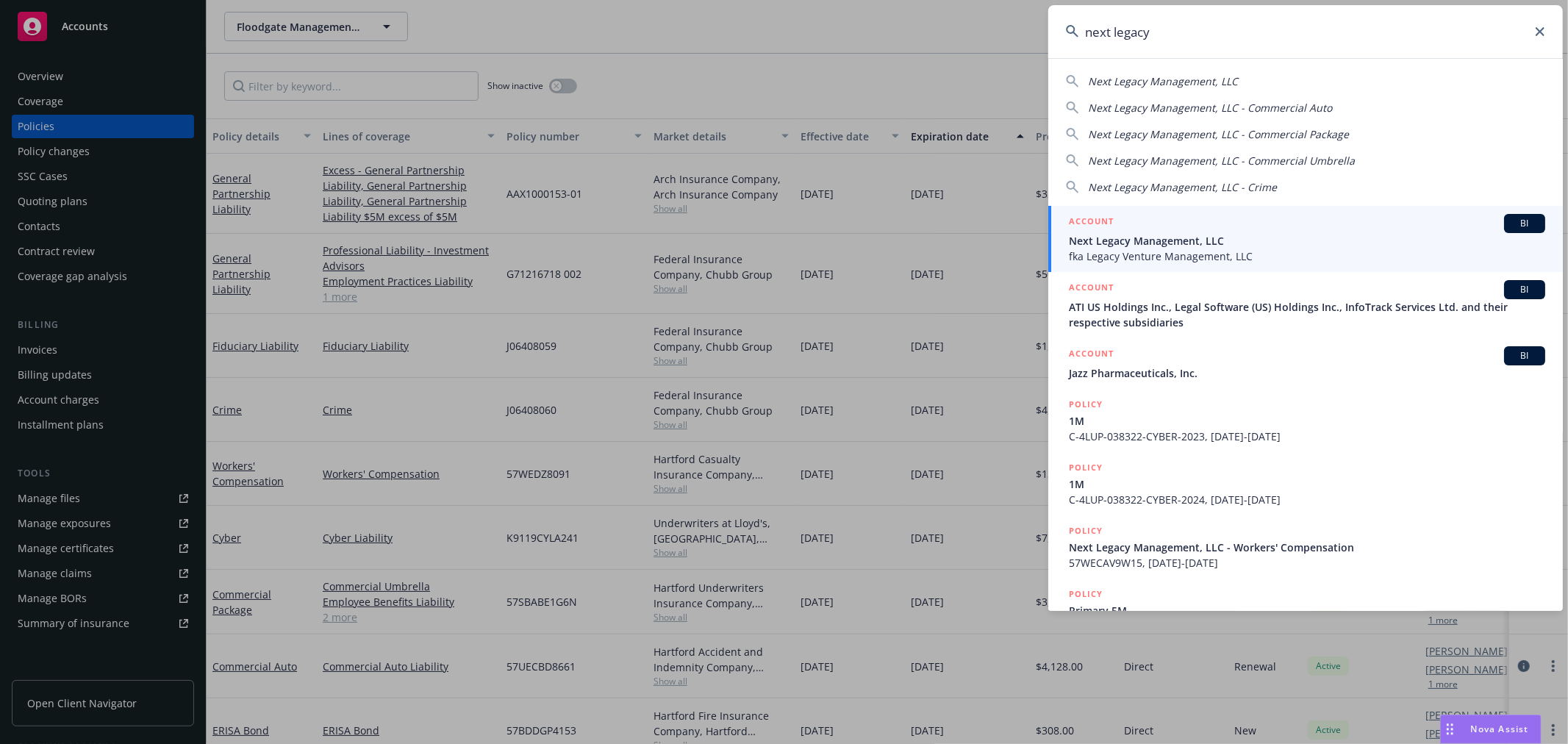
type input "next legacy"
click at [1193, 255] on span "fka Legacy Venture Management, LLC" at bounding box center [1307, 256] width 476 height 16
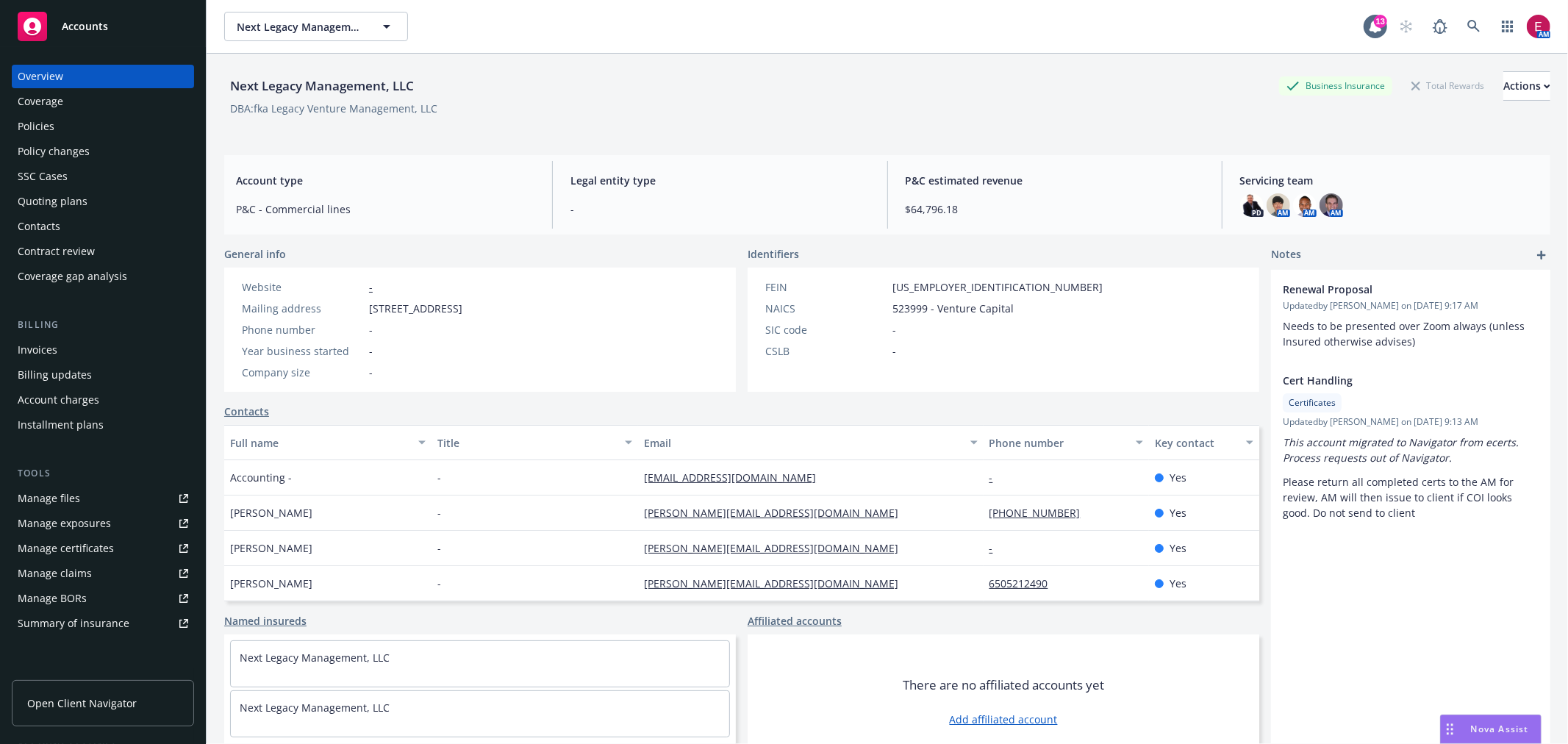
click at [104, 193] on div "Quoting plans" at bounding box center [102, 201] width 170 height 23
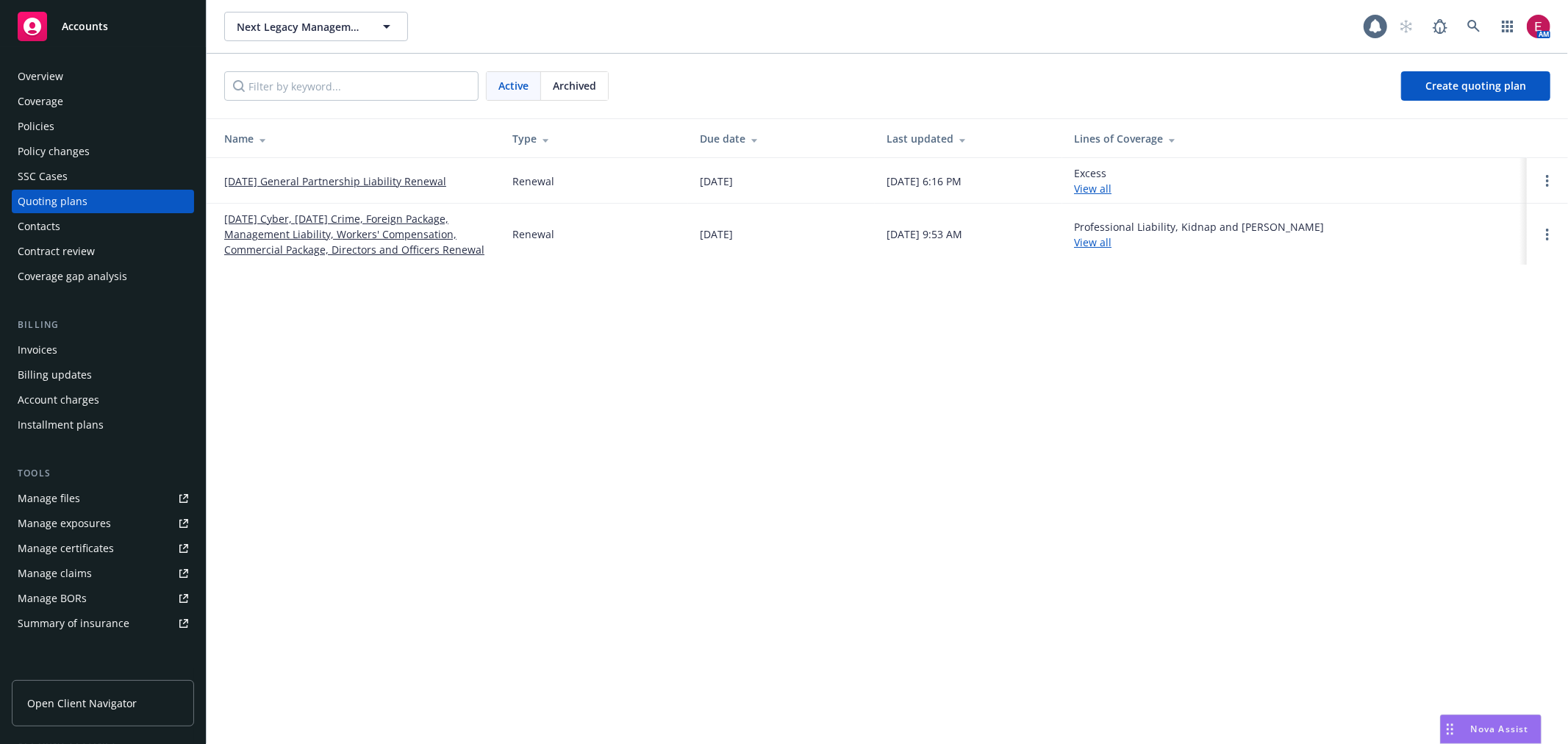
click at [272, 230] on link "[DATE] Cyber, [DATE] Crime, Foreign Package, Management Liability, Workers' Com…" at bounding box center [356, 234] width 265 height 46
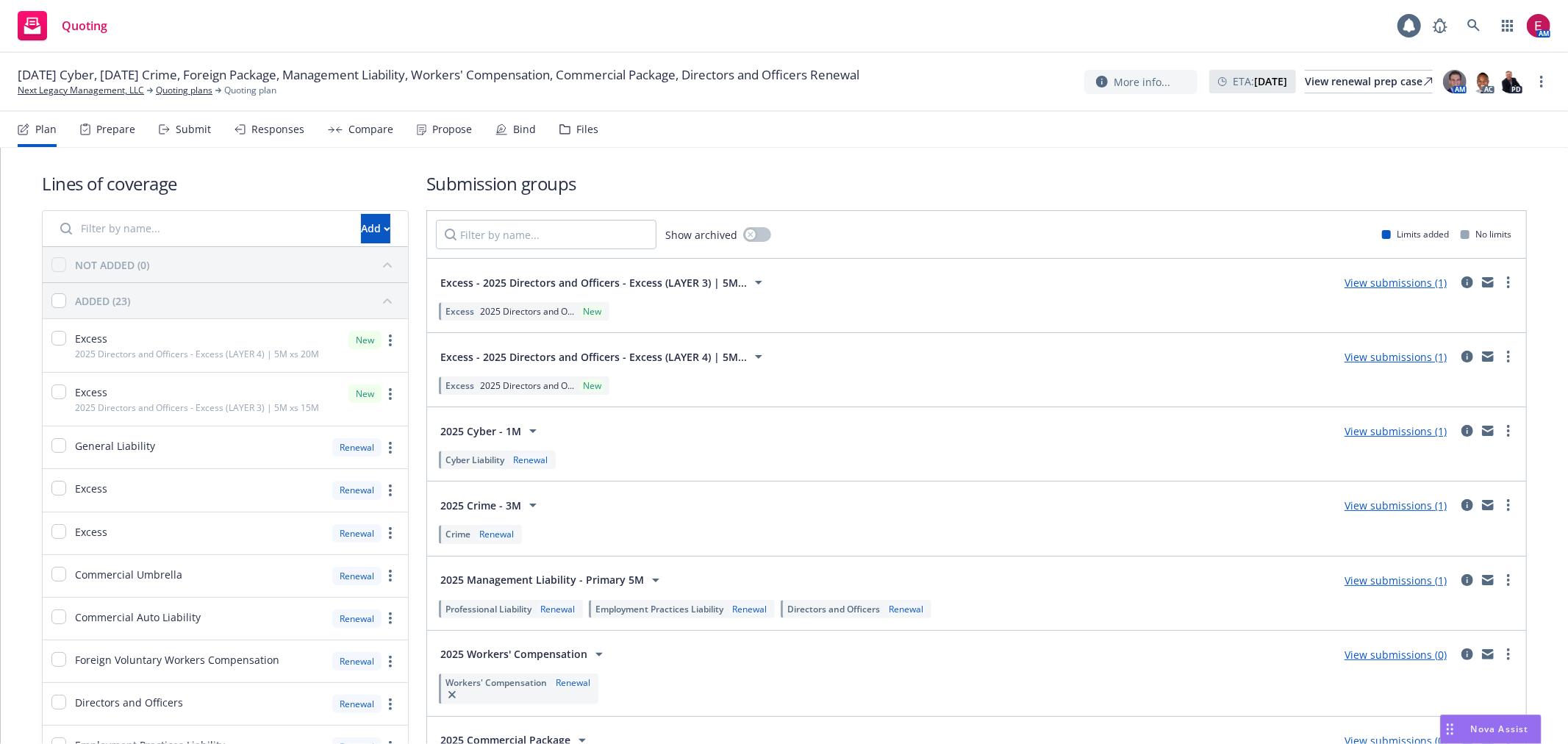
click at [153, 129] on div "Plan Prepare Submit Responses Compare Propose Bind Files" at bounding box center [308, 129] width 580 height 35
click at [160, 129] on icon at bounding box center [165, 129] width 11 height 10
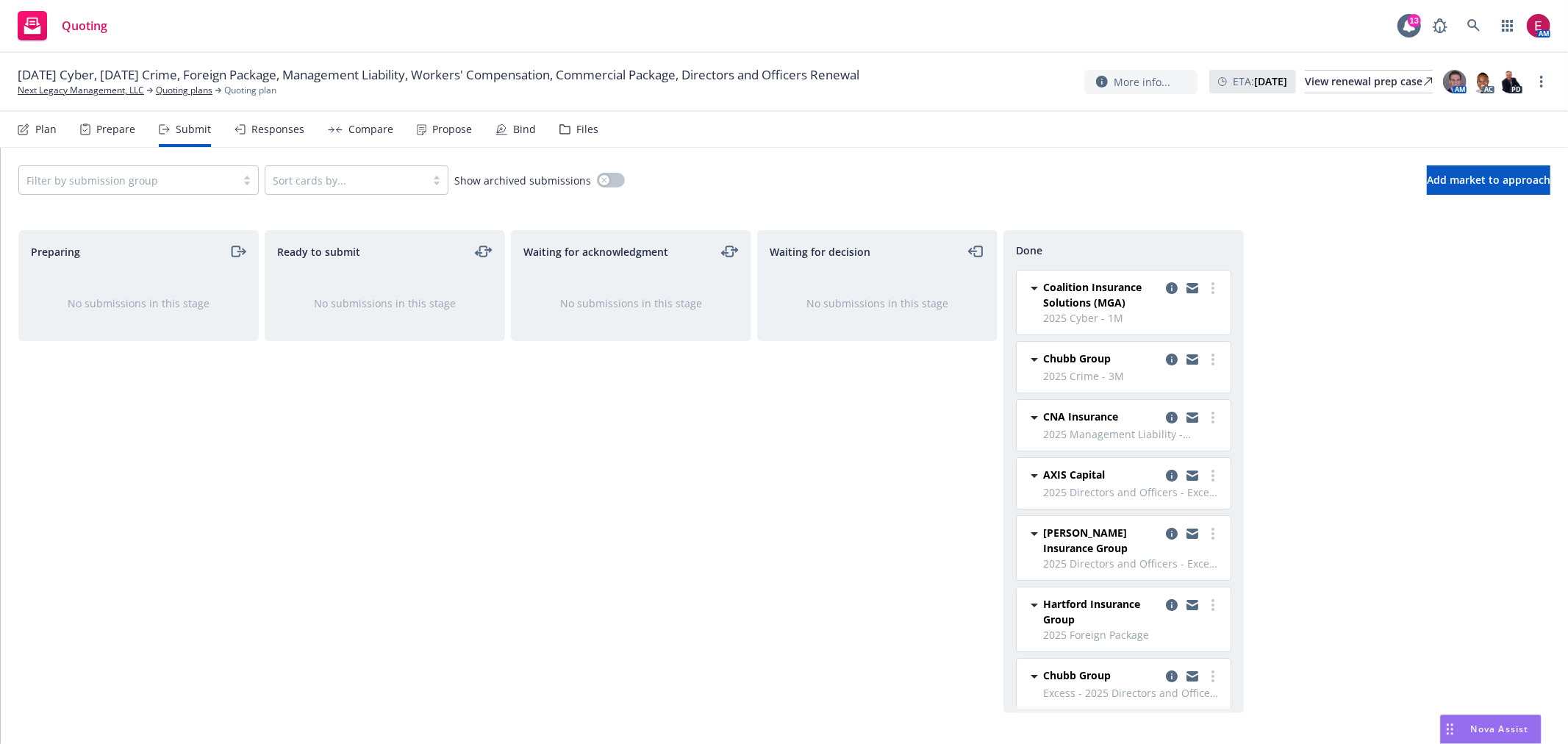
click at [233, 180] on div "Filter by submission group" at bounding box center [127, 179] width 217 height 23
click at [113, 115] on div "Prepare" at bounding box center [107, 129] width 55 height 35
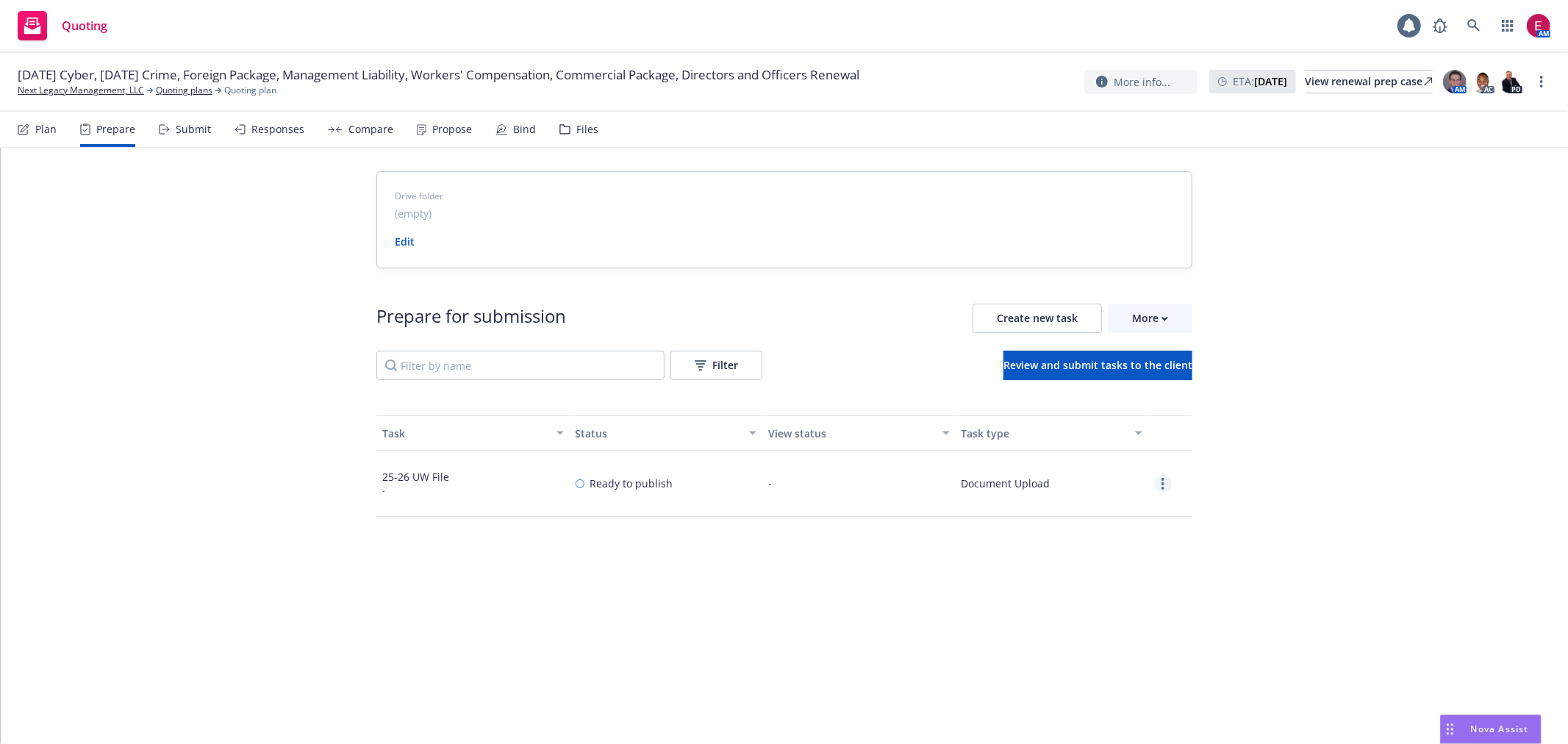
drag, startPoint x: 1145, startPoint y: 487, endPoint x: 1157, endPoint y: 488, distance: 12.0
click at [1149, 487] on div at bounding box center [1170, 484] width 44 height 66
click at [1162, 487] on circle "more" at bounding box center [1163, 487] width 3 height 3
click at [1110, 553] on link "Edit" at bounding box center [1110, 543] width 134 height 30
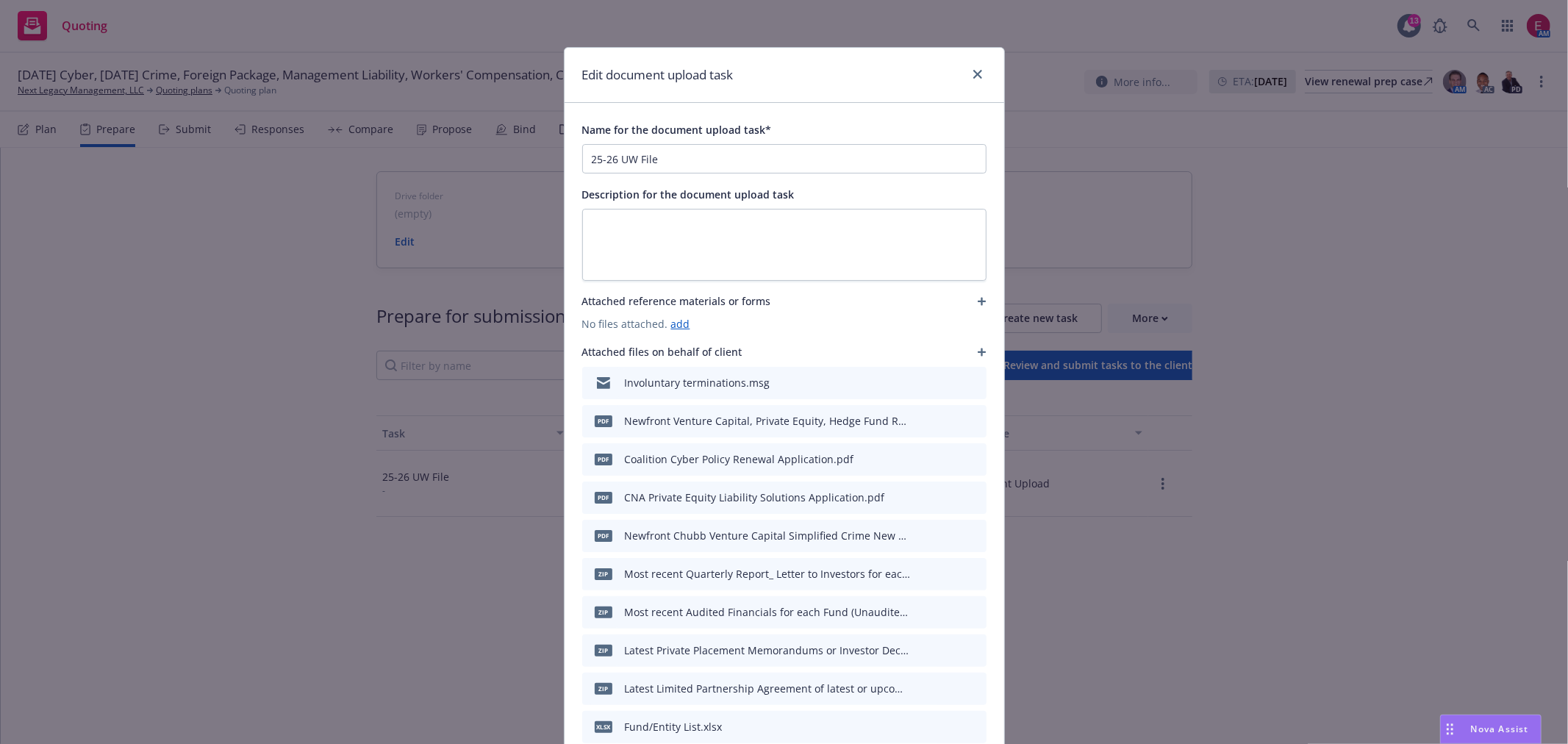
scroll to position [82, 0]
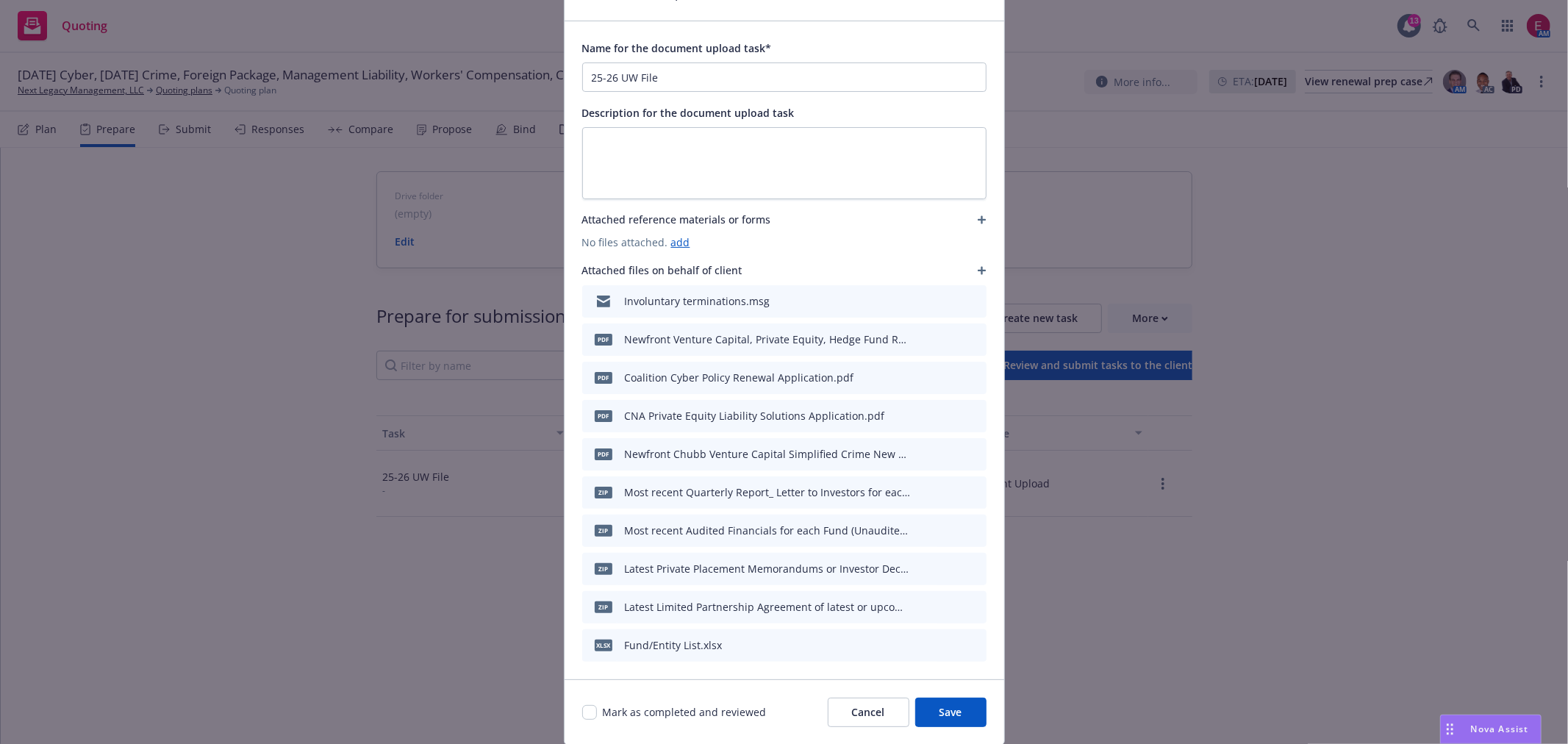
drag, startPoint x: 199, startPoint y: 331, endPoint x: 427, endPoint y: 254, distance: 240.7
click at [199, 331] on div "Edit document upload task Name for the document upload task* 25-26 UW File Desc…" at bounding box center [784, 372] width 1568 height 744
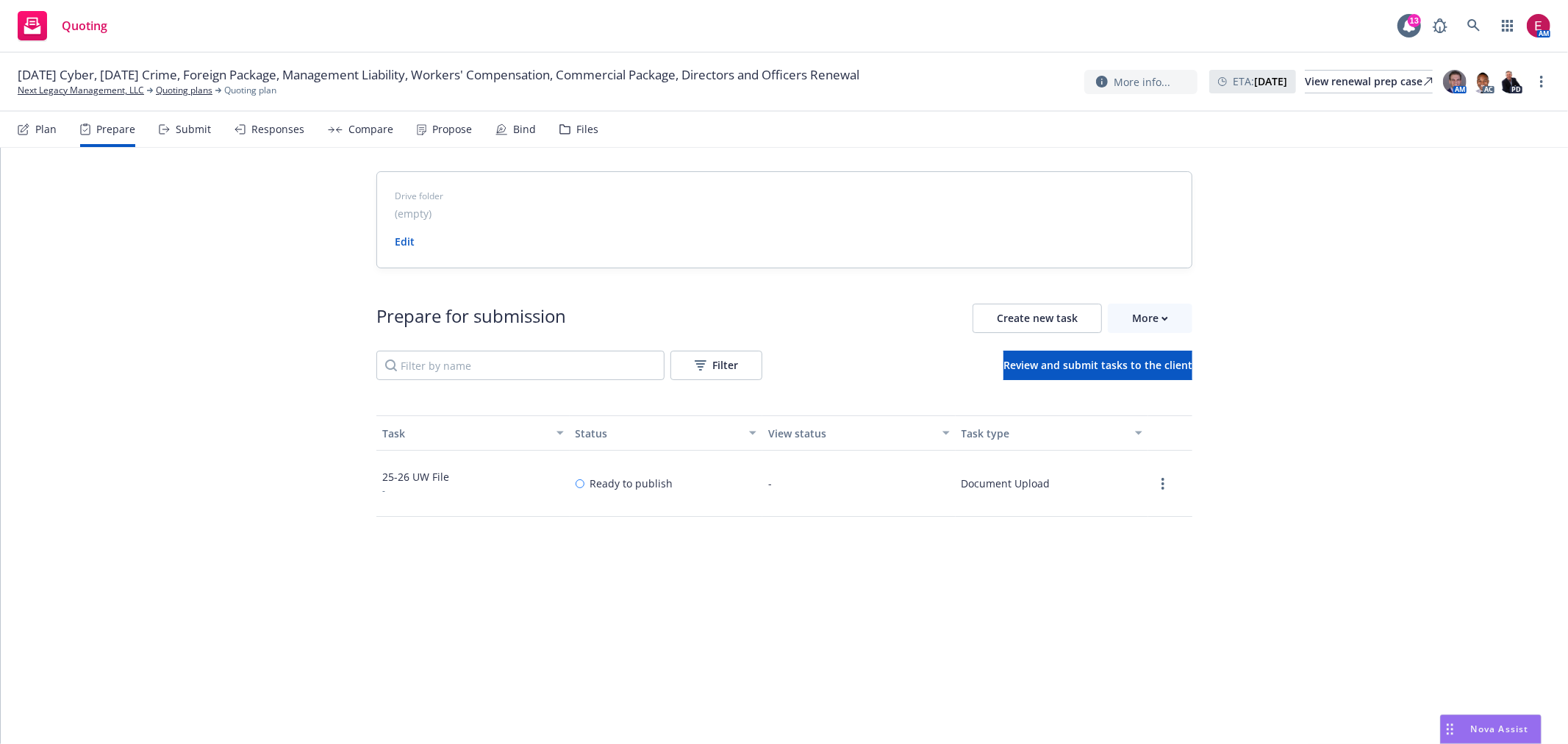
click at [560, 114] on div "Files" at bounding box center [579, 129] width 39 height 35
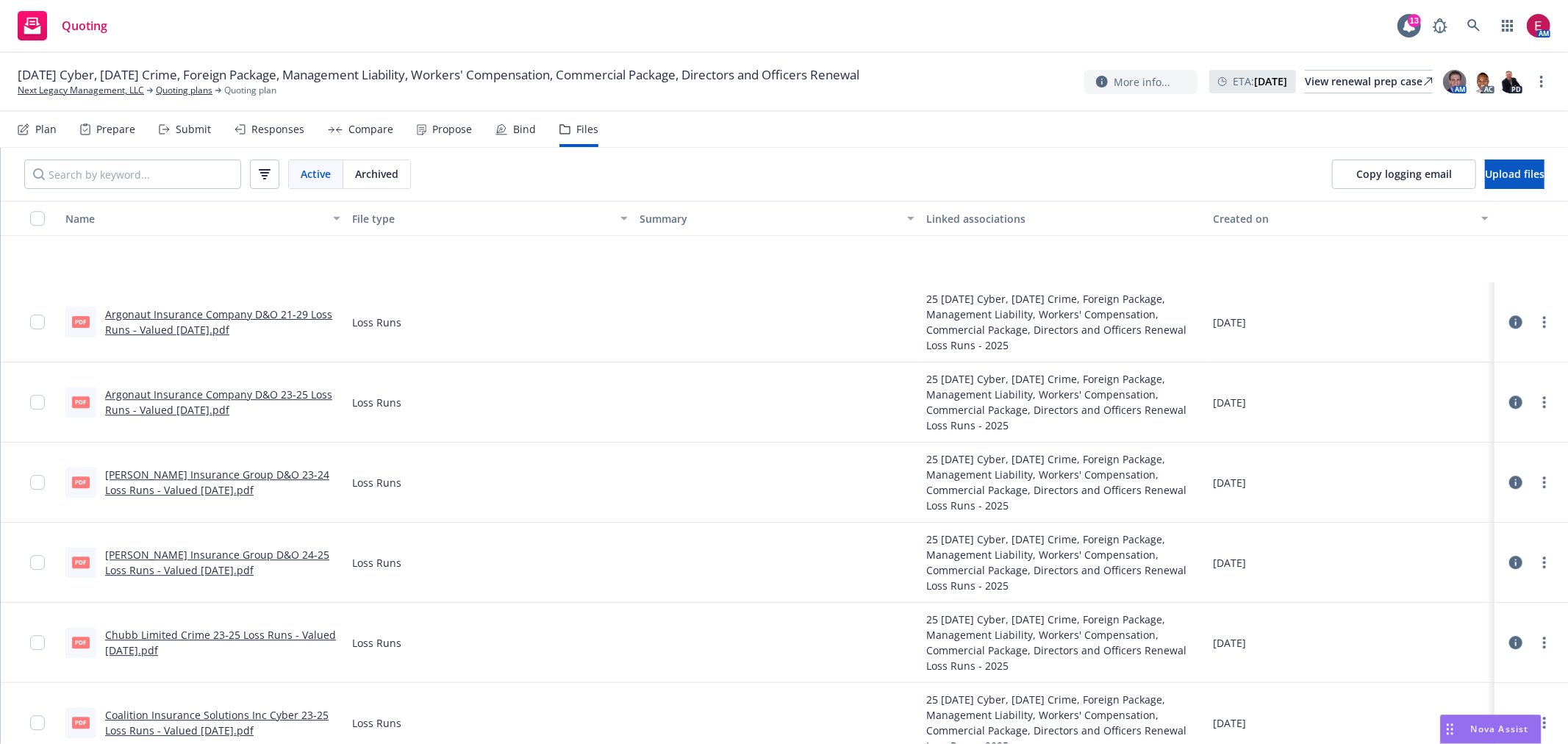
scroll to position [3920, 0]
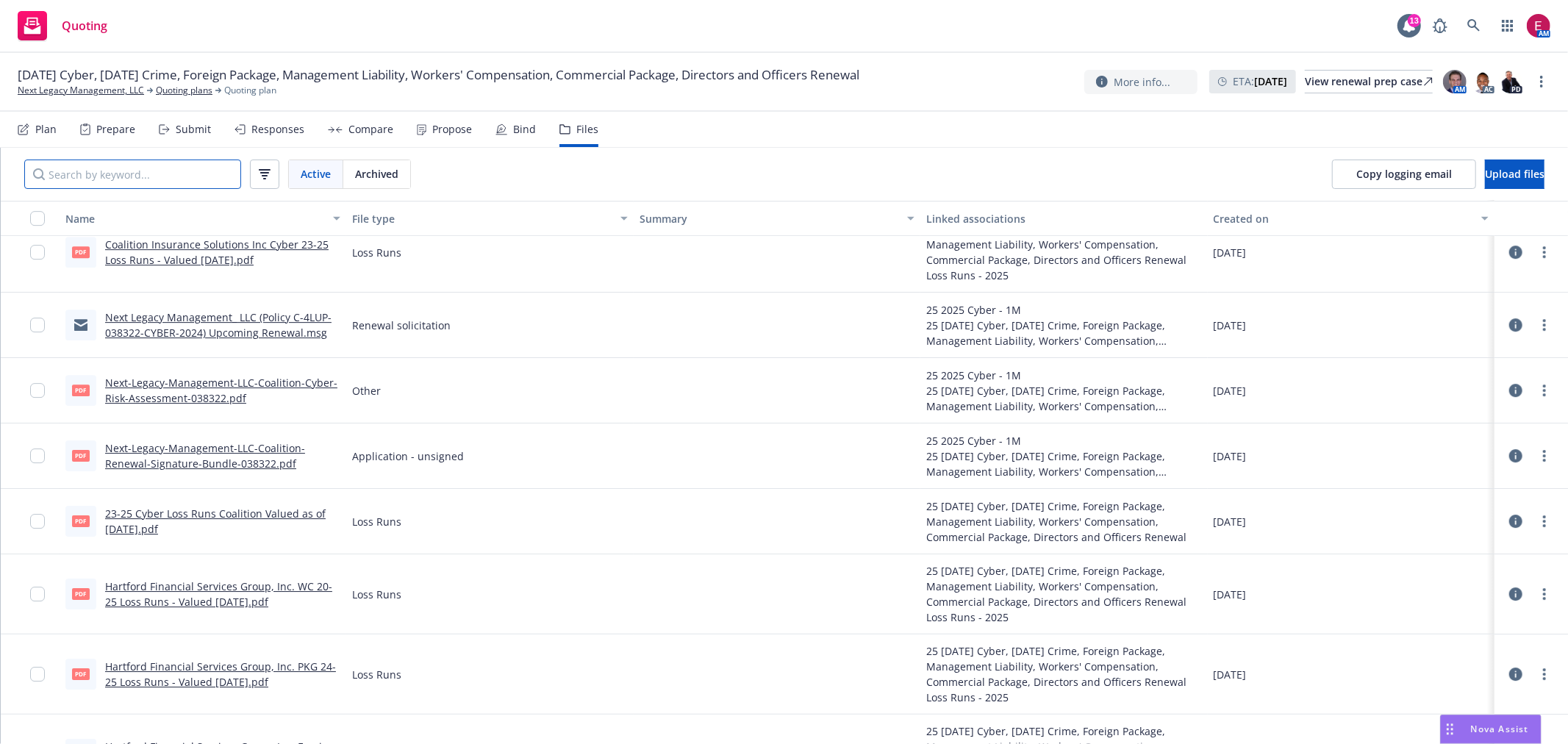
click at [140, 166] on input "Search by keyword..." at bounding box center [132, 175] width 217 height 30
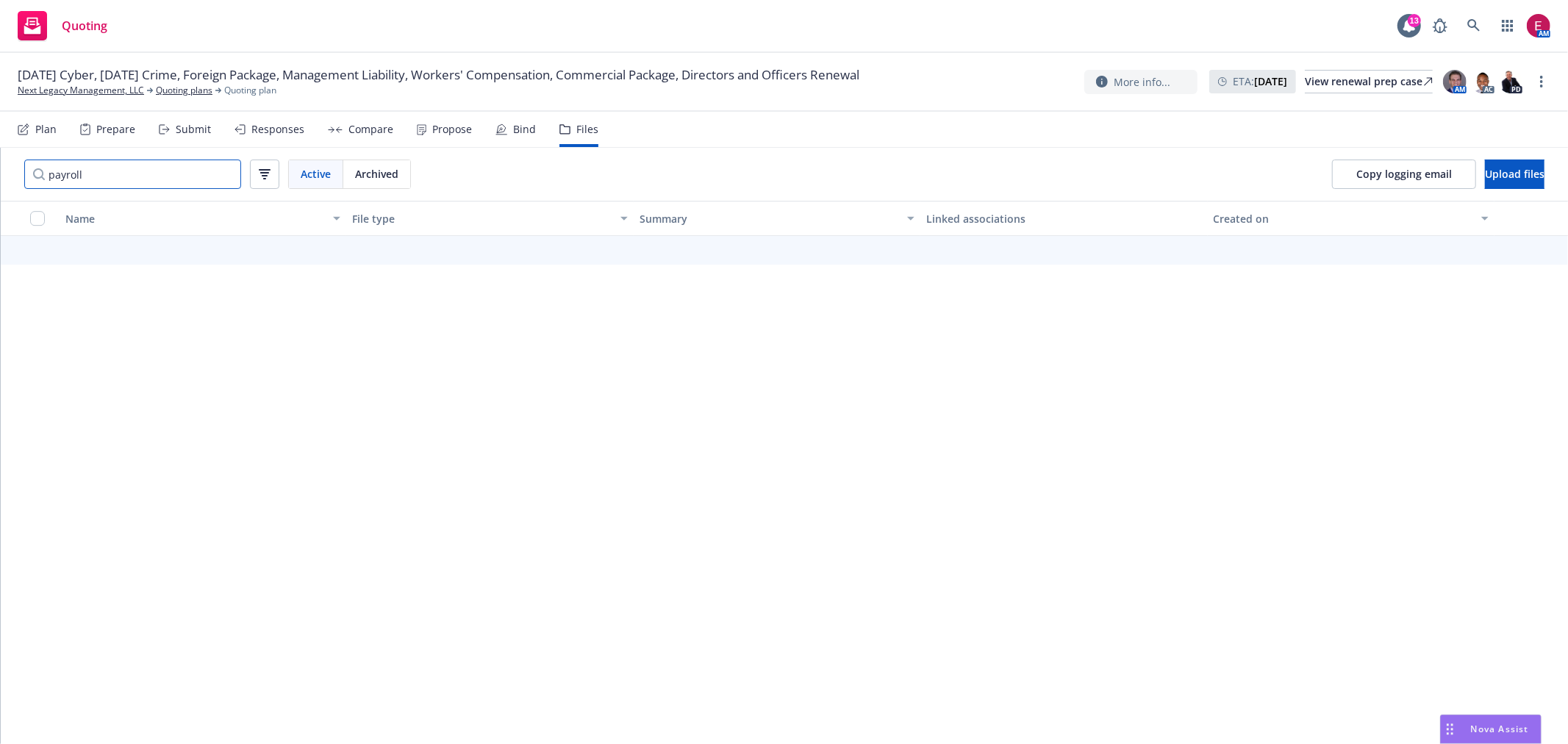
type input "payroll"
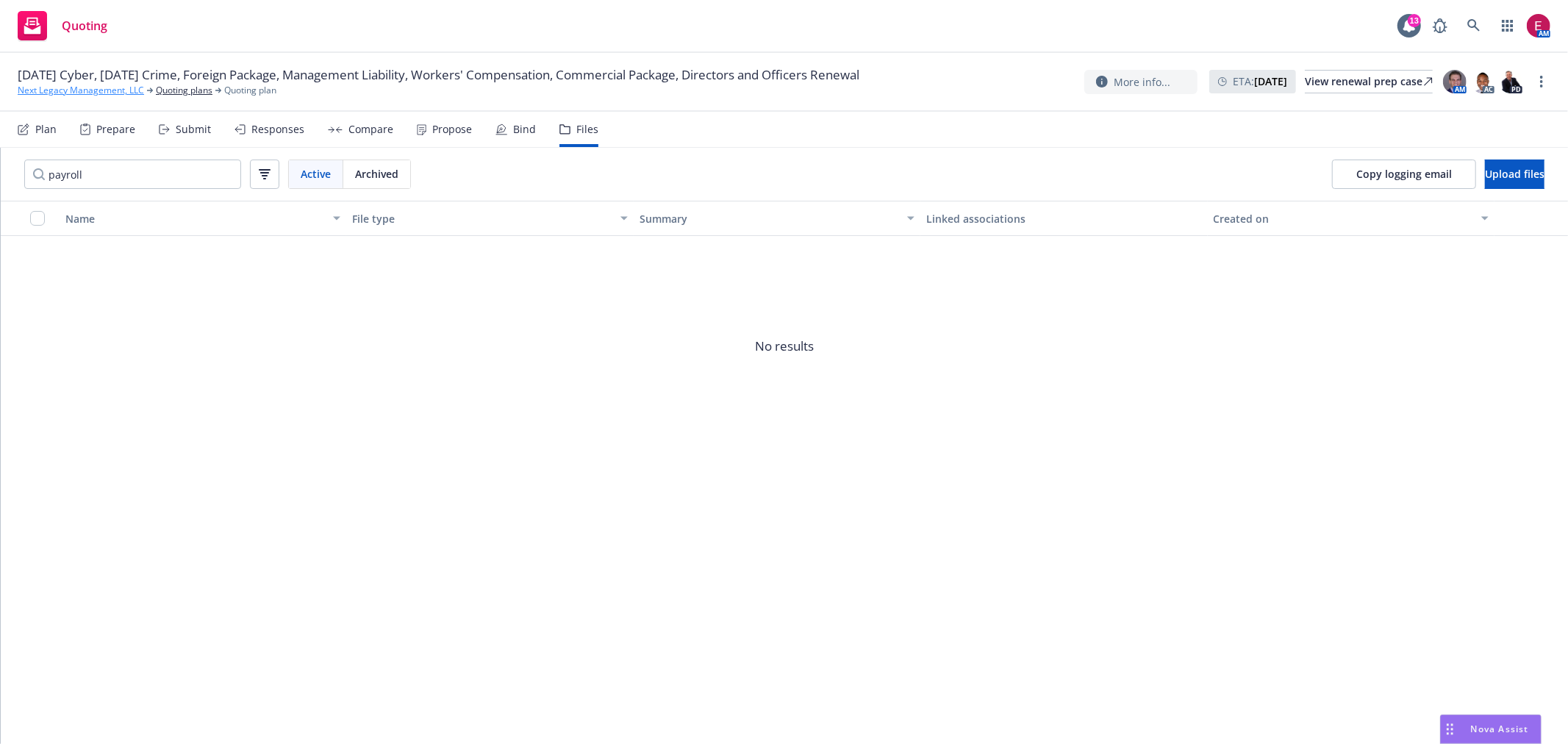
click at [91, 90] on link "Next Legacy Management, LLC" at bounding box center [81, 90] width 126 height 13
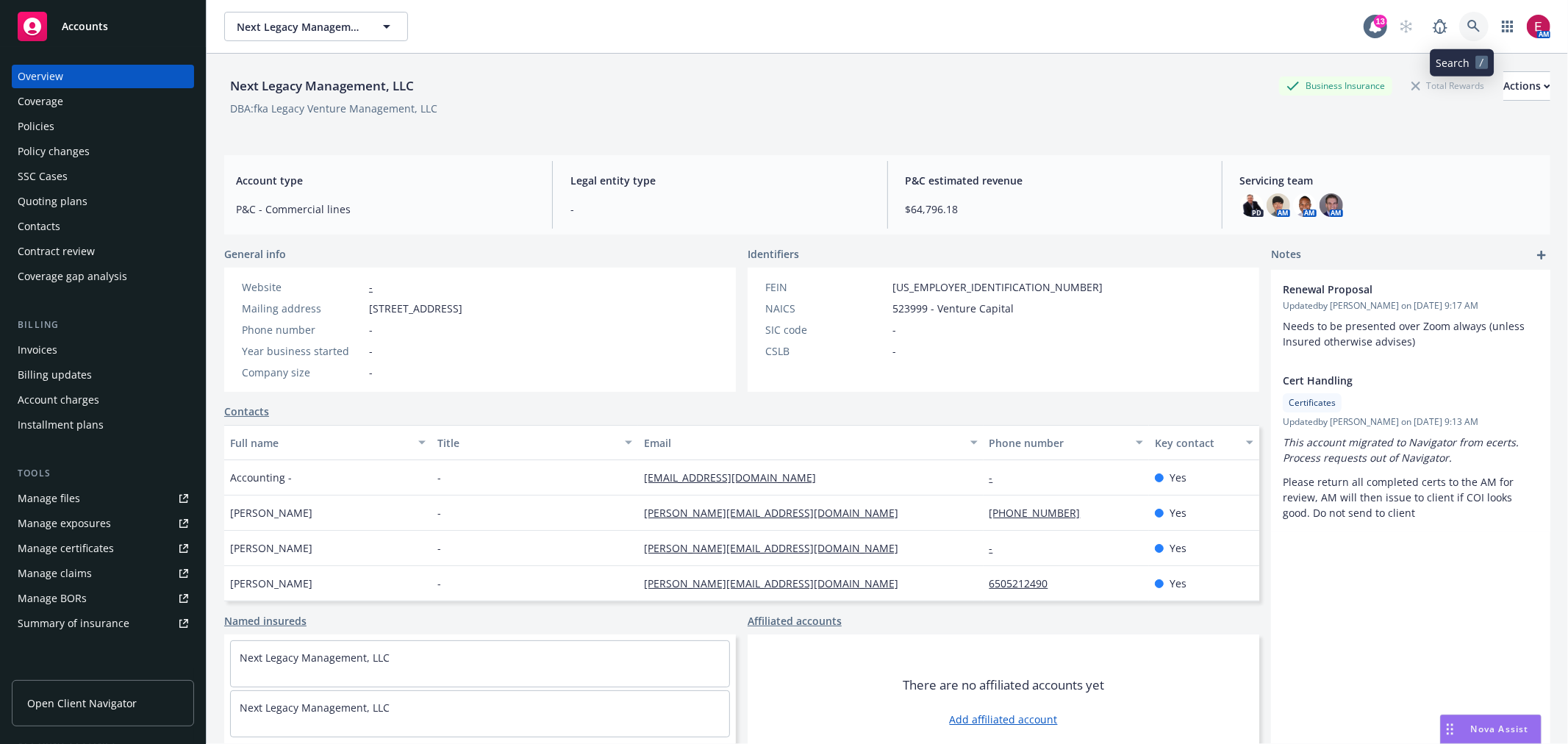
click at [1466, 19] on link at bounding box center [1474, 27] width 30 height 30
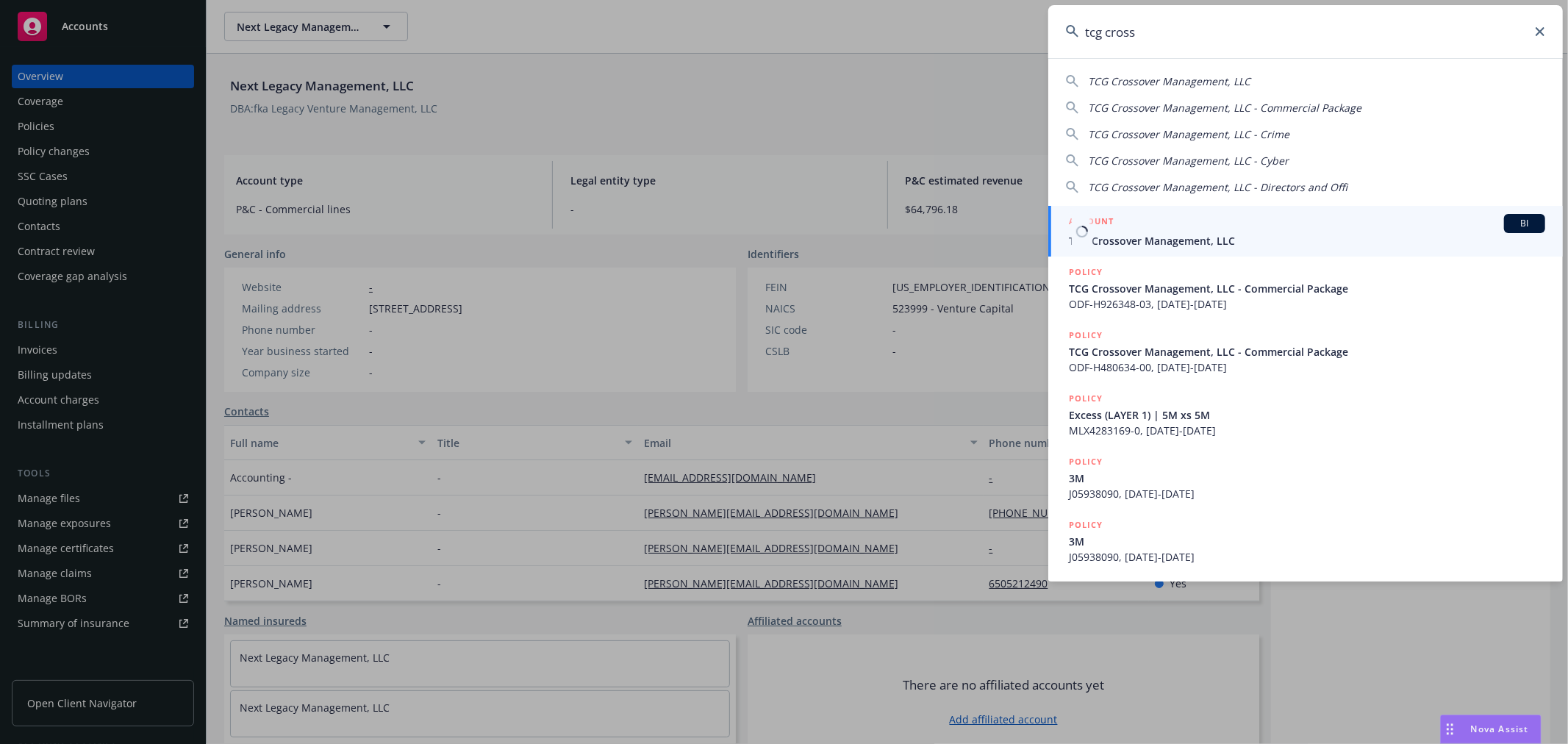
type input "tcg cross"
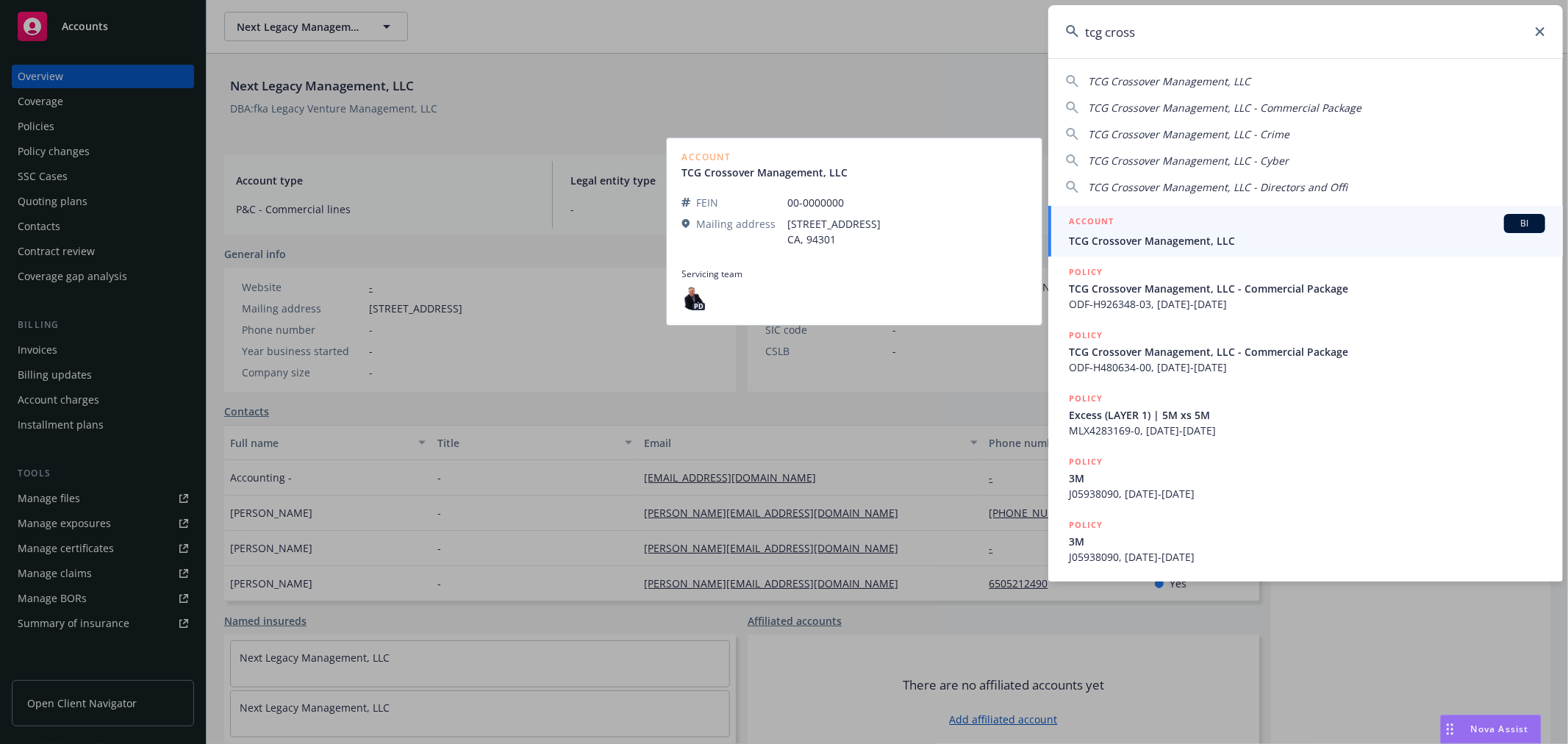
click at [1189, 233] on span "TCG Crossover Management, LLC" at bounding box center [1307, 241] width 476 height 16
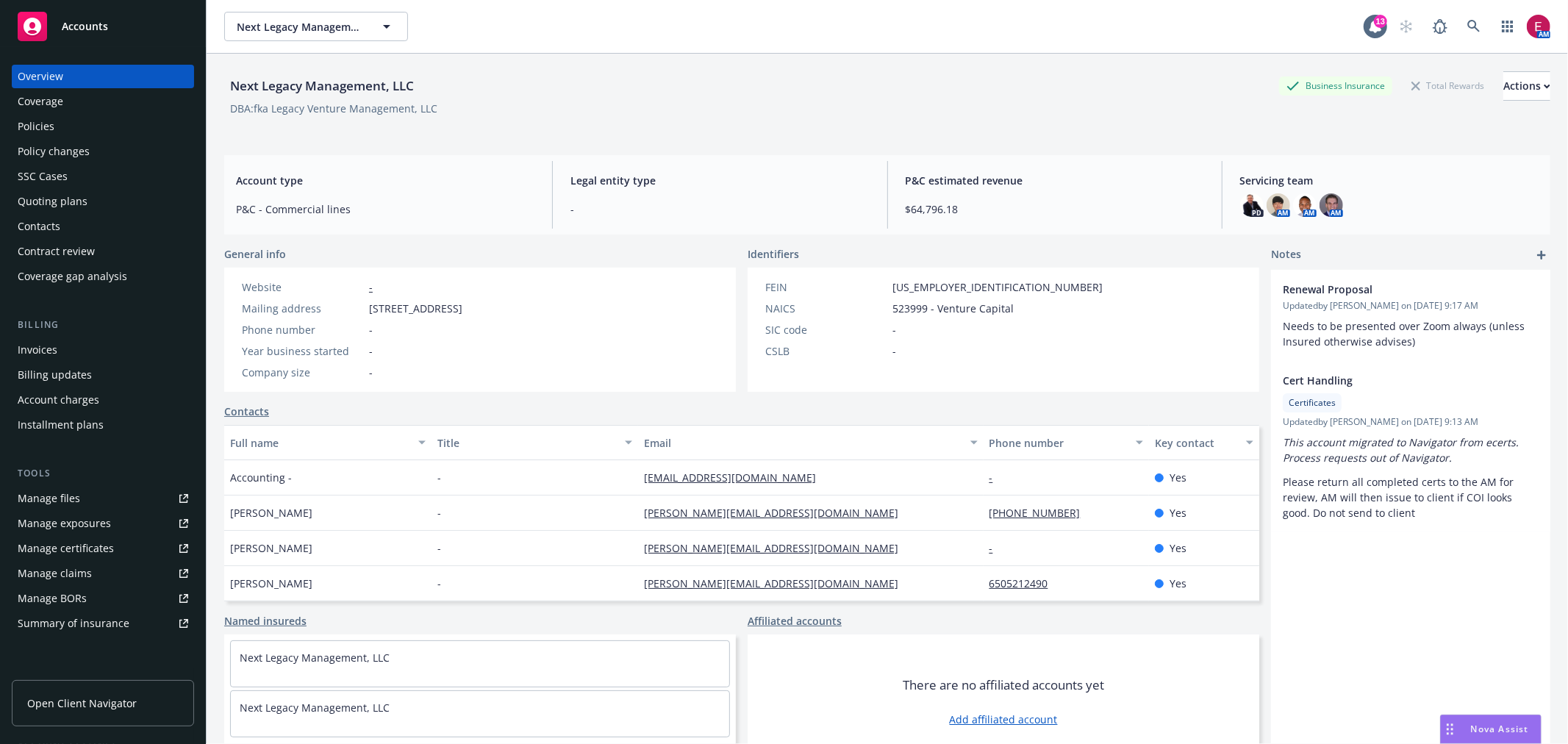
click at [71, 121] on div "Policies" at bounding box center [102, 126] width 170 height 23
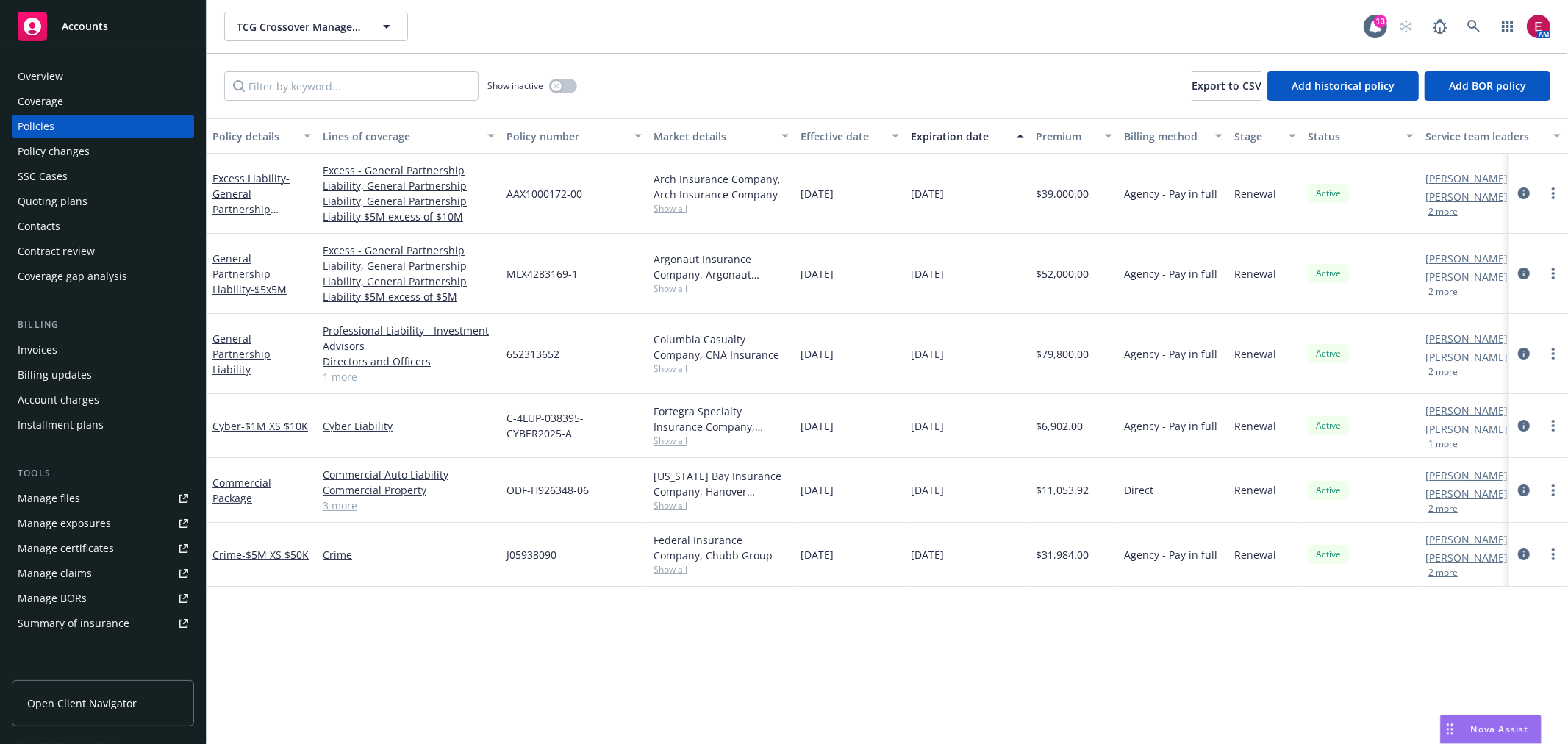
click at [233, 473] on div "Commercial Package" at bounding box center [261, 490] width 111 height 65
click at [233, 473] on div "Commercial Package" at bounding box center [261, 490] width 111 height 65
click at [233, 479] on link "Commercial Package" at bounding box center [241, 490] width 59 height 30
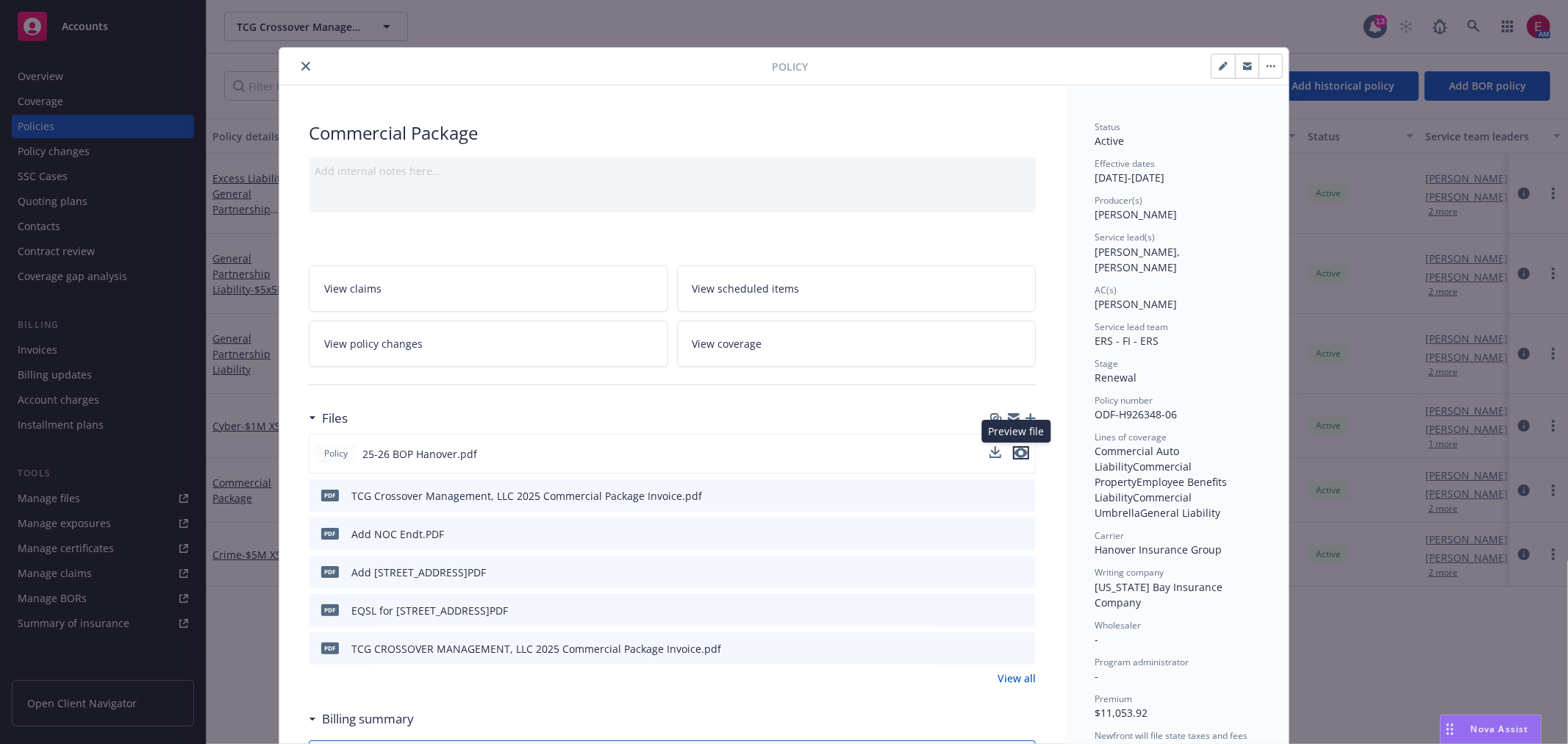
click at [1017, 452] on icon "preview file" at bounding box center [1021, 452] width 13 height 10
click at [1468, 12] on div "Policy Commercial Package Add internal notes here... View claims View scheduled…" at bounding box center [784, 372] width 1568 height 744
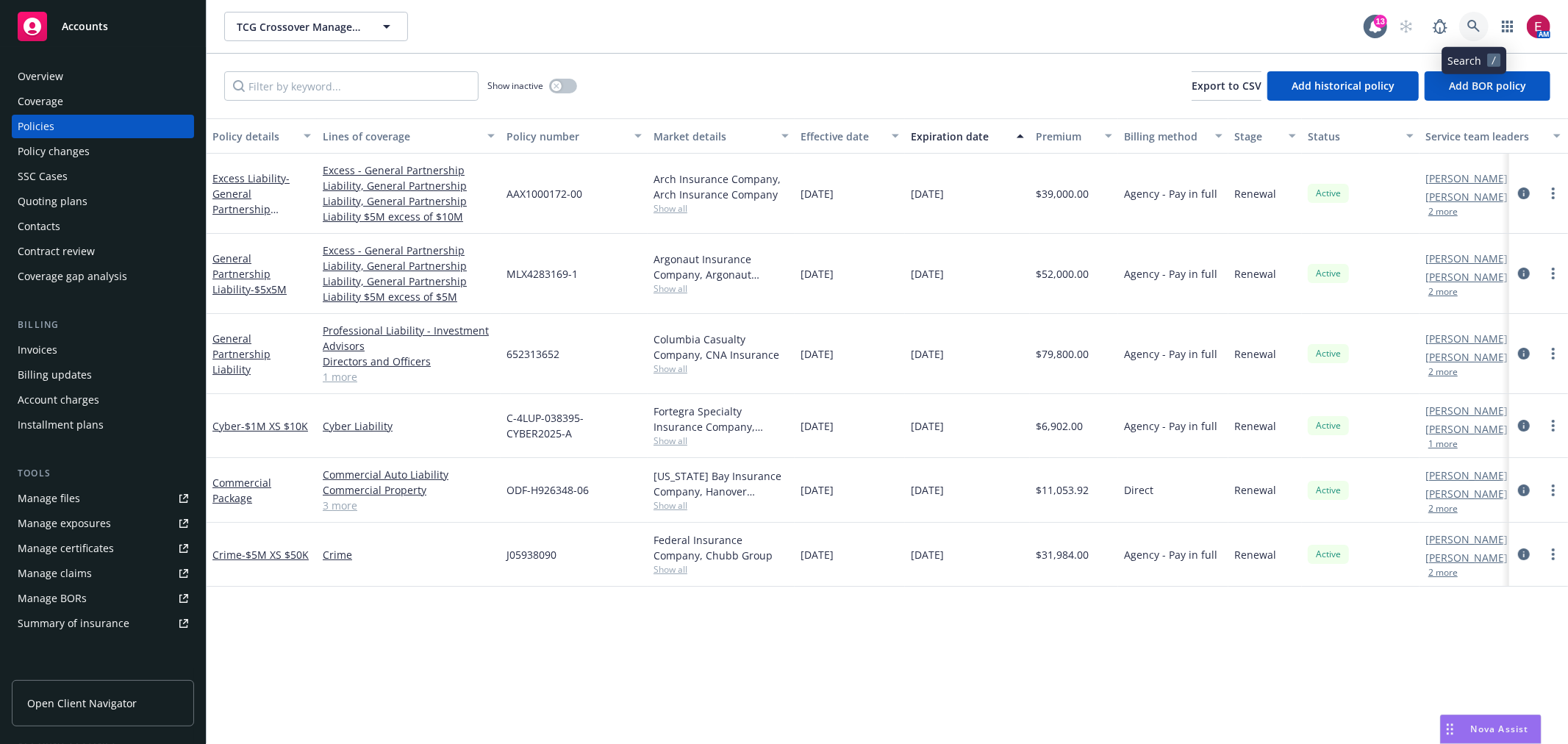
click at [1479, 27] on icon at bounding box center [1474, 26] width 13 height 13
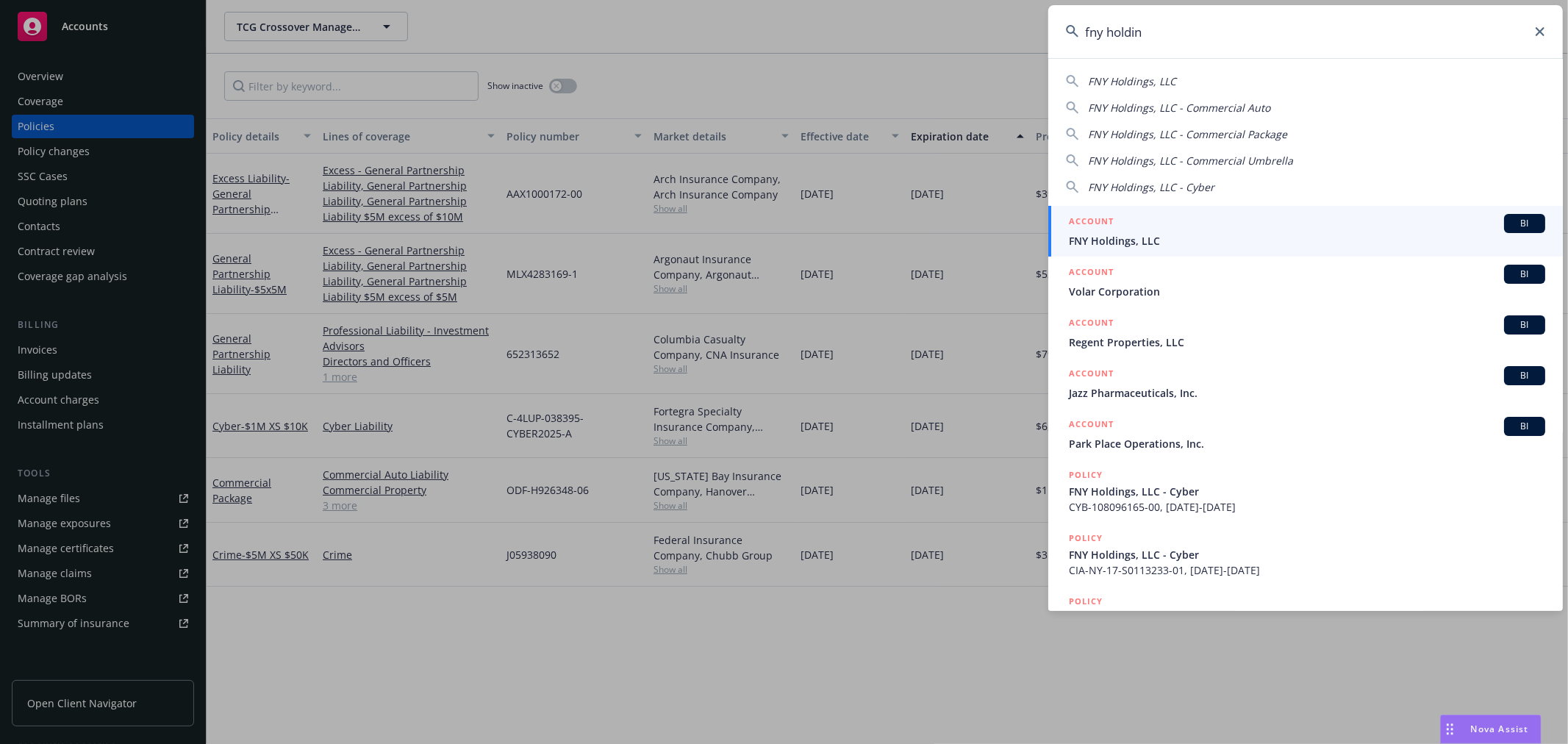
type input "fny holdin"
click at [1137, 220] on div "ACCOUNT BI" at bounding box center [1307, 223] width 476 height 20
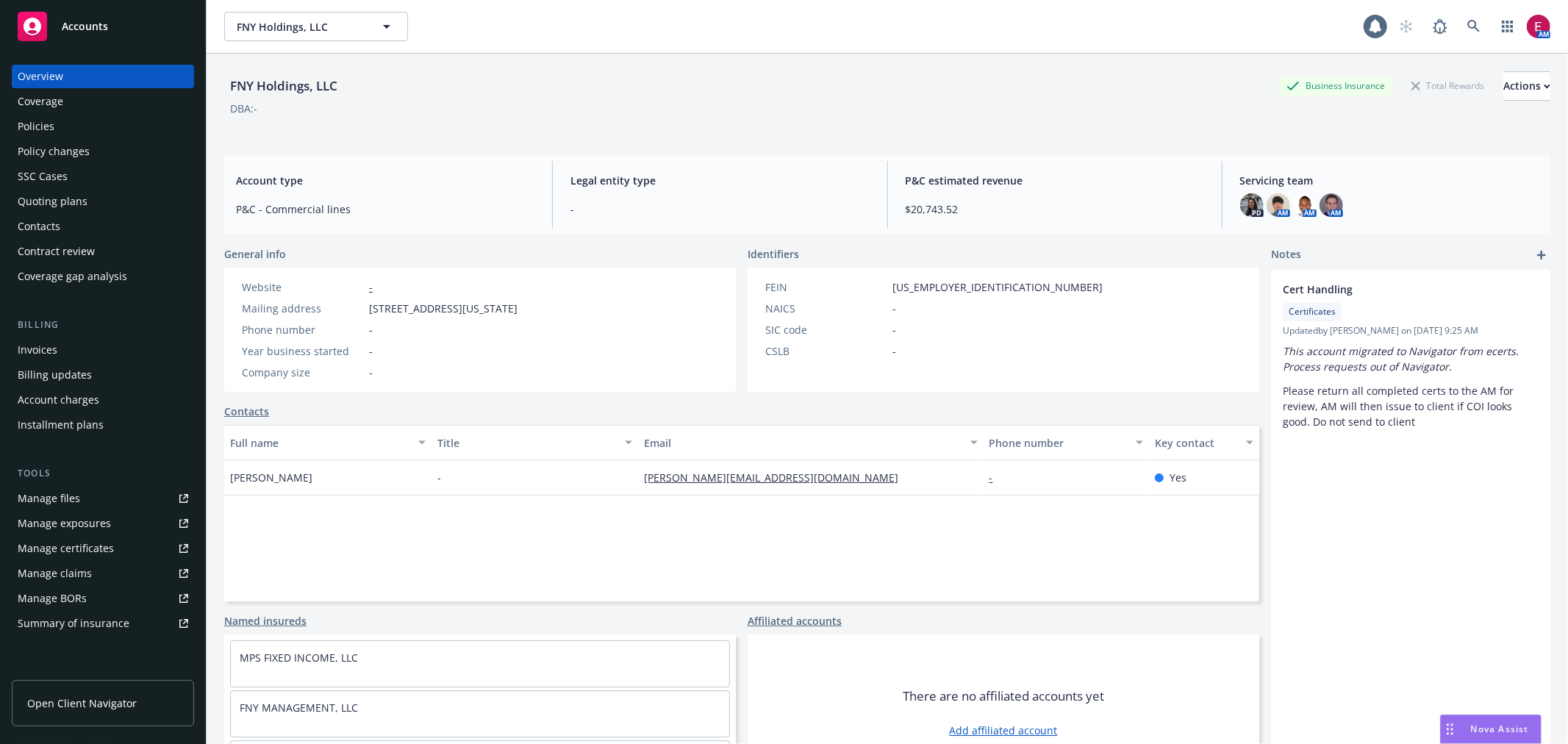
click at [56, 197] on div "Quoting plans" at bounding box center [52, 201] width 70 height 23
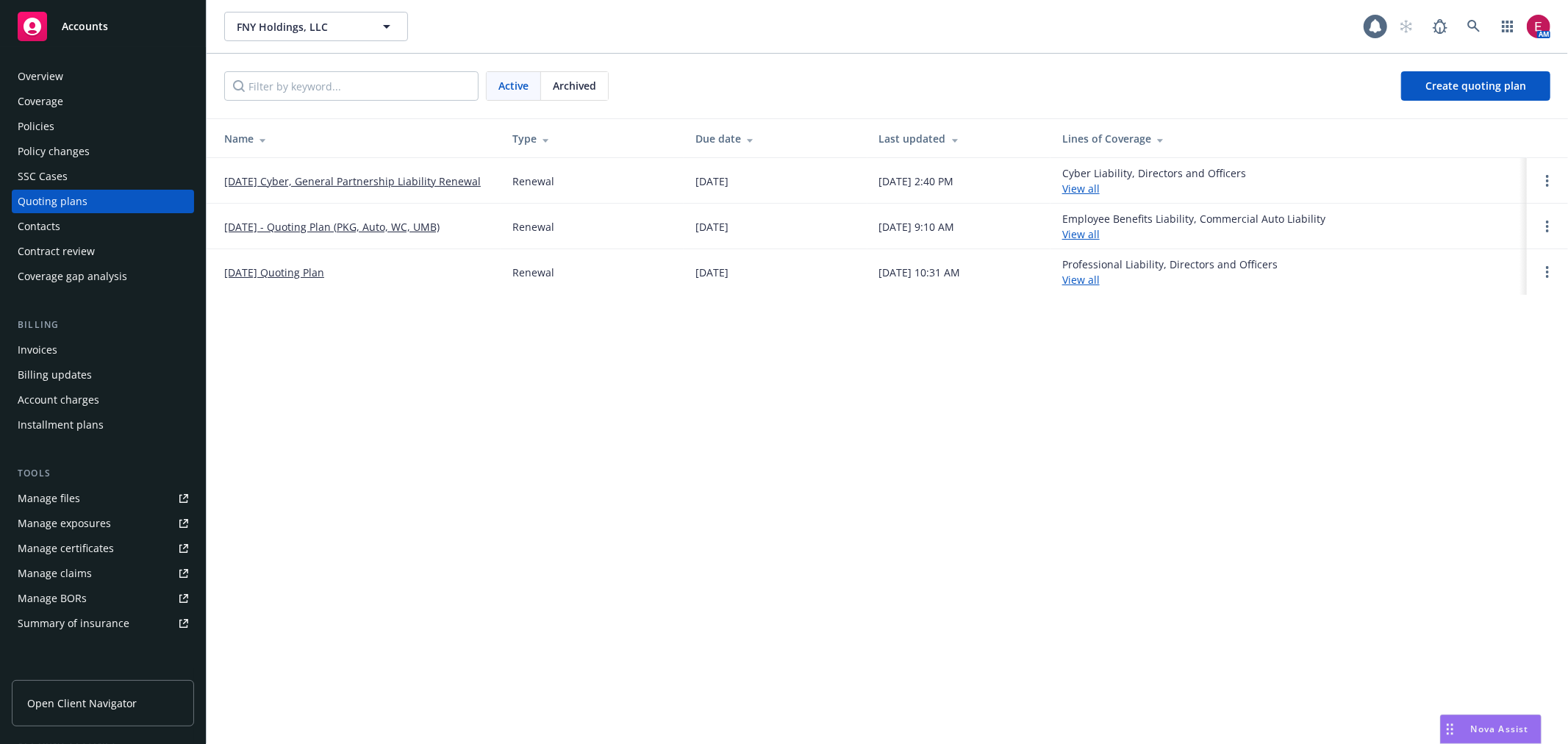
click at [246, 181] on link "[DATE] Cyber, General Partnership Liability Renewal" at bounding box center [352, 181] width 257 height 16
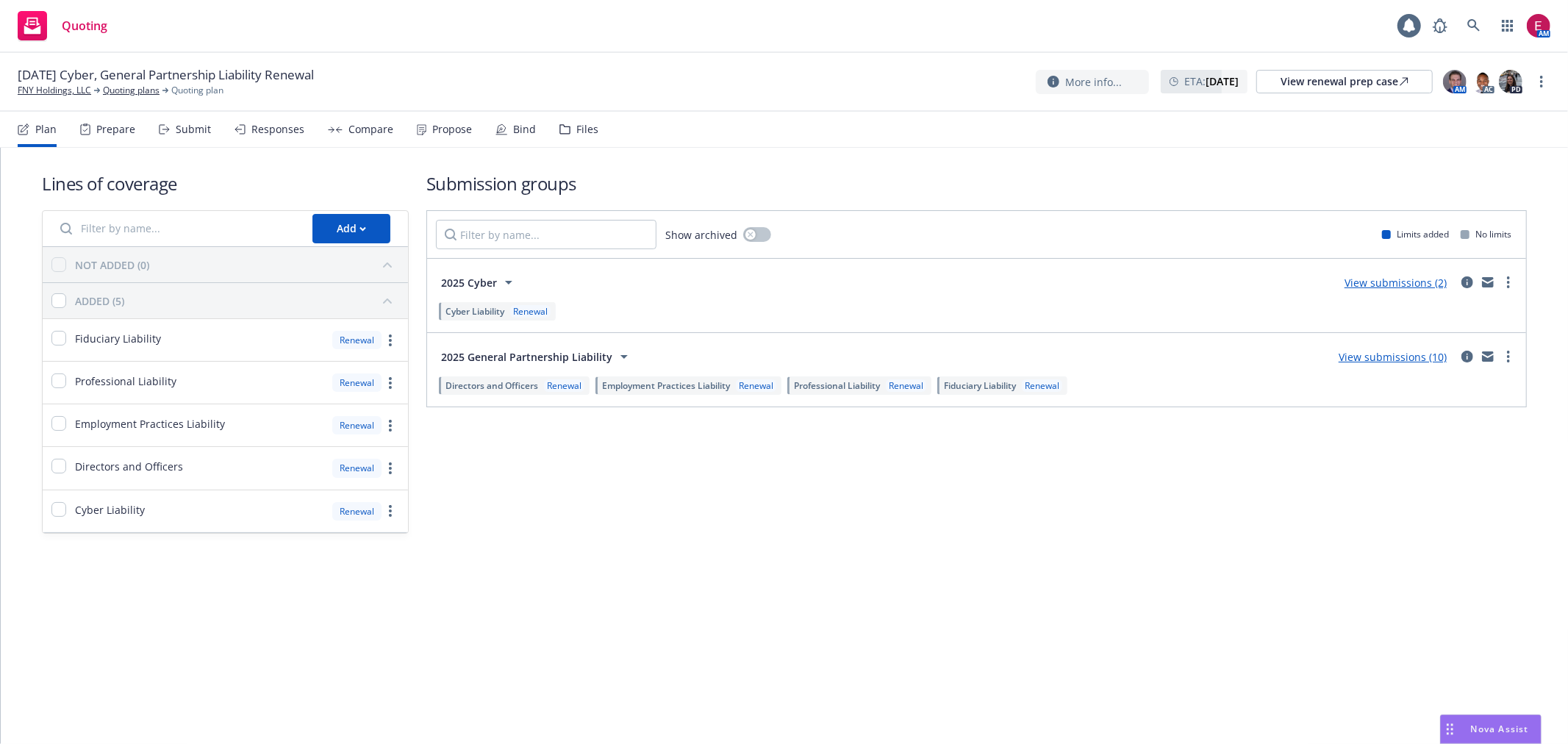
click at [187, 130] on div "Submit" at bounding box center [193, 129] width 35 height 12
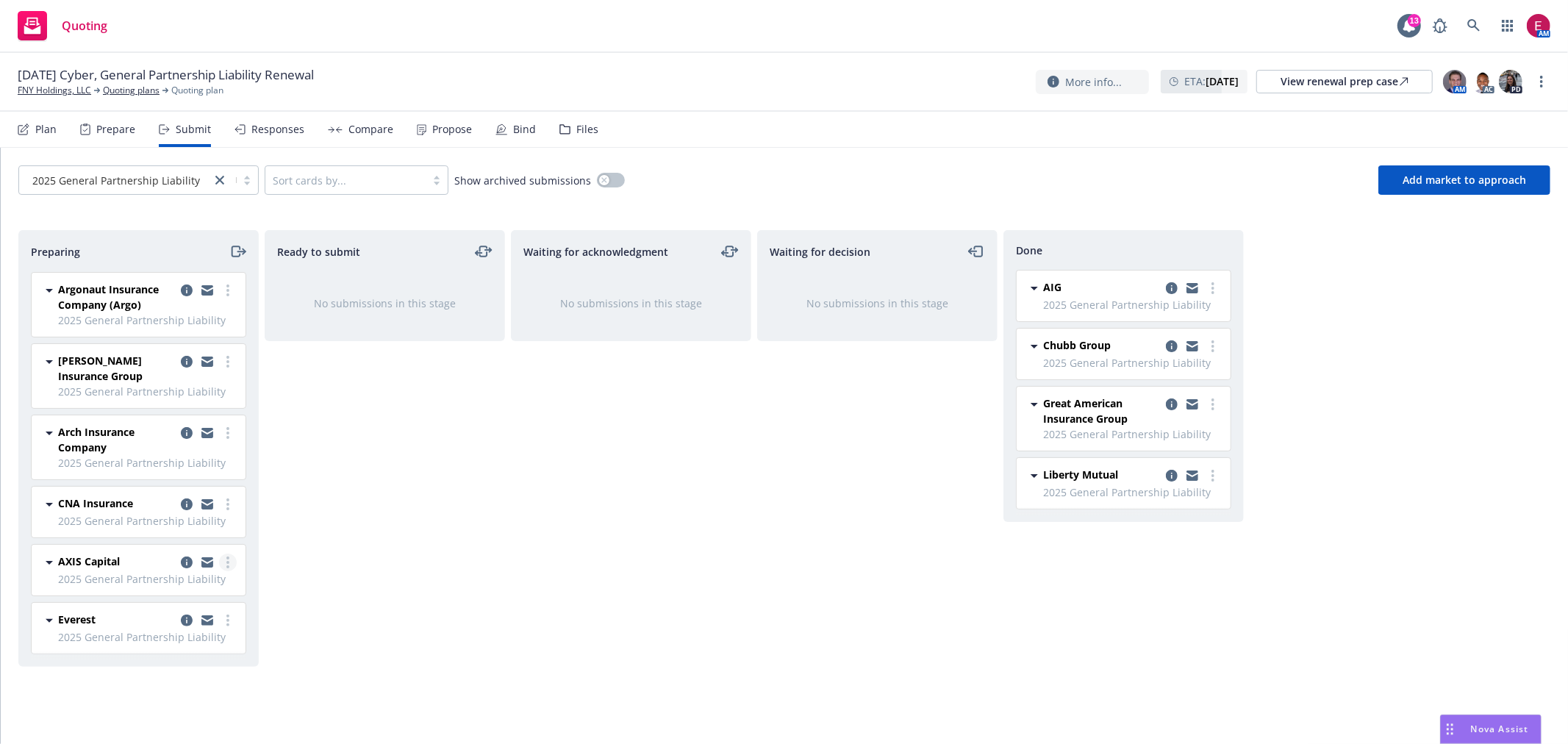
click at [226, 556] on icon "more" at bounding box center [227, 562] width 3 height 12
click at [181, 442] on span "Add accepted decision" at bounding box center [163, 444] width 147 height 14
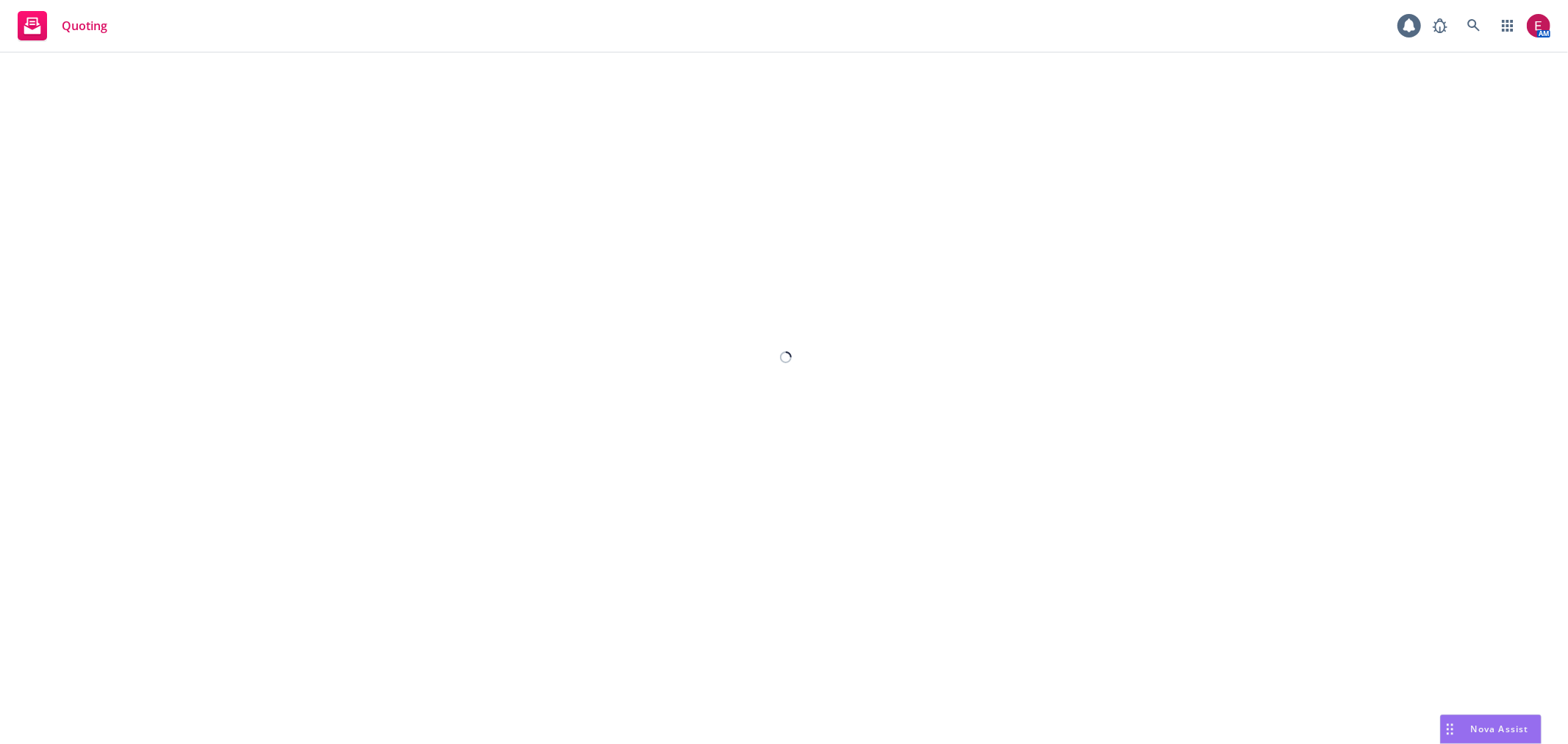
select select "12"
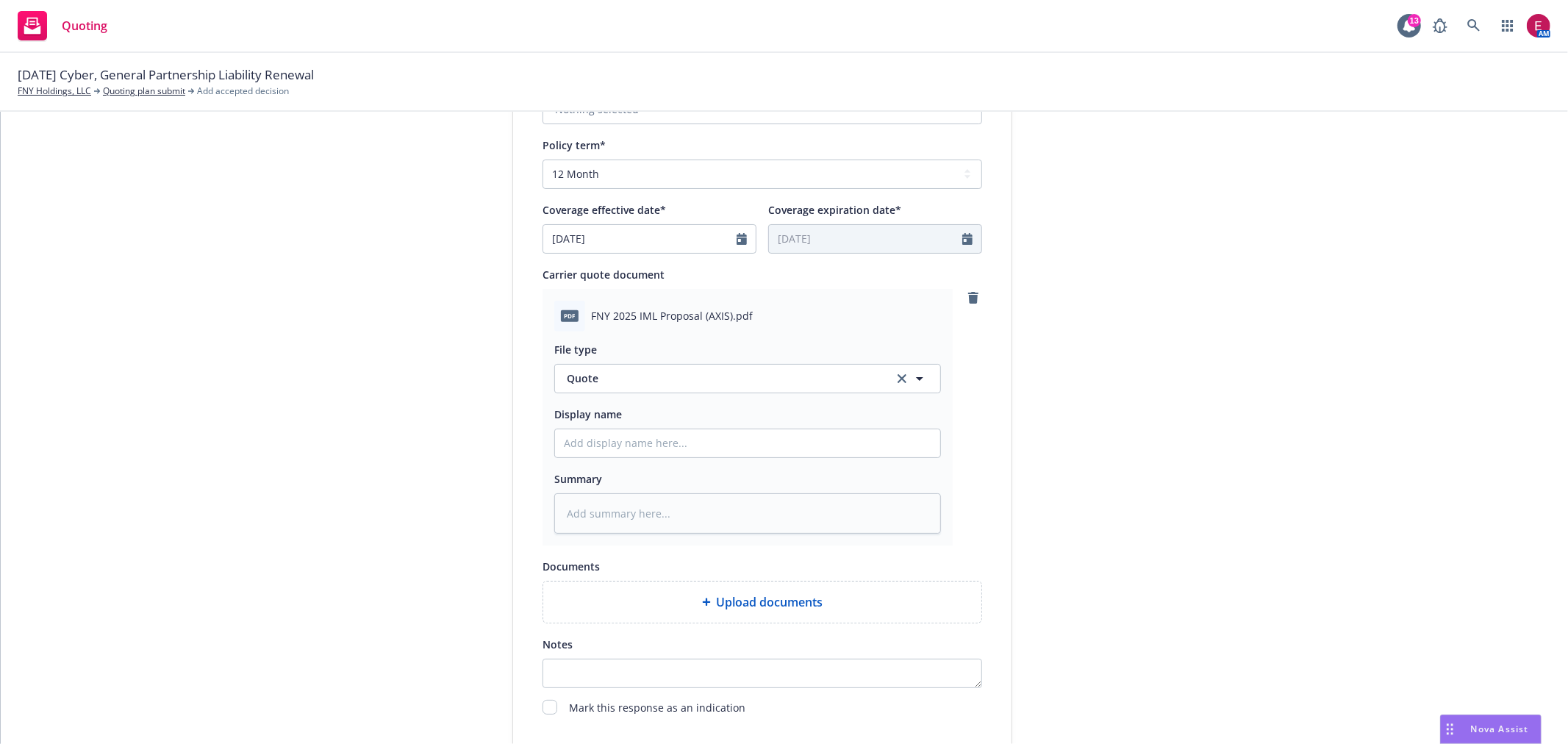
scroll to position [724, 0]
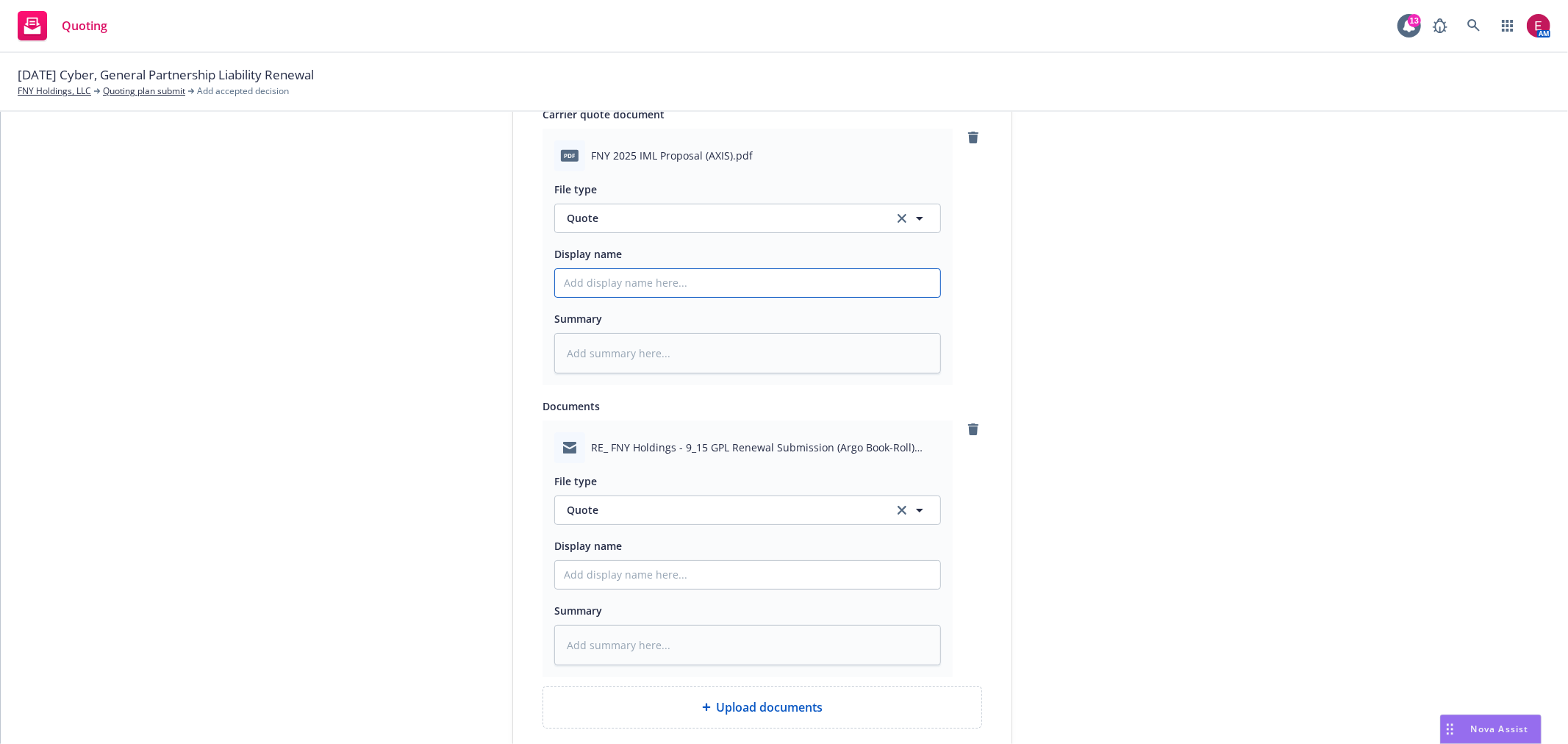
click at [616, 287] on input "Display name" at bounding box center [748, 283] width 385 height 28
type textarea "x"
type input "F"
type textarea "x"
type input "Fn"
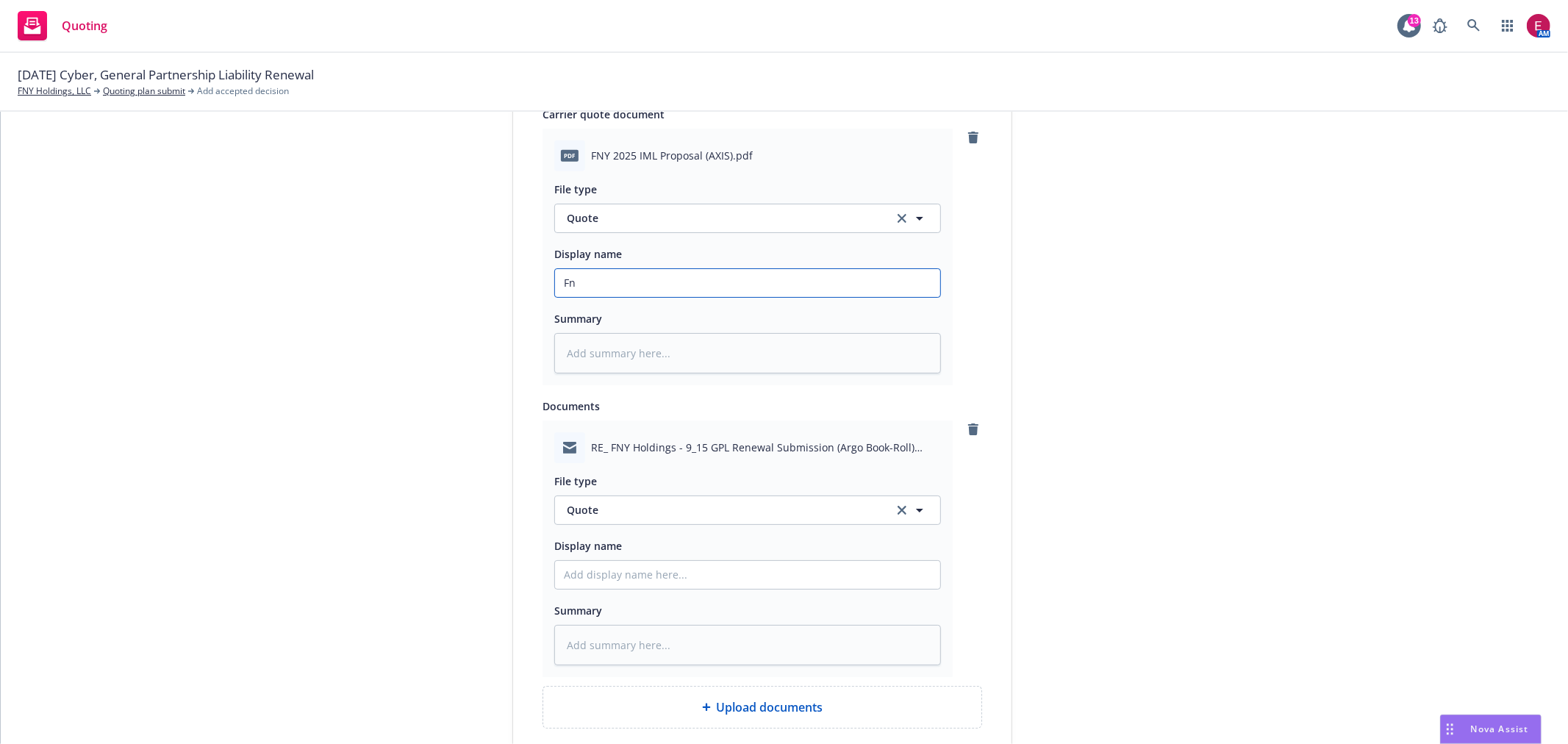
type textarea "x"
type input "F"
type textarea "x"
type input "FN"
type textarea "x"
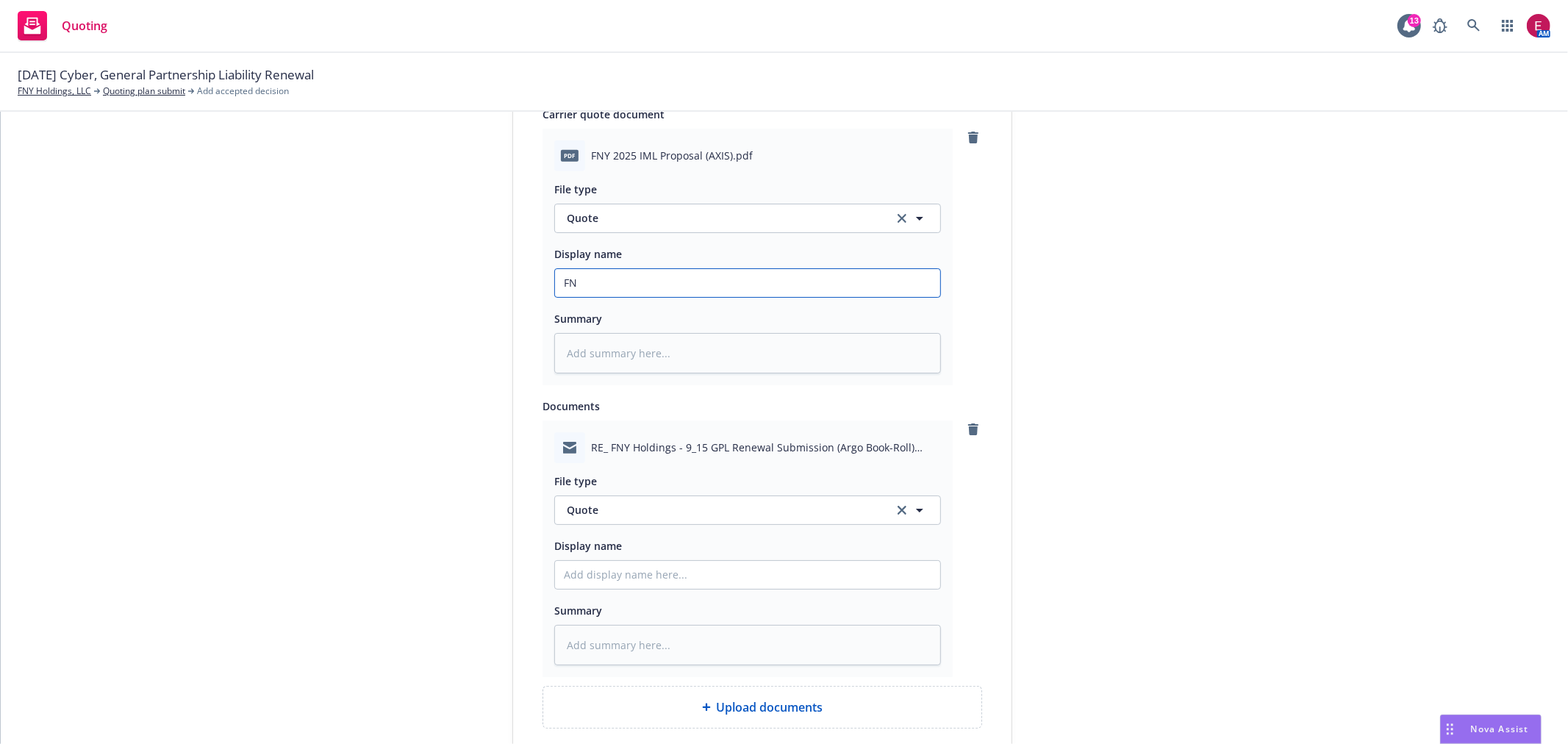
type input "FNY"
type textarea "x"
type input "FNY"
type textarea "x"
type input "FNY 2"
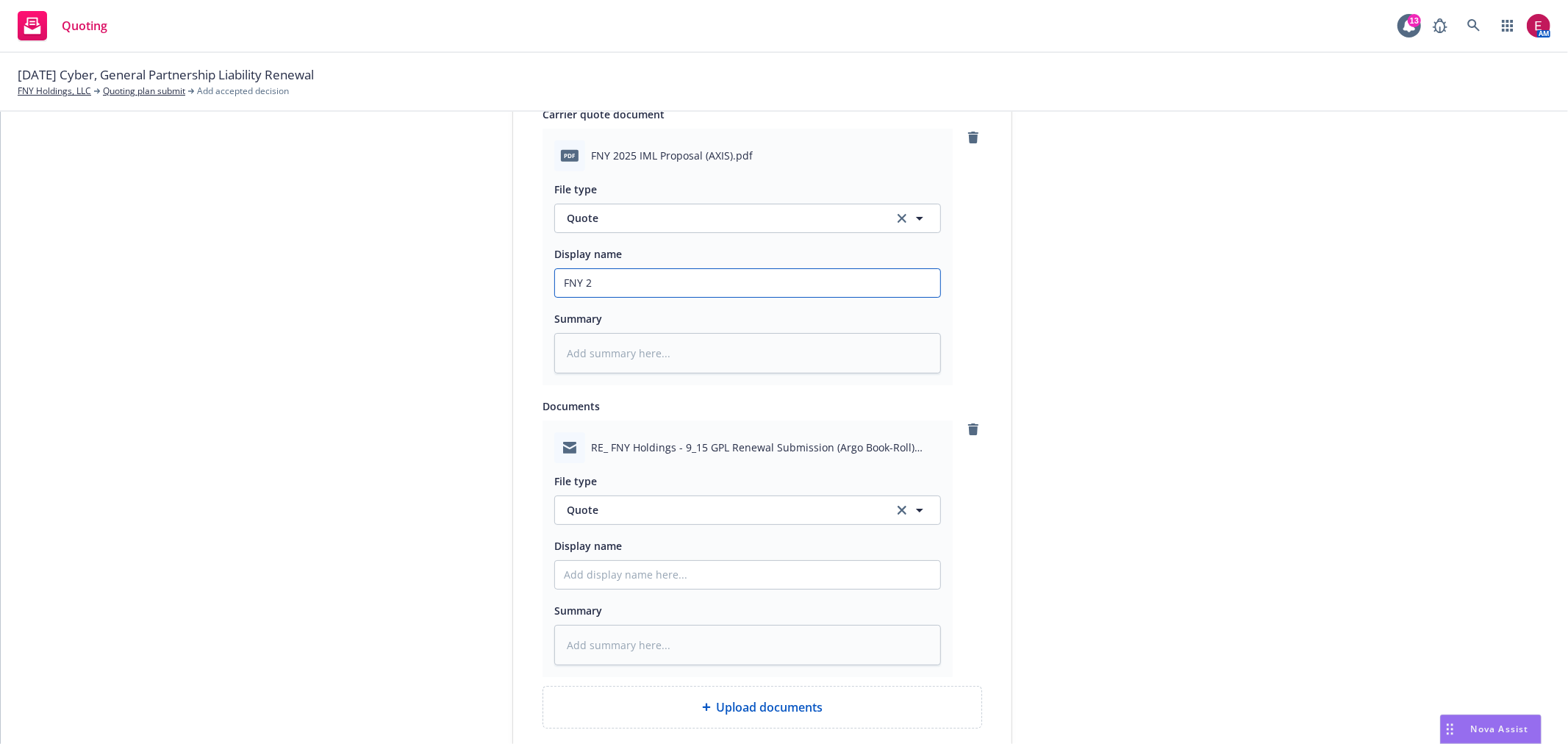
type textarea "x"
type input "FNY 25"
type textarea "x"
type input "FNY 25-"
type textarea "x"
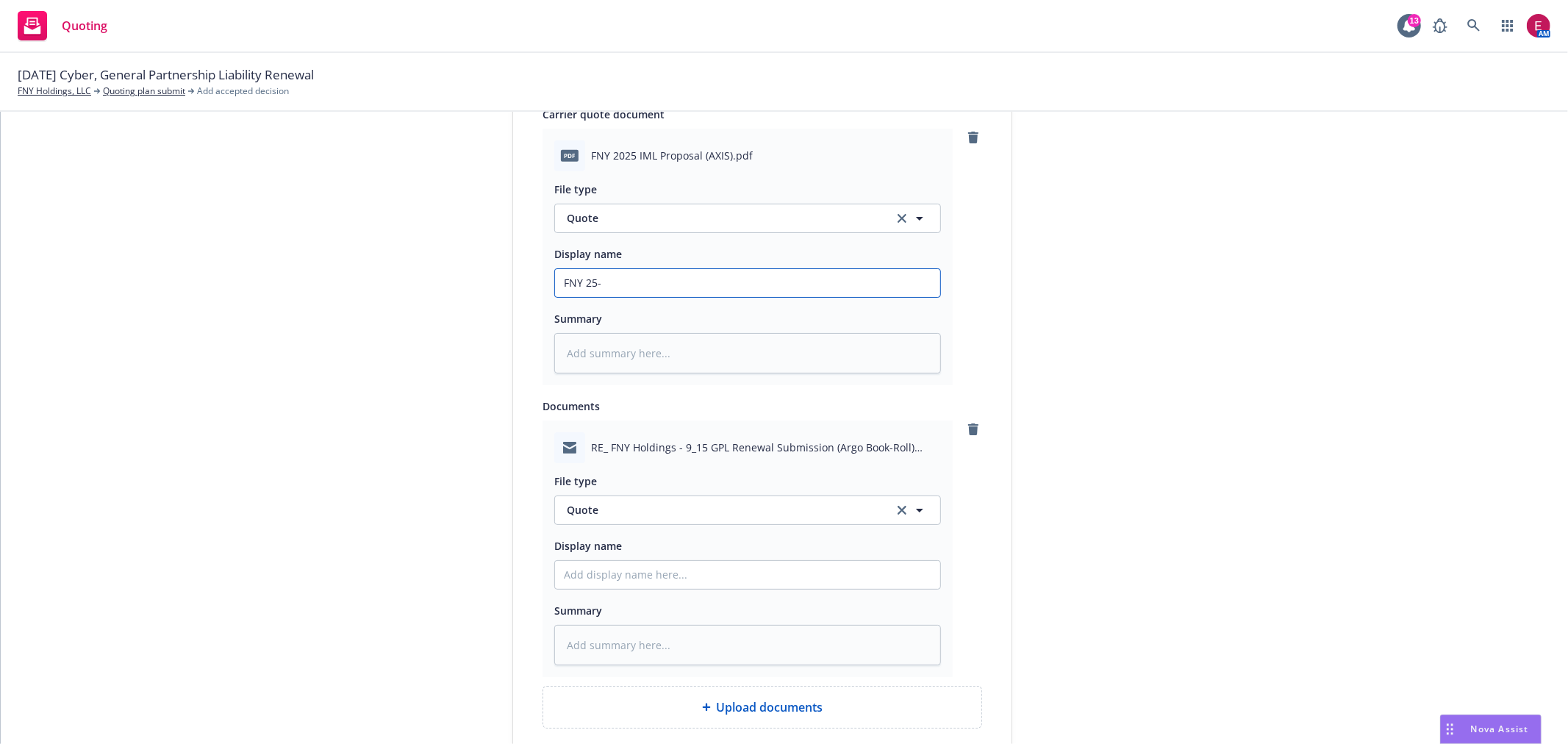
type input "FNY 25-2"
type textarea "x"
type input "FNY 25-26"
type textarea "x"
type input "FNY 25-26"
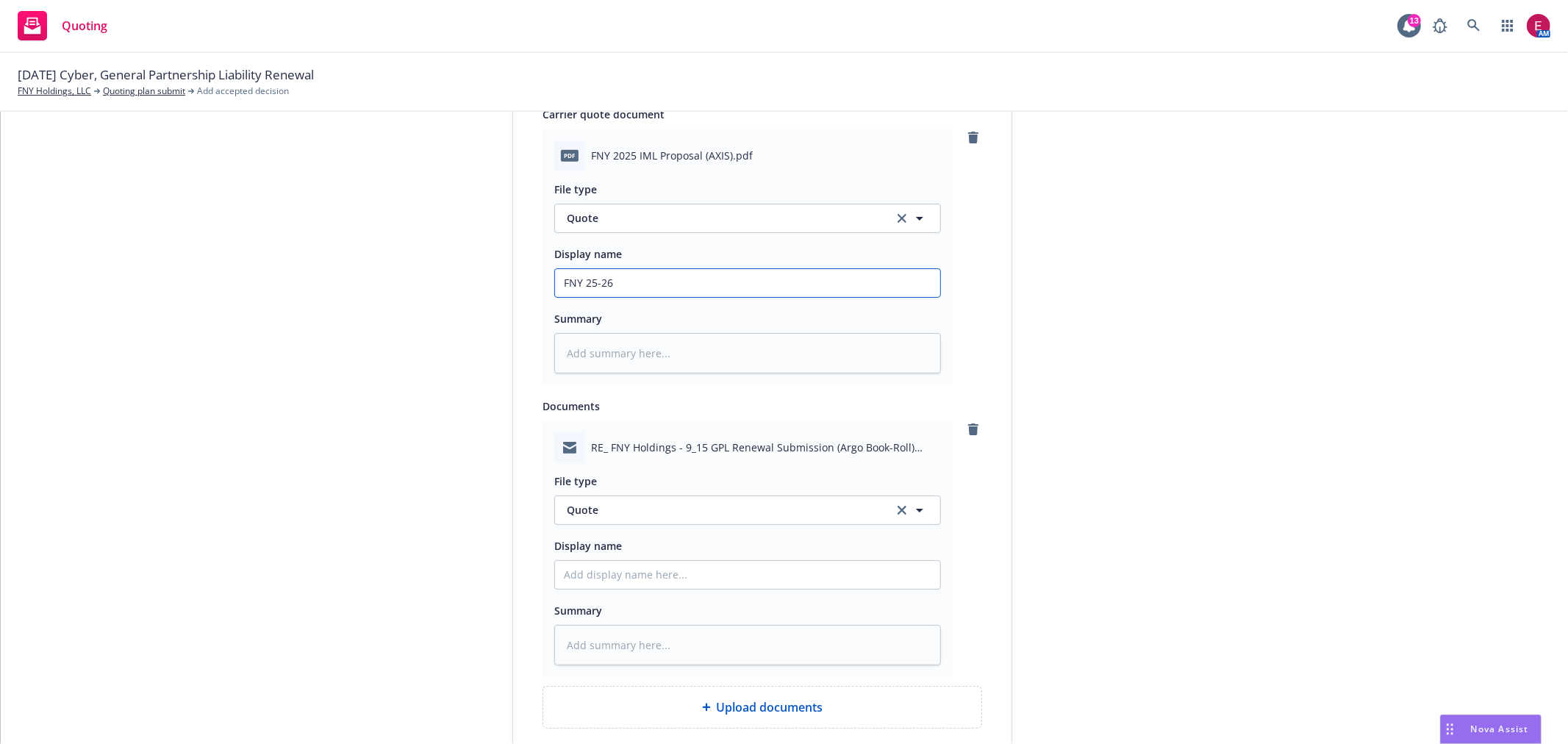
type textarea "x"
type input "FNY 25-26 GP"
type textarea "x"
type input "FNY 25-26 GPL"
type textarea "x"
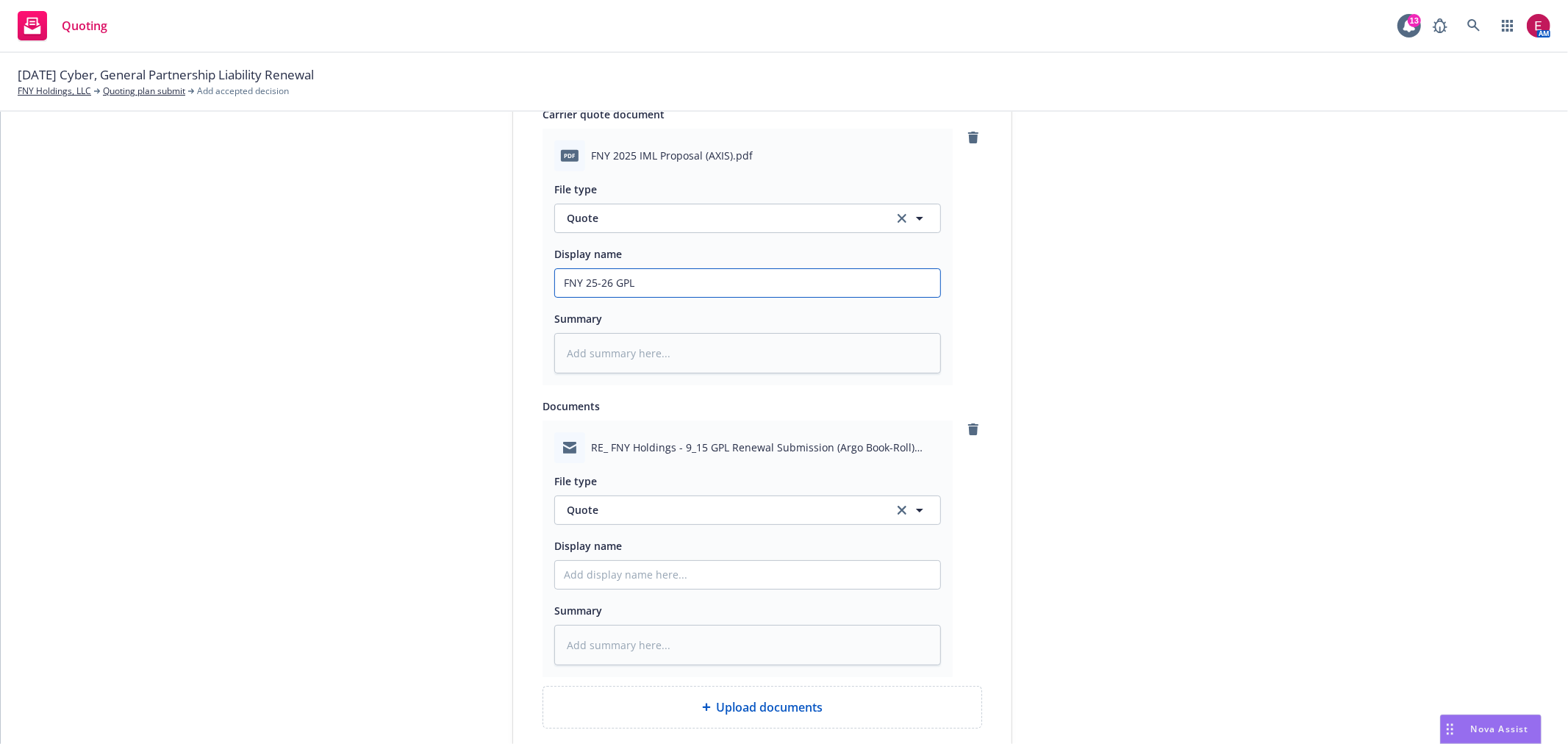
type input "FNY 25-26 GPL"
type textarea "x"
type input "FNY 25-26 GPL Q"
type textarea "x"
type input "FNY 25-26 GPL Quo"
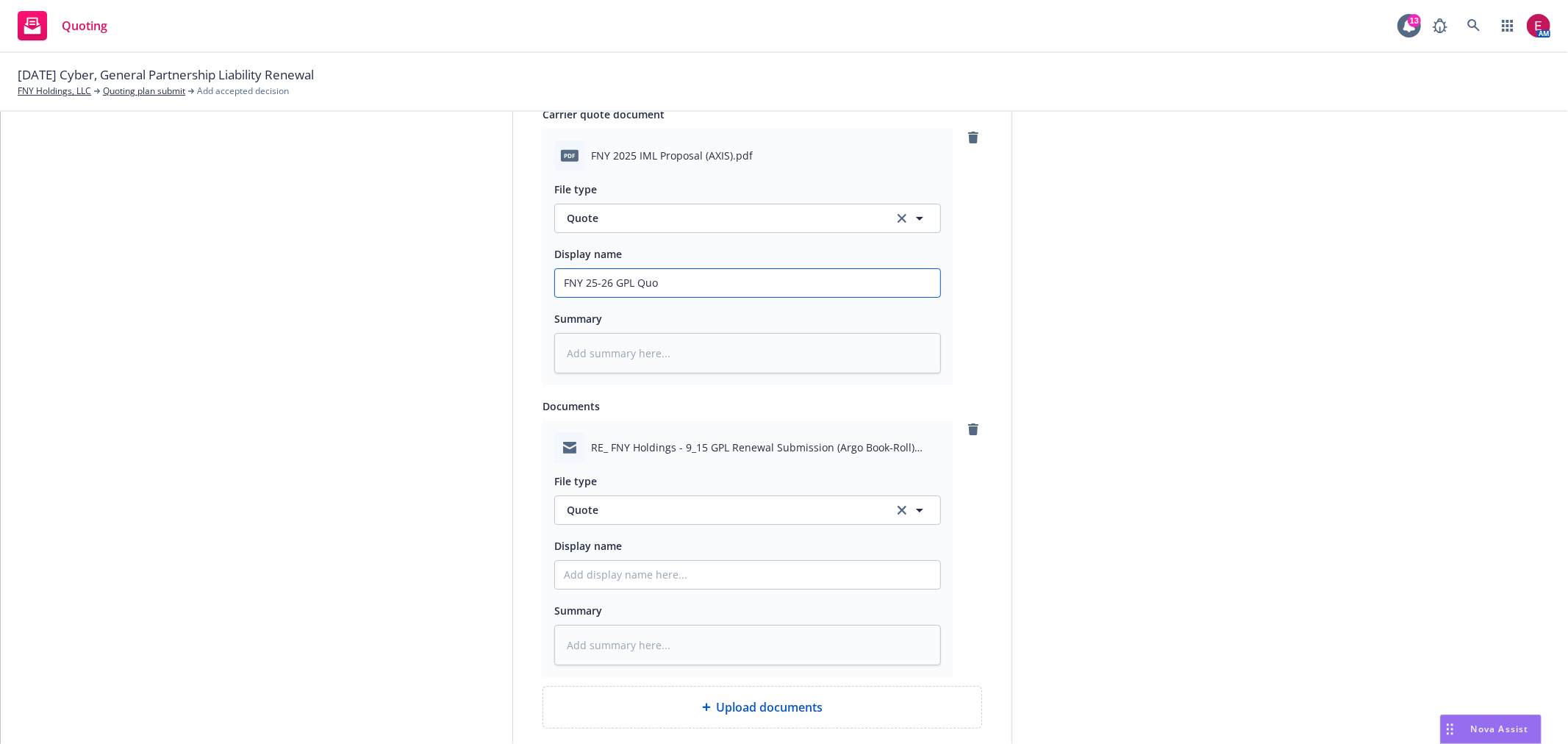
type textarea "x"
type input "FNY 25-26 GPL Quot"
type textarea "x"
type input "FNY 25-26 GPL Quote"
type textarea "x"
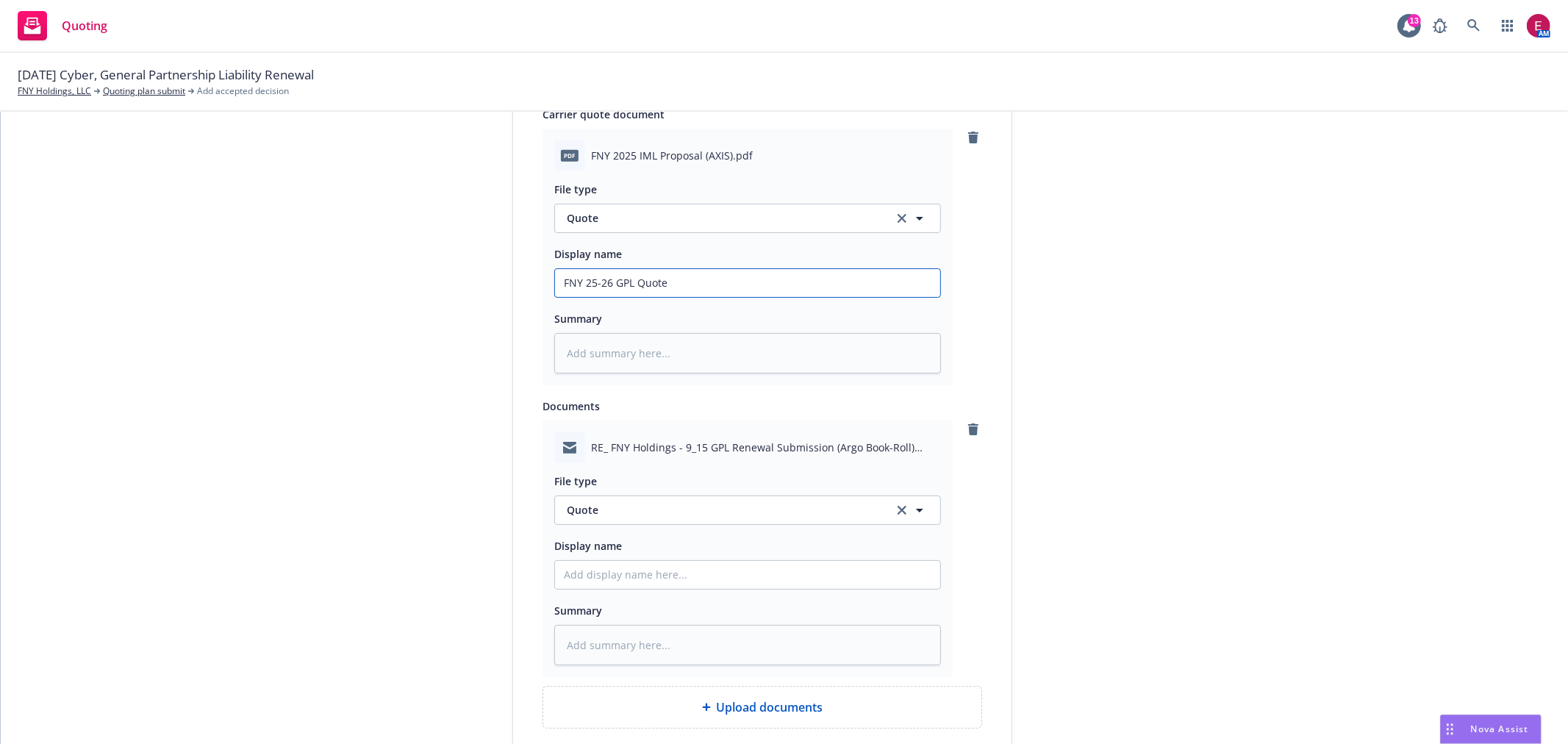
type input "FNY 25-26 GPL Quote A"
type textarea "x"
type input "FNY 25-26 GPL Quote AX"
type textarea "x"
type input "FNY 25-26 GPL Quote AXI"
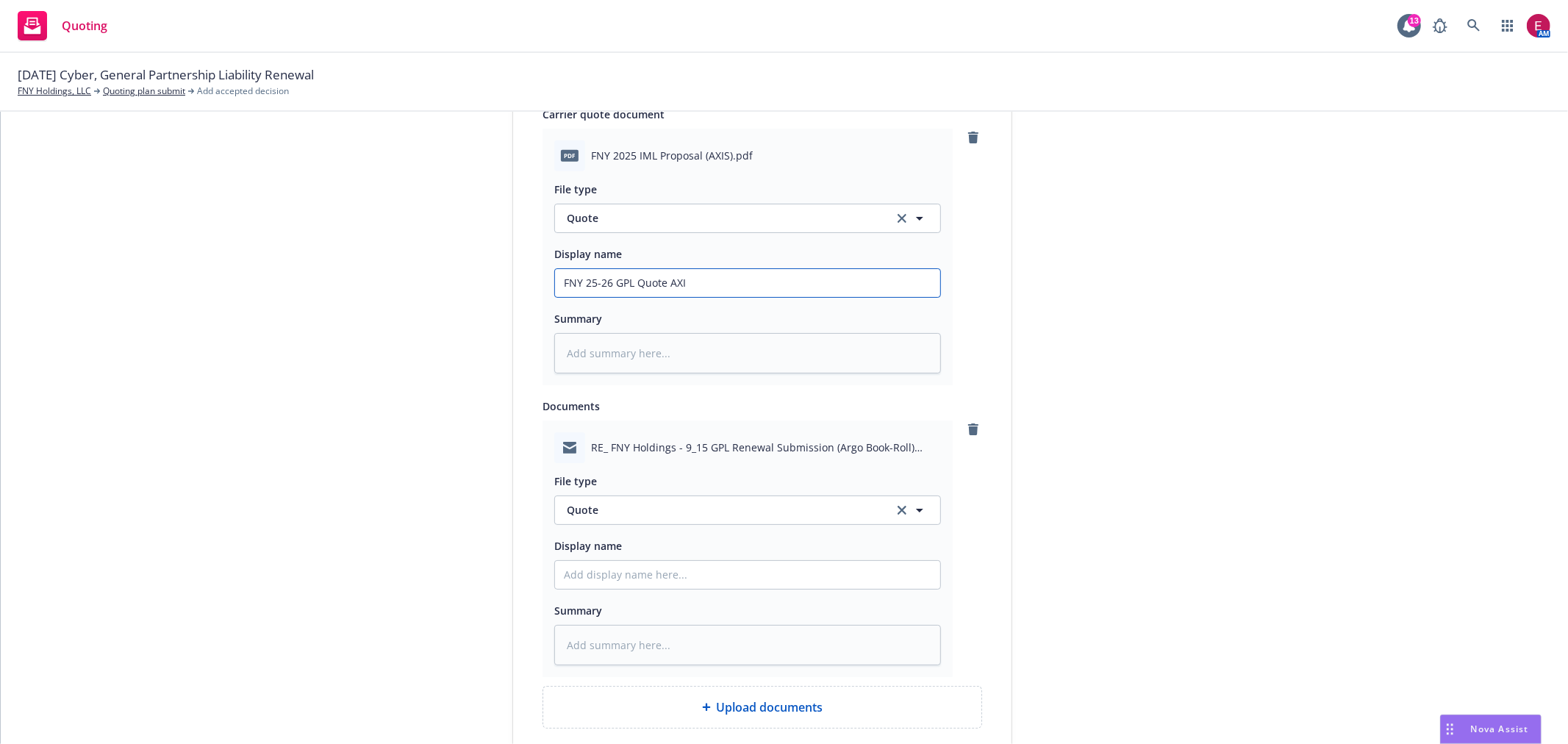
type textarea "x"
drag, startPoint x: 698, startPoint y: 282, endPoint x: 344, endPoint y: 289, distance: 354.1
click at [344, 289] on div "1 Quote initiation 2 Coverage selection 3 Billing info Quote initiation Display…" at bounding box center [784, 179] width 1532 height 1465
type input "FNY 25-26 GPL Quote AXIS"
click at [640, 297] on input "Display name" at bounding box center [748, 283] width 385 height 28
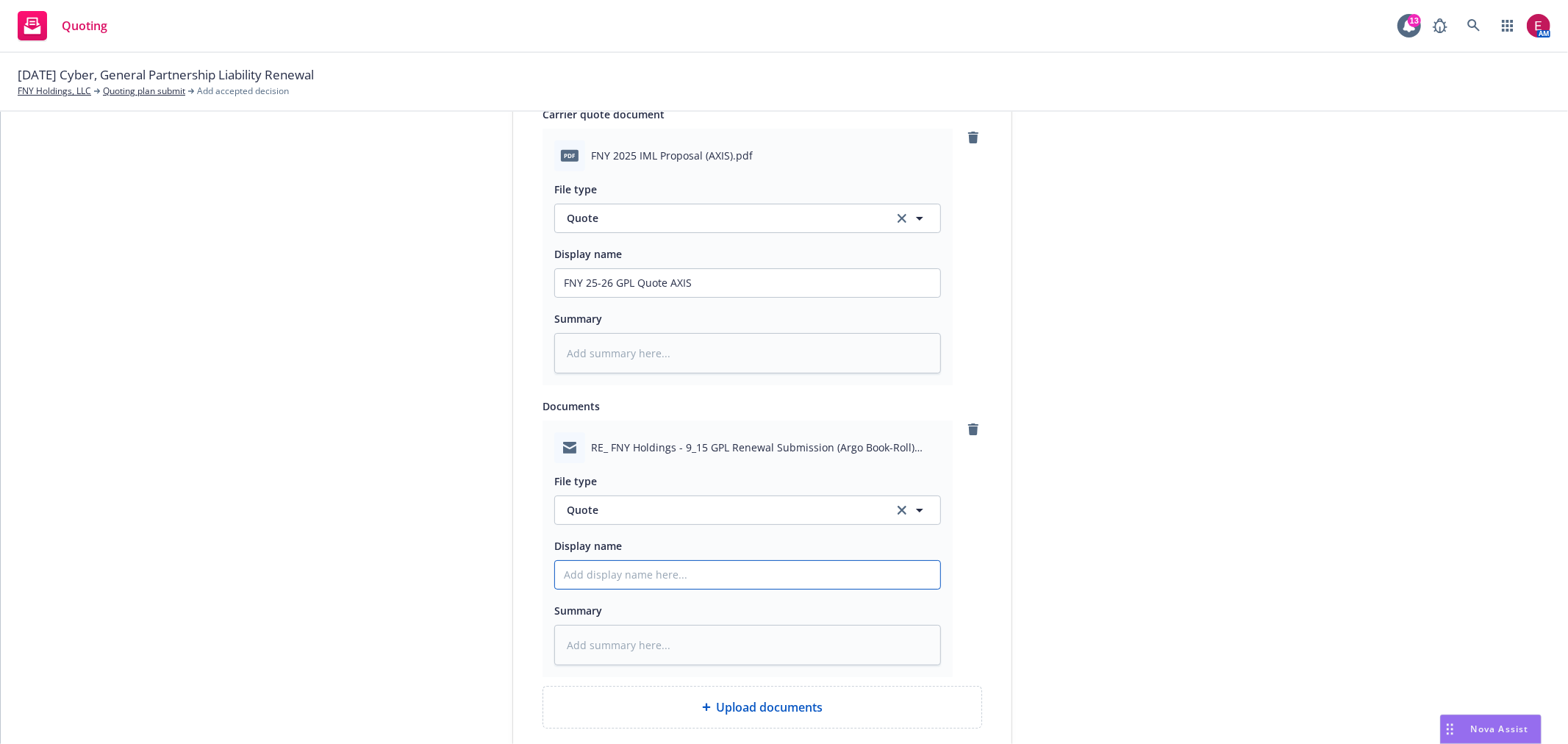
paste input "FNY 25-26 GPL Quote AXIS"
type textarea "x"
type input "FNY 25-26 GPL Quote AXIS"
click at [660, 297] on input "FNY 25-26 GPL Quote AXIS" at bounding box center [748, 283] width 385 height 28
type textarea "x"
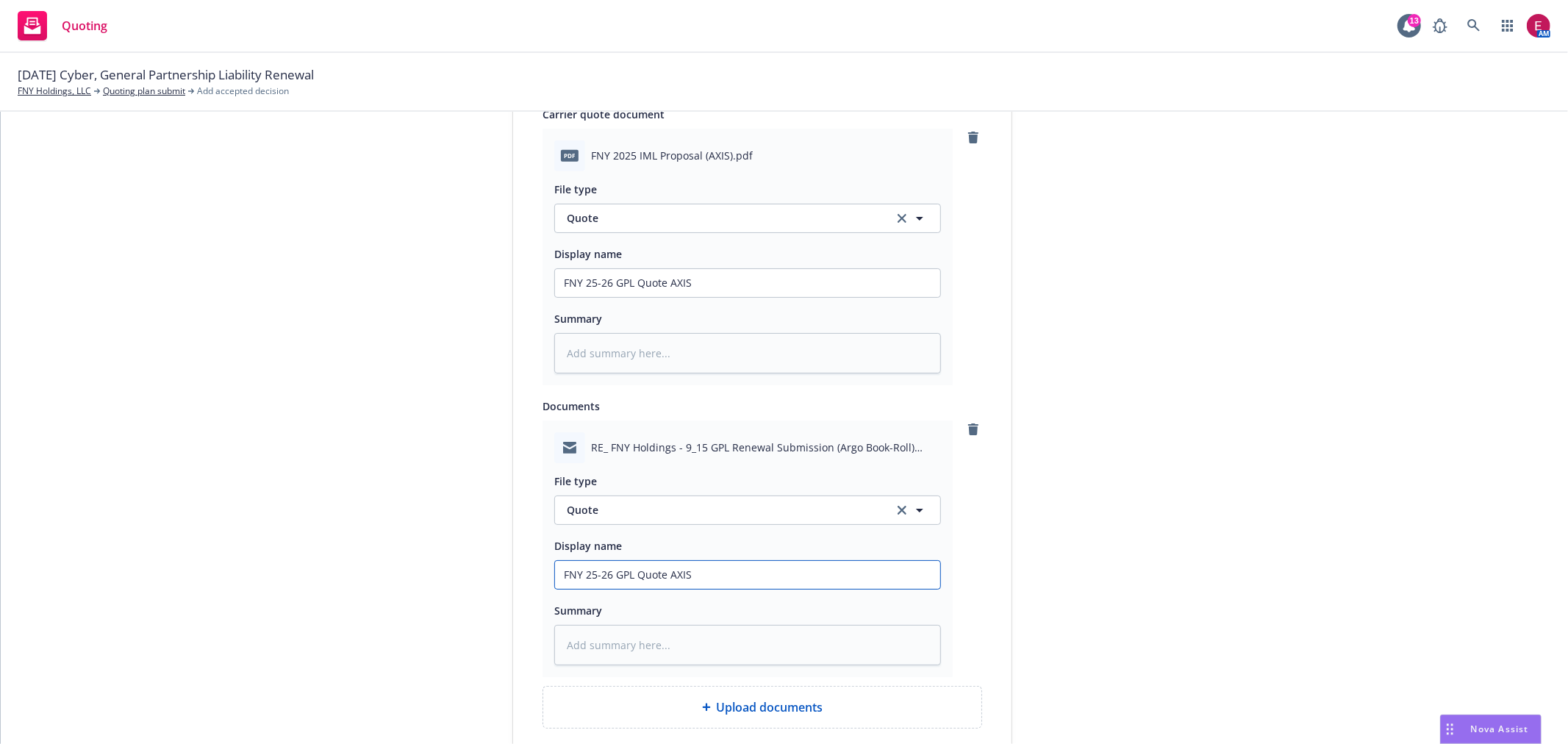
type input "FNY 25-26 GPL Quote AXIS"
type textarea "x"
type input "FNY 25-26 GPL Quote E AXIS"
type textarea "x"
type input "FNY 25-26 GPL Quote EM AXIS"
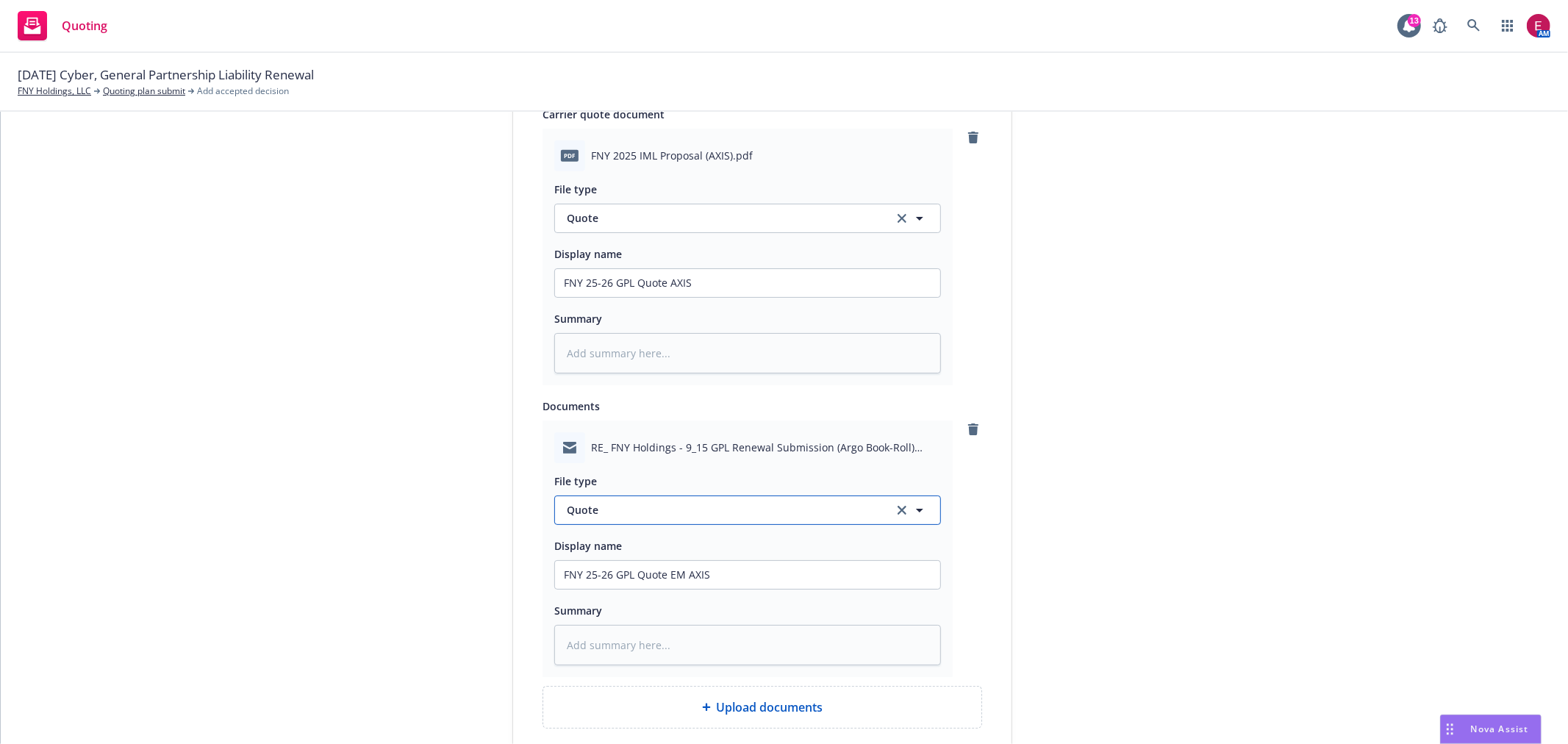
click at [664, 510] on span "Quote" at bounding box center [721, 510] width 310 height 16
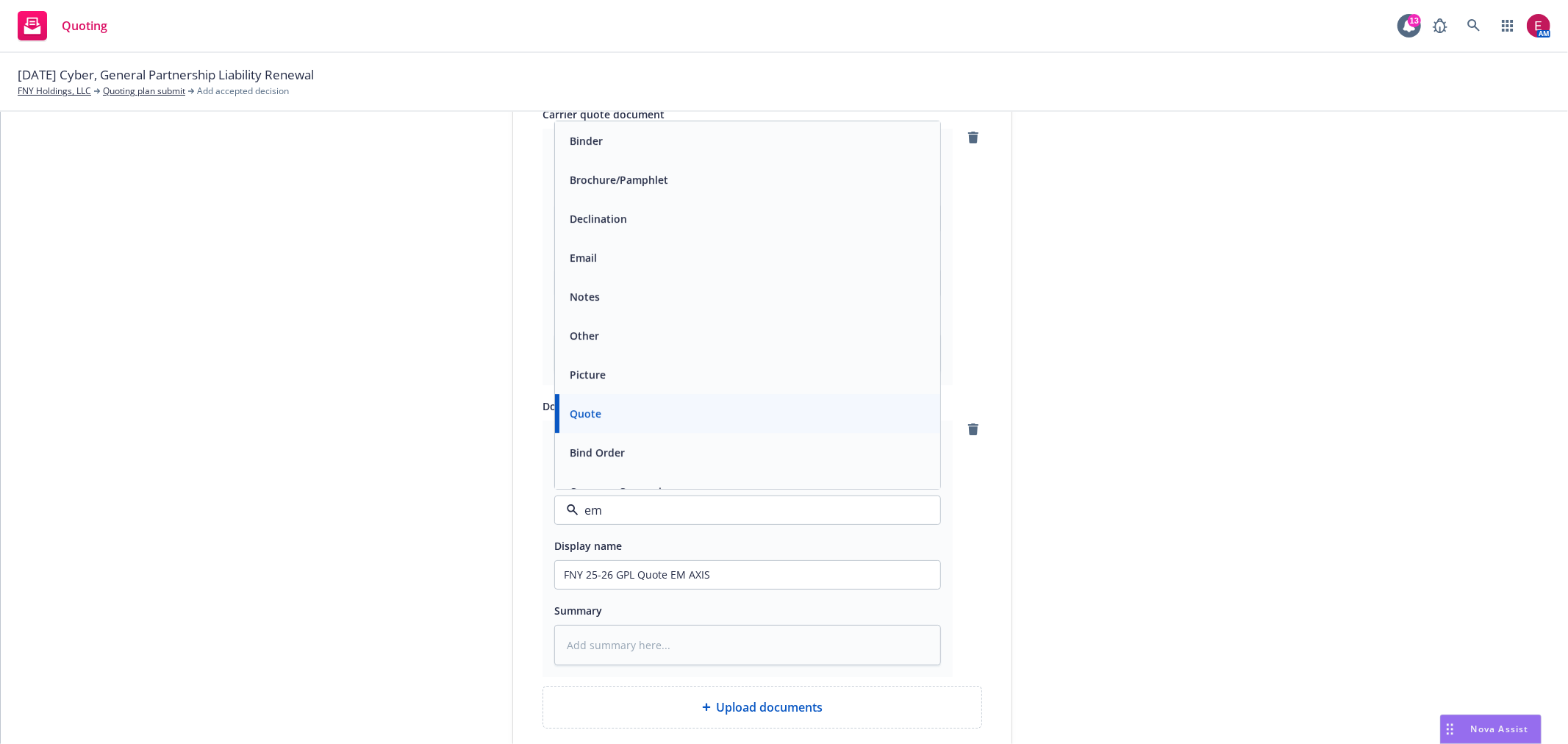
type input "ema"
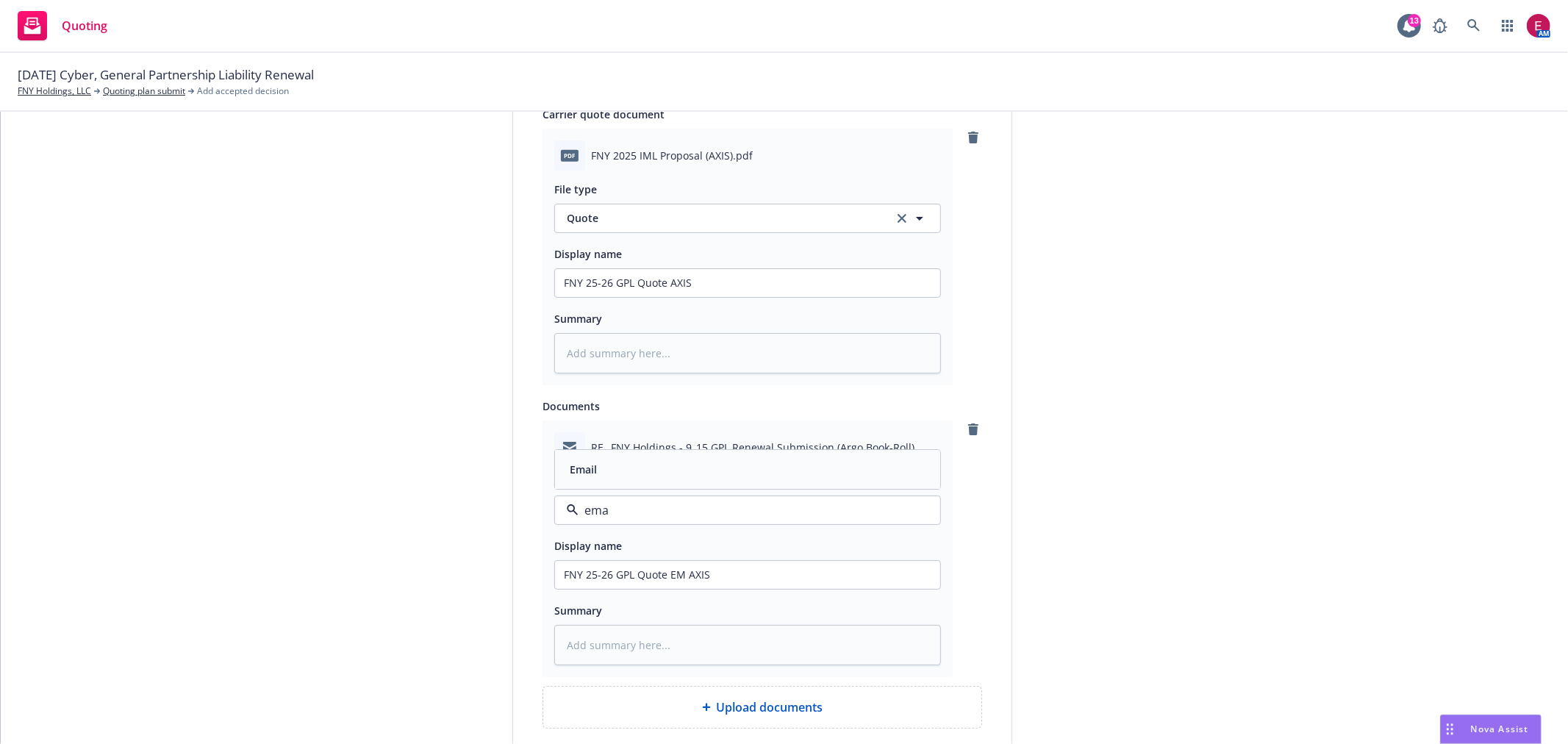
click at [683, 464] on div "Email" at bounding box center [747, 469] width 367 height 21
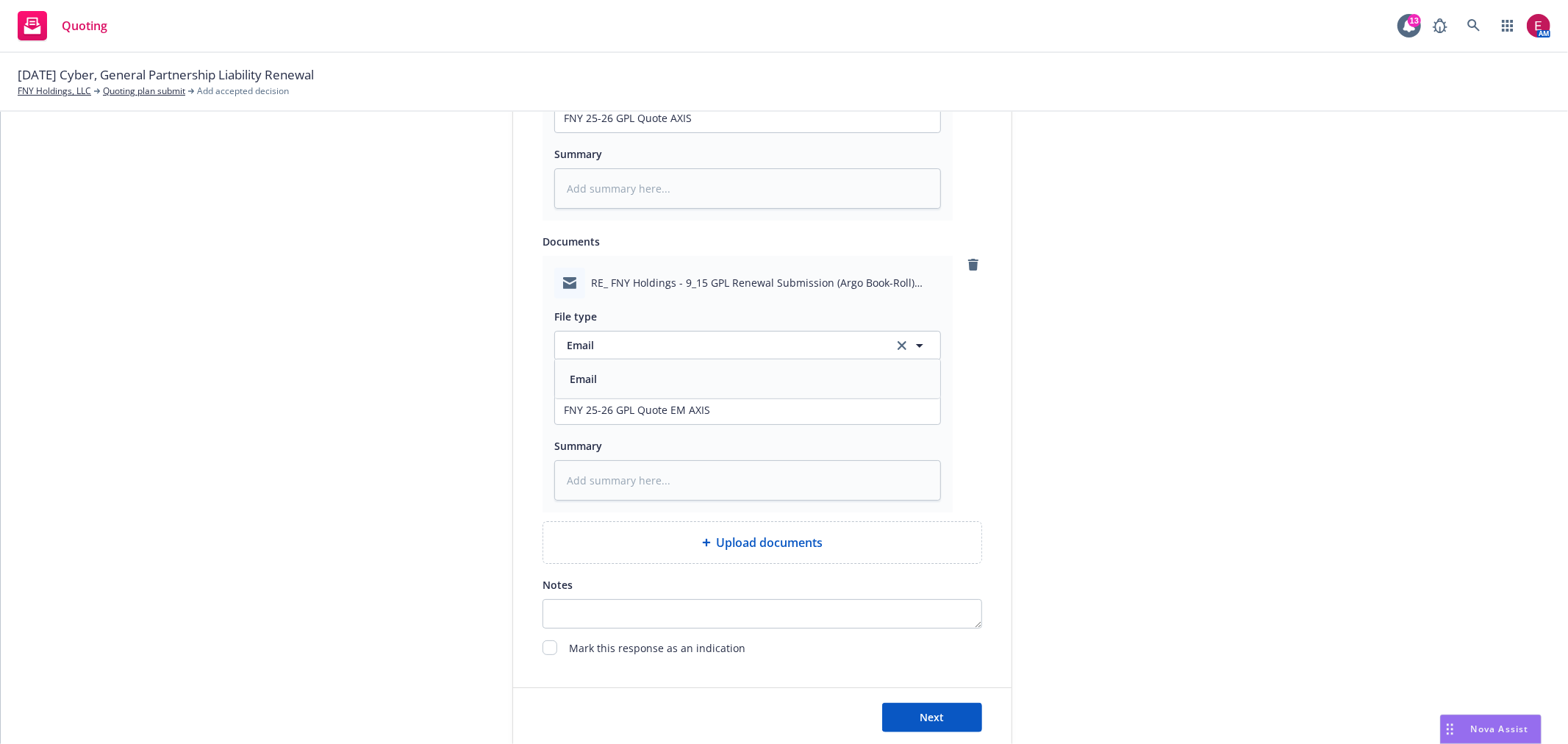
scroll to position [968, 0]
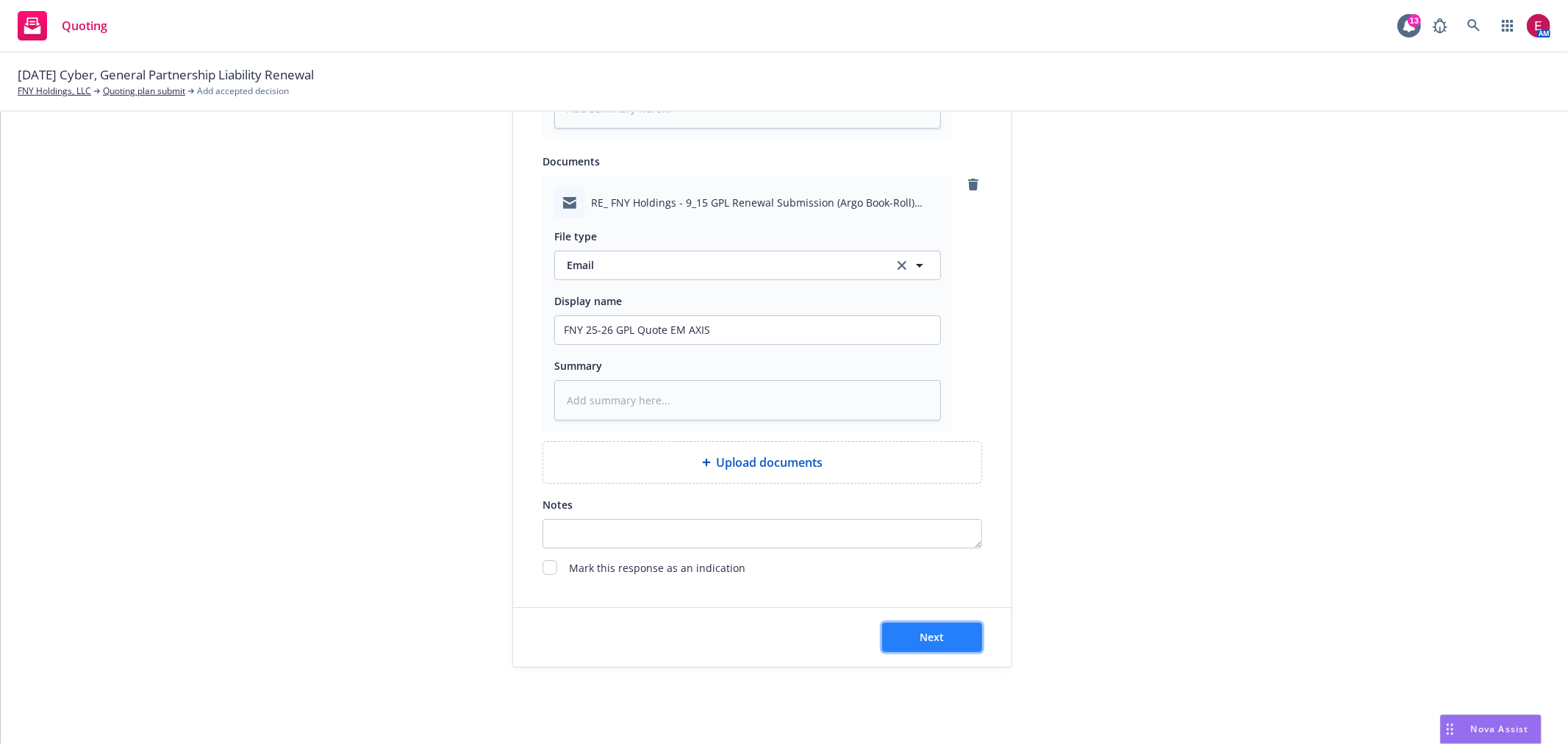
click at [883, 647] on button "Next" at bounding box center [932, 637] width 100 height 30
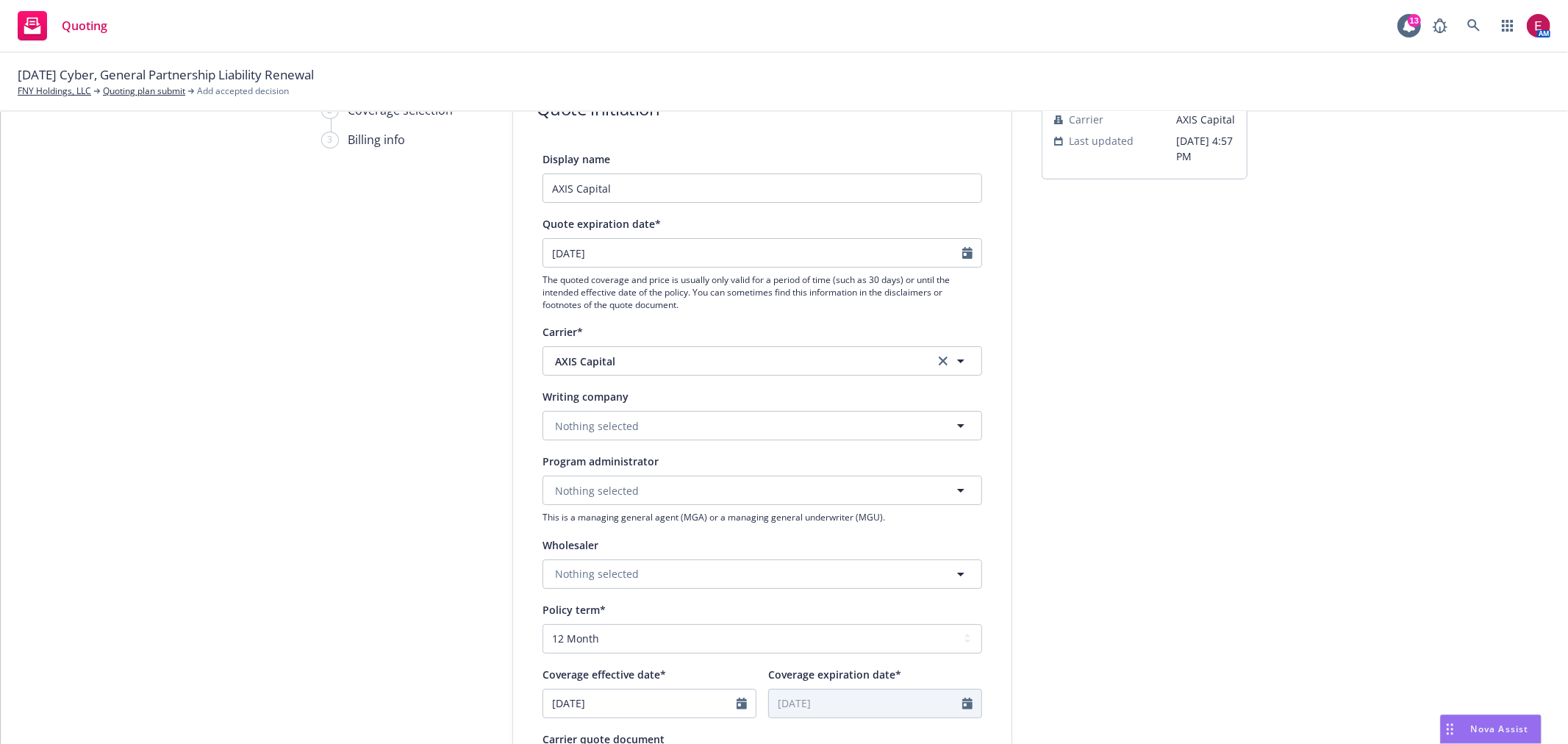
scroll to position [0, 0]
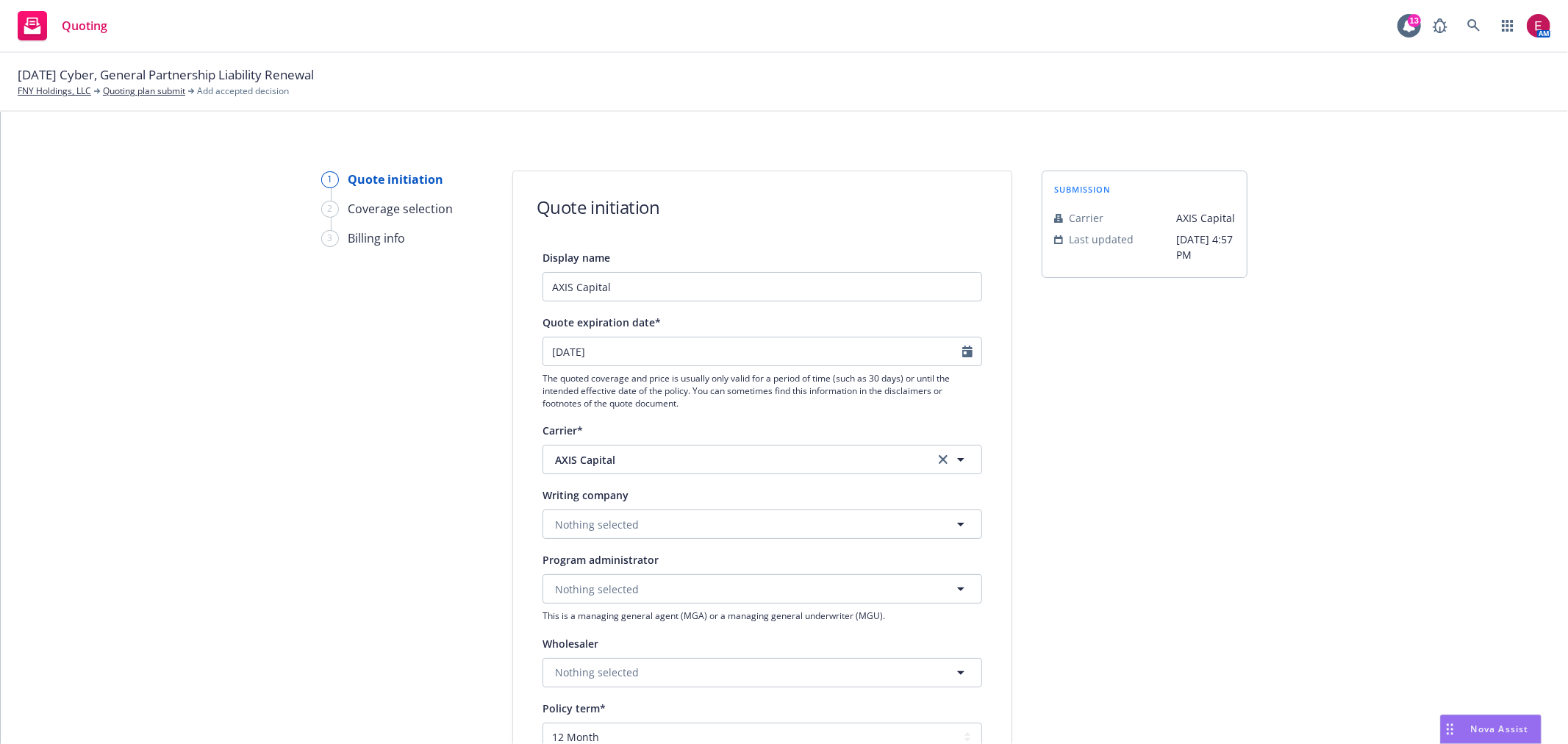
type textarea "x"
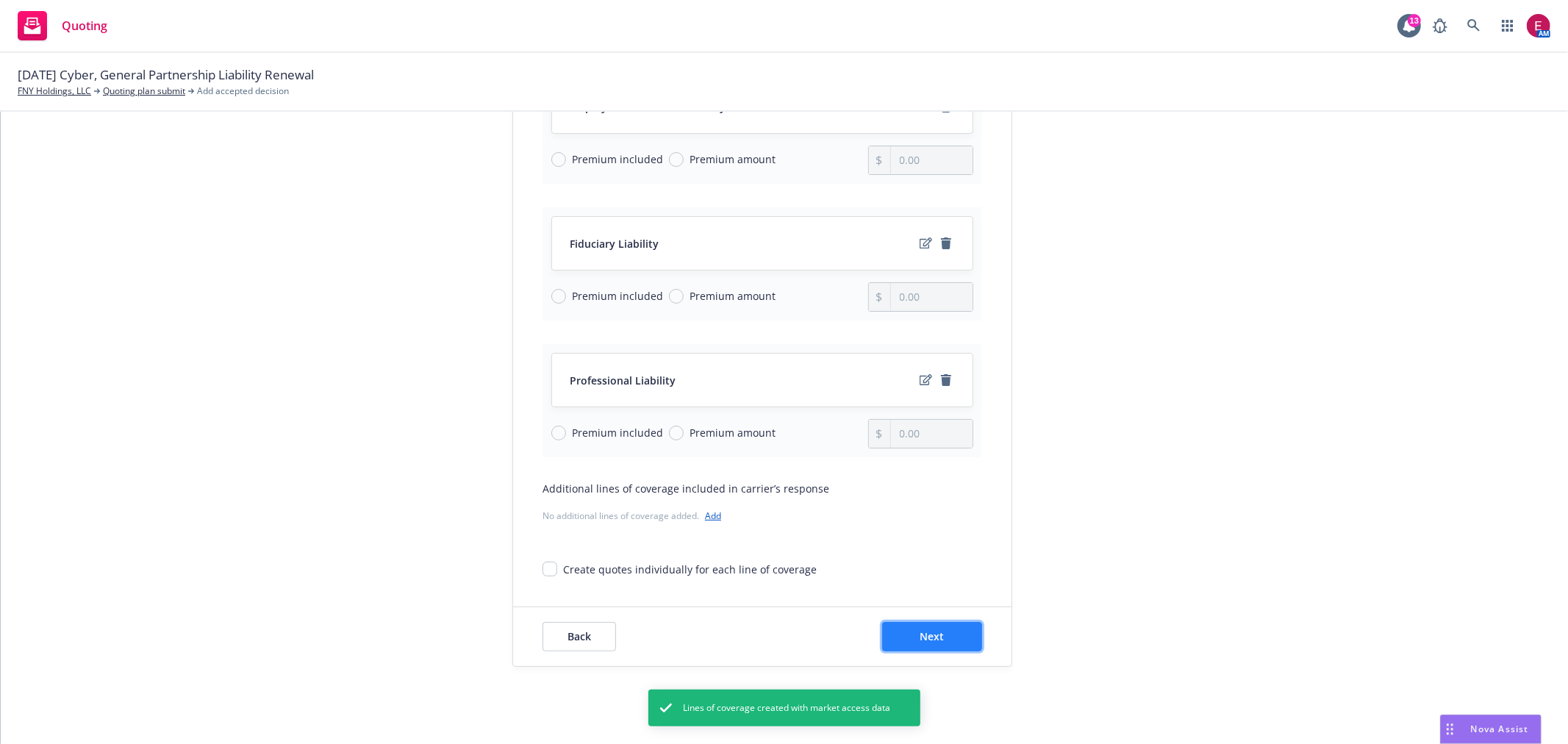
click at [921, 628] on button "Next" at bounding box center [932, 637] width 100 height 30
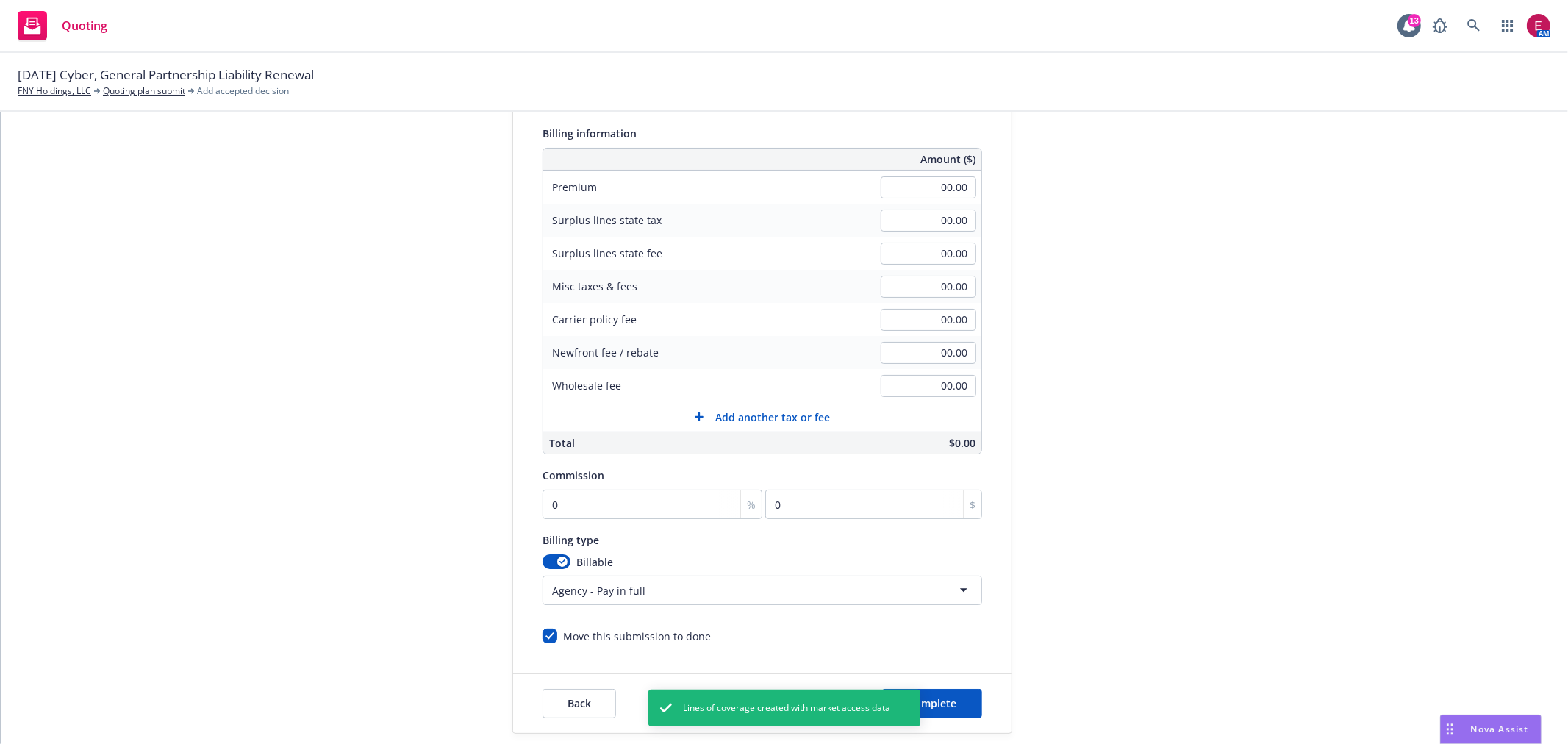
scroll to position [111, 0]
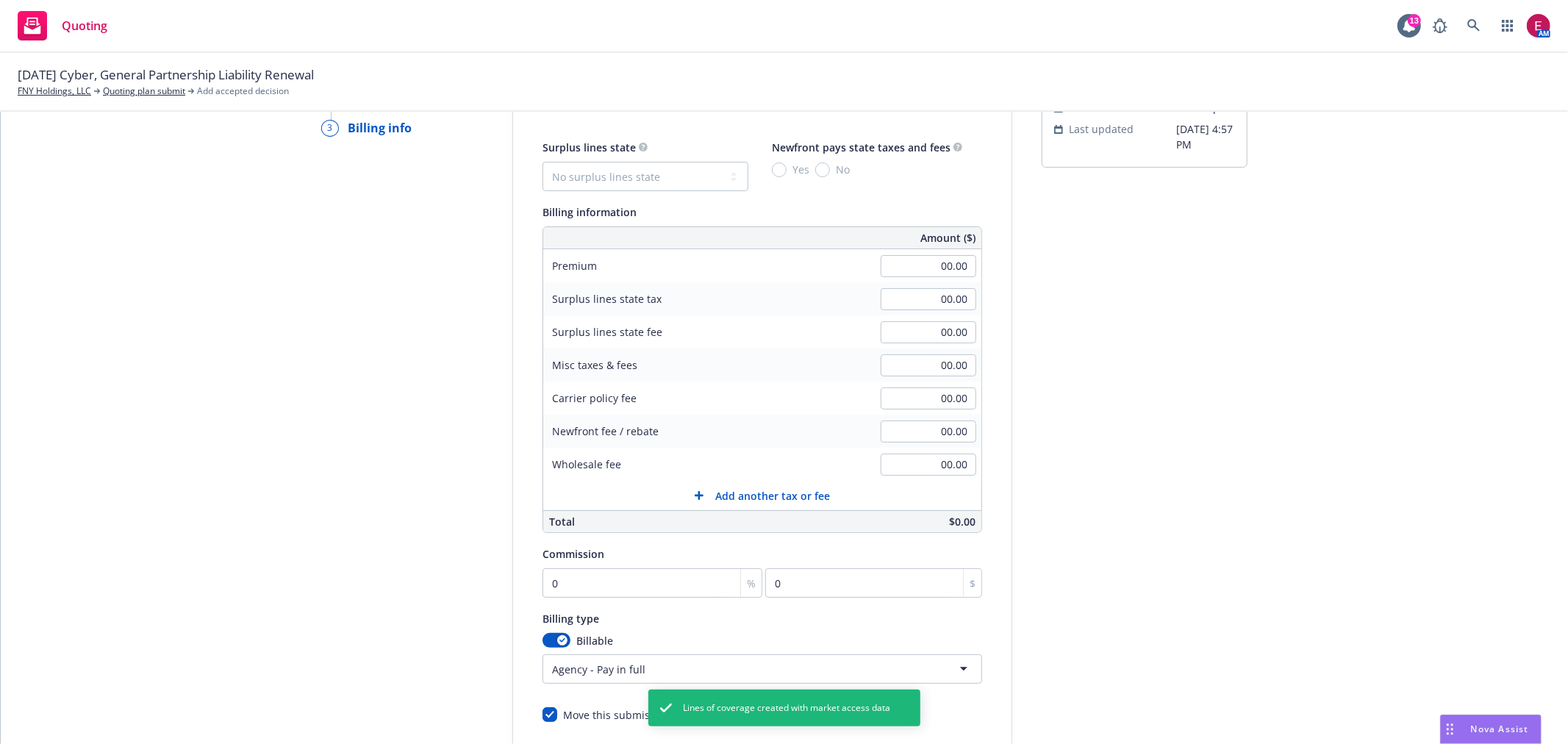
click at [921, 280] on div "00.00" at bounding box center [928, 266] width 106 height 33
click at [923, 274] on input "00.00" at bounding box center [928, 266] width 96 height 22
type input "80,000.00"
click at [635, 569] on input "0" at bounding box center [652, 583] width 219 height 30
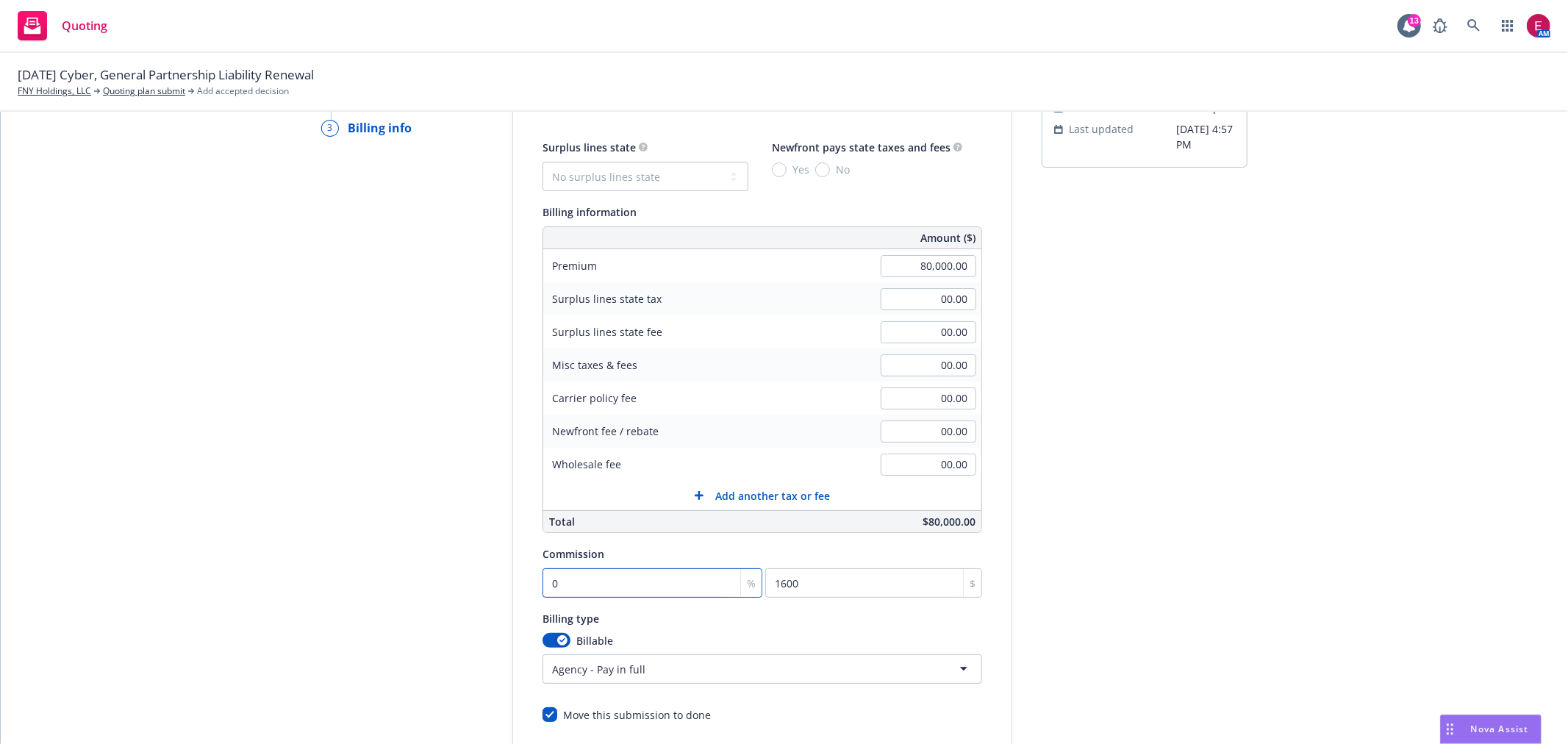
type input "2"
type input "1600"
type input "22"
type input "17600"
type input "22.5"
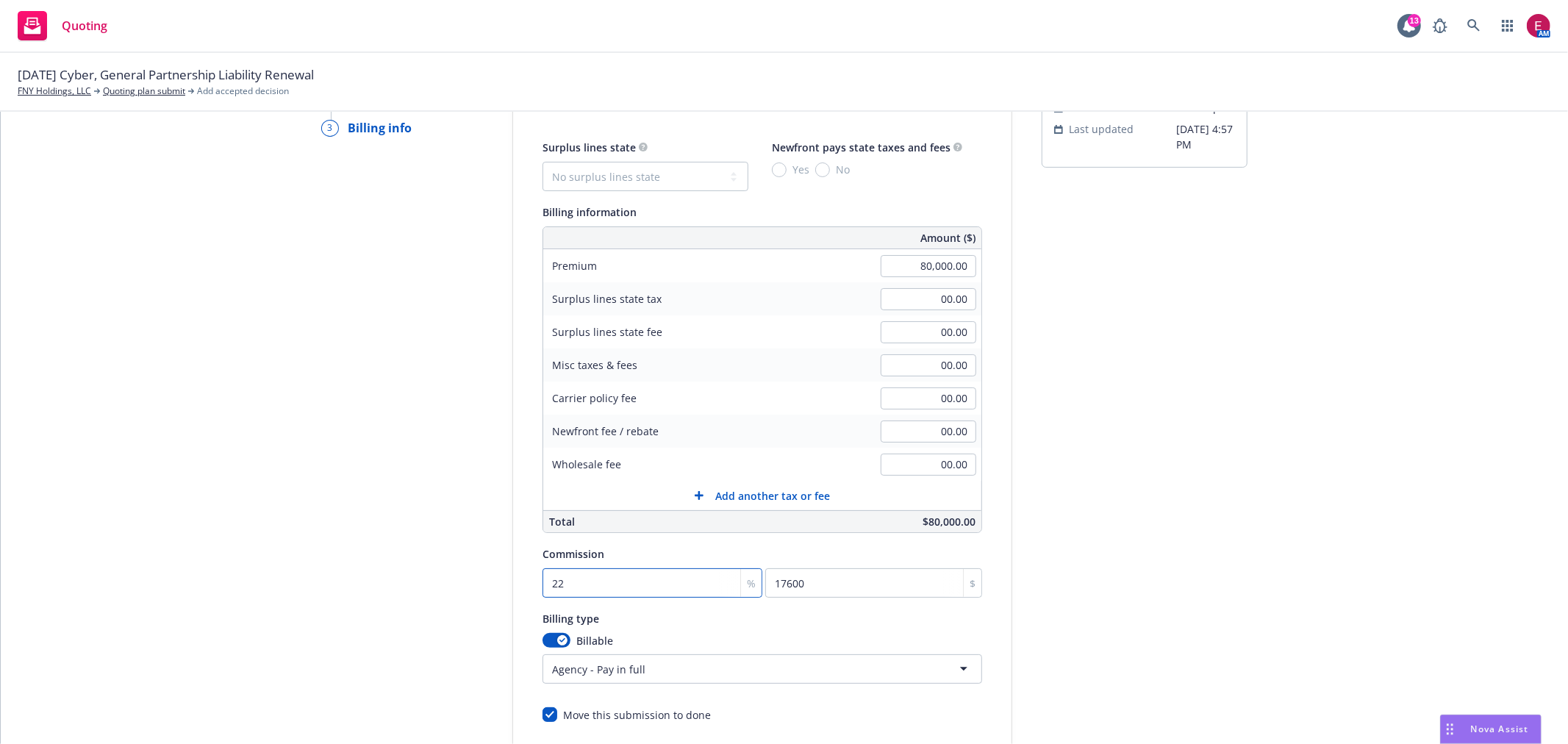
type input "18000"
type input "22.5"
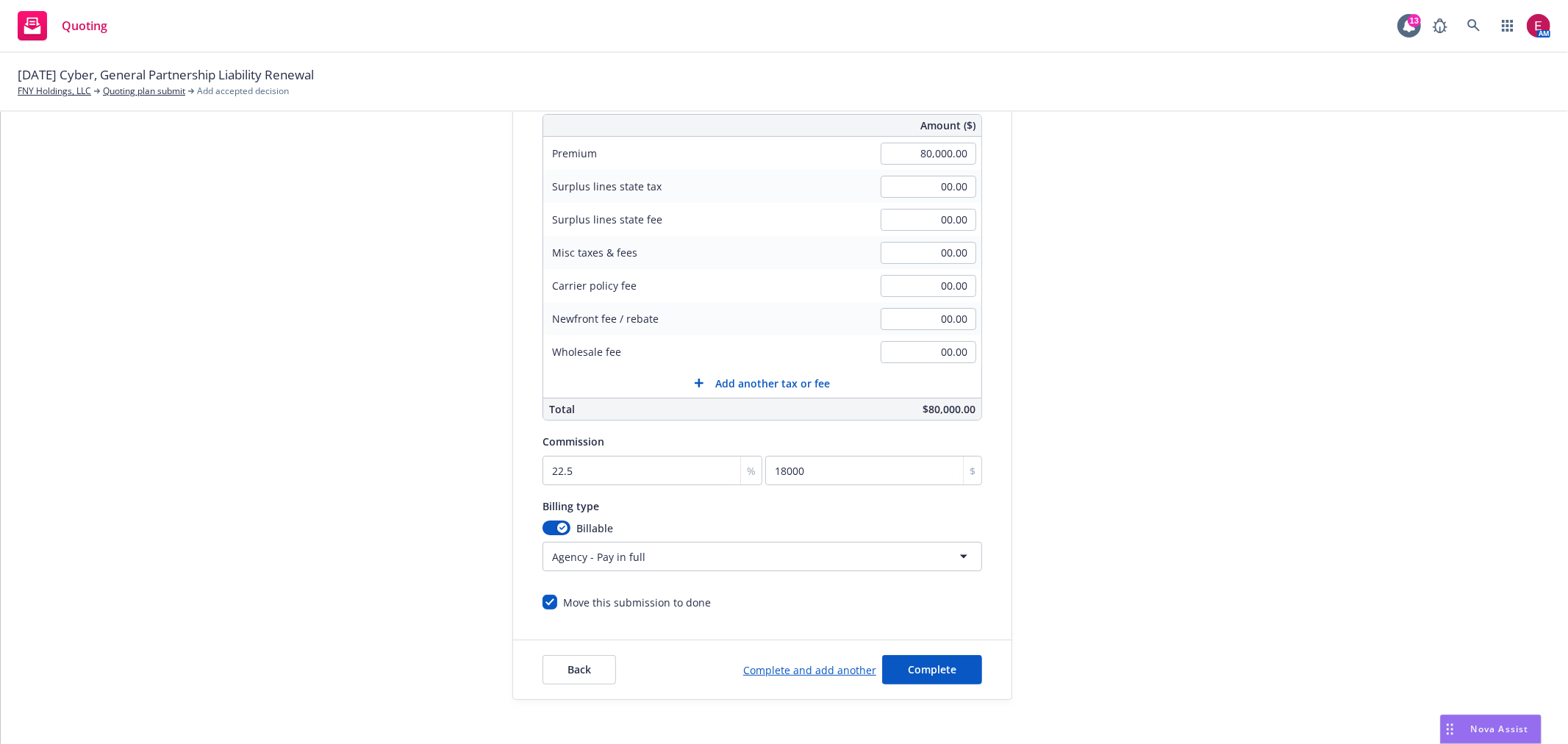
scroll to position [273, 0]
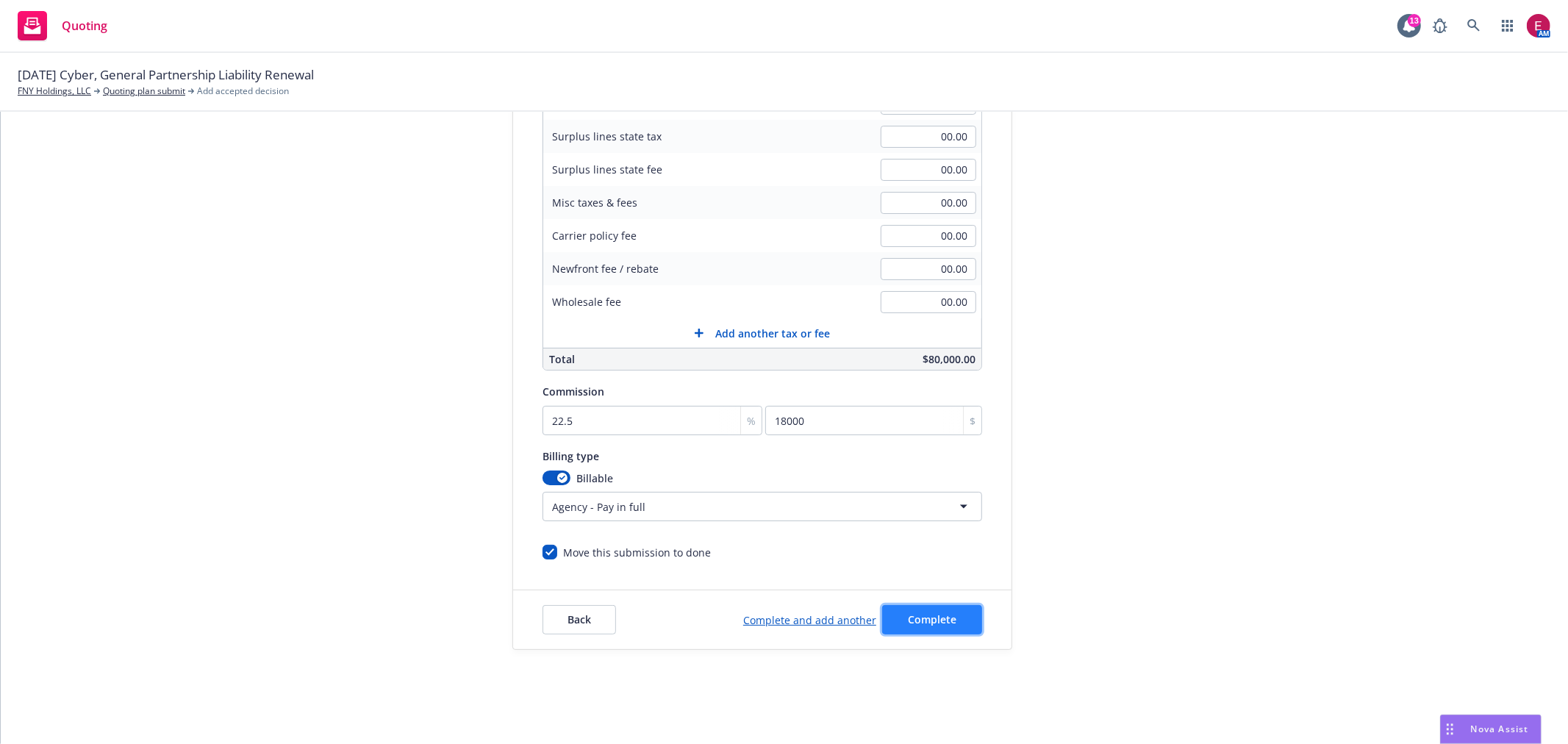
click at [949, 616] on button "Complete" at bounding box center [932, 620] width 100 height 30
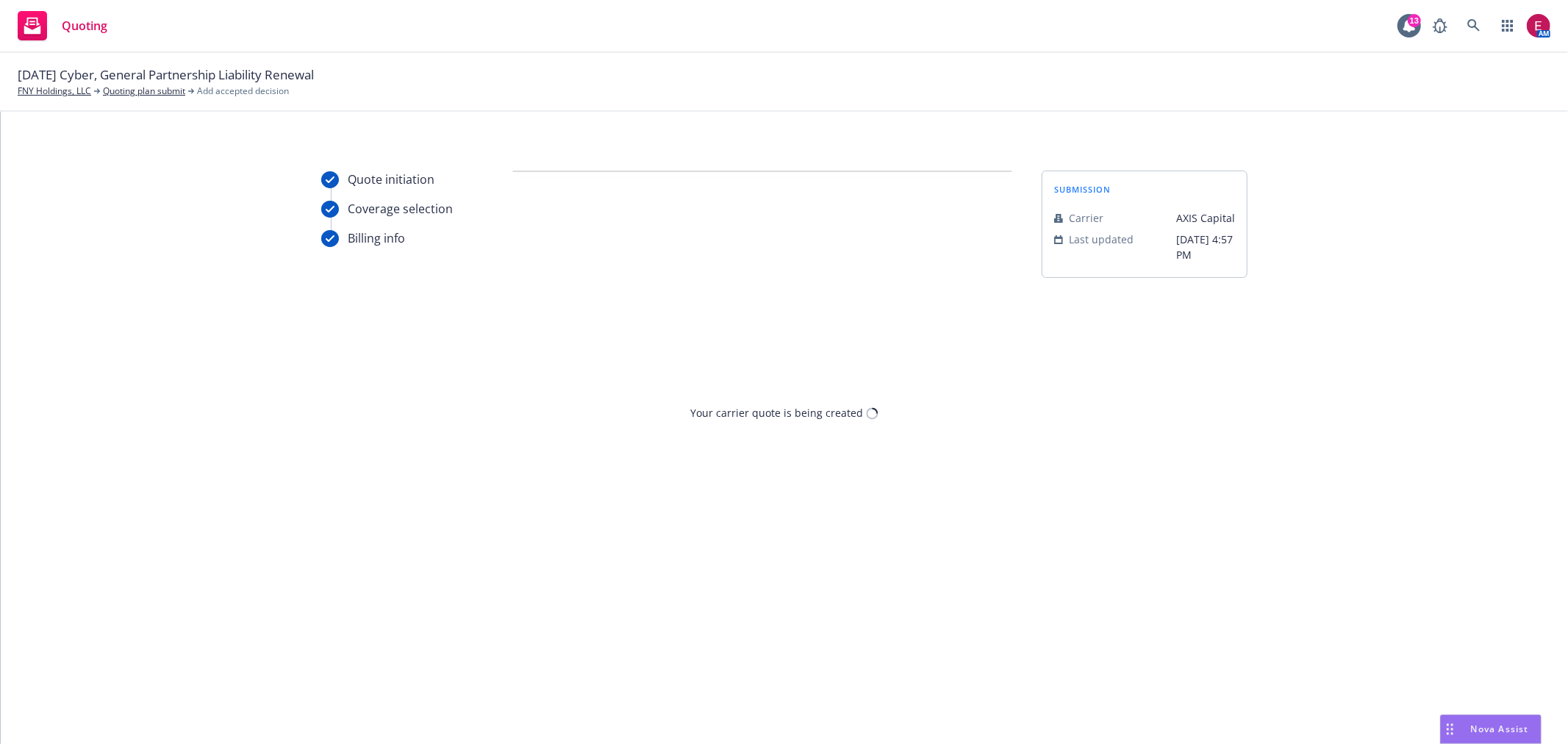
scroll to position [0, 0]
